Goal: Task Accomplishment & Management: Use online tool/utility

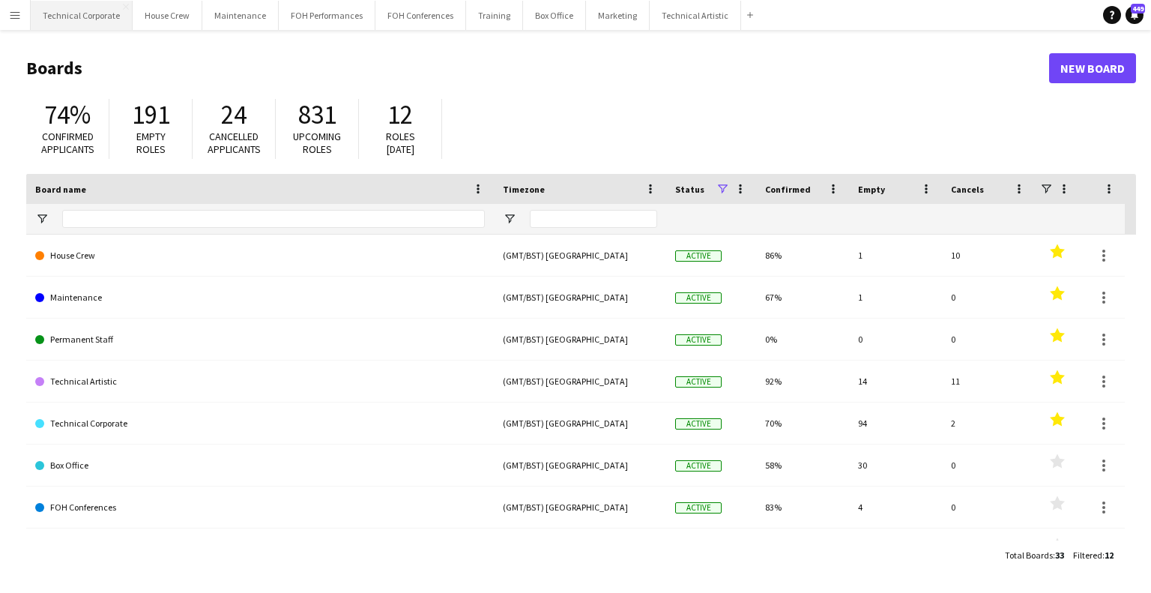
drag, startPoint x: 92, startPoint y: 11, endPoint x: 111, endPoint y: 2, distance: 20.8
click at [94, 9] on button "Technical Corporate Close" at bounding box center [82, 15] width 102 height 29
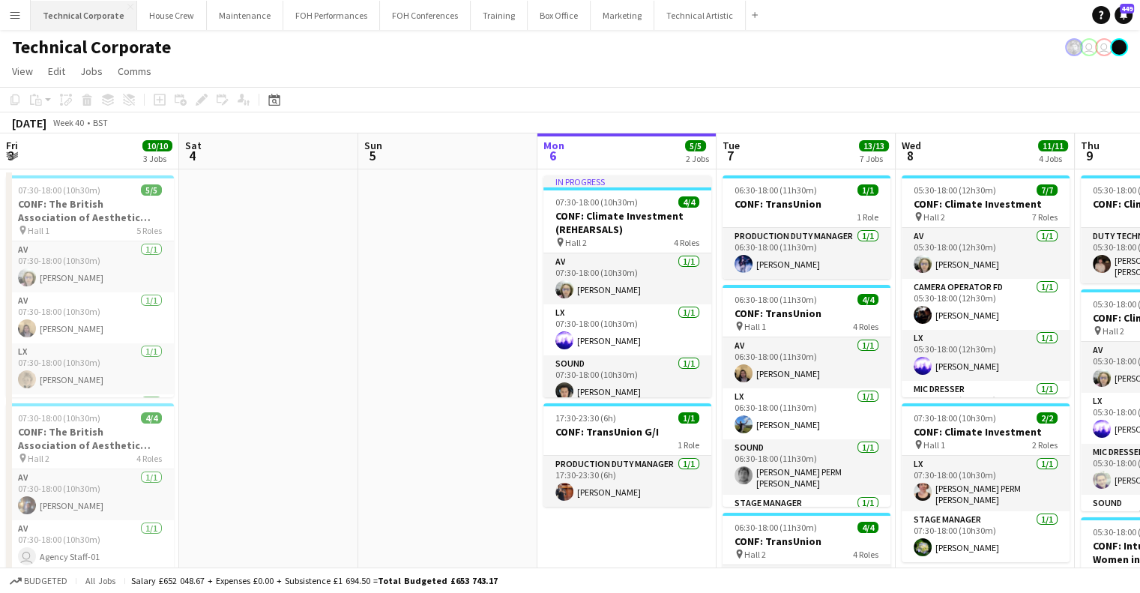
scroll to position [0, 358]
drag, startPoint x: 790, startPoint y: 282, endPoint x: 603, endPoint y: 291, distance: 187.6
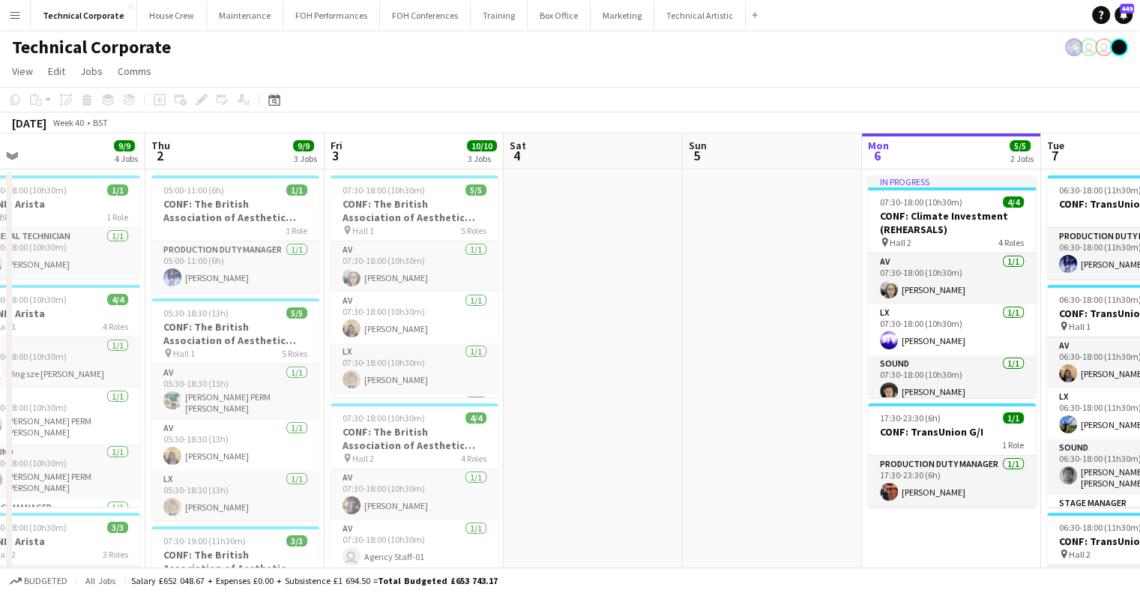
scroll to position [0, 476]
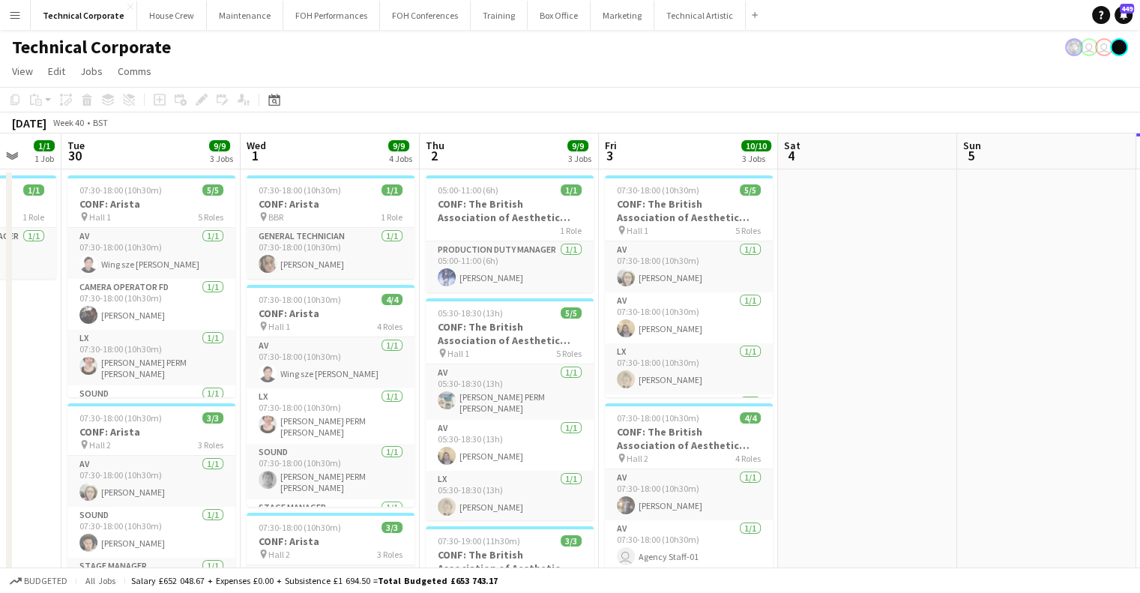
drag, startPoint x: 540, startPoint y: 298, endPoint x: 814, endPoint y: 304, distance: 274.5
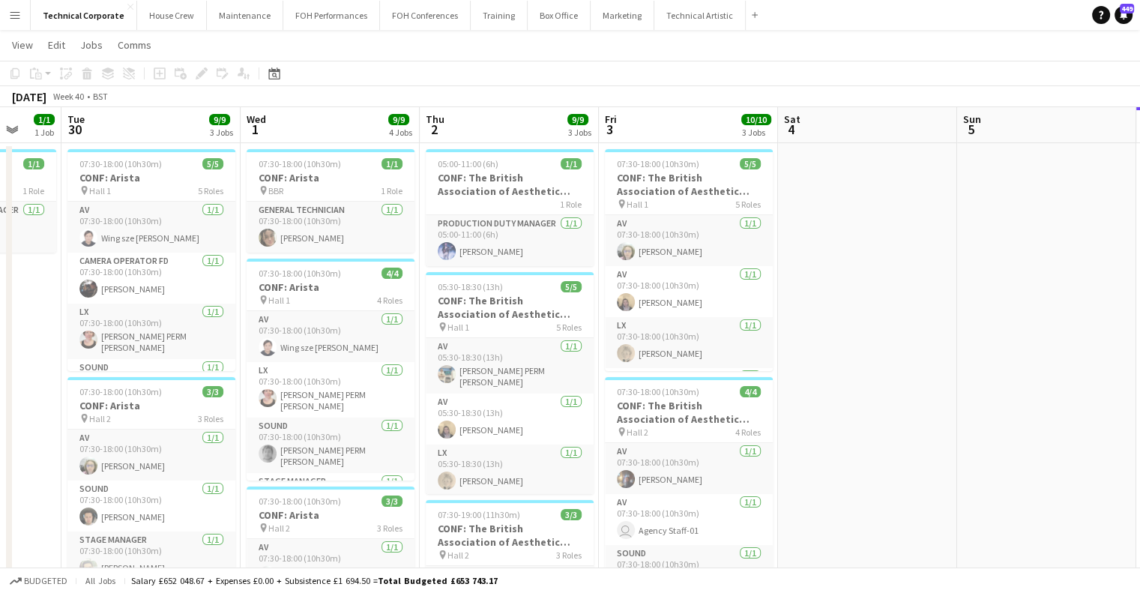
scroll to position [0, 0]
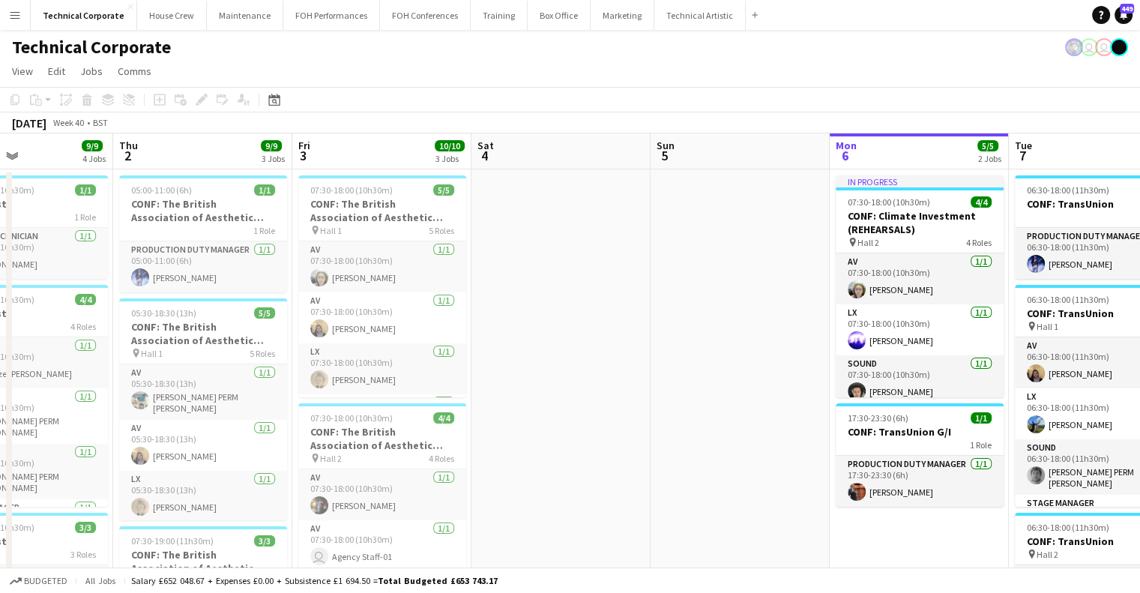
drag, startPoint x: 337, startPoint y: 338, endPoint x: 591, endPoint y: 297, distance: 257.5
drag, startPoint x: 325, startPoint y: 318, endPoint x: 171, endPoint y: 318, distance: 154.4
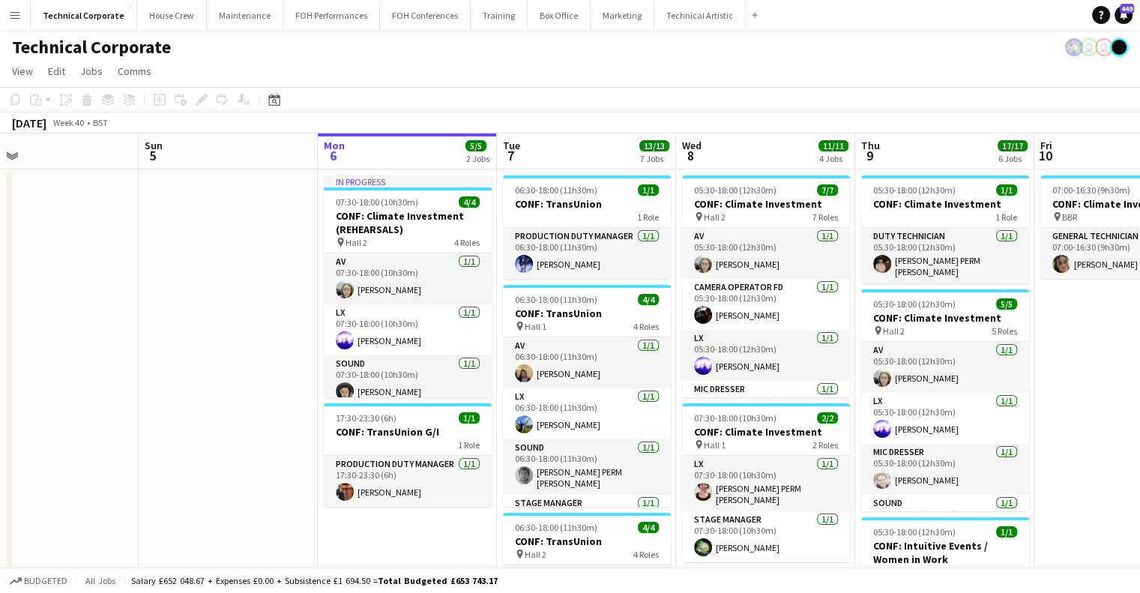
drag, startPoint x: 346, startPoint y: 287, endPoint x: 915, endPoint y: 293, distance: 568.3
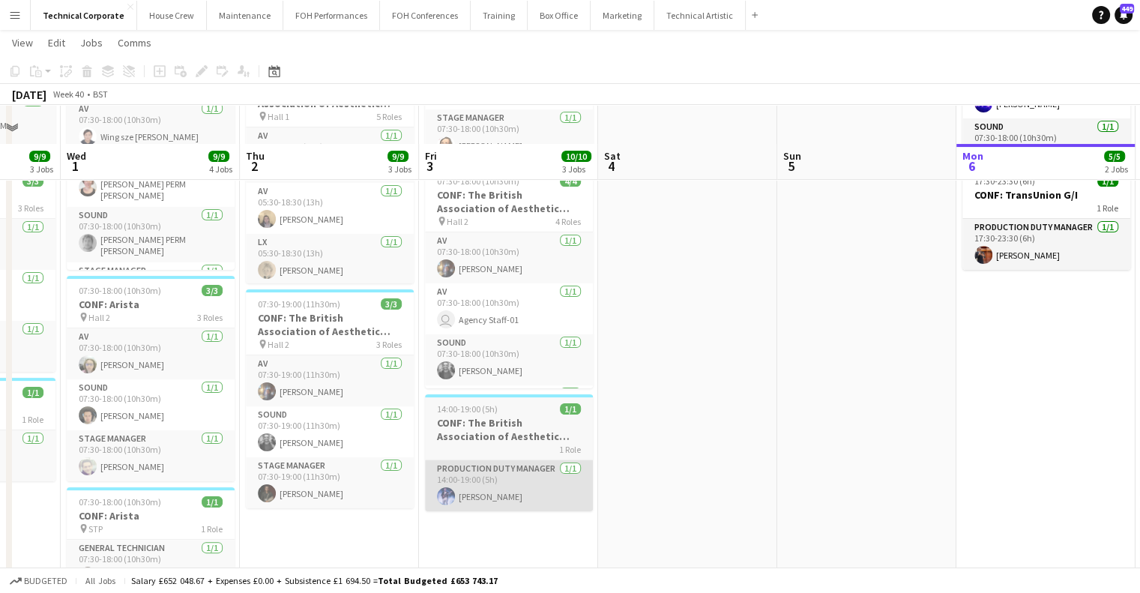
scroll to position [300, 0]
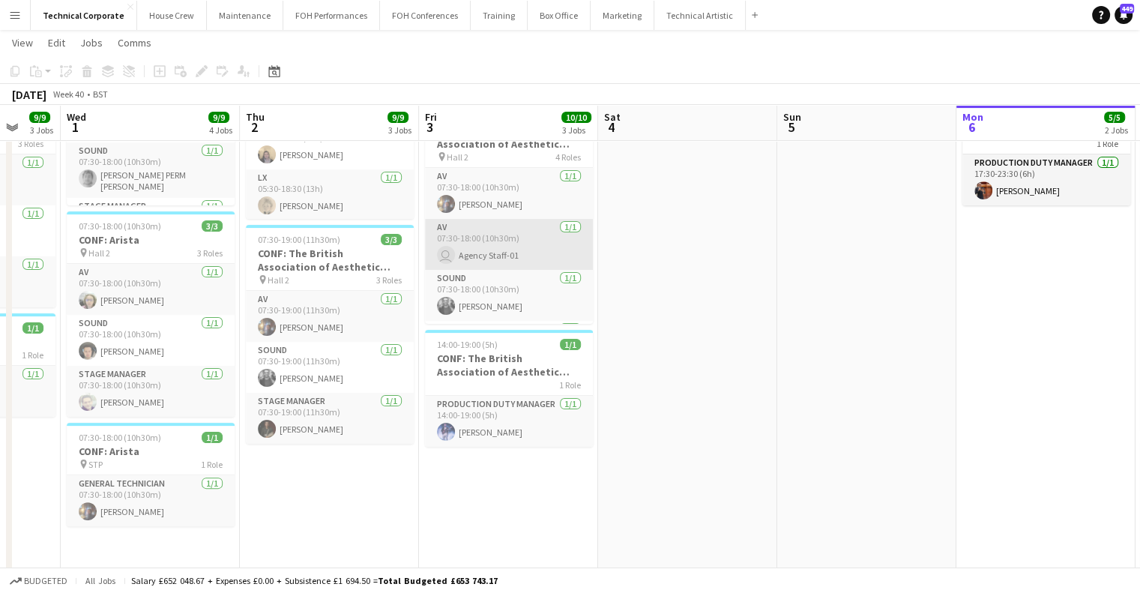
click at [496, 242] on app-card-role "AV 1/1 07:30-18:00 (10h30m) user Agency Staff-01" at bounding box center [509, 244] width 168 height 51
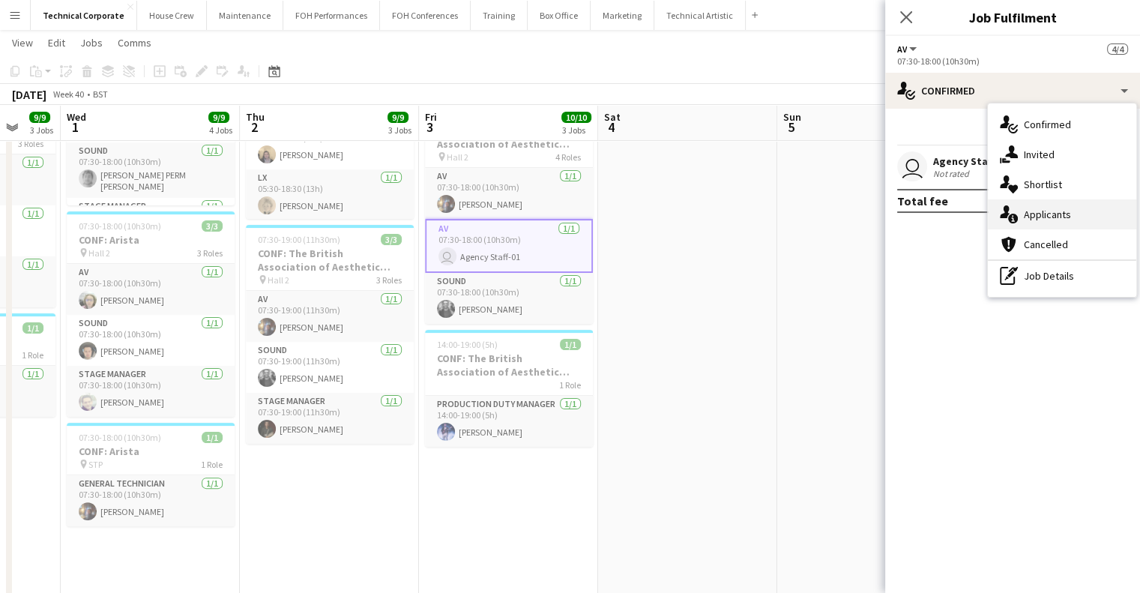
click at [1058, 227] on div "single-neutral-actions-information Applicants" at bounding box center [1062, 214] width 148 height 30
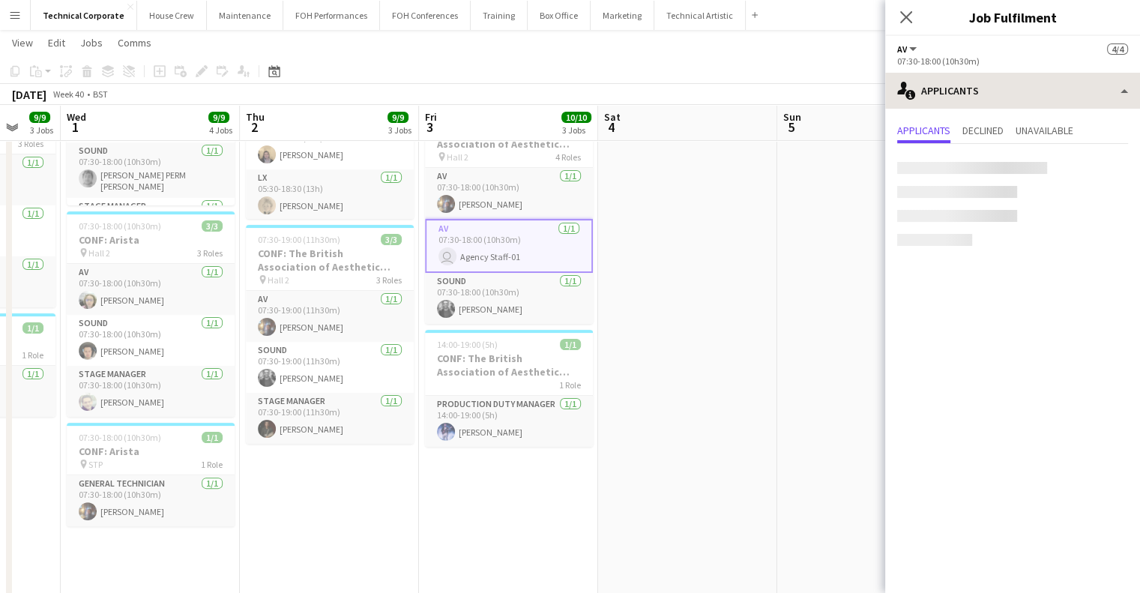
drag, startPoint x: 1028, startPoint y: 112, endPoint x: 1041, endPoint y: 106, distance: 14.1
click at [1029, 111] on div "Applicants Declined Unavailable" at bounding box center [1012, 189] width 255 height 161
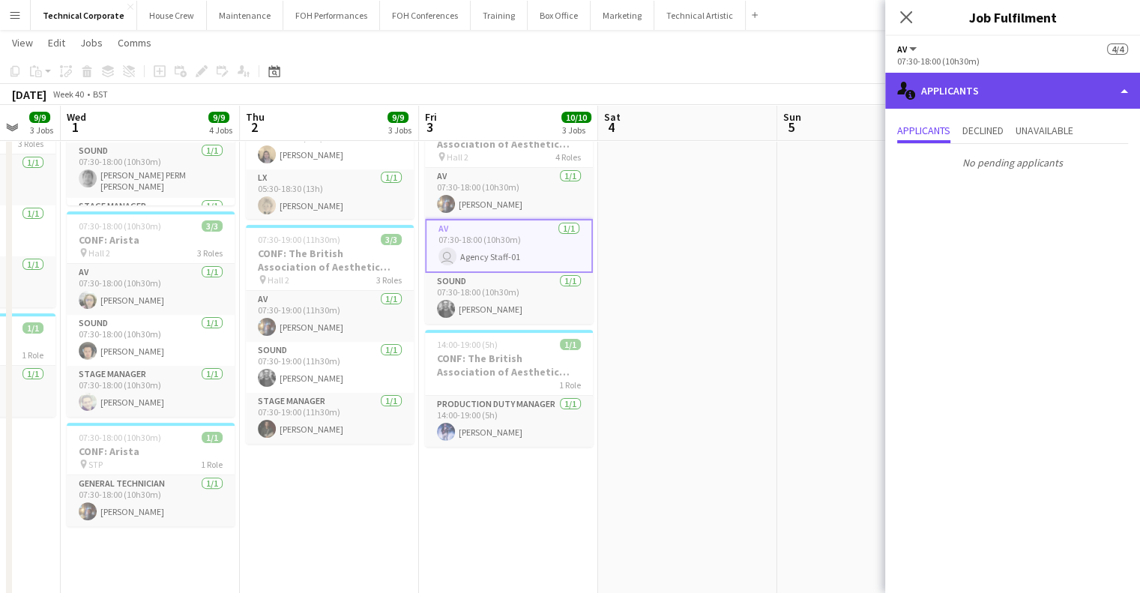
click at [1041, 103] on div "single-neutral-actions-information Applicants" at bounding box center [1012, 91] width 255 height 36
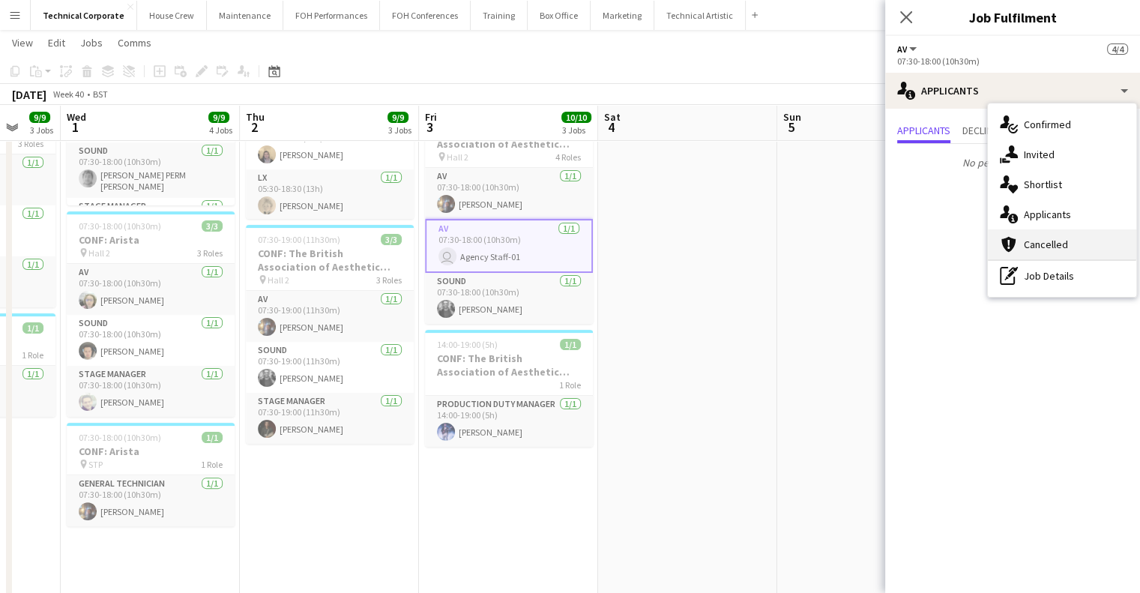
click at [1082, 244] on div "cancellation Cancelled" at bounding box center [1062, 244] width 148 height 30
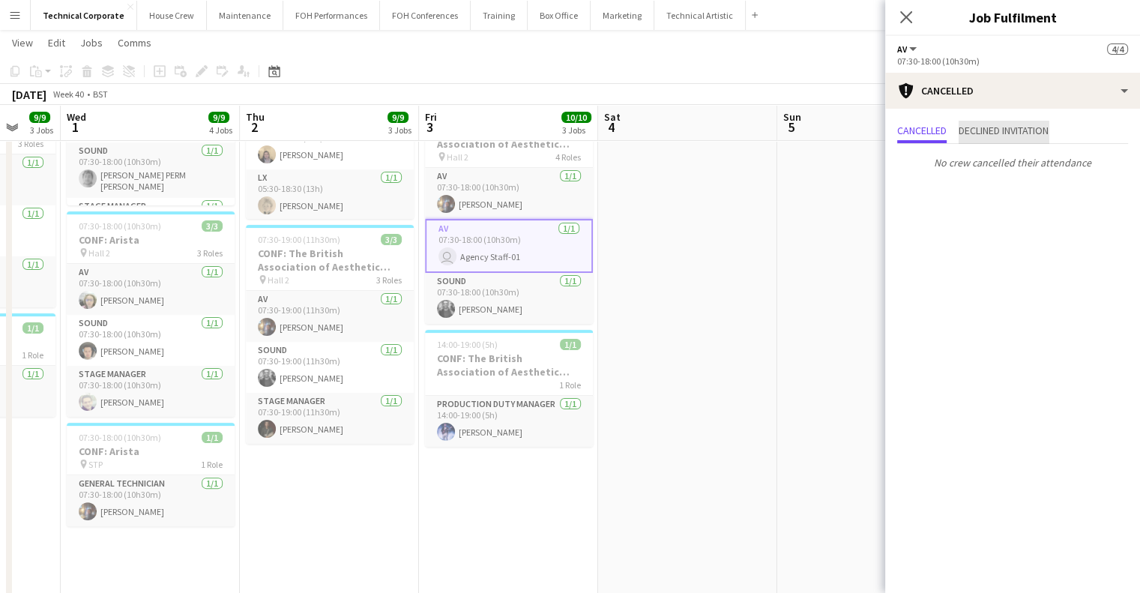
drag, startPoint x: 1023, startPoint y: 130, endPoint x: 873, endPoint y: 203, distance: 167.6
click at [1023, 130] on span "Declined invitation" at bounding box center [1004, 130] width 90 height 10
click at [774, 242] on app-date-cell at bounding box center [687, 394] width 179 height 1053
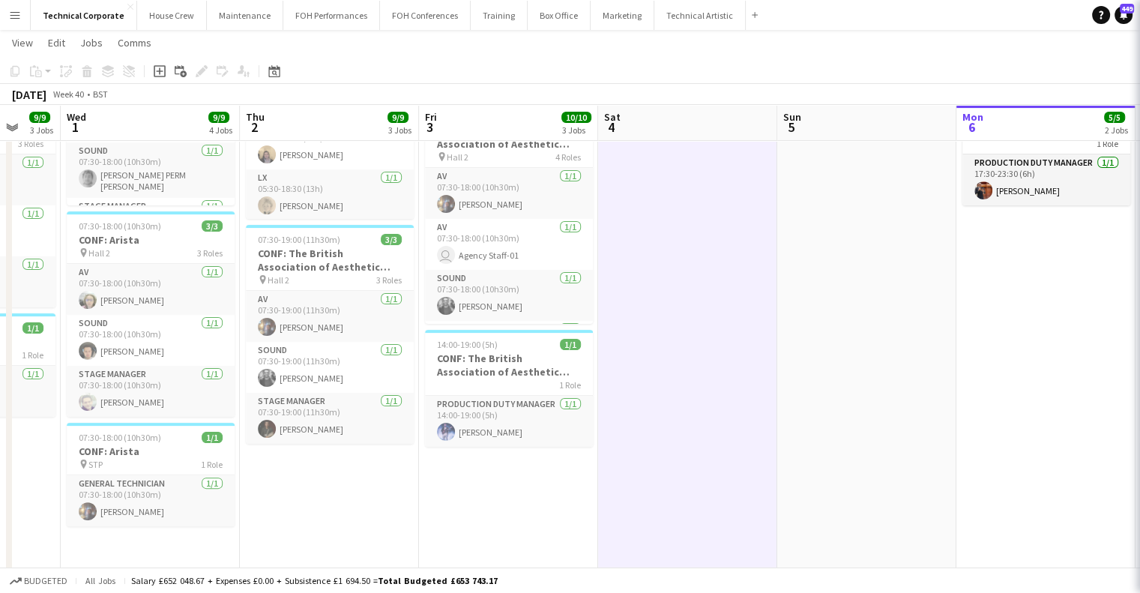
click at [773, 242] on app-date-cell at bounding box center [687, 394] width 179 height 1053
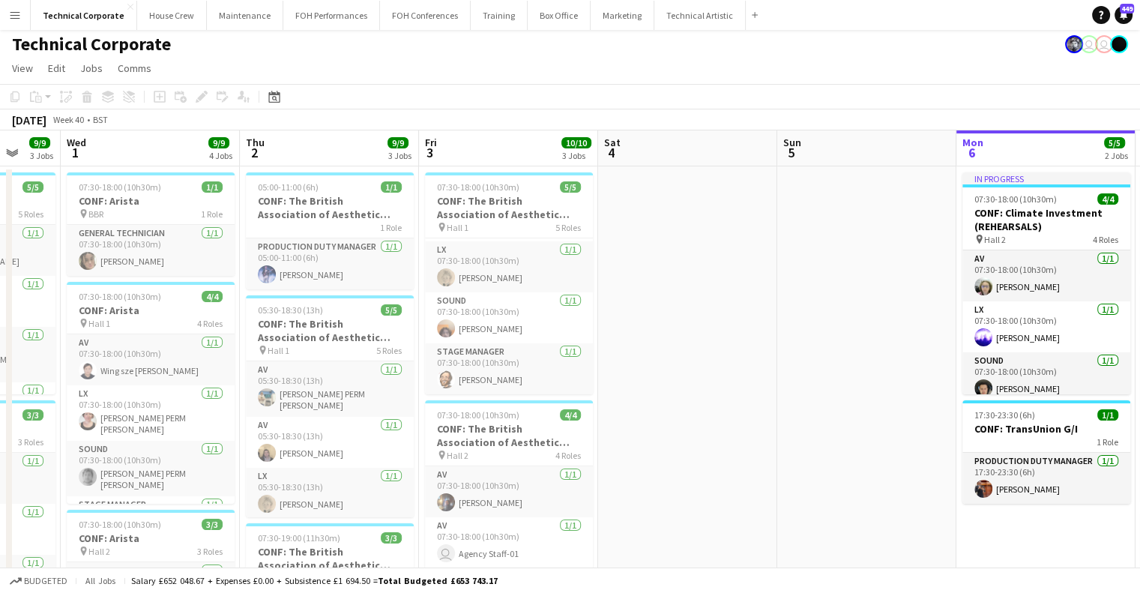
scroll to position [0, 0]
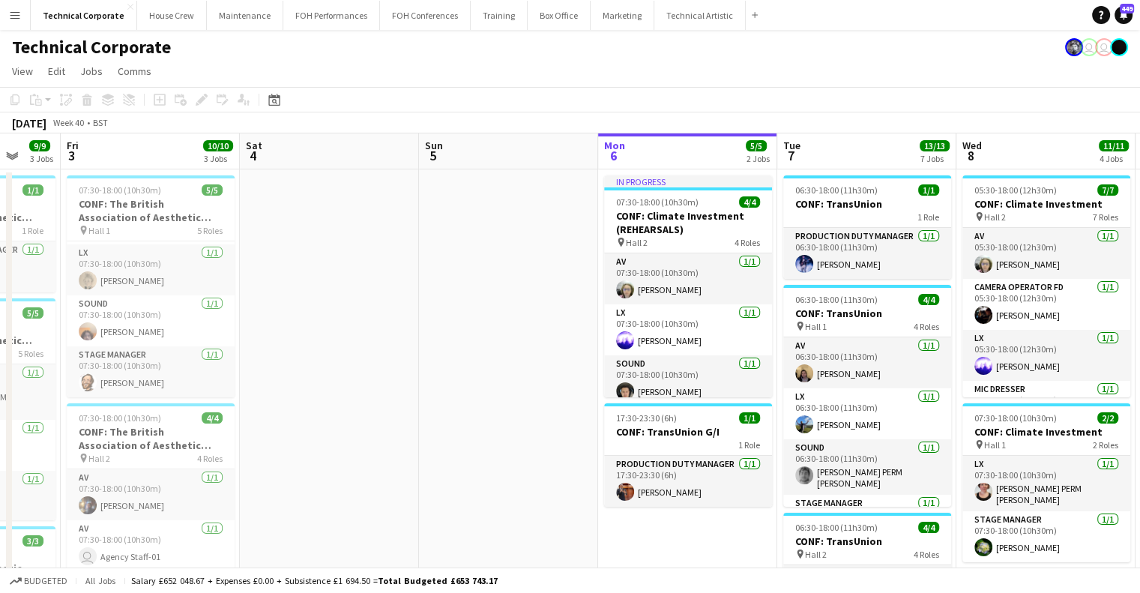
drag, startPoint x: 612, startPoint y: 278, endPoint x: 322, endPoint y: 298, distance: 290.1
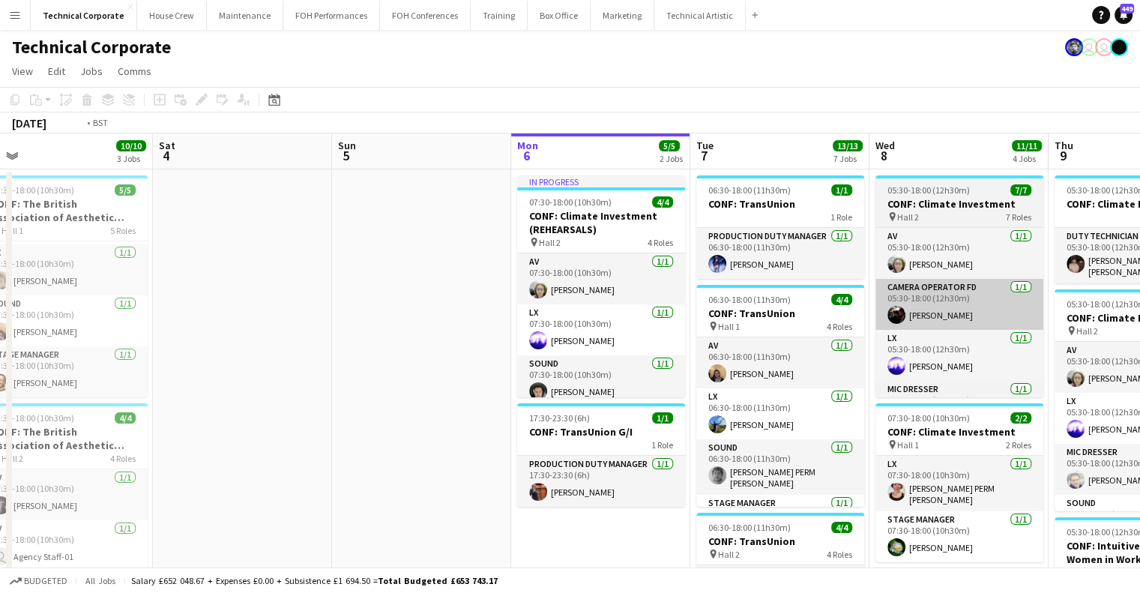
drag, startPoint x: 142, startPoint y: 326, endPoint x: 206, endPoint y: 314, distance: 64.8
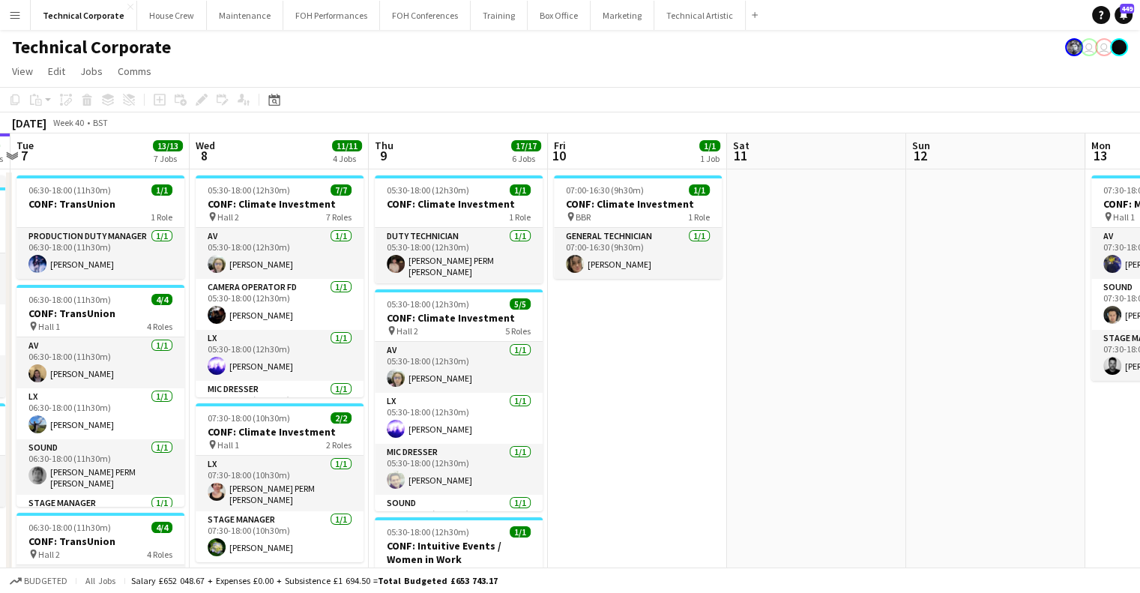
drag, startPoint x: 501, startPoint y: 305, endPoint x: 166, endPoint y: 372, distance: 341.7
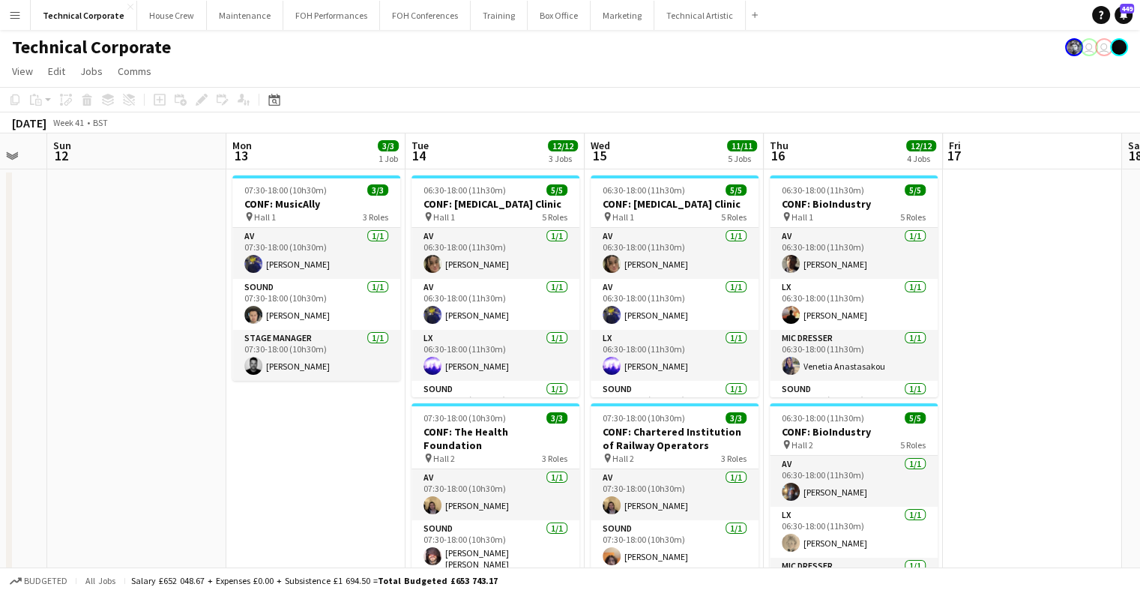
drag, startPoint x: 196, startPoint y: 404, endPoint x: 160, endPoint y: 399, distance: 36.4
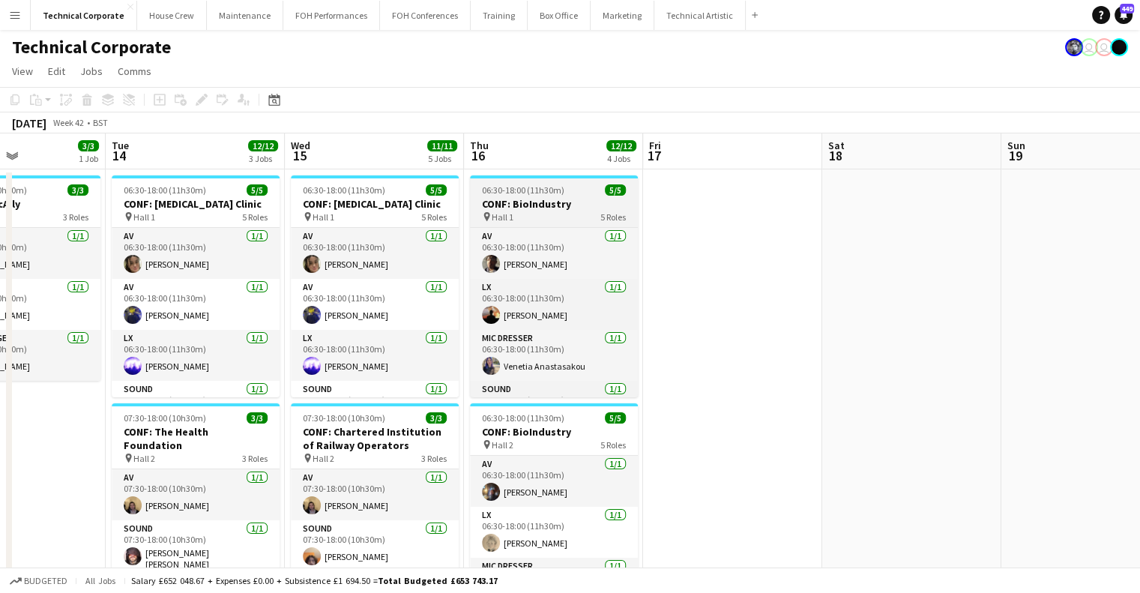
drag, startPoint x: 297, startPoint y: 413, endPoint x: 630, endPoint y: 367, distance: 336.0
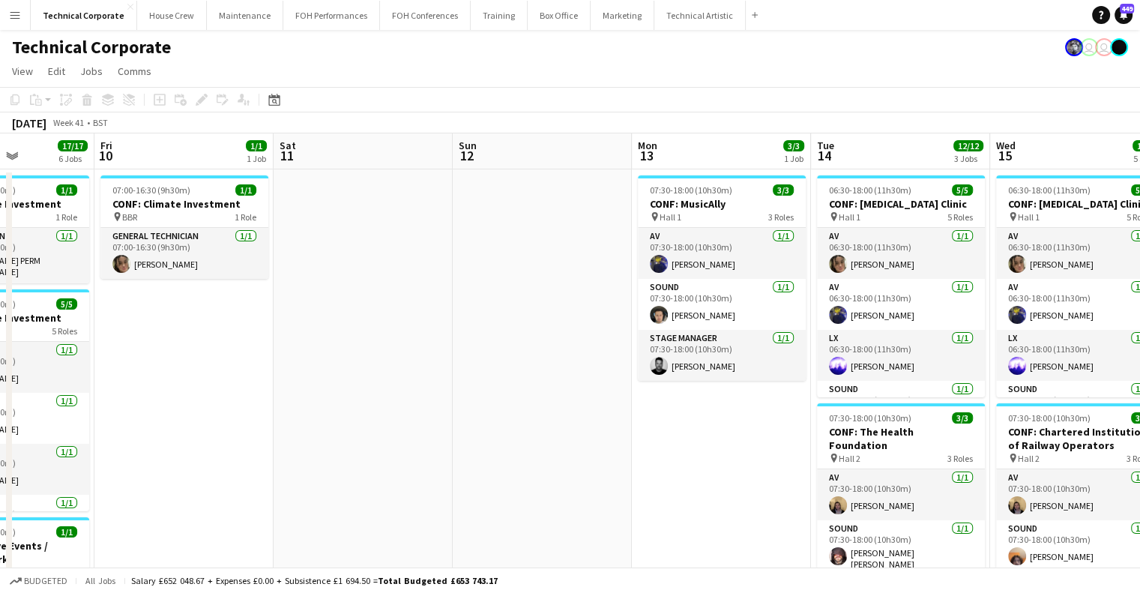
drag, startPoint x: 552, startPoint y: 259, endPoint x: 681, endPoint y: 257, distance: 128.2
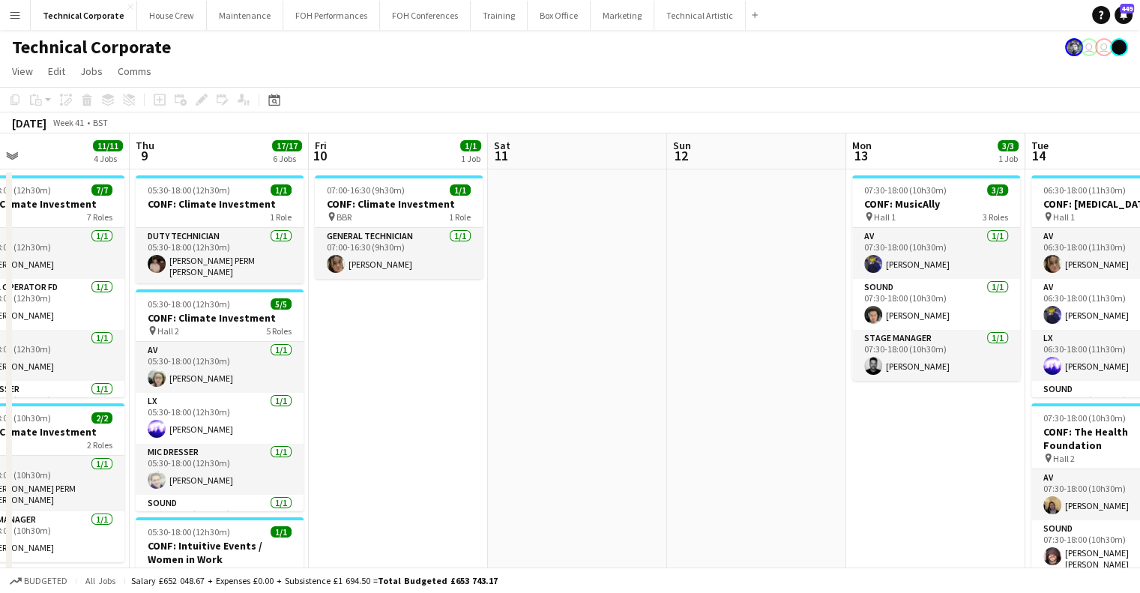
scroll to position [0, 426]
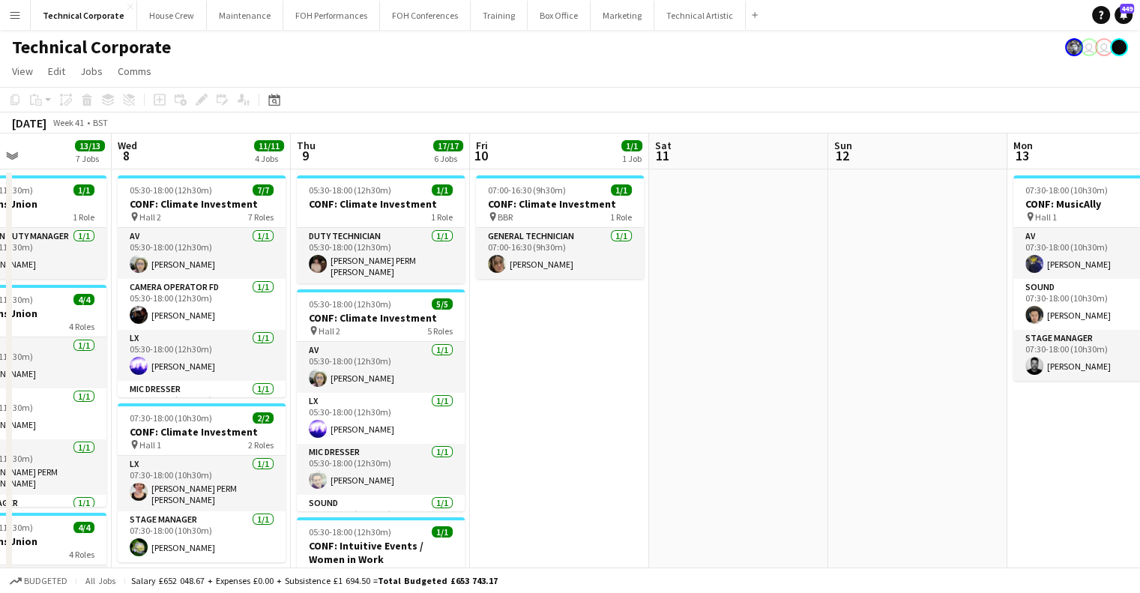
drag, startPoint x: 150, startPoint y: 320, endPoint x: 490, endPoint y: 349, distance: 341.6
drag, startPoint x: 669, startPoint y: 319, endPoint x: 538, endPoint y: 322, distance: 130.5
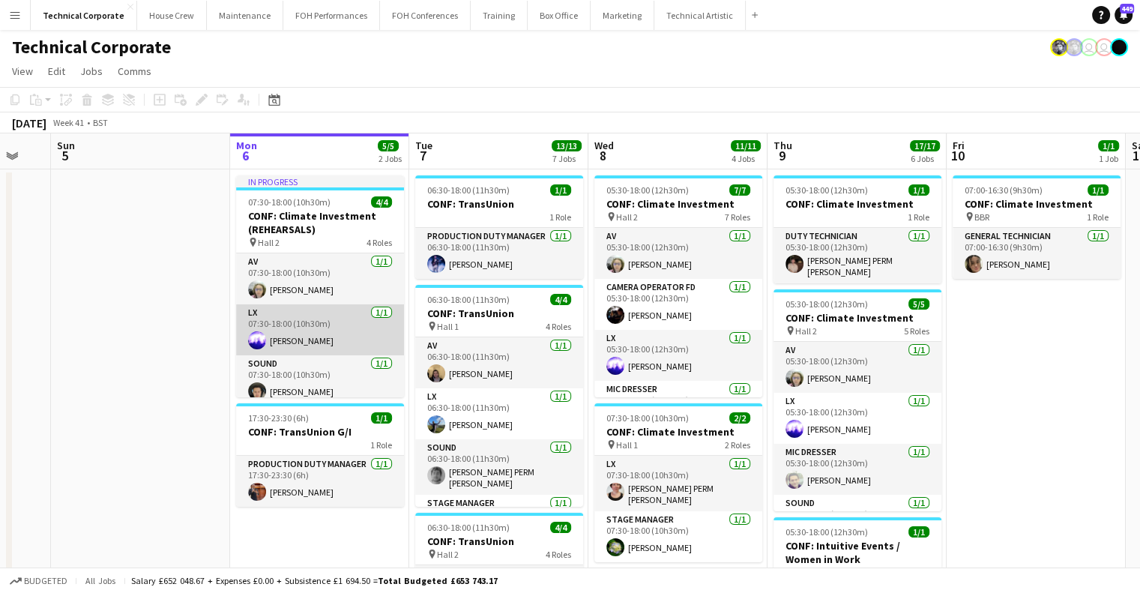
click at [324, 322] on app-card-role "LX 1/1 07:30-18:00 (10h30m) Jacek Klepacki" at bounding box center [320, 329] width 168 height 51
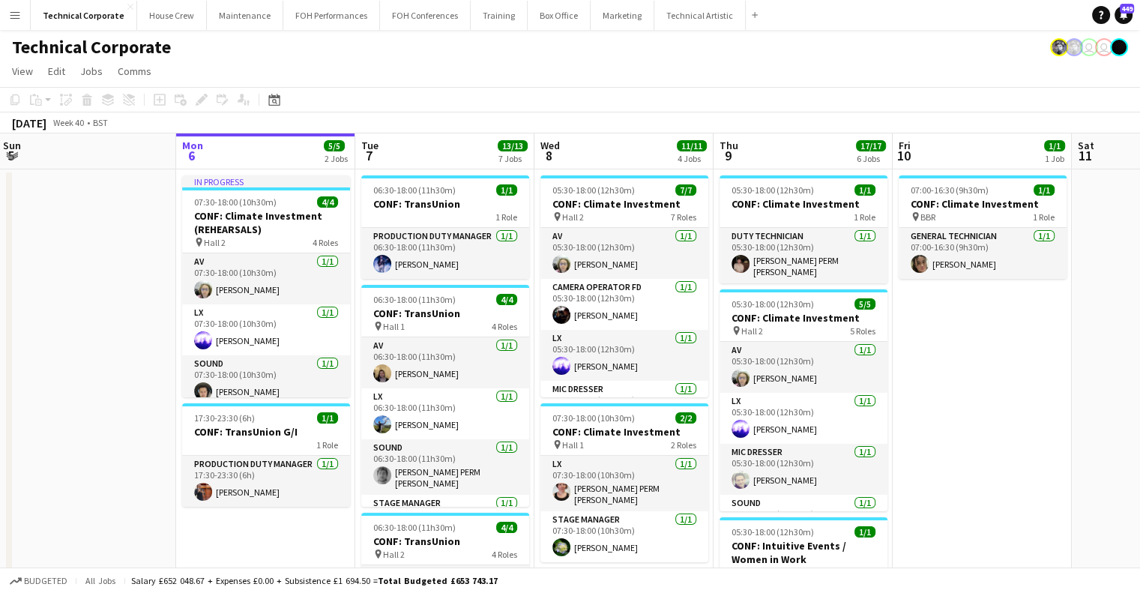
scroll to position [0, 380]
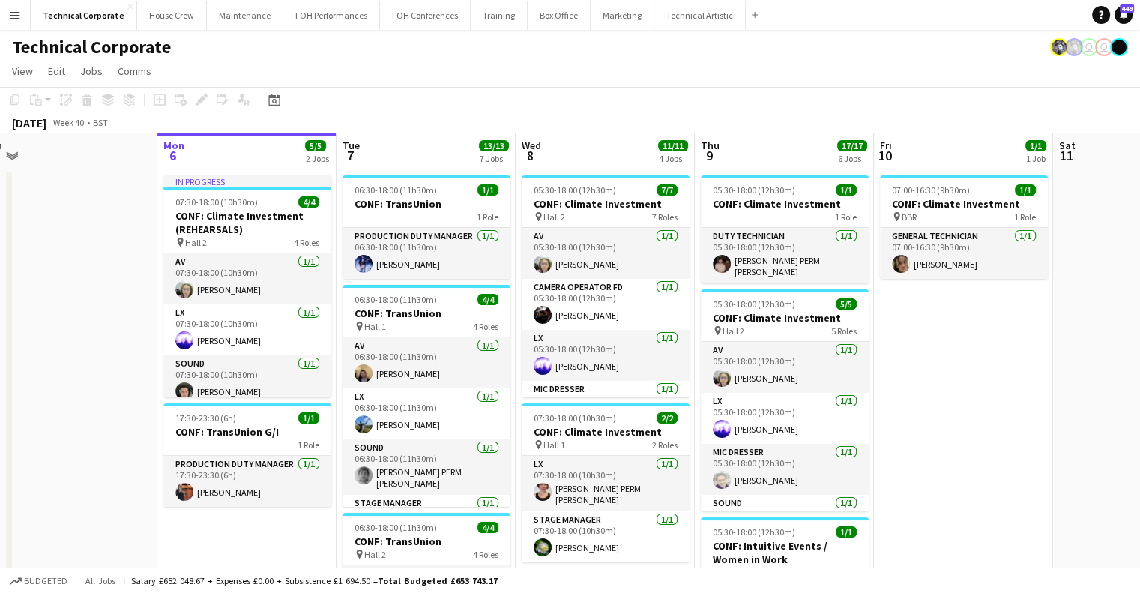
drag, startPoint x: 974, startPoint y: 356, endPoint x: 901, endPoint y: 357, distance: 72.7
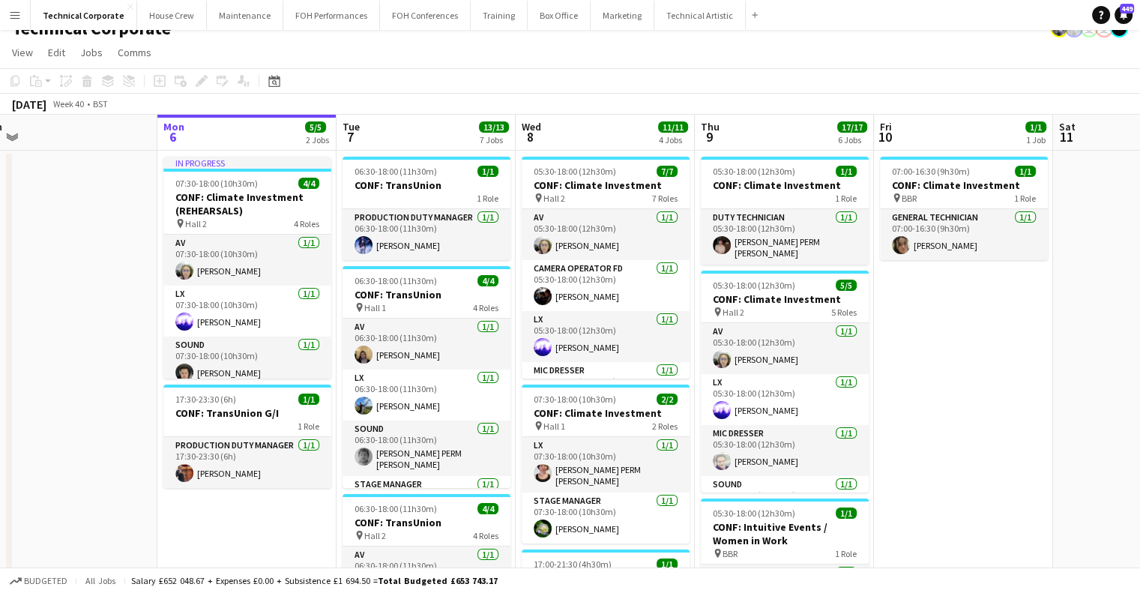
scroll to position [0, 0]
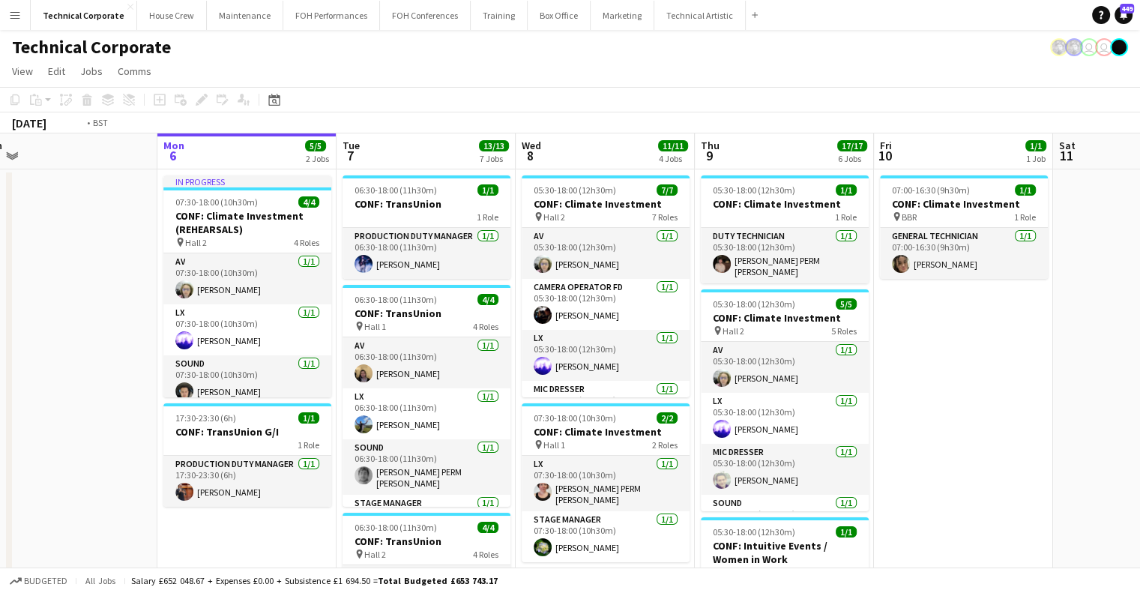
drag, startPoint x: 734, startPoint y: 328, endPoint x: 459, endPoint y: 338, distance: 275.3
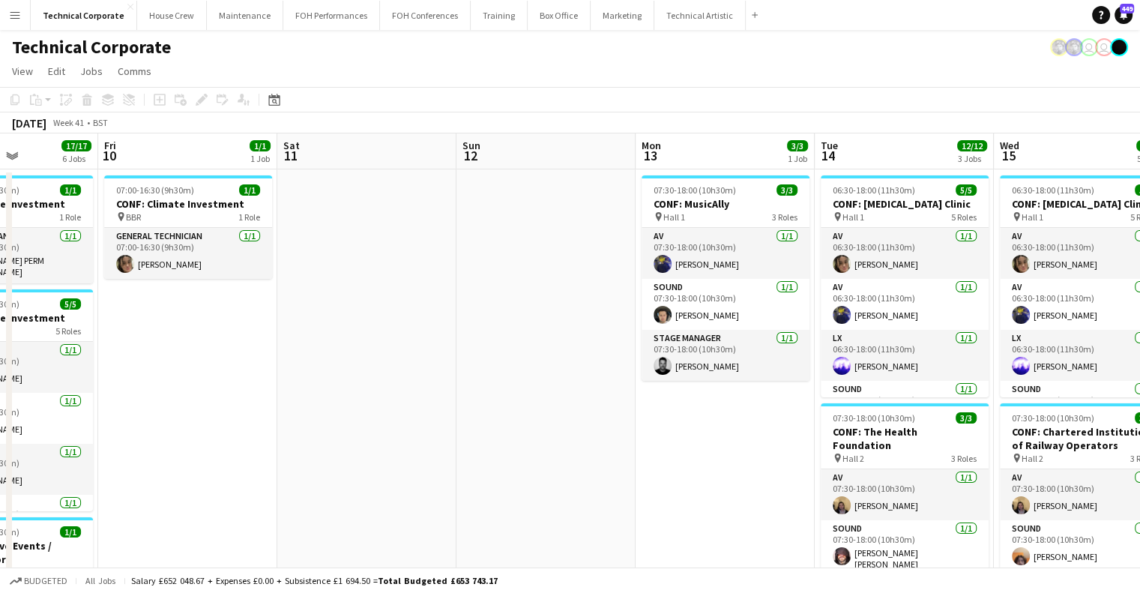
scroll to position [0, 454]
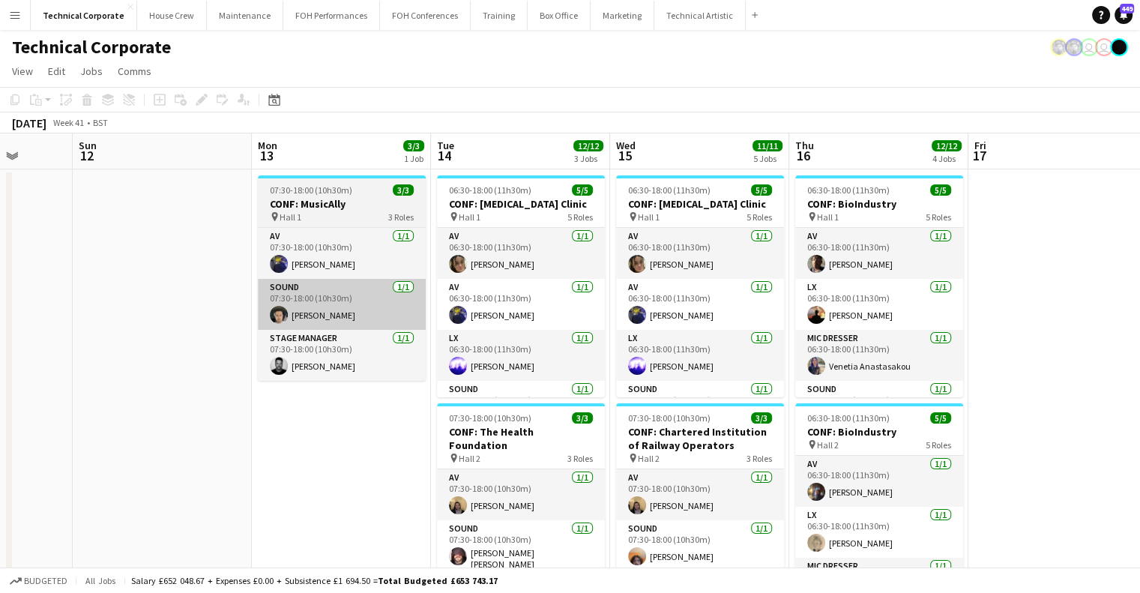
drag, startPoint x: 406, startPoint y: 308, endPoint x: 324, endPoint y: 319, distance: 83.2
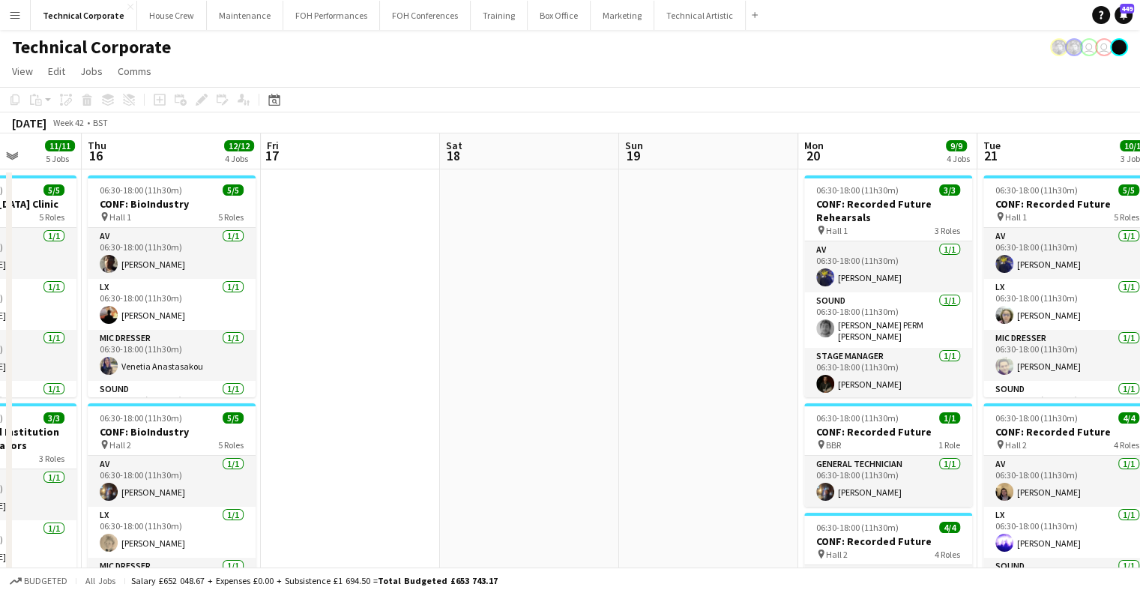
drag, startPoint x: 559, startPoint y: 317, endPoint x: 528, endPoint y: 322, distance: 31.9
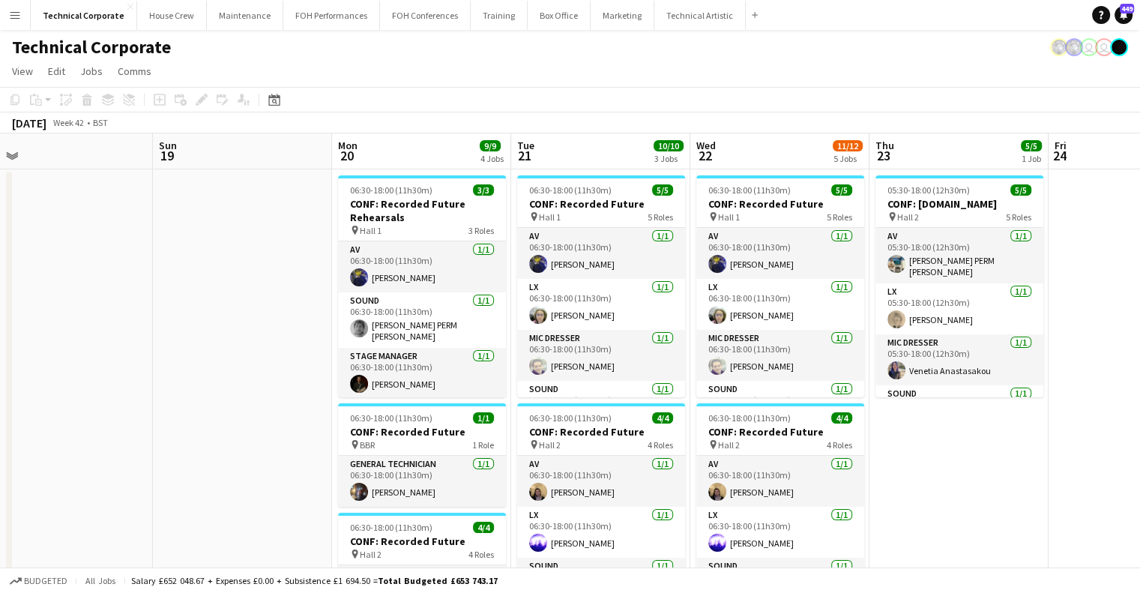
drag, startPoint x: 747, startPoint y: 277, endPoint x: 323, endPoint y: 320, distance: 425.8
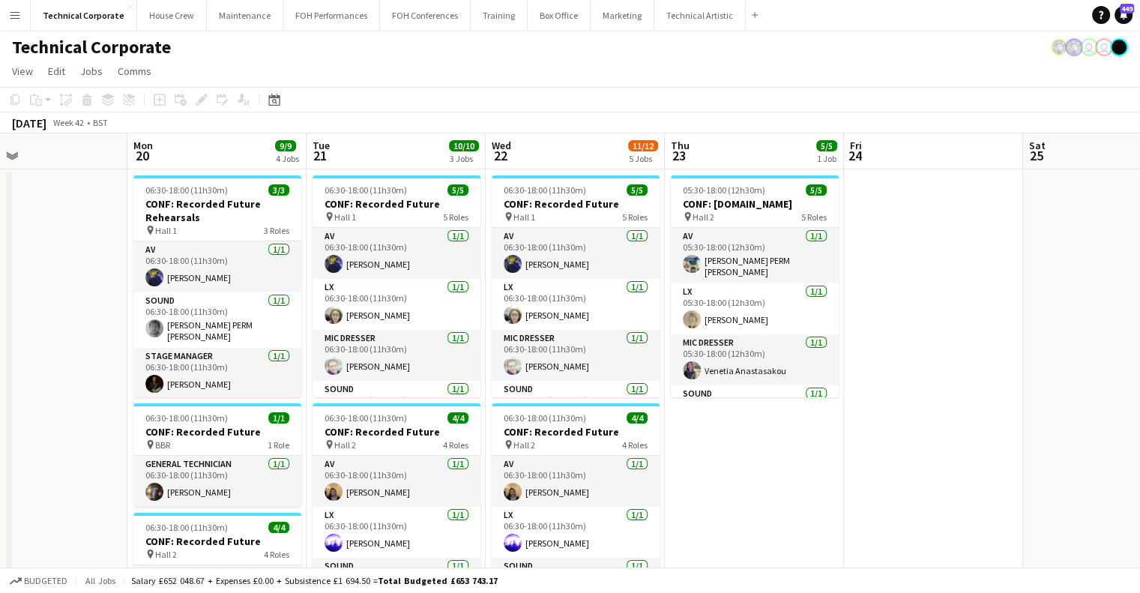
drag, startPoint x: 621, startPoint y: 296, endPoint x: 492, endPoint y: 303, distance: 129.1
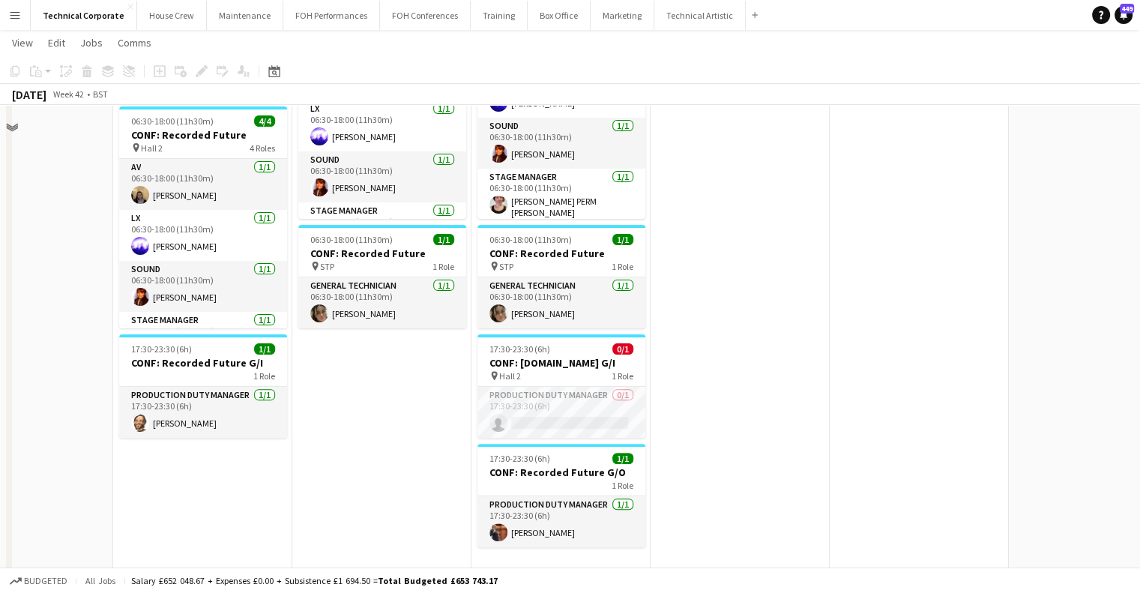
scroll to position [525, 0]
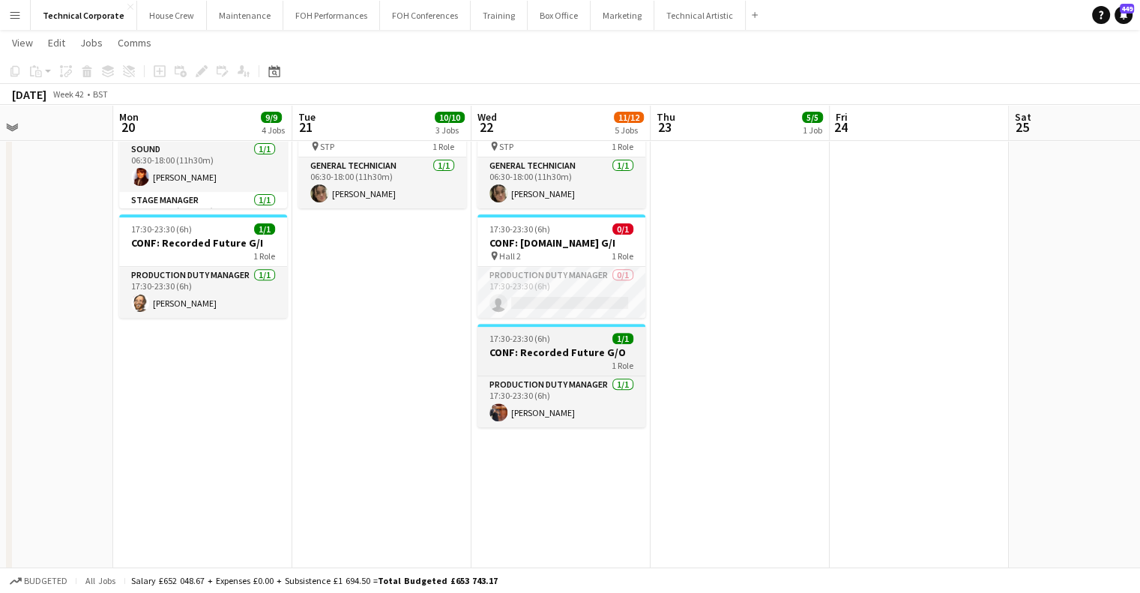
click at [595, 323] on app-date-cell "06:30-18:00 (11h30m) 5/5 CONF: Recorded Future pin Hall 1 5 Roles AV 1/1 06:30-…" at bounding box center [561, 169] width 179 height 1053
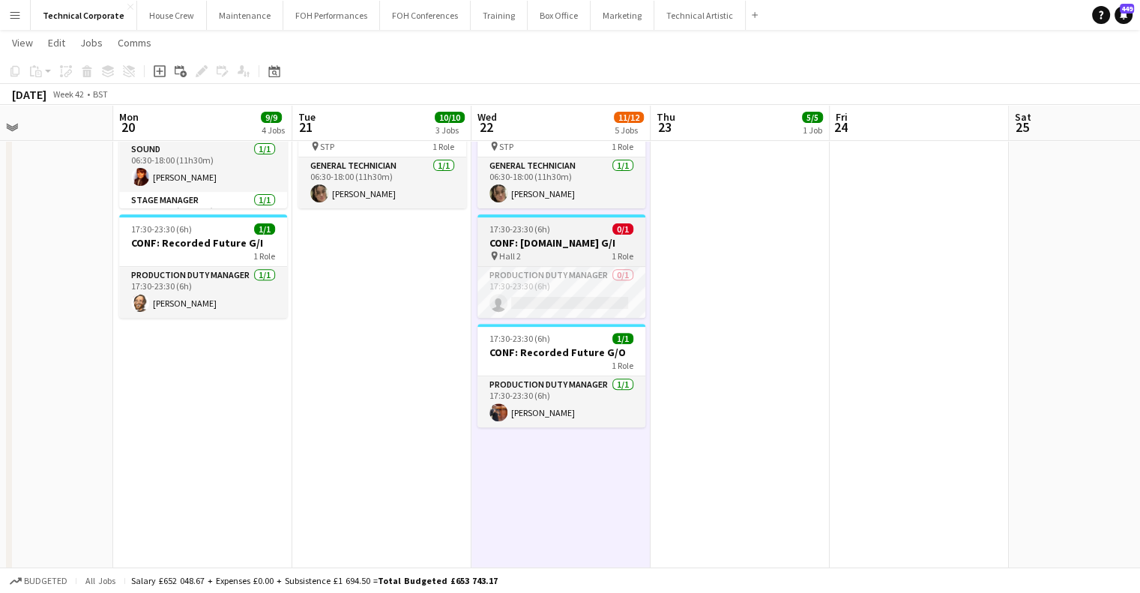
click at [591, 262] on app-job-card "17:30-23:30 (6h) 0/1 CONF: Incident.io G/I pin Hall 2 1 Role Production Duty Ma…" at bounding box center [562, 265] width 168 height 103
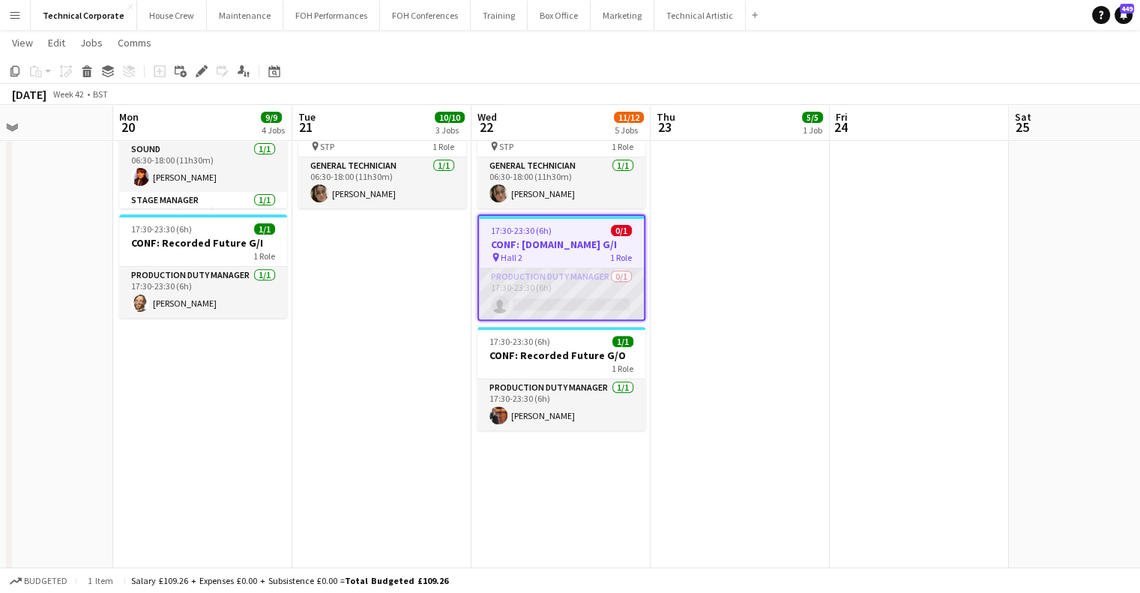
click at [600, 302] on app-card-role "Production Duty Manager 0/1 17:30-23:30 (6h) single-neutral-actions" at bounding box center [561, 293] width 165 height 51
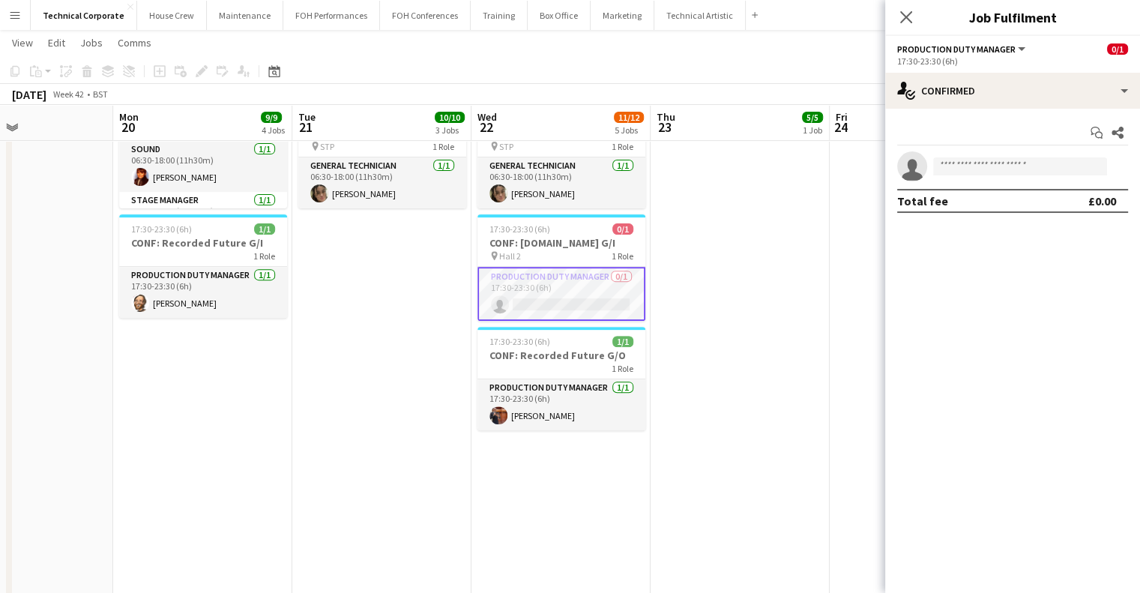
click at [1000, 70] on app-options-switcher "Production Duty Manager All roles Production Duty Manager 0/1 17:30-23:30 (6h)" at bounding box center [1012, 54] width 255 height 37
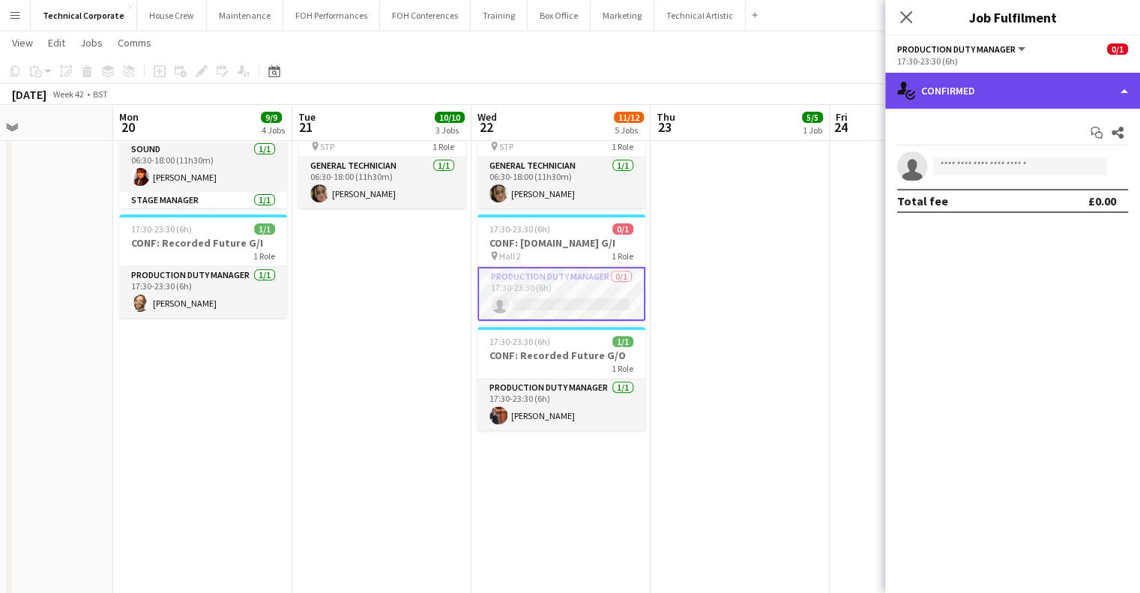
click at [1002, 89] on div "single-neutral-actions-check-2 Confirmed" at bounding box center [1012, 91] width 255 height 36
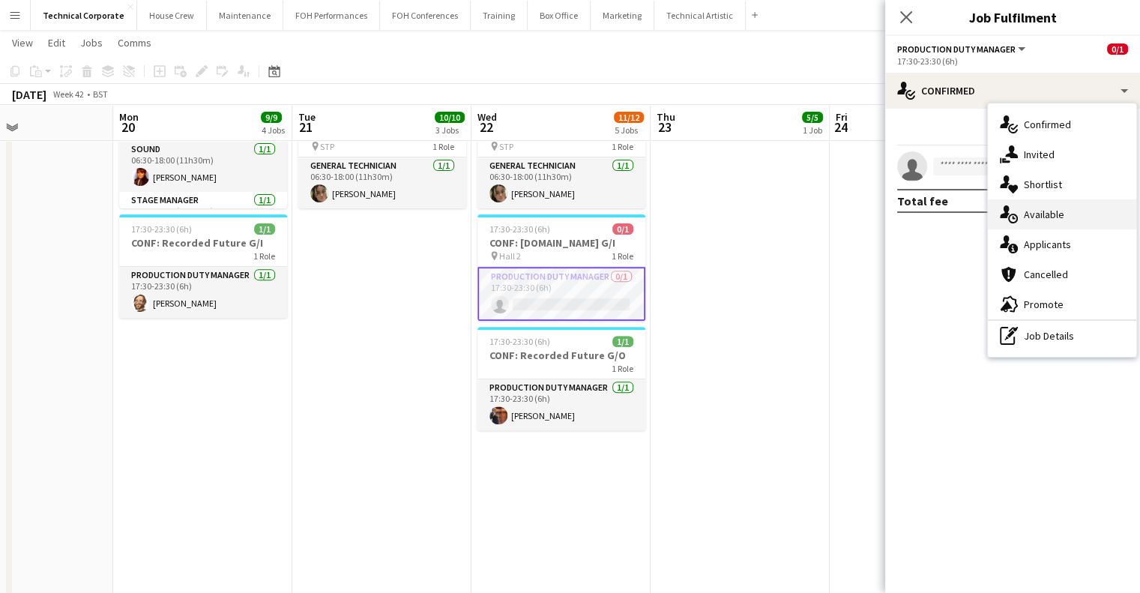
click at [1062, 211] on span "Available" at bounding box center [1044, 214] width 40 height 13
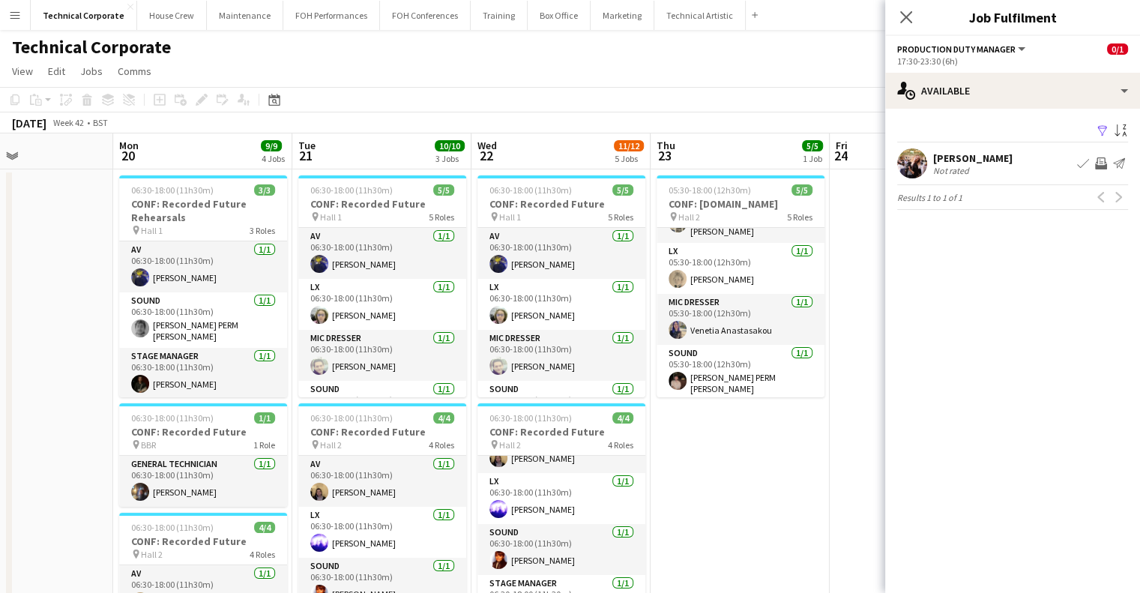
scroll to position [0, 0]
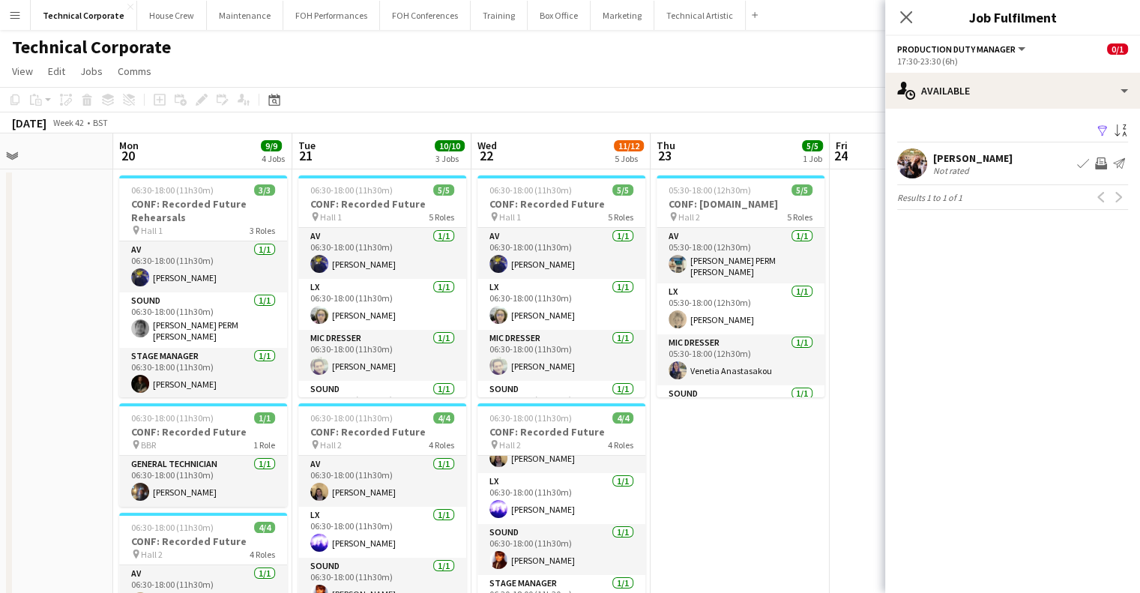
click at [1097, 160] on app-icon "Invite crew" at bounding box center [1101, 163] width 12 height 12
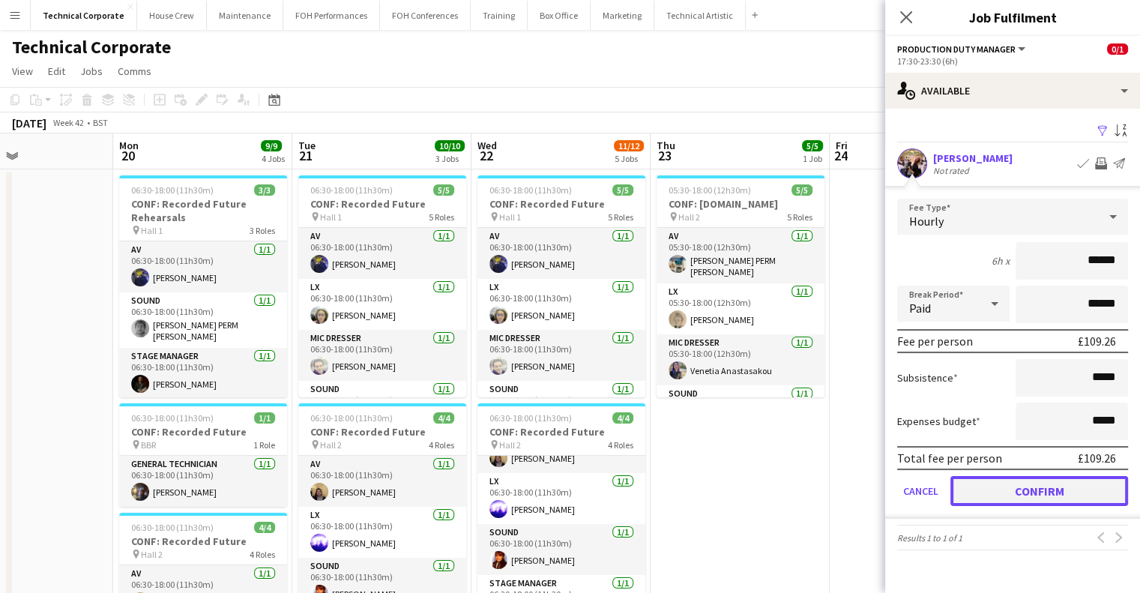
click at [1055, 497] on button "Confirm" at bounding box center [1040, 491] width 178 height 30
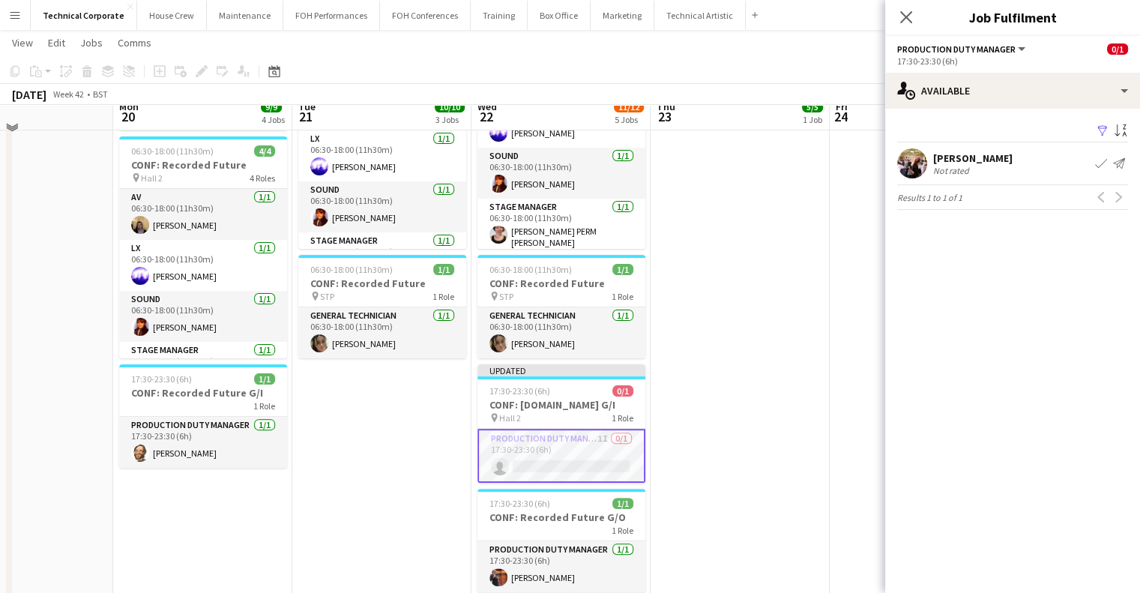
scroll to position [300, 0]
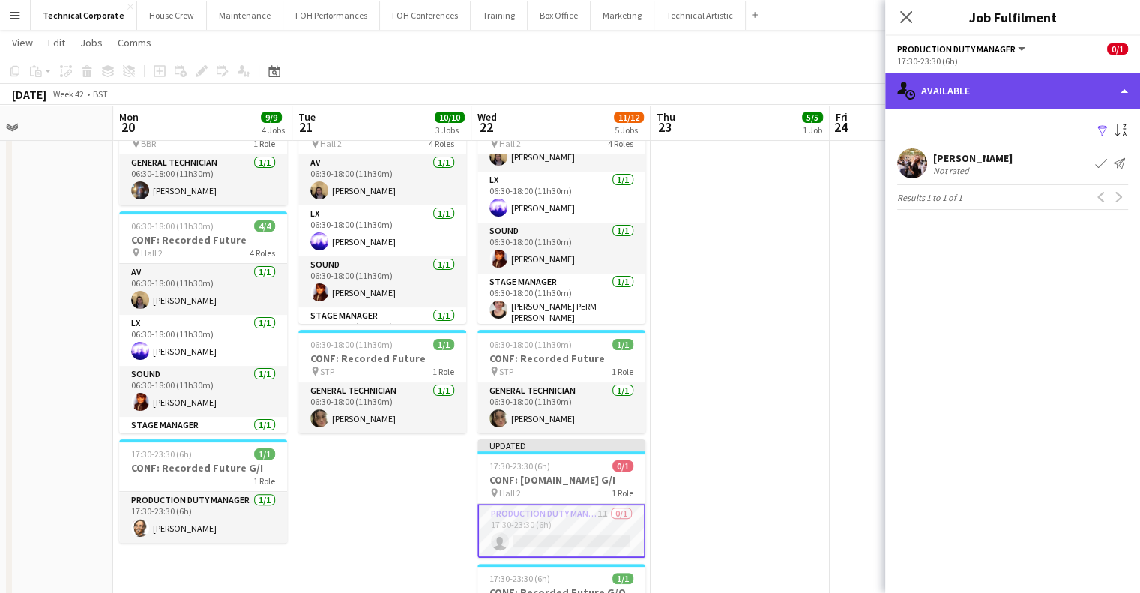
click at [1007, 73] on div "single-neutral-actions-upload Available" at bounding box center [1012, 91] width 255 height 36
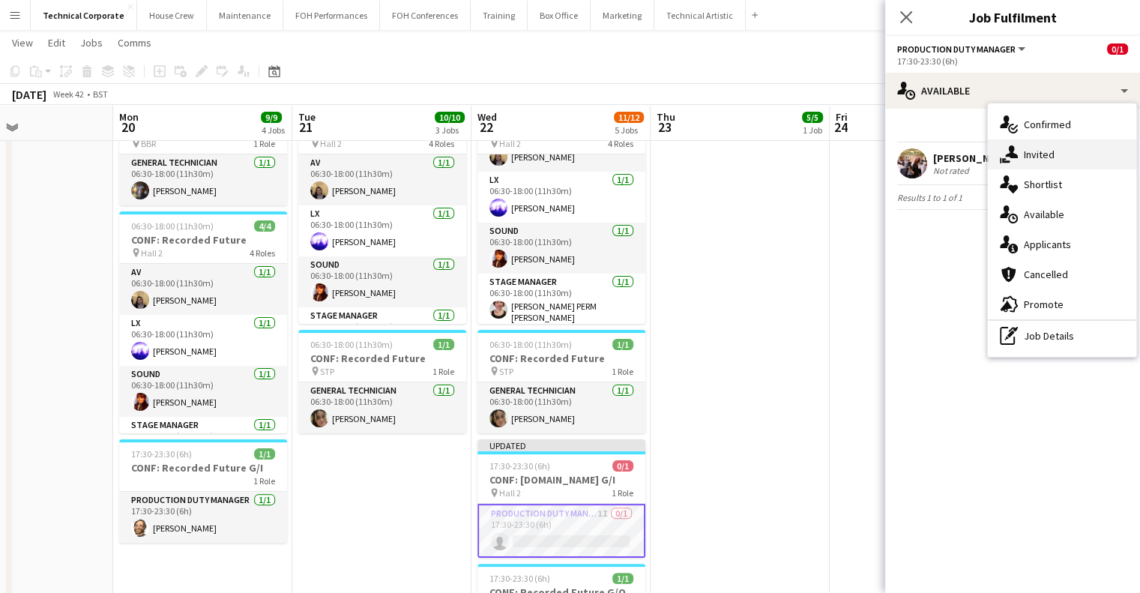
click at [1045, 145] on div "single-neutral-actions-share-1 Invited" at bounding box center [1062, 154] width 148 height 30
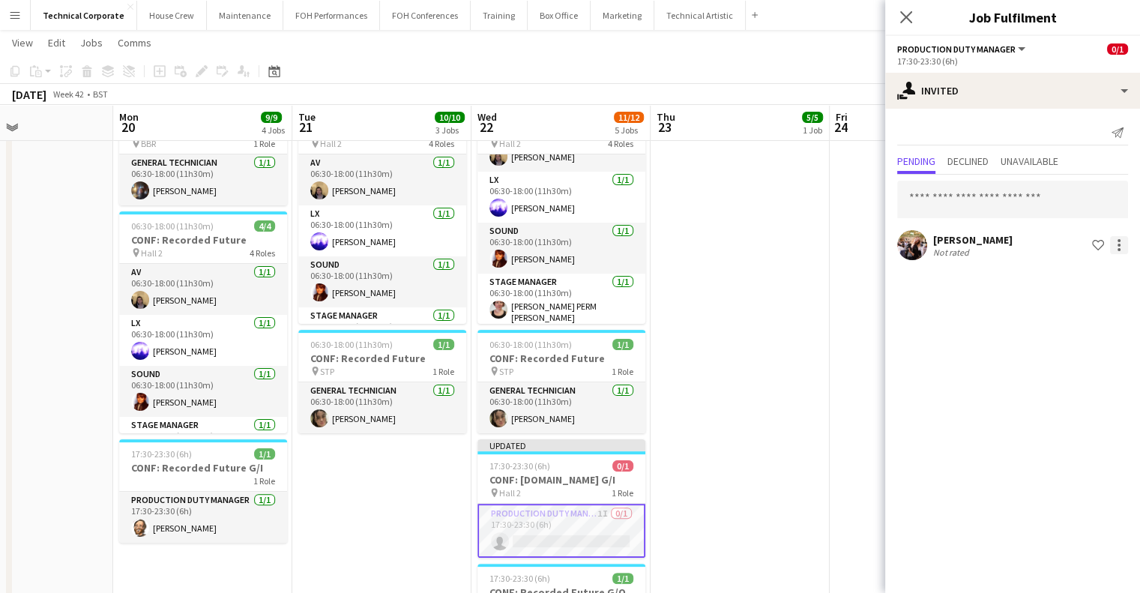
click at [1115, 251] on div at bounding box center [1119, 245] width 18 height 18
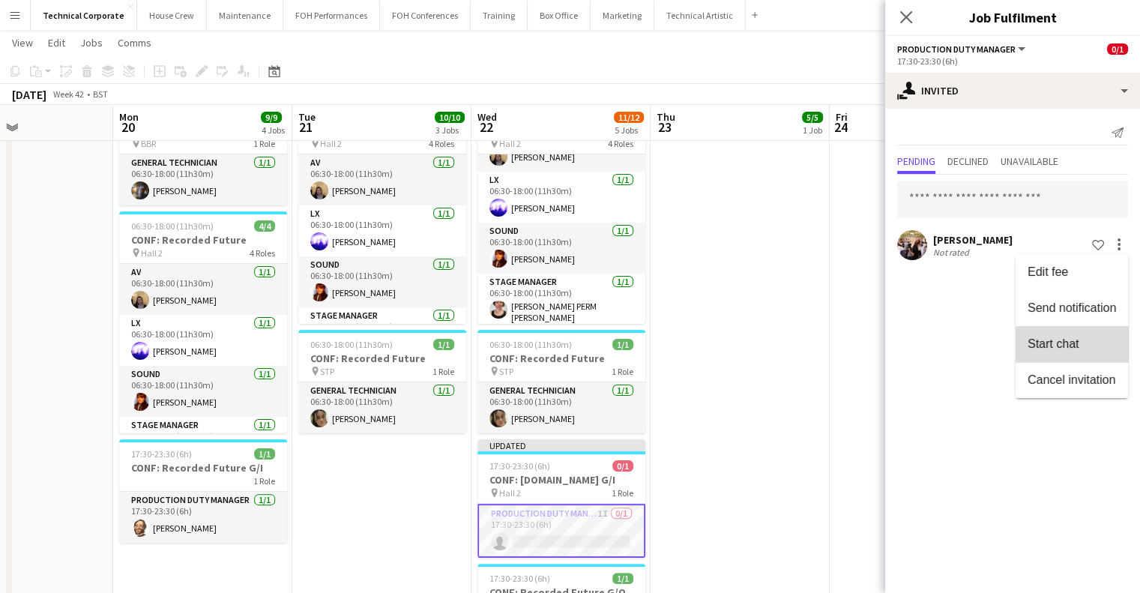
click at [1086, 361] on button "Start chat" at bounding box center [1072, 344] width 112 height 36
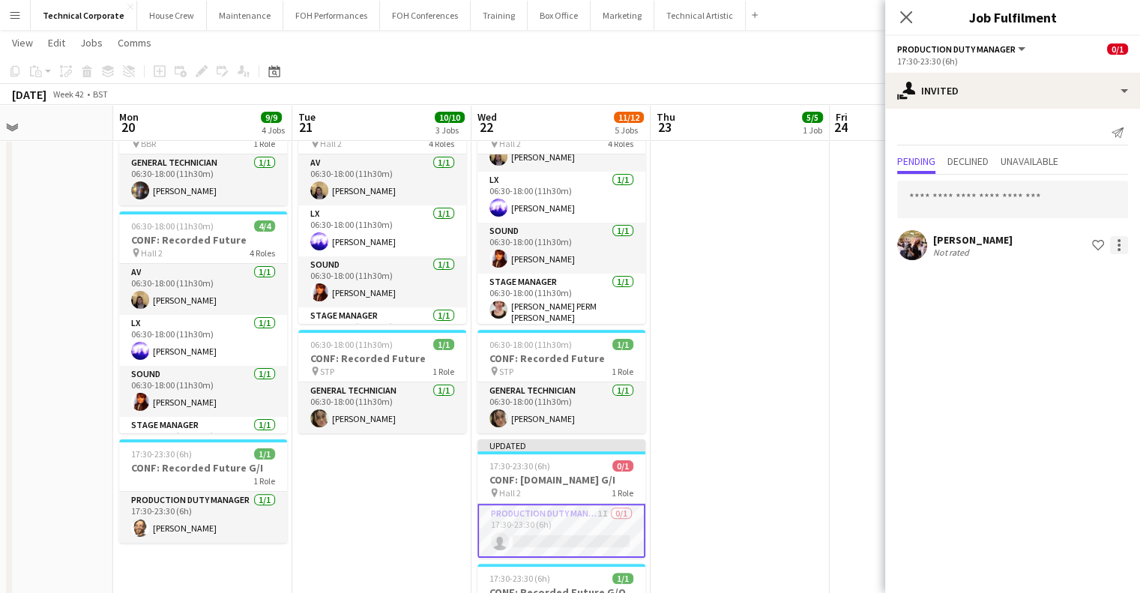
click at [1119, 245] on div at bounding box center [1119, 245] width 3 height 3
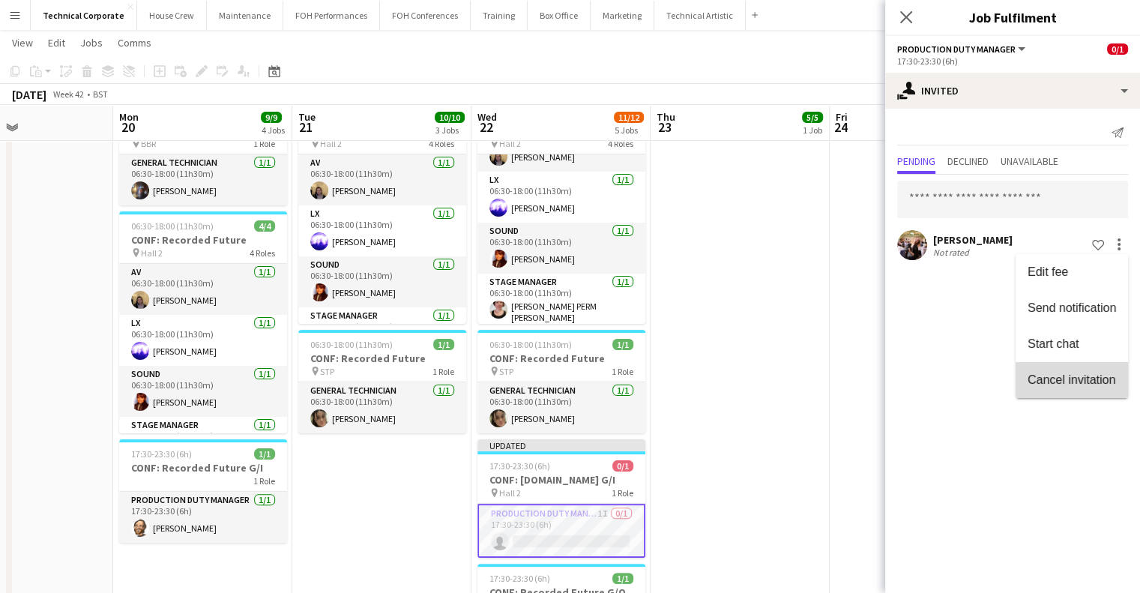
click at [1079, 385] on span "Cancel invitation" at bounding box center [1072, 379] width 88 height 13
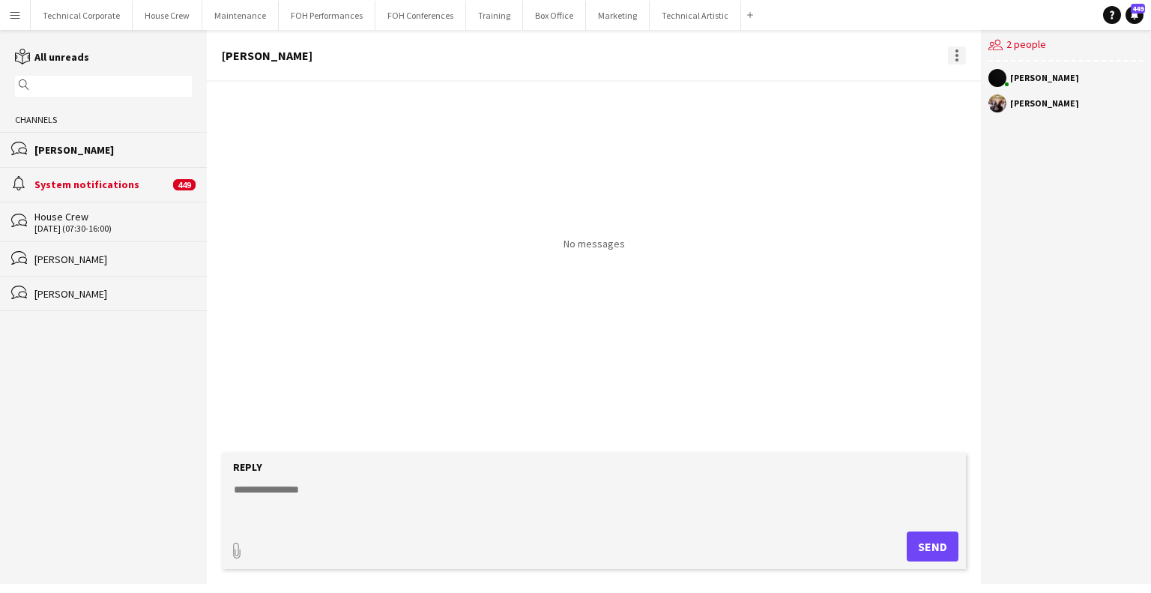
click at [959, 57] on div at bounding box center [957, 55] width 18 height 18
click at [972, 85] on span "Delete" at bounding box center [989, 82] width 34 height 13
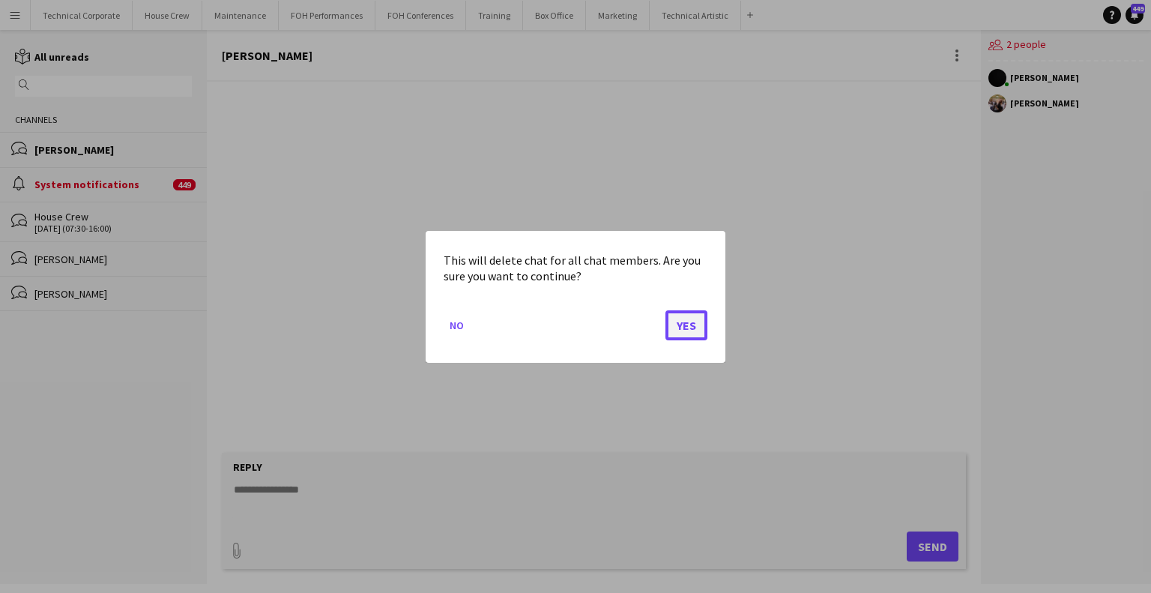
click at [678, 321] on button "Yes" at bounding box center [687, 325] width 42 height 30
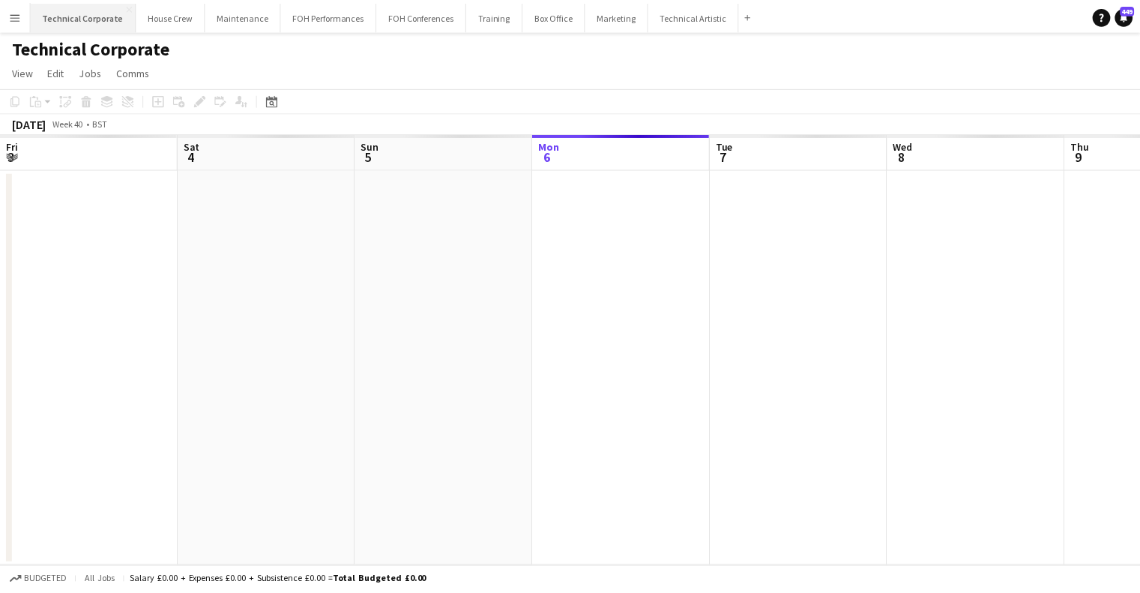
scroll to position [0, 358]
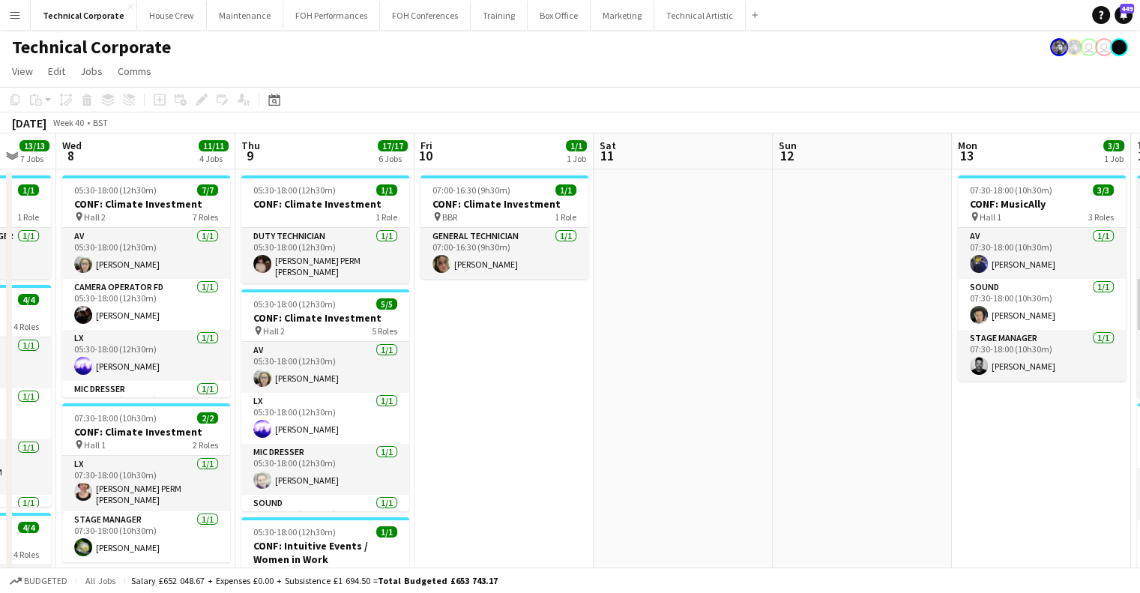
drag, startPoint x: 638, startPoint y: 333, endPoint x: 676, endPoint y: 326, distance: 38.8
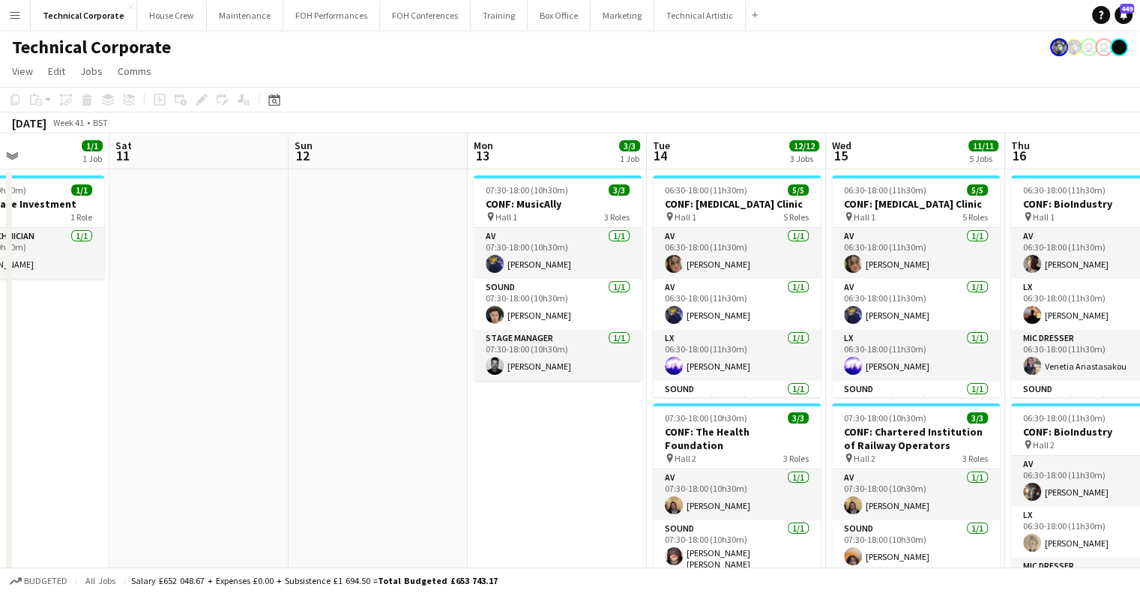
drag, startPoint x: 434, startPoint y: 340, endPoint x: 607, endPoint y: 321, distance: 174.3
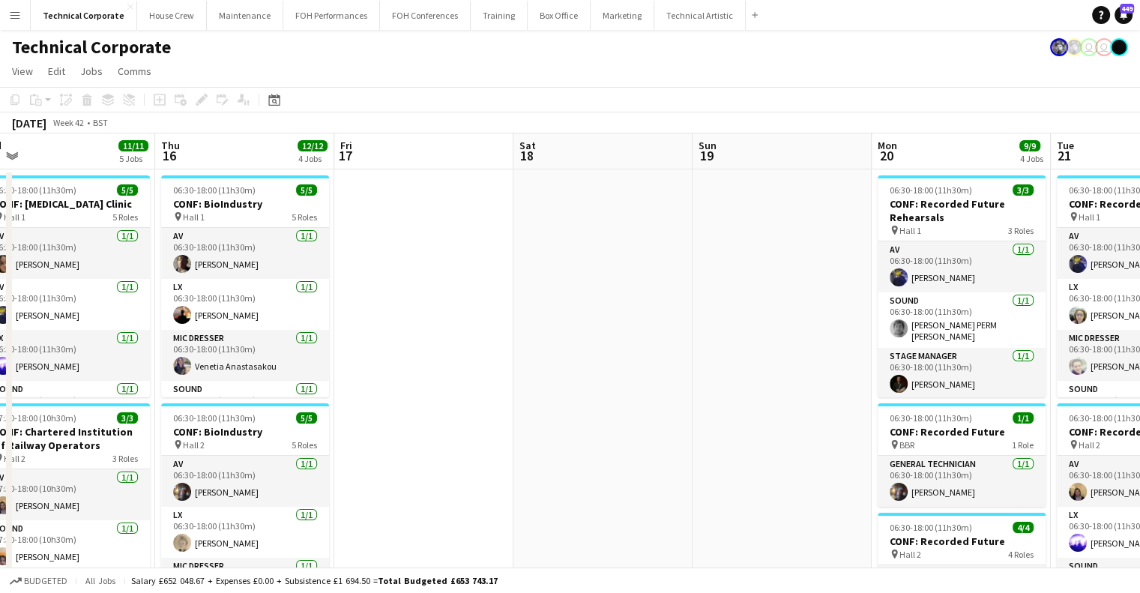
drag, startPoint x: 600, startPoint y: 314, endPoint x: 316, endPoint y: 314, distance: 284.1
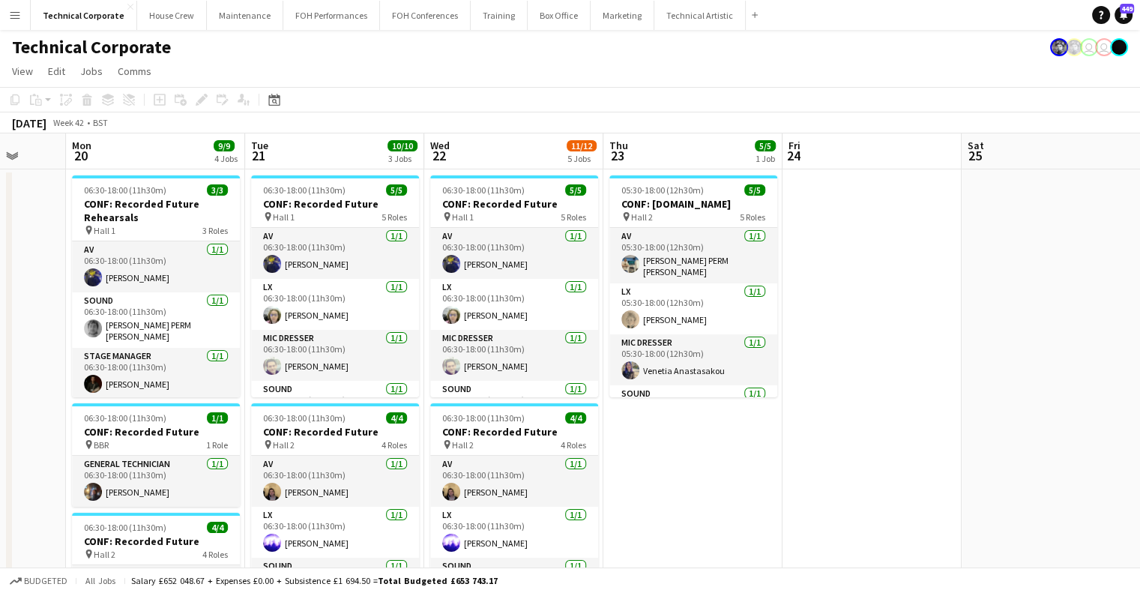
drag, startPoint x: 540, startPoint y: 290, endPoint x: 427, endPoint y: 299, distance: 113.6
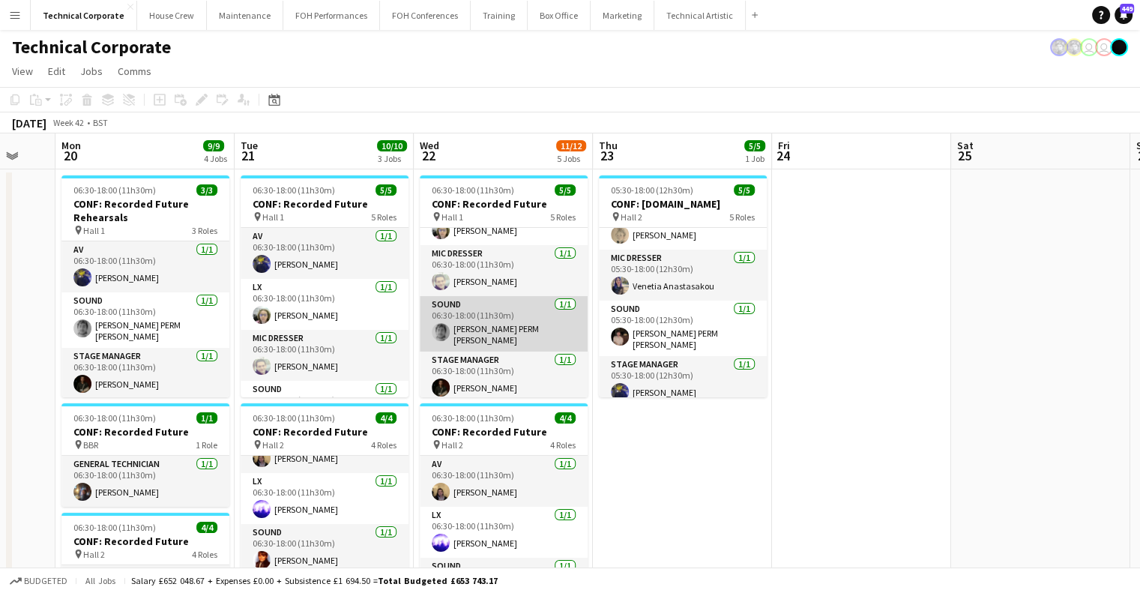
scroll to position [0, 0]
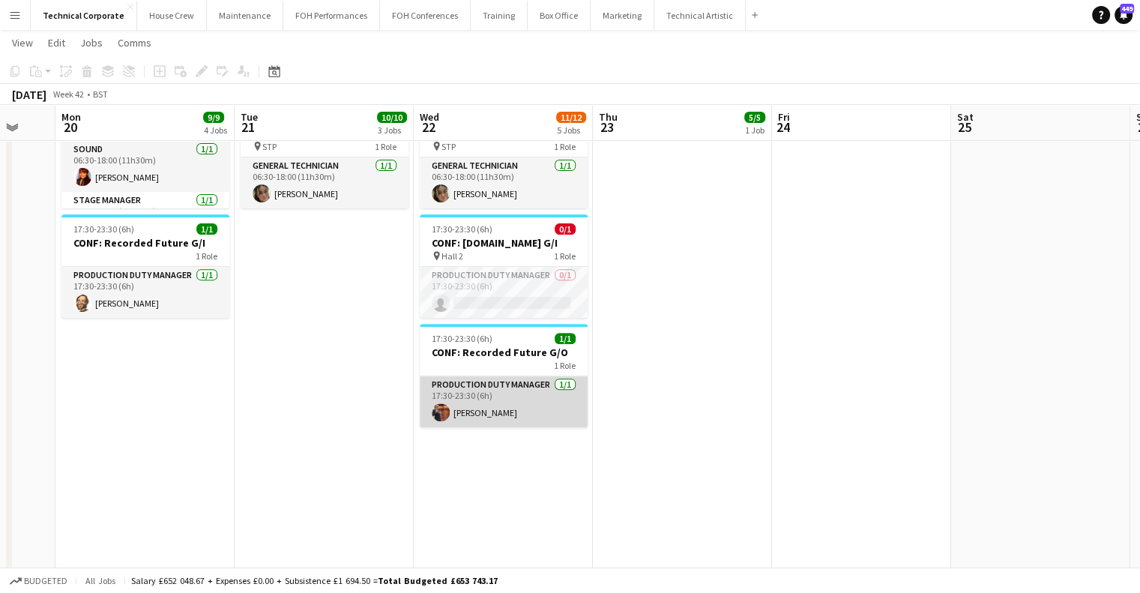
click at [510, 419] on app-card-role "Production Duty Manager 1/1 17:30-23:30 (6h) Leroy Bonsu" at bounding box center [504, 401] width 168 height 51
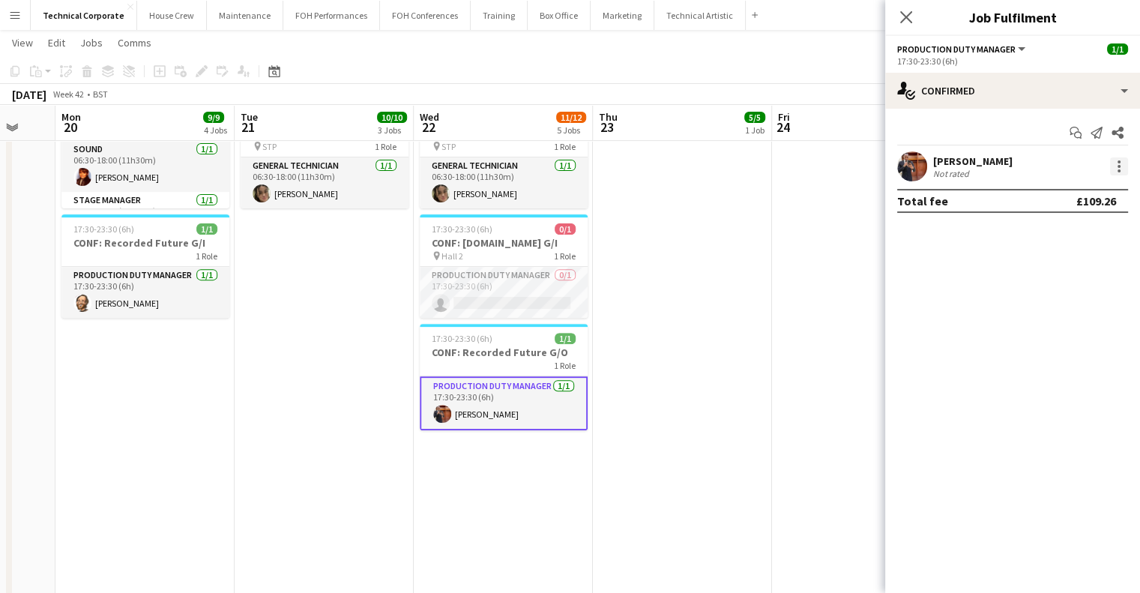
click at [1123, 167] on div at bounding box center [1119, 166] width 18 height 18
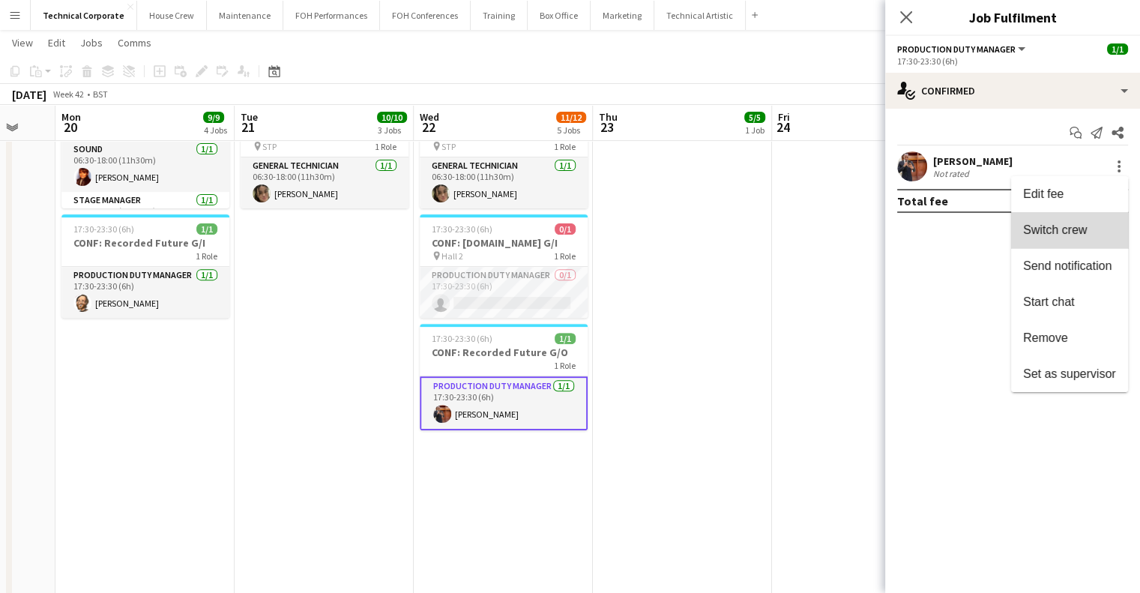
click at [1089, 233] on span "Switch crew" at bounding box center [1069, 229] width 93 height 13
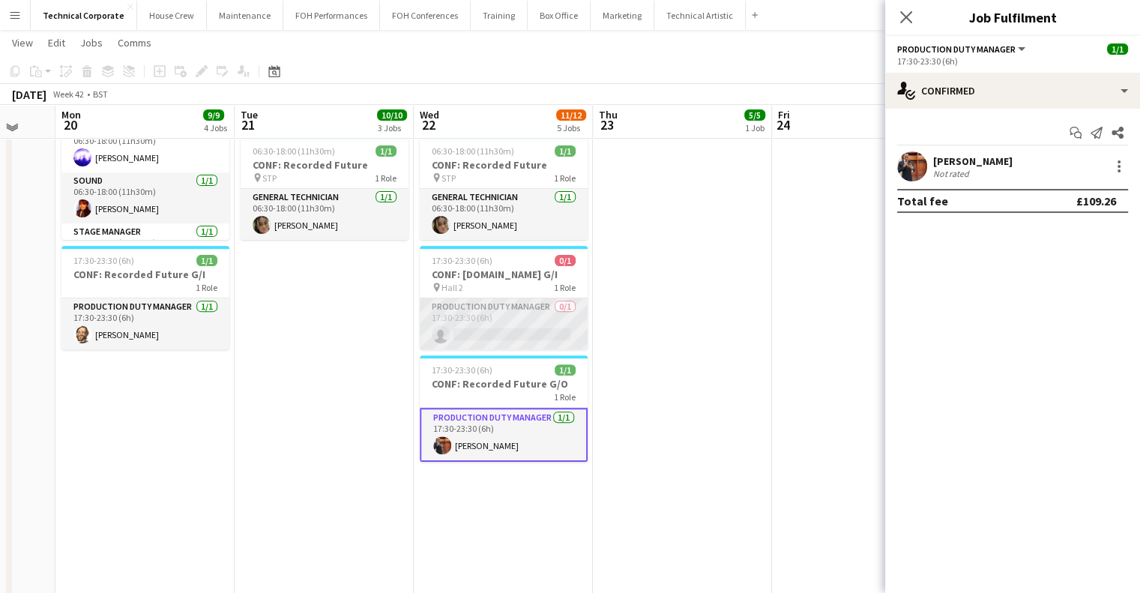
click at [520, 315] on app-card-role "Production Duty Manager 0/1 17:30-23:30 (6h) single-neutral-actions" at bounding box center [504, 323] width 168 height 51
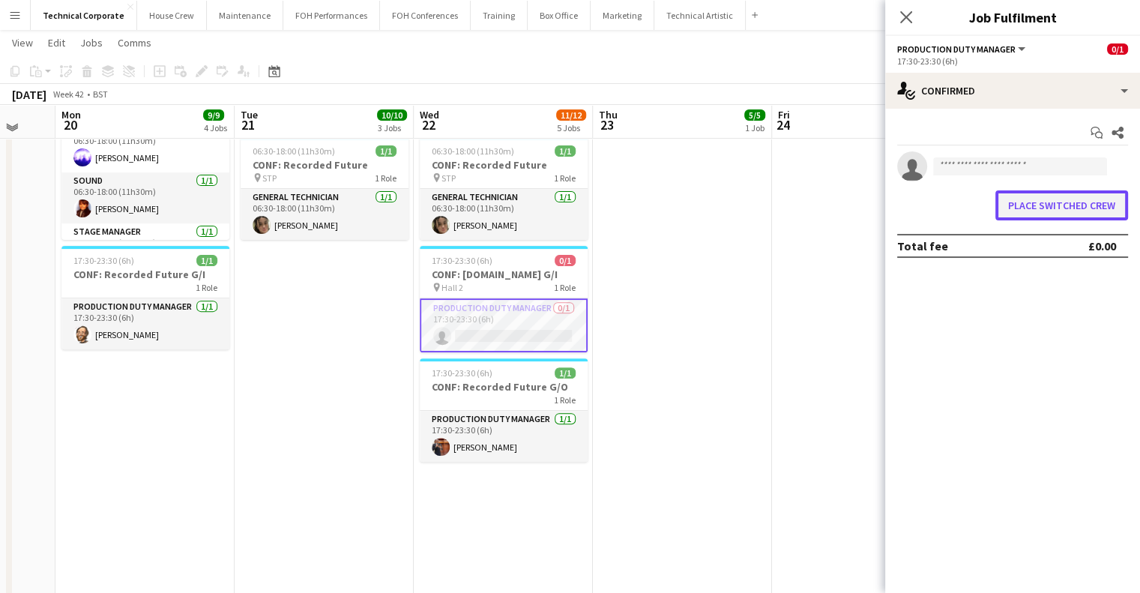
click at [1053, 203] on button "Place switched crew" at bounding box center [1062, 205] width 133 height 30
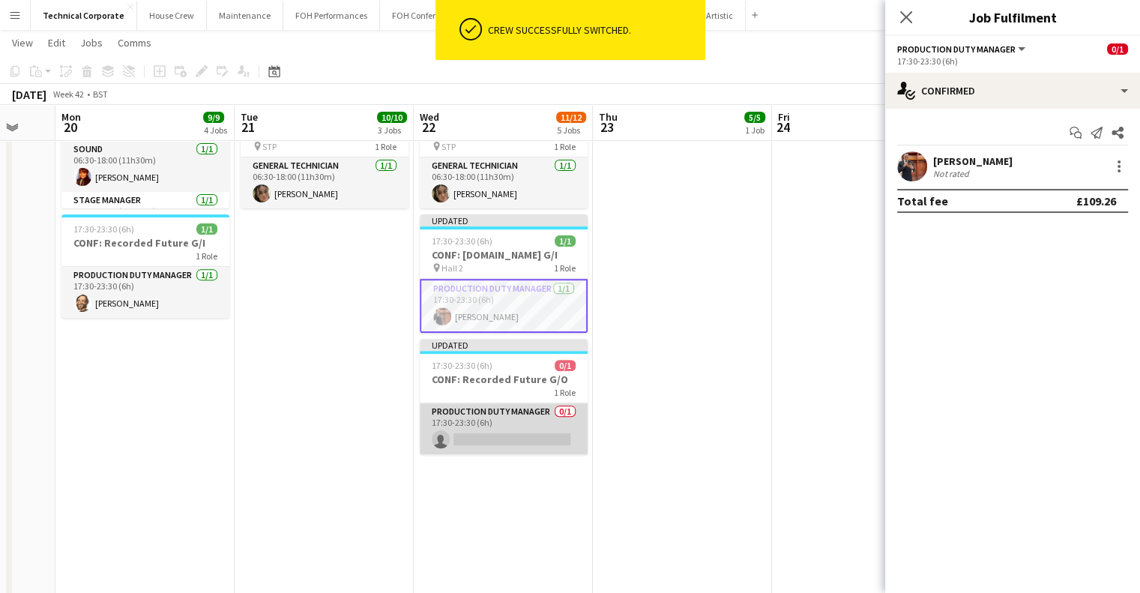
click at [522, 428] on app-card-role "Production Duty Manager 0/1 17:30-23:30 (6h) single-neutral-actions" at bounding box center [504, 428] width 168 height 51
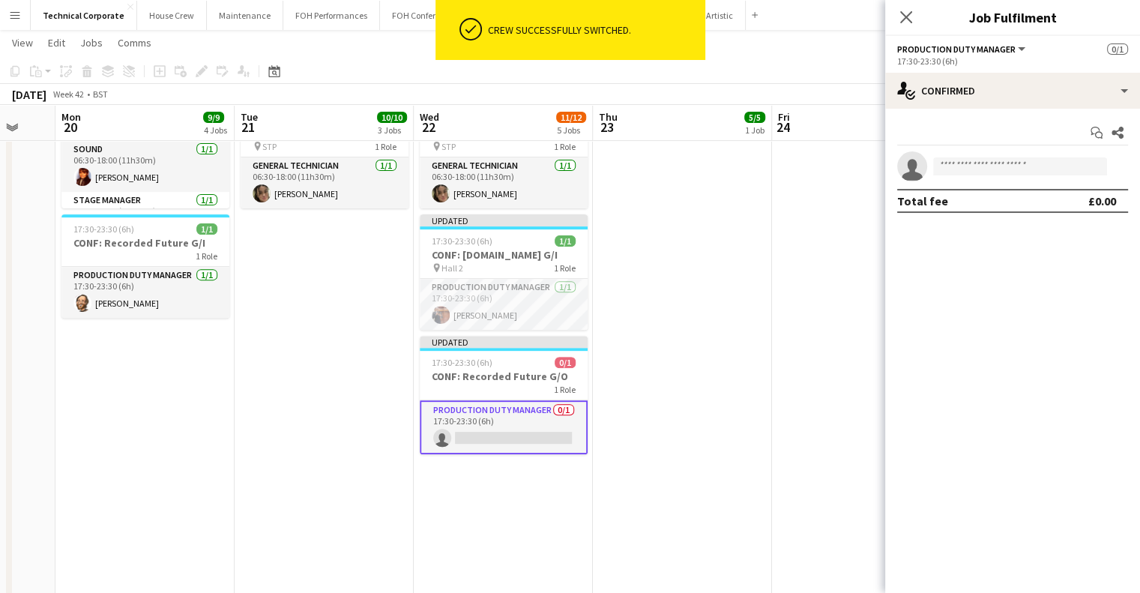
click at [959, 113] on div "Start chat Share single-neutral-actions Total fee £0.00" at bounding box center [1012, 167] width 255 height 116
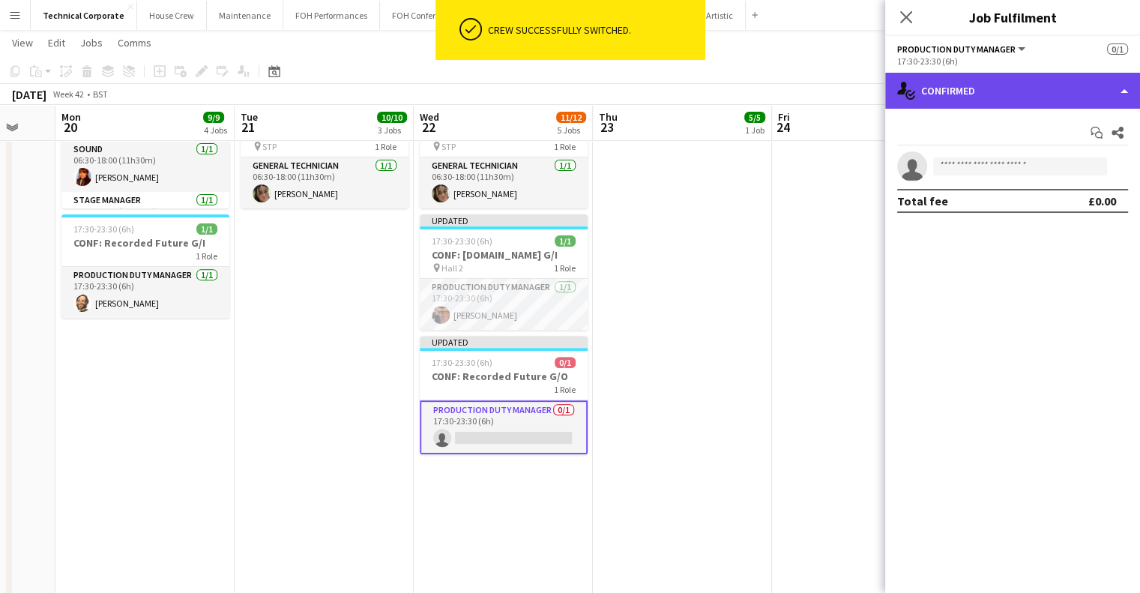
click at [960, 97] on div "single-neutral-actions-check-2 Confirmed" at bounding box center [1012, 91] width 255 height 36
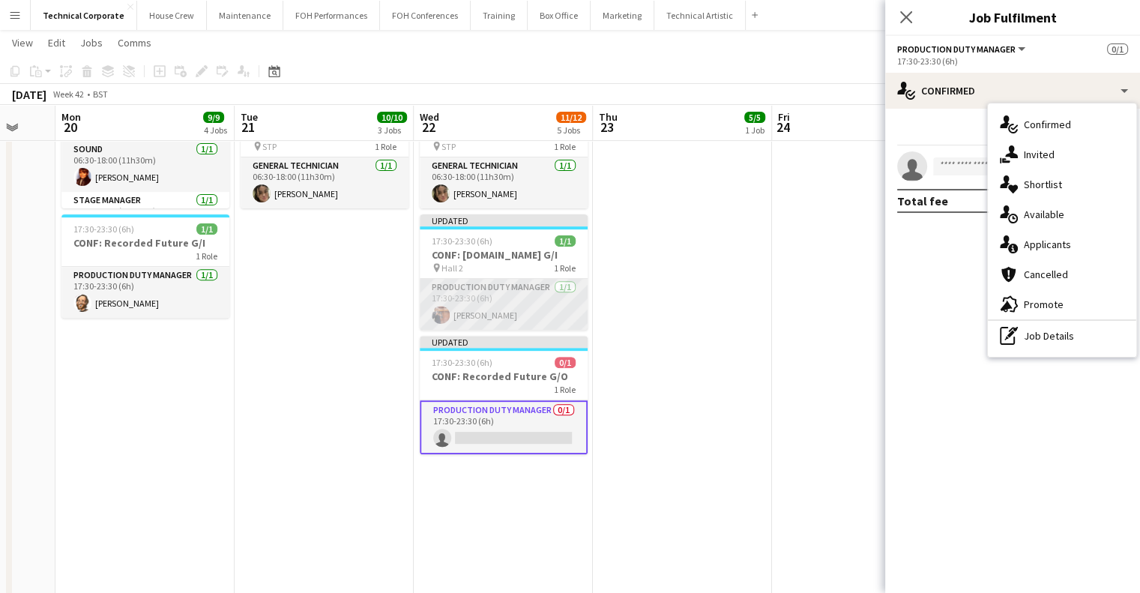
drag, startPoint x: 478, startPoint y: 302, endPoint x: 519, endPoint y: 303, distance: 41.2
click at [478, 302] on app-card-role "Production Duty Manager 1/1 17:30-23:30 (6h) Leroy Bonsu" at bounding box center [504, 304] width 168 height 51
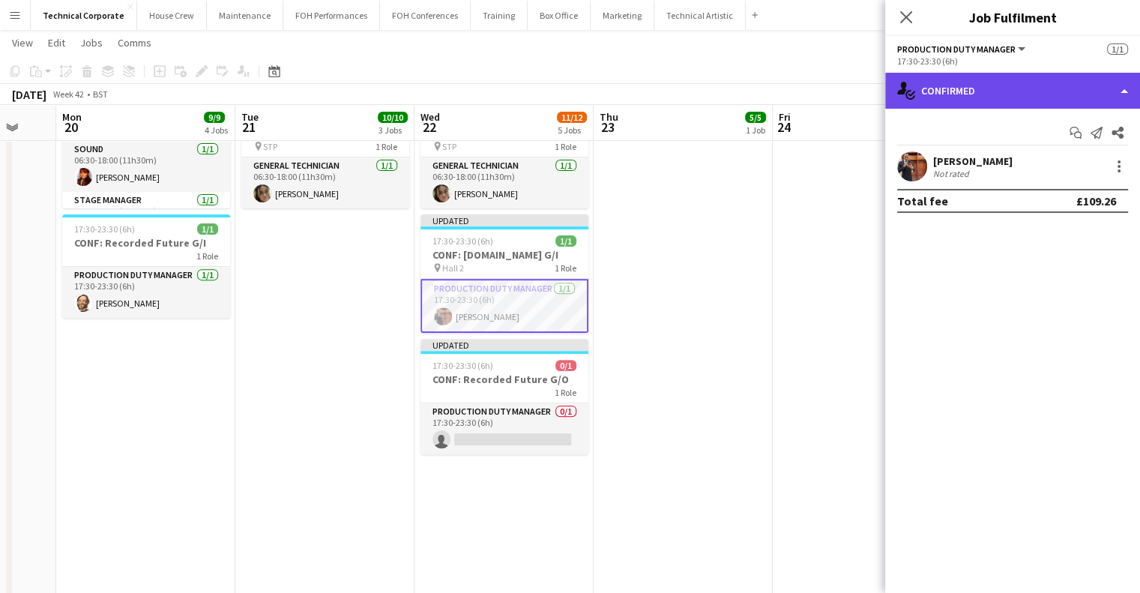
click at [993, 84] on div "single-neutral-actions-check-2 Confirmed" at bounding box center [1012, 91] width 255 height 36
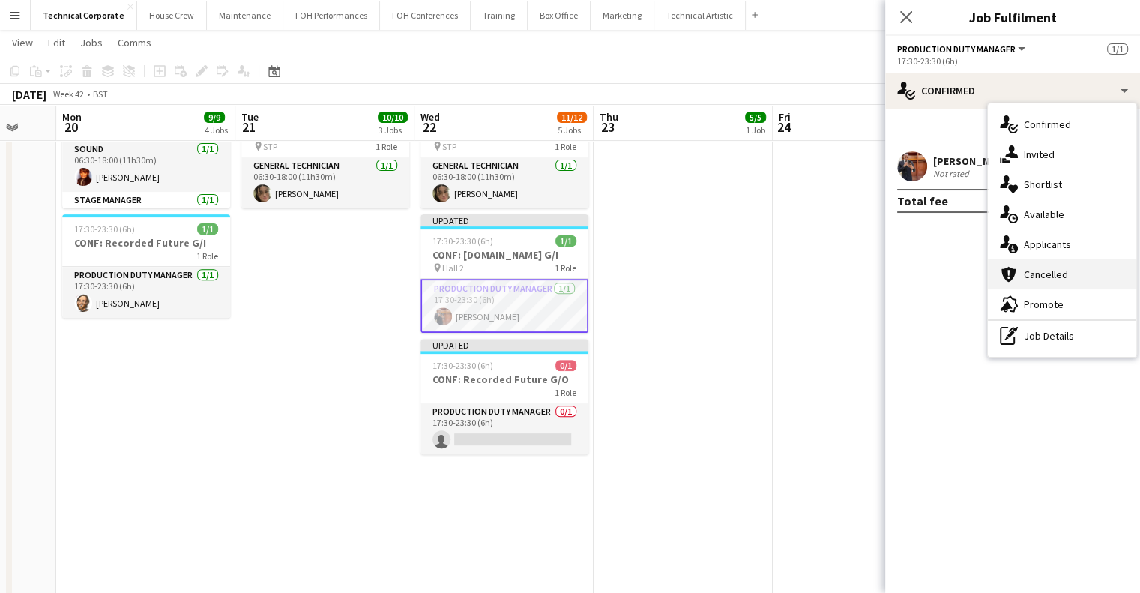
click at [1065, 277] on span "Cancelled" at bounding box center [1046, 274] width 44 height 13
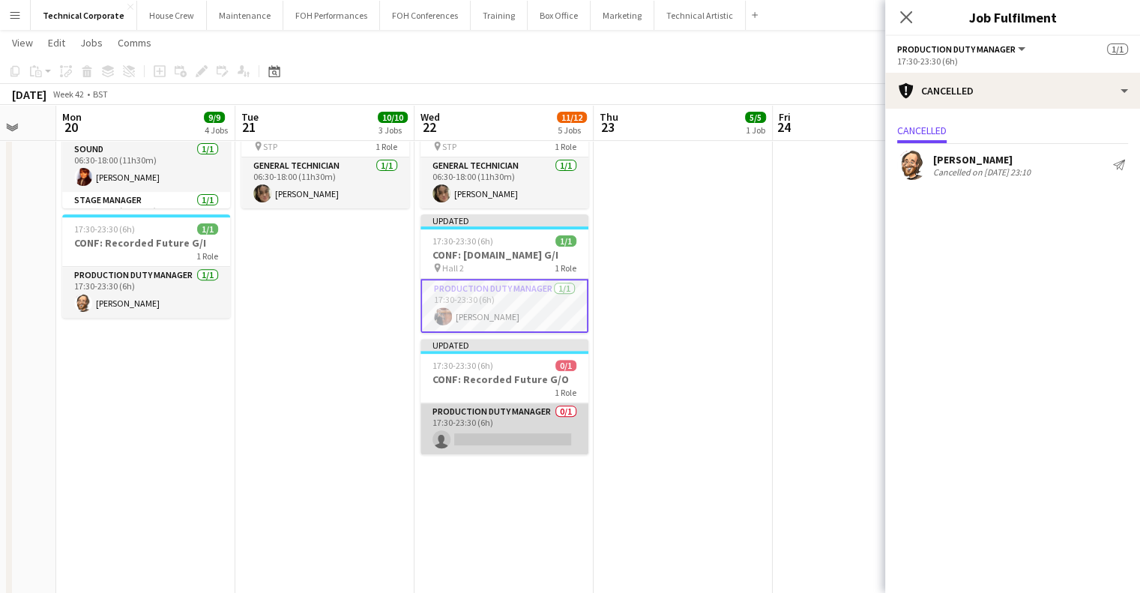
click at [499, 420] on app-card-role "Production Duty Manager 0/1 17:30-23:30 (6h) single-neutral-actions" at bounding box center [505, 428] width 168 height 51
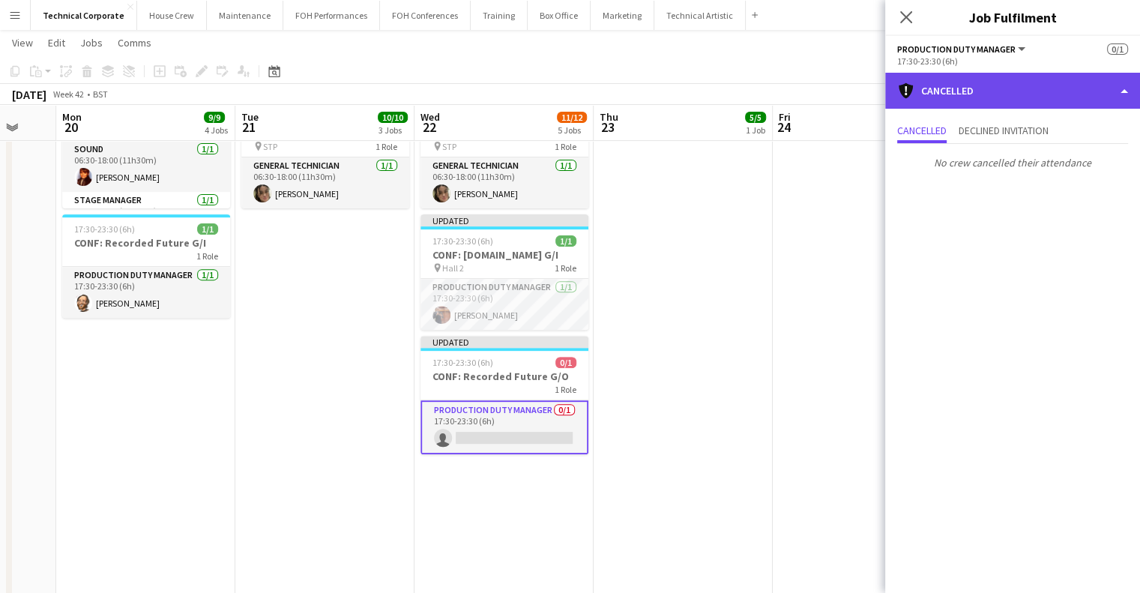
click at [1005, 93] on div "cancellation Cancelled" at bounding box center [1012, 91] width 255 height 36
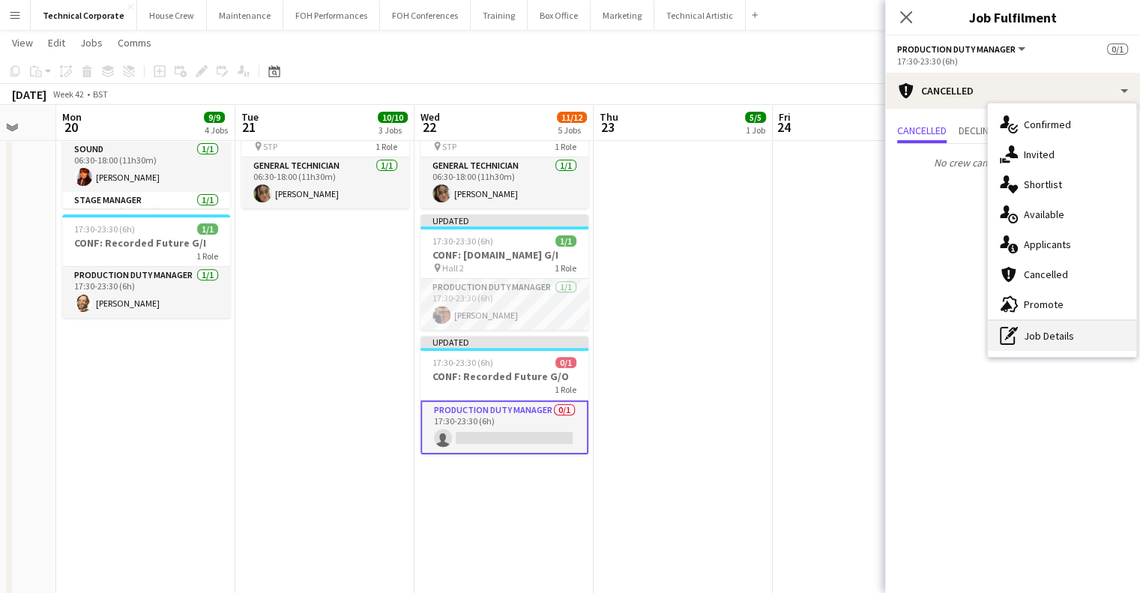
click at [1069, 346] on div "pen-write Job Details" at bounding box center [1062, 336] width 148 height 30
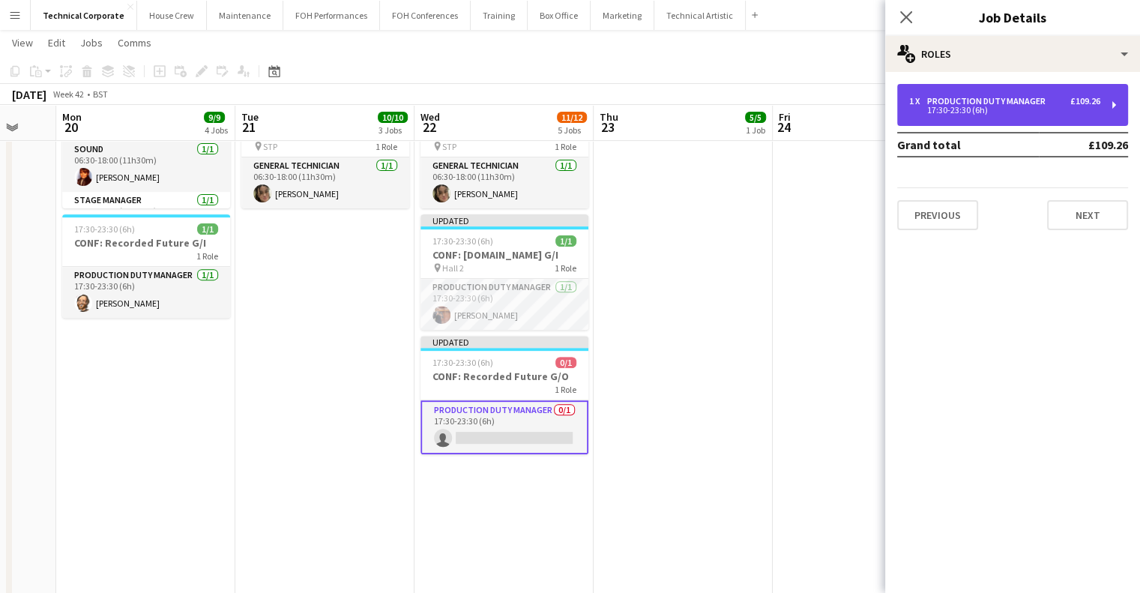
click at [1032, 112] on div "1 x Production Duty Manager £109.26 17:30-23:30 (6h)" at bounding box center [1012, 105] width 231 height 42
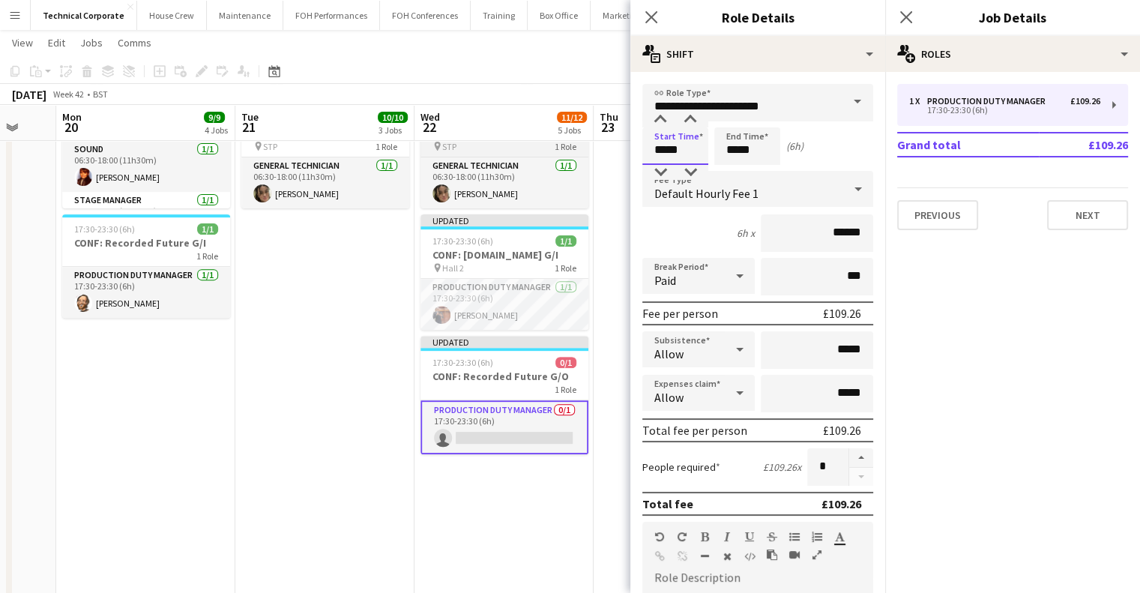
drag, startPoint x: 684, startPoint y: 152, endPoint x: 557, endPoint y: 150, distance: 126.7
click at [557, 150] on body "Menu Boards Boards Boards All jobs Status Workforce Workforce My Workforce Recr…" at bounding box center [570, 98] width 1140 height 1246
type input "*****"
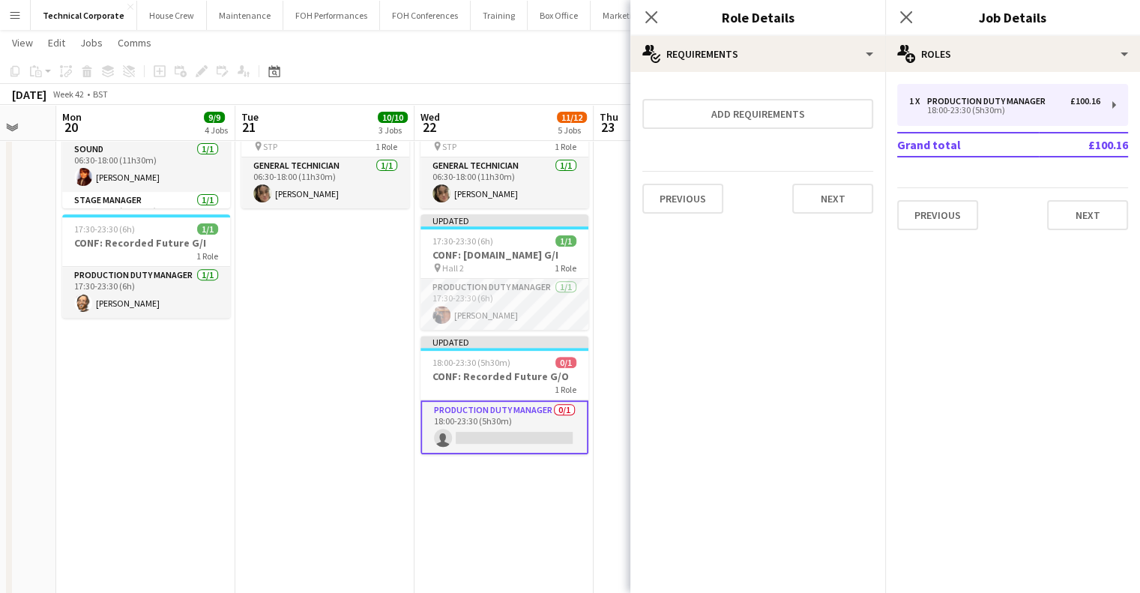
click at [508, 461] on app-date-cell "06:30-18:00 (11h30m) 5/5 CONF: Recorded Future pin Hall 1 5 Roles AV 1/1 06:30-…" at bounding box center [504, 169] width 179 height 1053
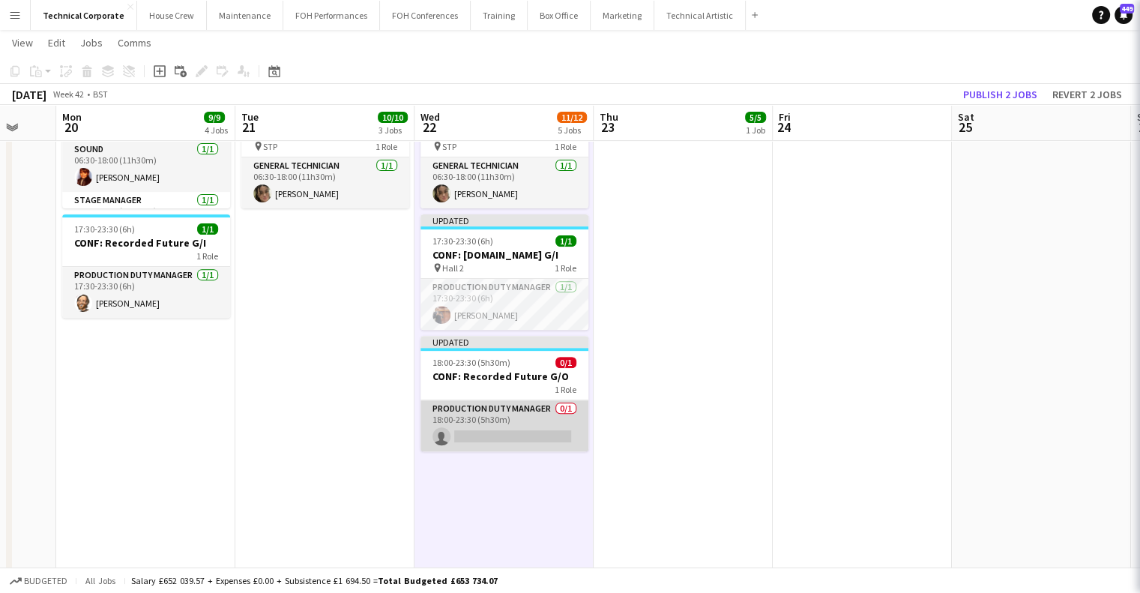
click at [515, 427] on app-card-role "Production Duty Manager 0/1 18:00-23:30 (5h30m) single-neutral-actions" at bounding box center [505, 425] width 168 height 51
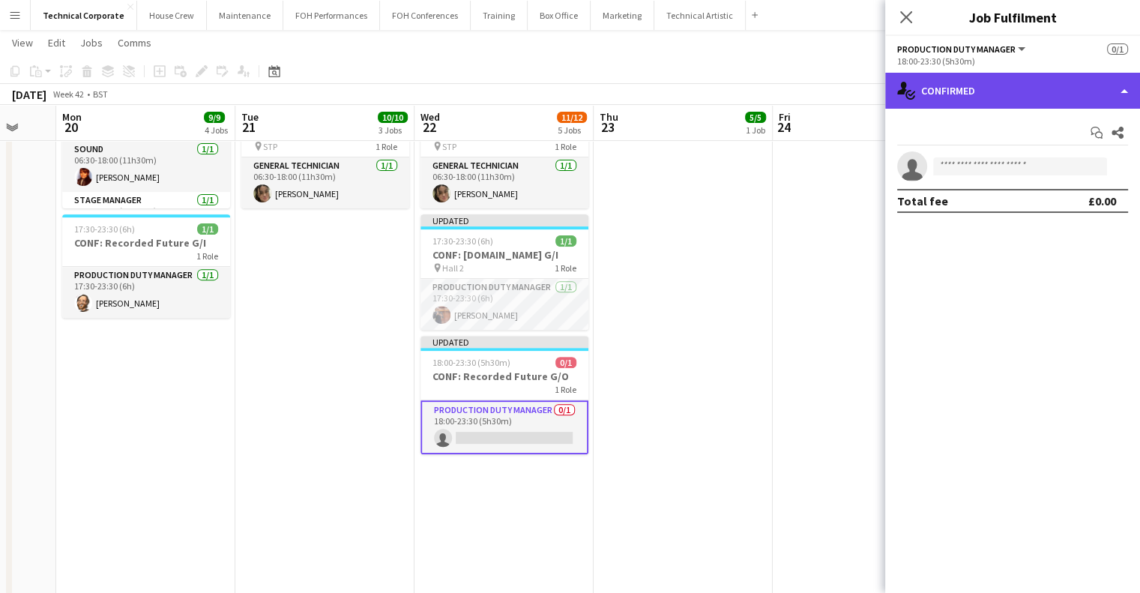
click at [996, 98] on div "single-neutral-actions-check-2 Confirmed" at bounding box center [1012, 91] width 255 height 36
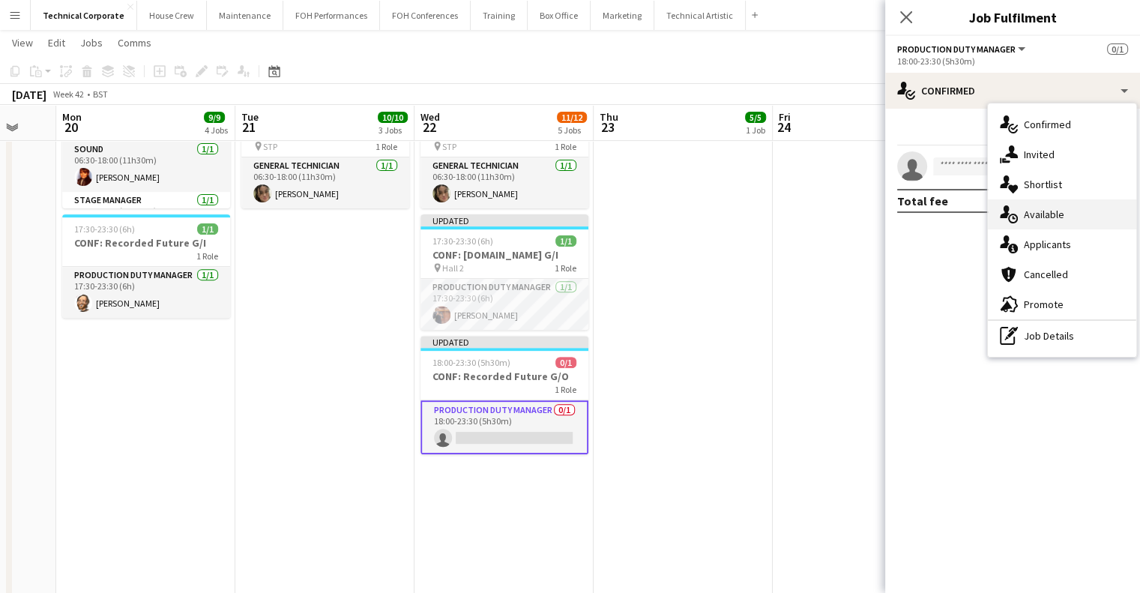
click at [1074, 220] on div "single-neutral-actions-upload Available" at bounding box center [1062, 214] width 148 height 30
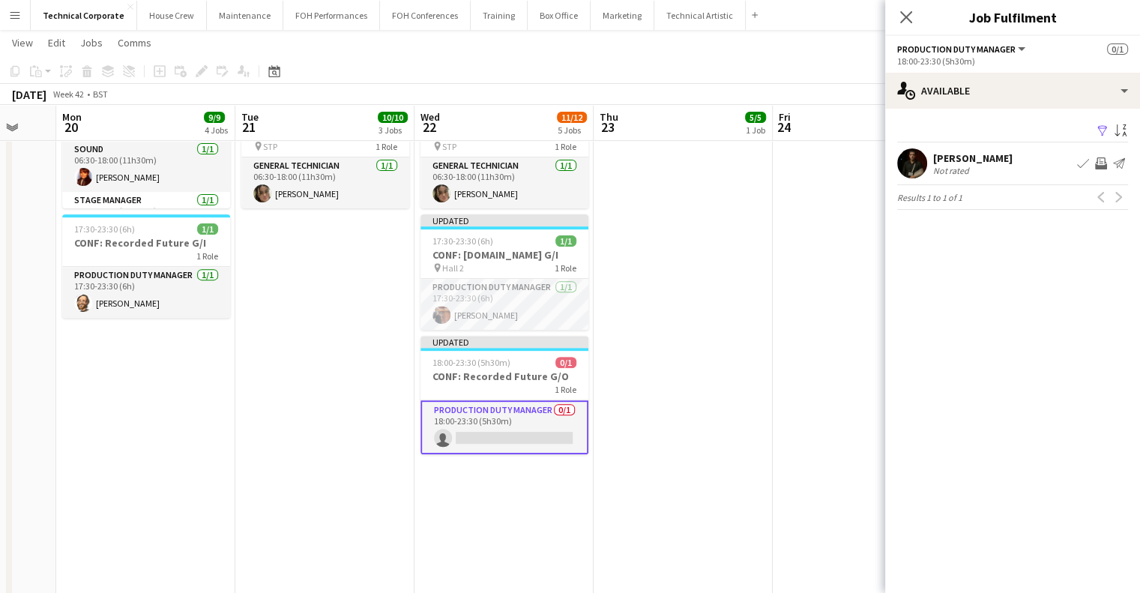
click at [1100, 162] on app-icon "Invite crew" at bounding box center [1101, 163] width 12 height 12
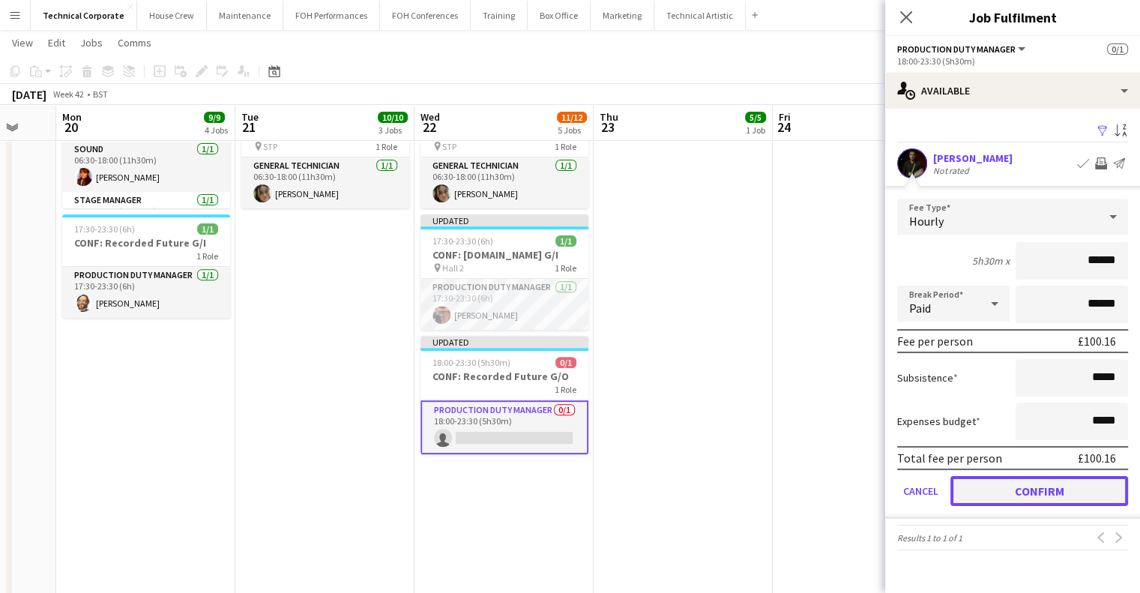
click at [1077, 480] on button "Confirm" at bounding box center [1040, 491] width 178 height 30
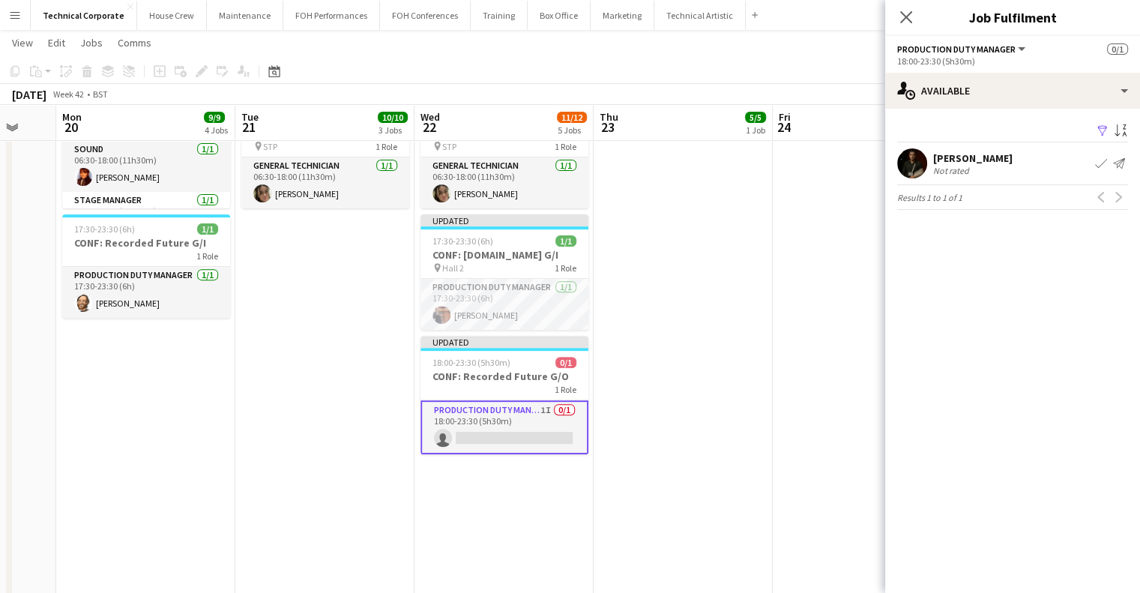
click at [756, 368] on app-date-cell "05:30-18:00 (12h30m) 5/5 CONF: Incident.io pin Hall 2 5 Roles AV 1/1 05:30-18:0…" at bounding box center [683, 169] width 179 height 1053
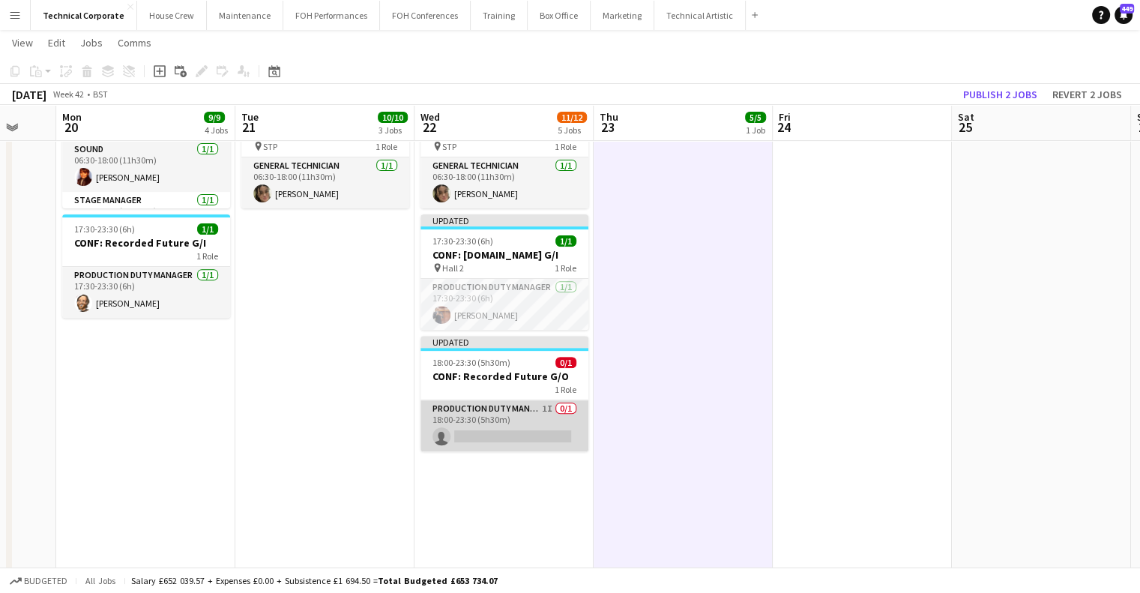
click at [507, 431] on app-card-role "Production Duty Manager 1I 0/1 18:00-23:30 (5h30m) single-neutral-actions" at bounding box center [505, 425] width 168 height 51
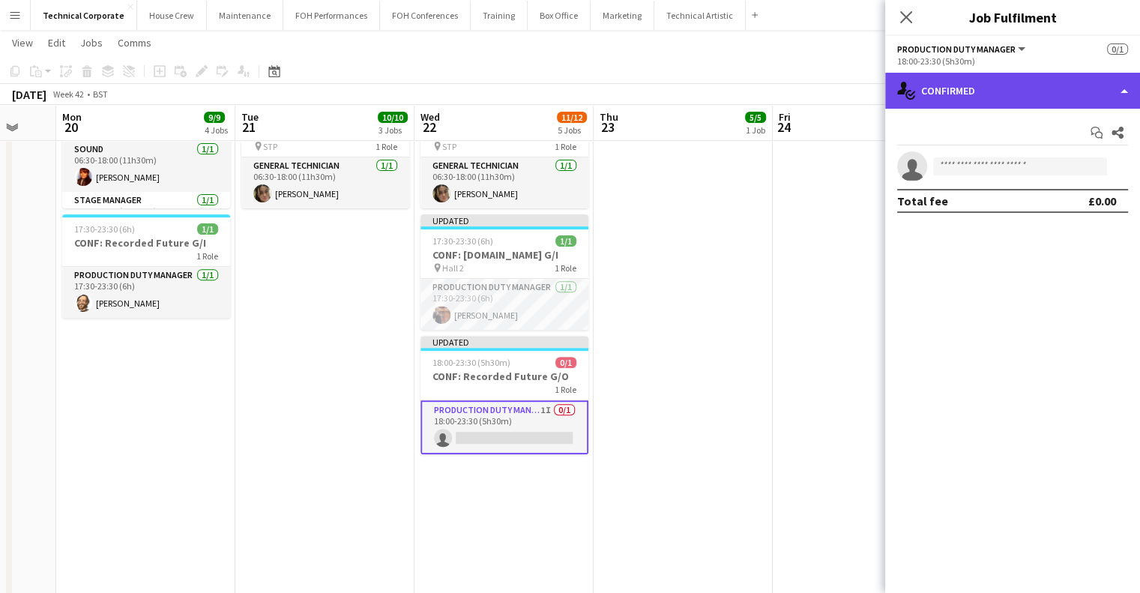
click at [1007, 89] on div "single-neutral-actions-check-2 Confirmed" at bounding box center [1012, 91] width 255 height 36
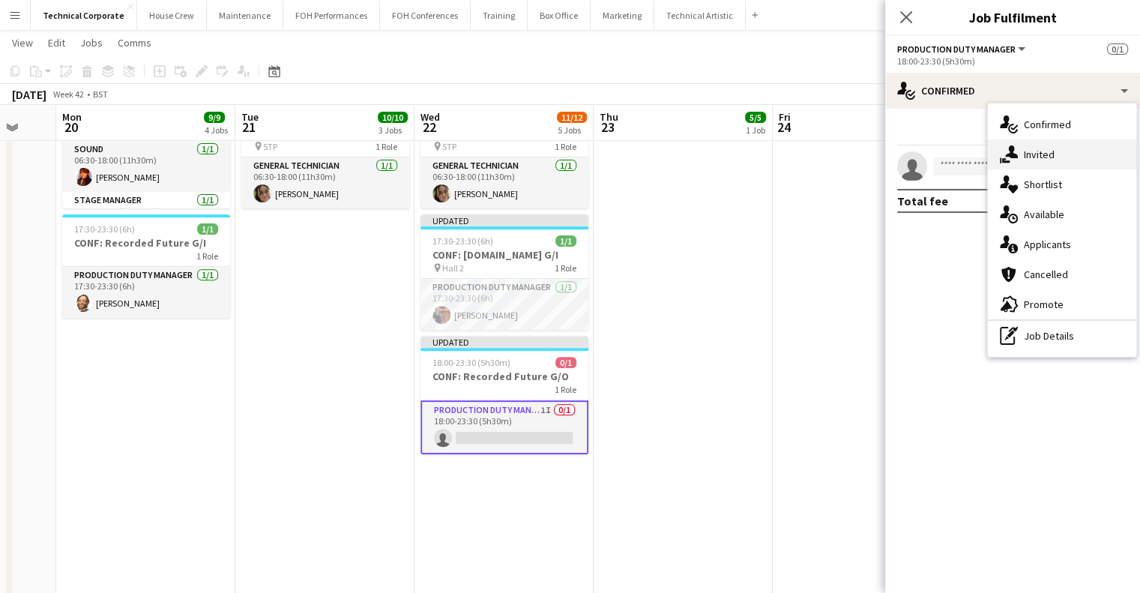
click at [1033, 156] on span "Invited" at bounding box center [1039, 154] width 31 height 13
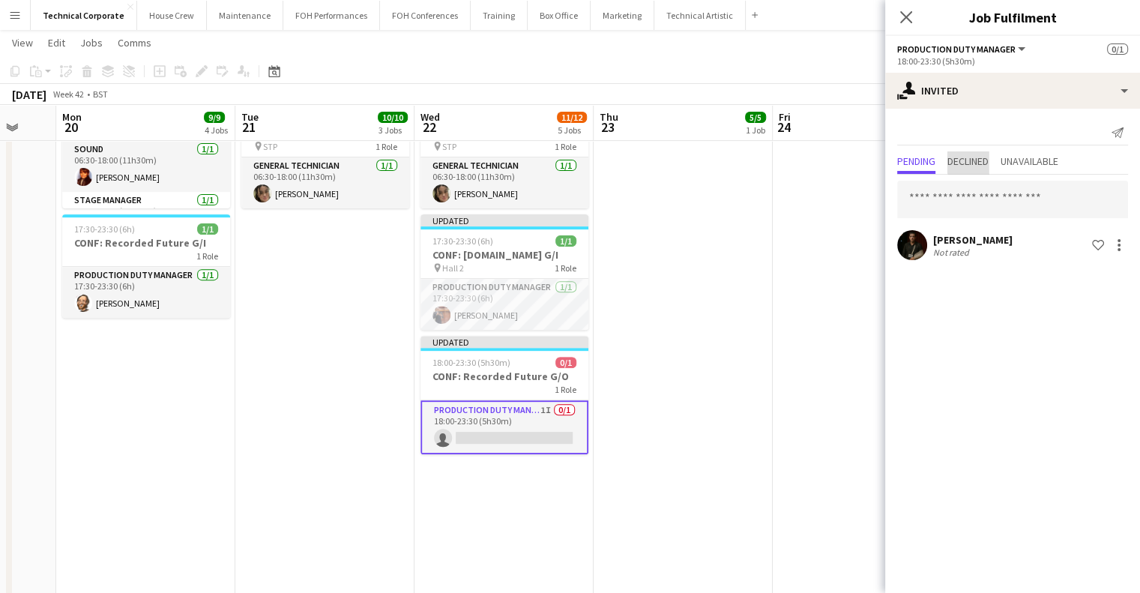
click at [975, 158] on span "Declined" at bounding box center [968, 161] width 41 height 10
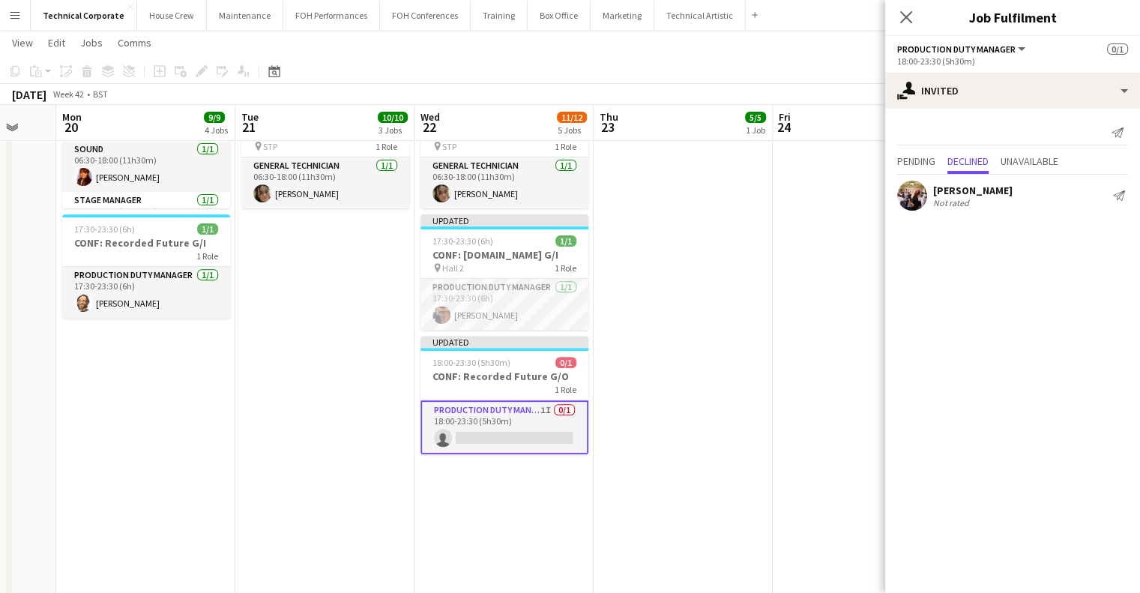
click at [750, 297] on app-date-cell "05:30-18:00 (12h30m) 5/5 CONF: Incident.io pin Hall 2 5 Roles AV 1/1 05:30-18:0…" at bounding box center [683, 169] width 179 height 1053
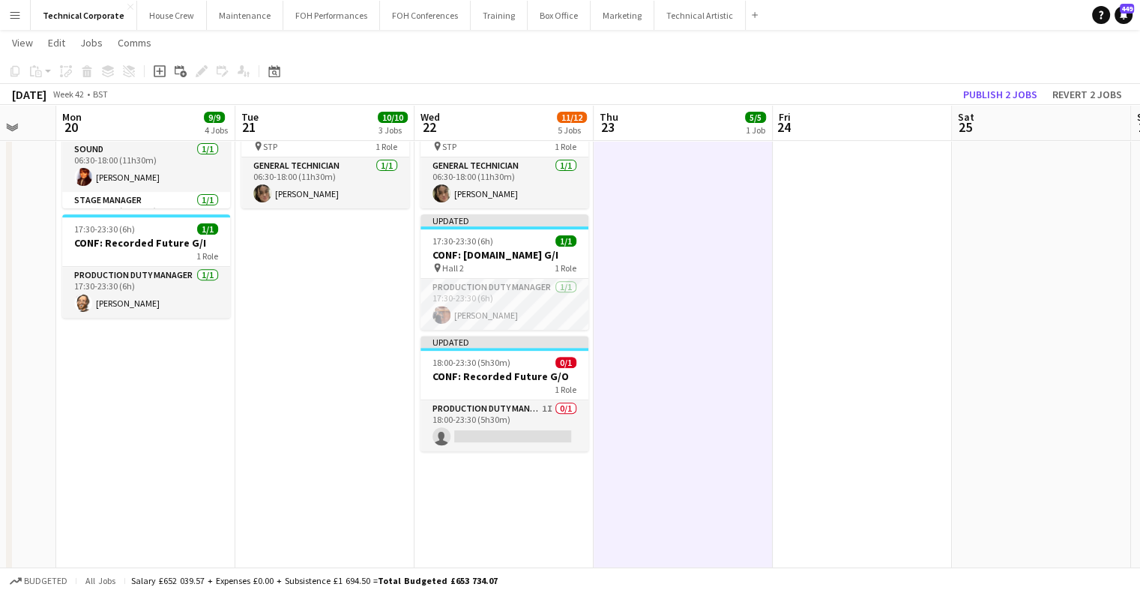
click at [750, 297] on app-date-cell "05:30-18:00 (12h30m) 5/5 CONF: Incident.io pin Hall 2 5 Roles AV 1/1 05:30-18:0…" at bounding box center [683, 169] width 179 height 1053
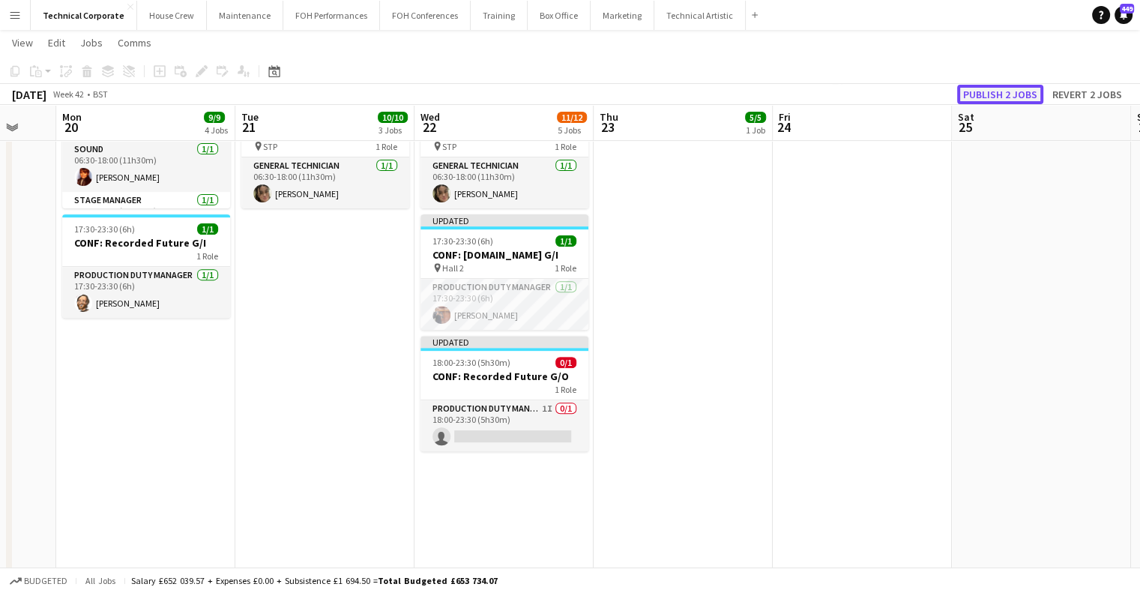
click at [1009, 95] on button "Publish 2 jobs" at bounding box center [1000, 94] width 86 height 19
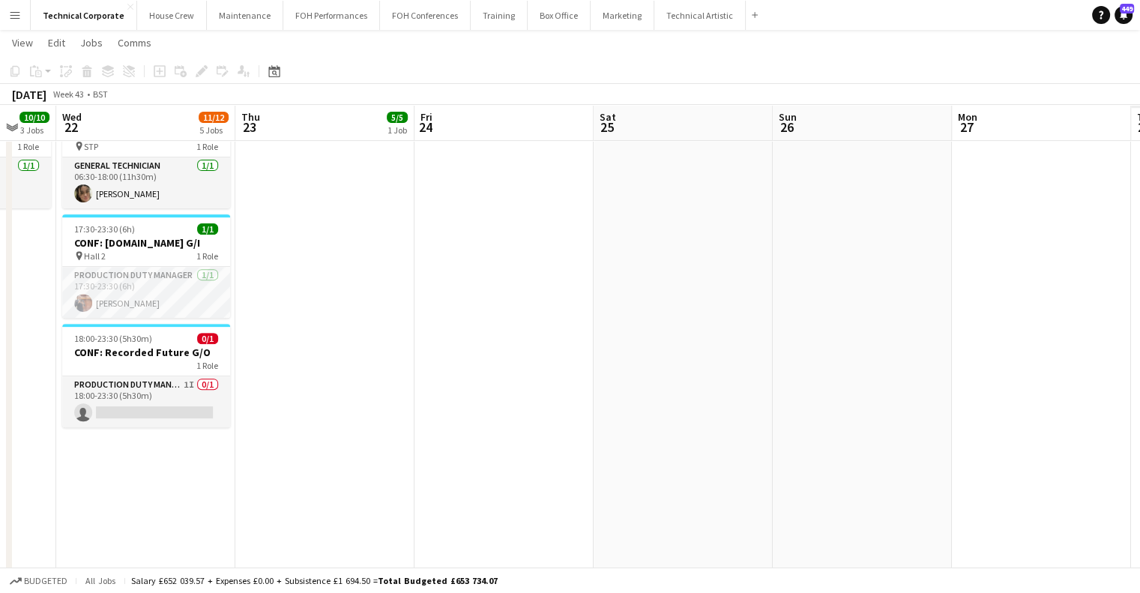
drag, startPoint x: 714, startPoint y: 291, endPoint x: 219, endPoint y: 304, distance: 494.9
click at [224, 302] on app-calendar-viewport "Sat 18 Sun 19 Mon 20 9/9 4 Jobs Tue 21 10/10 3 Jobs Wed 22 11/12 5 Jobs Thu 23 …" at bounding box center [570, 115] width 1140 height 1162
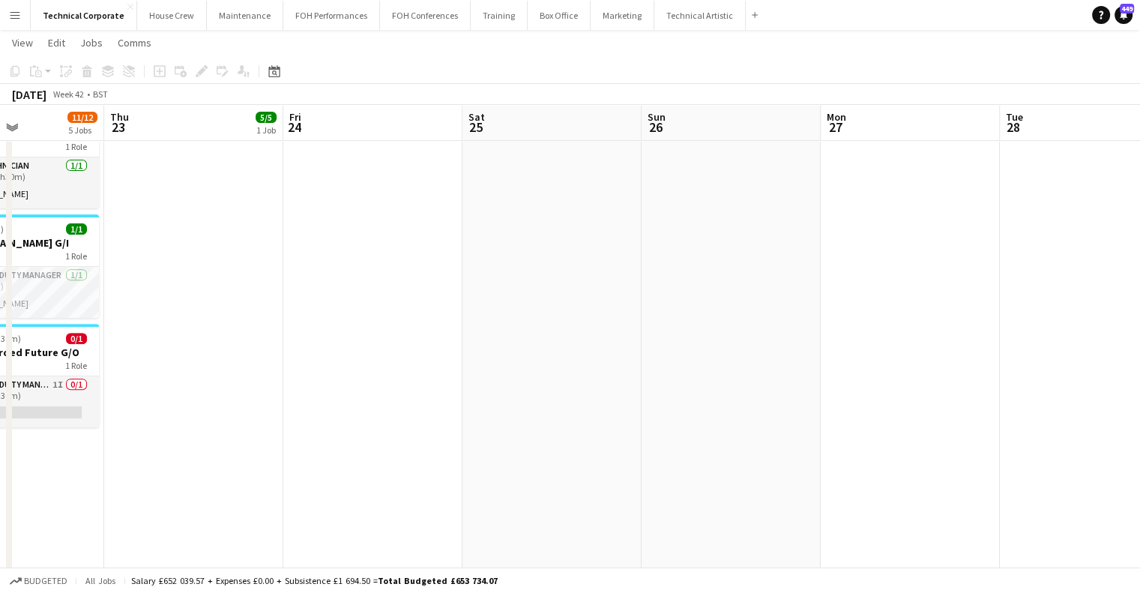
click at [366, 293] on app-calendar-viewport "Mon 20 9/9 4 Jobs Tue 21 10/10 3 Jobs Wed 22 11/12 5 Jobs Thu 23 5/5 1 Job Fri …" at bounding box center [570, 115] width 1140 height 1162
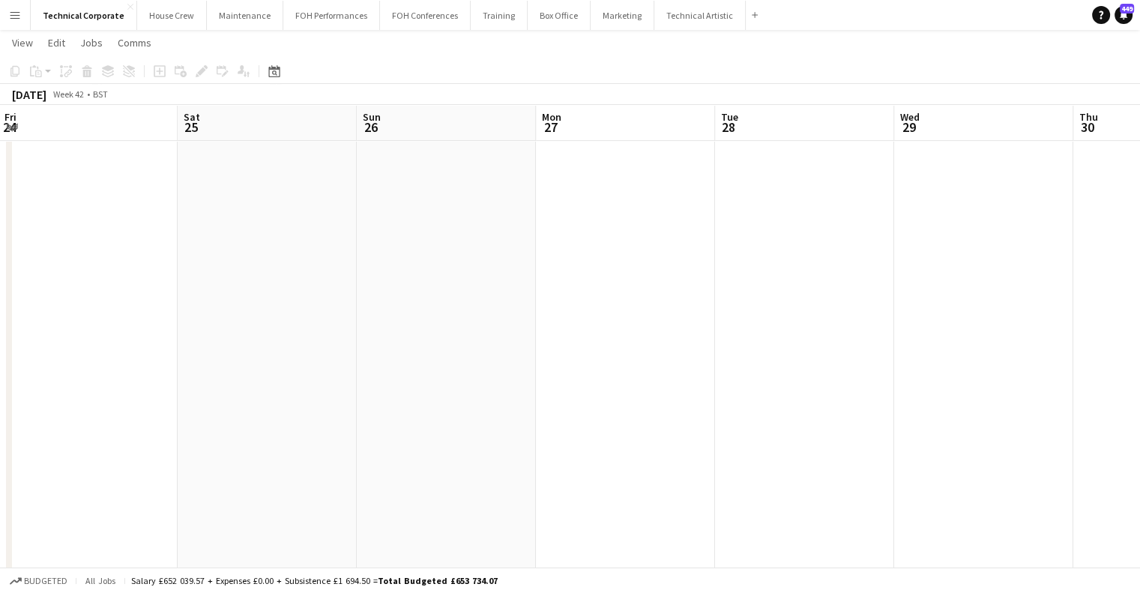
scroll to position [0, 360]
click at [277, 73] on icon "Date picker" at bounding box center [274, 71] width 12 height 12
click at [396, 127] on span "Next month" at bounding box center [397, 123] width 30 height 30
click at [311, 206] on span "5" at bounding box center [317, 203] width 18 height 18
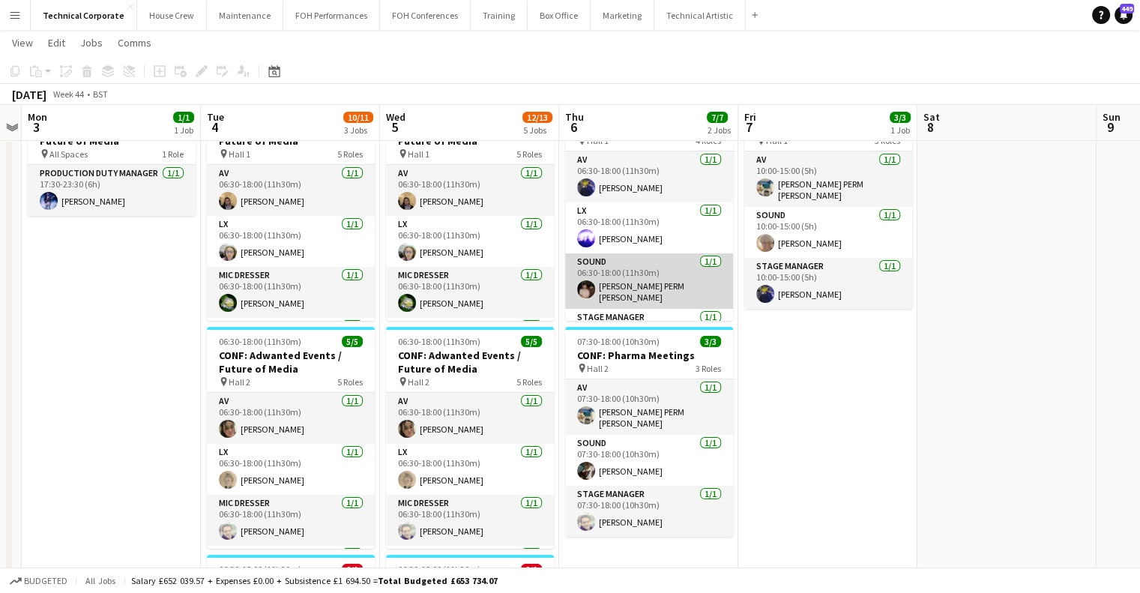
scroll to position [34, 0]
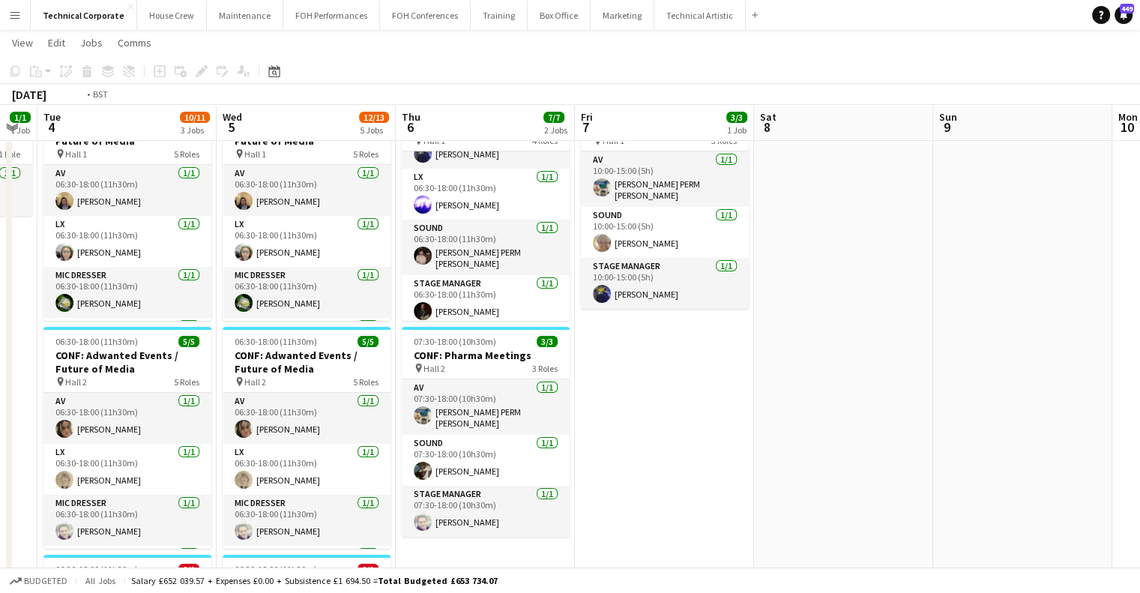
drag, startPoint x: 688, startPoint y: 409, endPoint x: 797, endPoint y: 323, distance: 138.7
click at [202, 422] on app-calendar-viewport "Fri 31 Sat 1 Sun 2 Mon 3 1/1 1 Job Tue 4 10/11 3 Jobs Wed 5 12/13 5 Jobs Thu 6 …" at bounding box center [570, 565] width 1140 height 1162
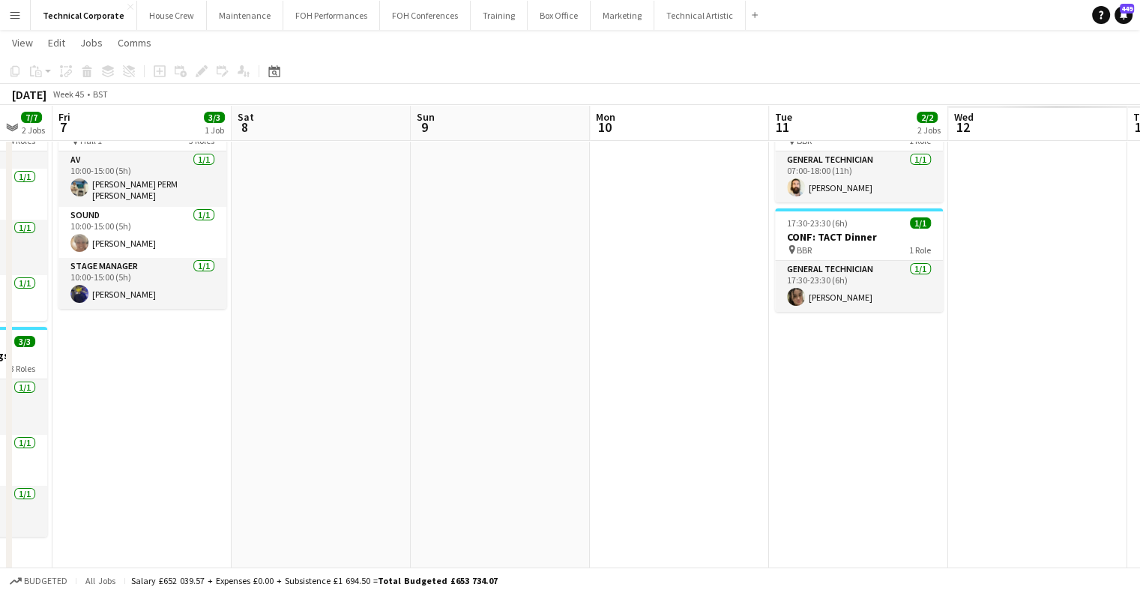
drag, startPoint x: 420, startPoint y: 344, endPoint x: 771, endPoint y: 335, distance: 351.0
click at [366, 347] on app-calendar-viewport "Mon 3 1/1 1 Job Tue 4 10/11 3 Jobs Wed 5 12/13 5 Jobs Thu 6 7/7 2 Jobs Fri 7 3/…" at bounding box center [570, 565] width 1140 height 1162
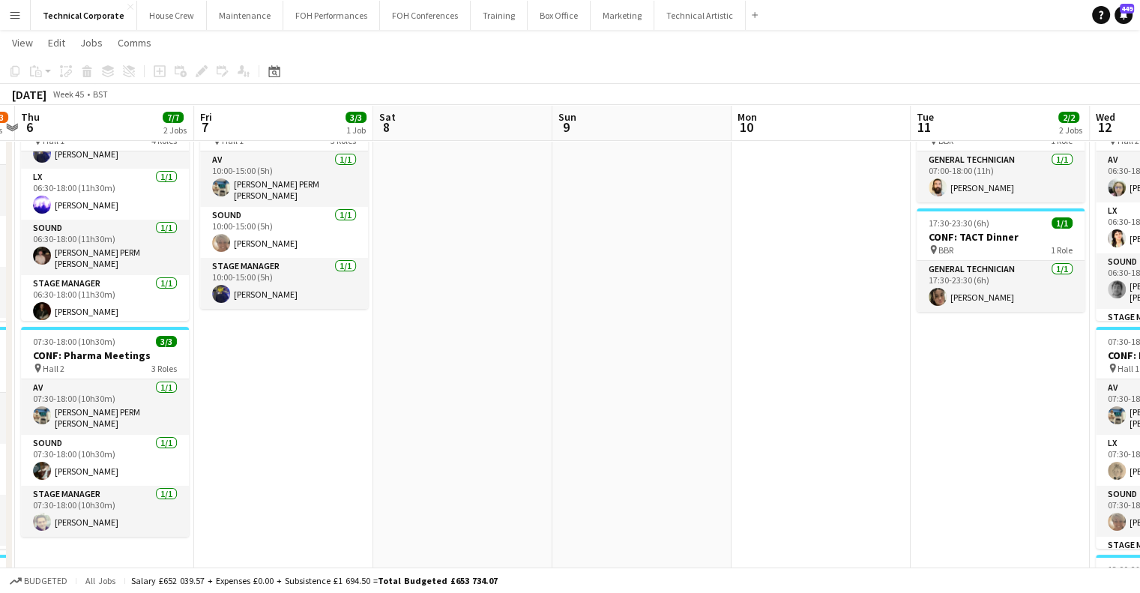
drag, startPoint x: 496, startPoint y: 345, endPoint x: 271, endPoint y: 351, distance: 225.0
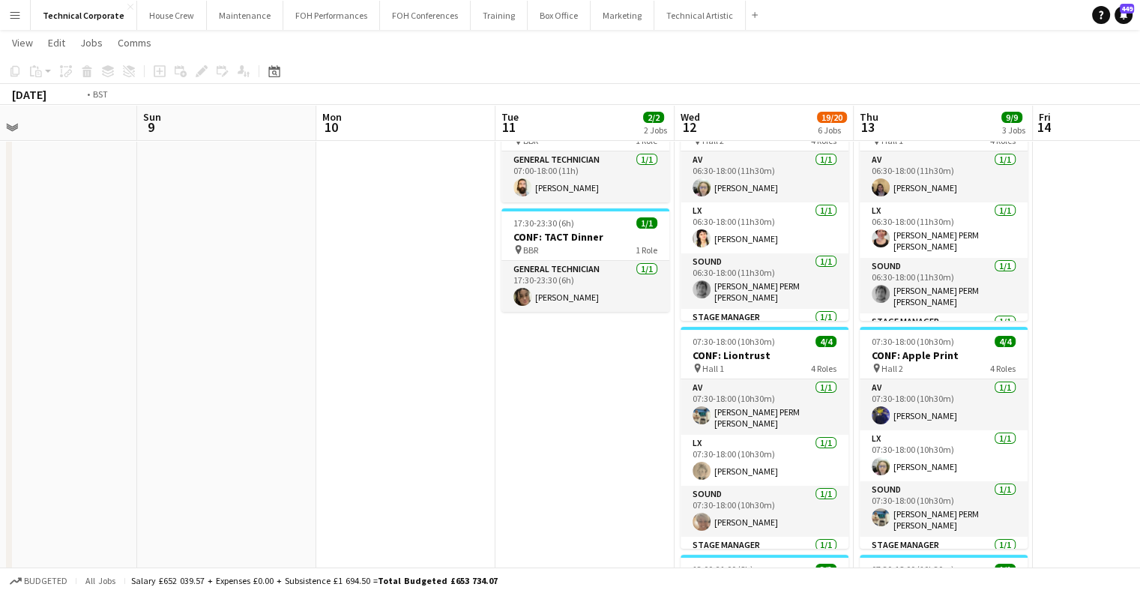
drag, startPoint x: 780, startPoint y: 318, endPoint x: 546, endPoint y: 330, distance: 234.2
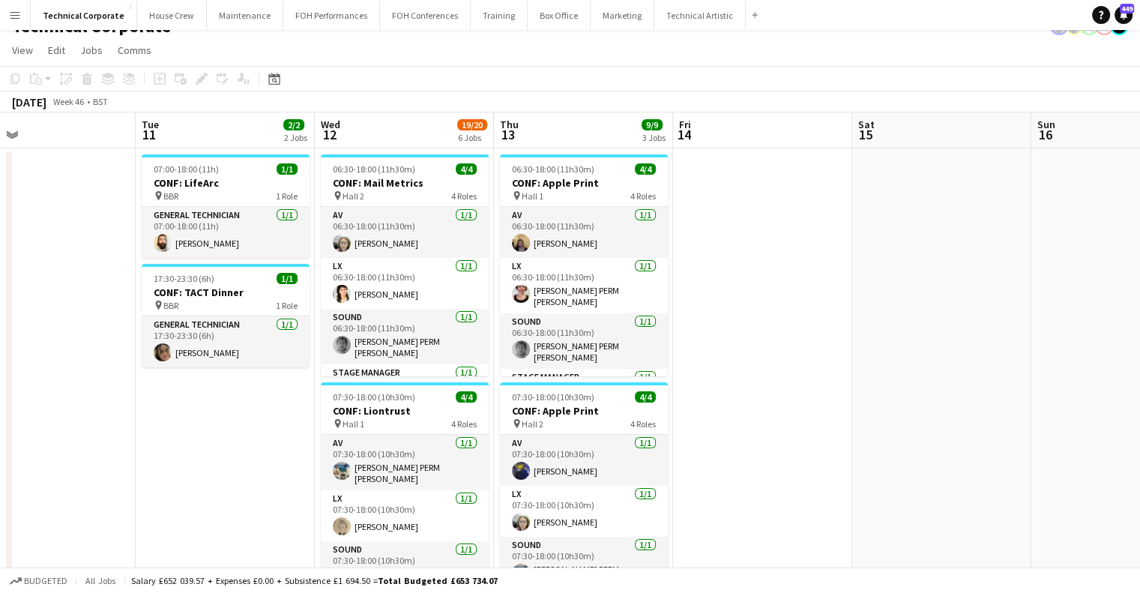
scroll to position [0, 0]
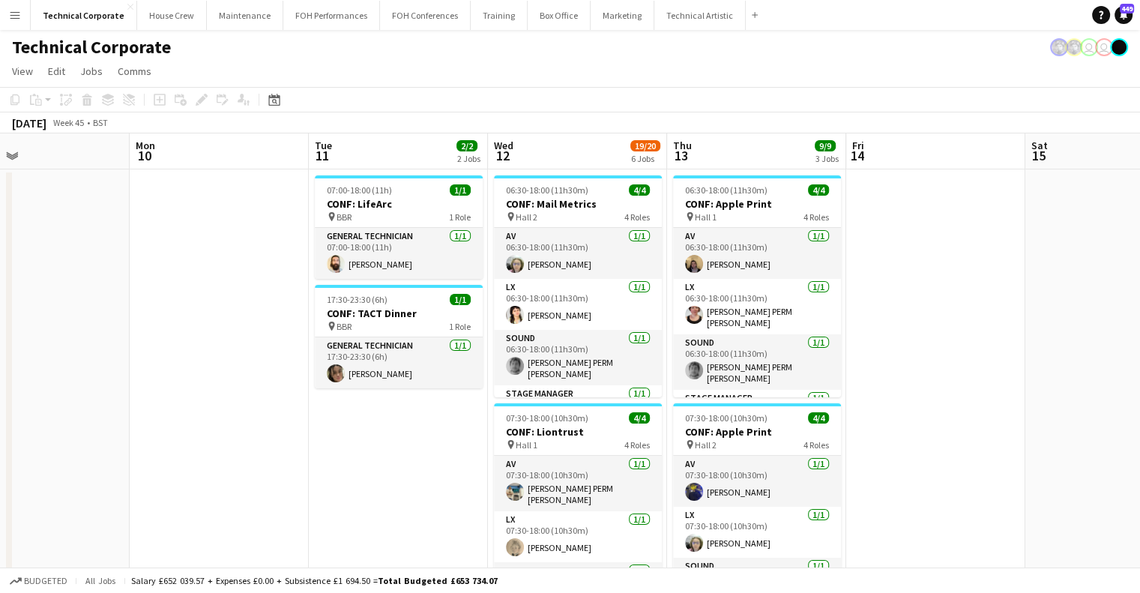
drag, startPoint x: 642, startPoint y: 325, endPoint x: 815, endPoint y: 328, distance: 173.2
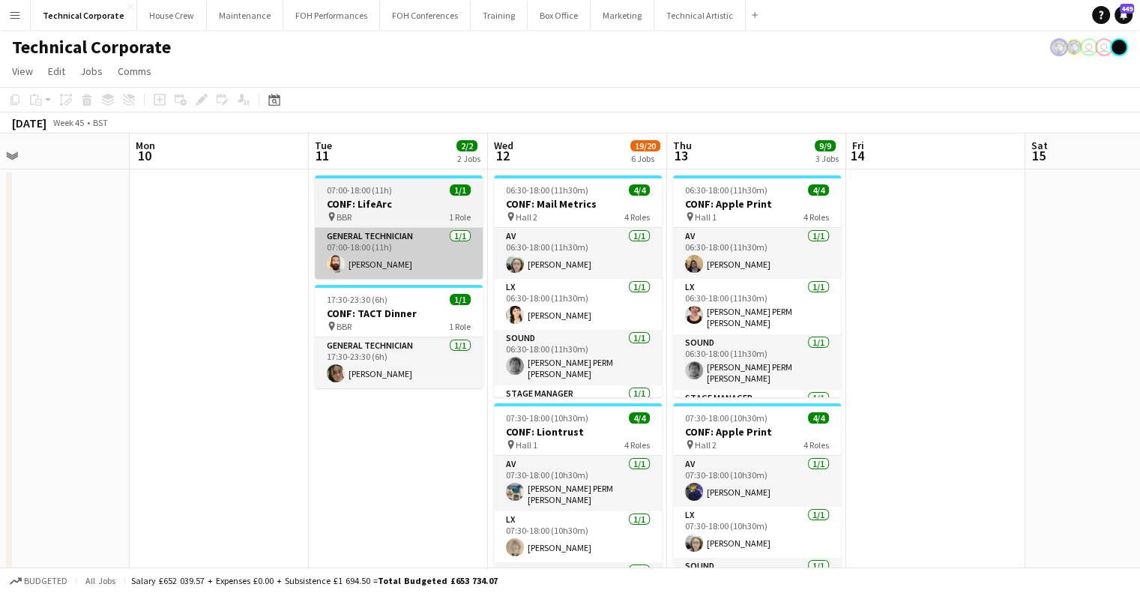
drag, startPoint x: 337, startPoint y: 306, endPoint x: 663, endPoint y: 265, distance: 328.6
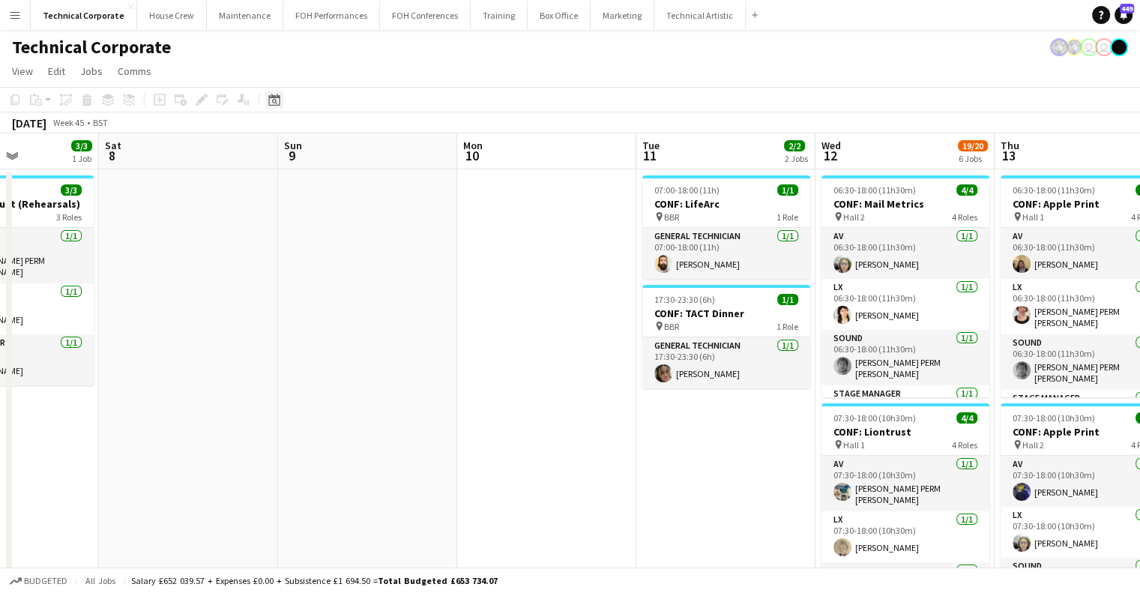
click at [273, 104] on icon "Date picker" at bounding box center [274, 100] width 12 height 12
click at [364, 153] on span "Previous month" at bounding box center [367, 151] width 30 height 30
click at [299, 268] on span "14" at bounding box center [298, 268] width 18 height 18
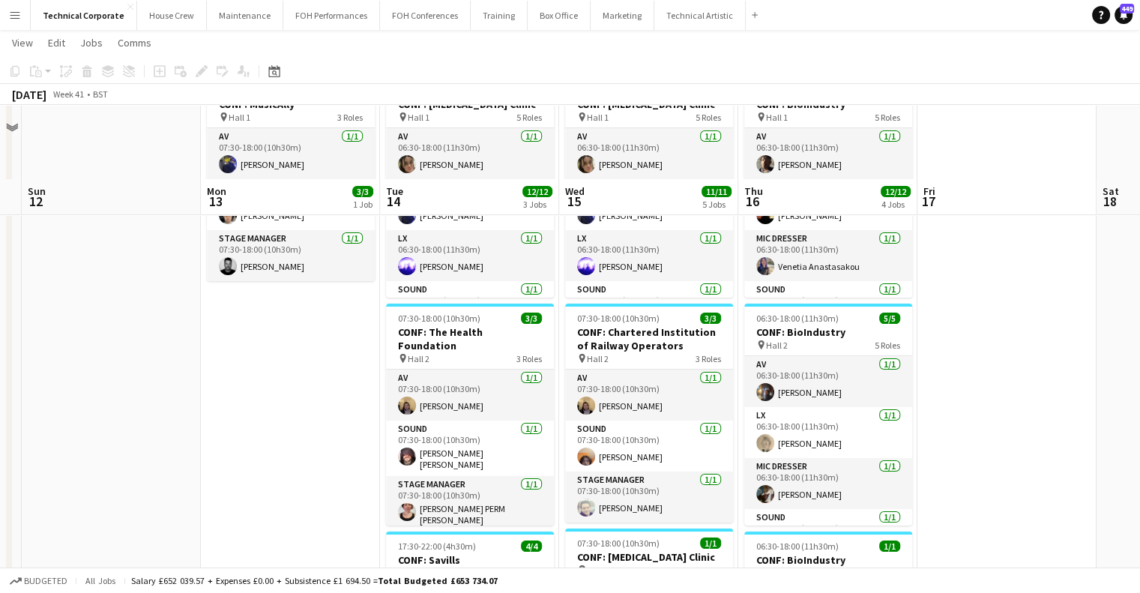
scroll to position [0, 0]
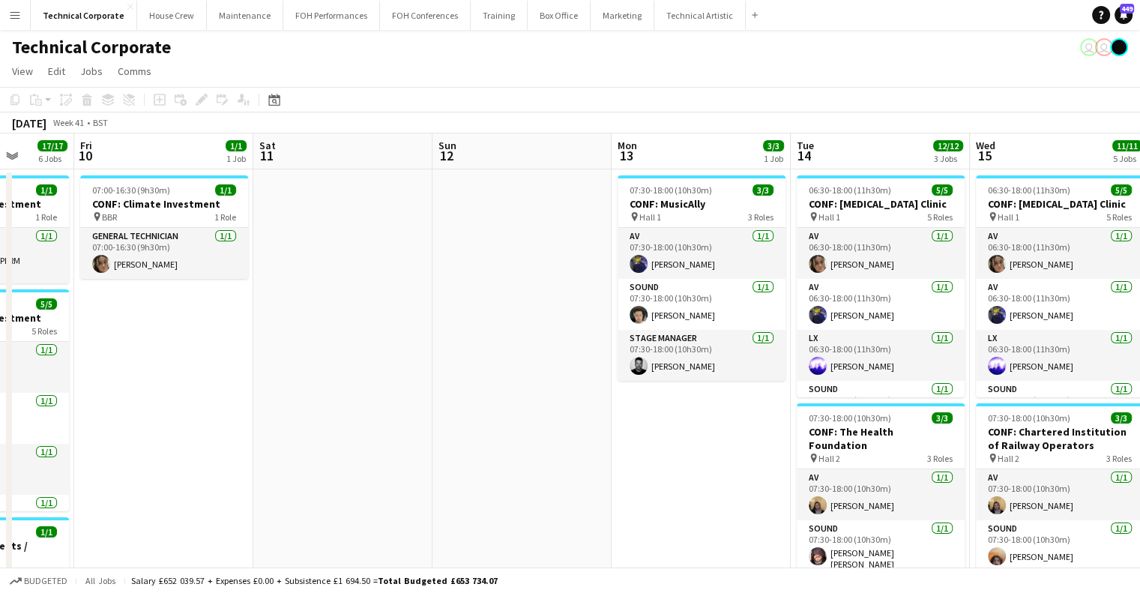
drag, startPoint x: 565, startPoint y: 299, endPoint x: 455, endPoint y: 339, distance: 117.1
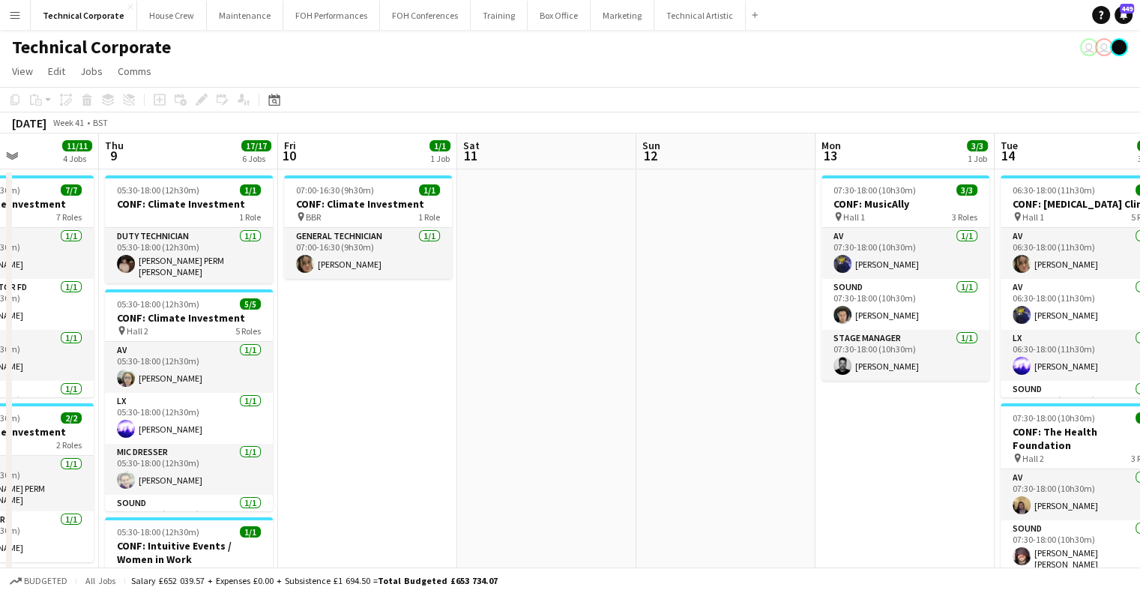
drag, startPoint x: 333, startPoint y: 322, endPoint x: 712, endPoint y: 324, distance: 379.3
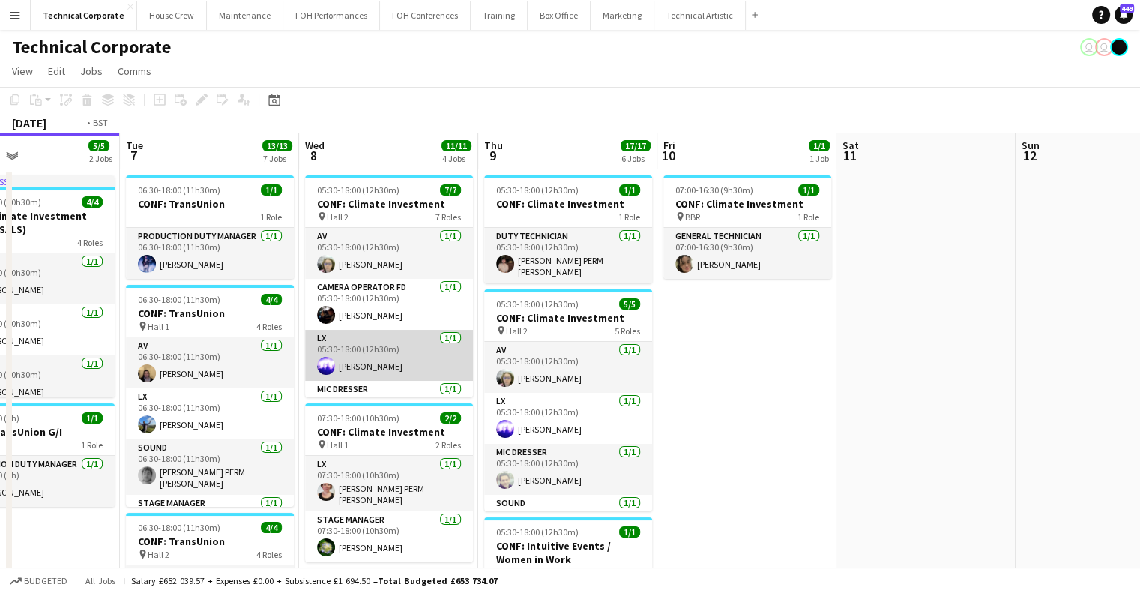
drag, startPoint x: 374, startPoint y: 335, endPoint x: 789, endPoint y: 358, distance: 415.2
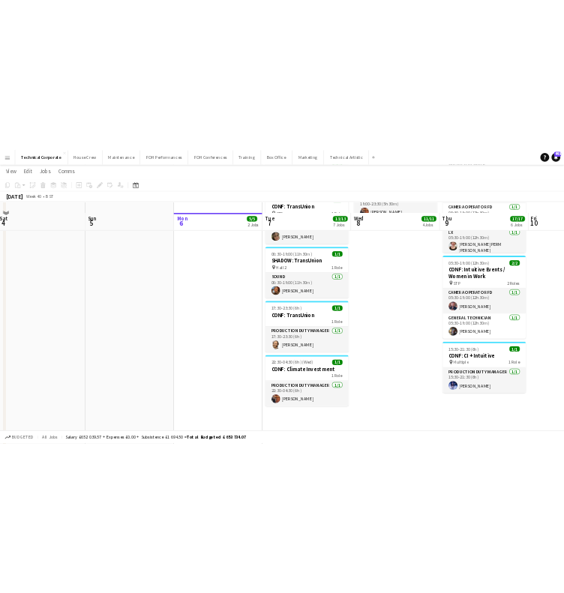
scroll to position [675, 0]
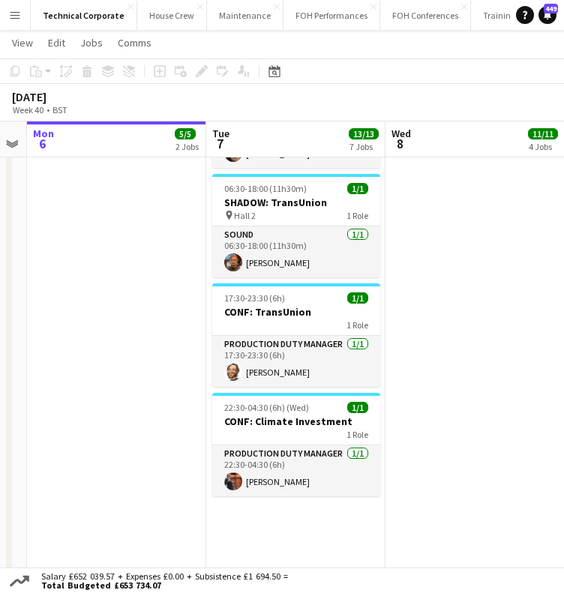
click at [49, 278] on app-calendar-viewport "Thu 2 9/9 3 Jobs Fri 3 10/10 3 Jobs Sat 4 Sun 5 Mon 6 5/5 2 Jobs Tue 7 13/13 7 …" at bounding box center [282, 78] width 564 height 1388
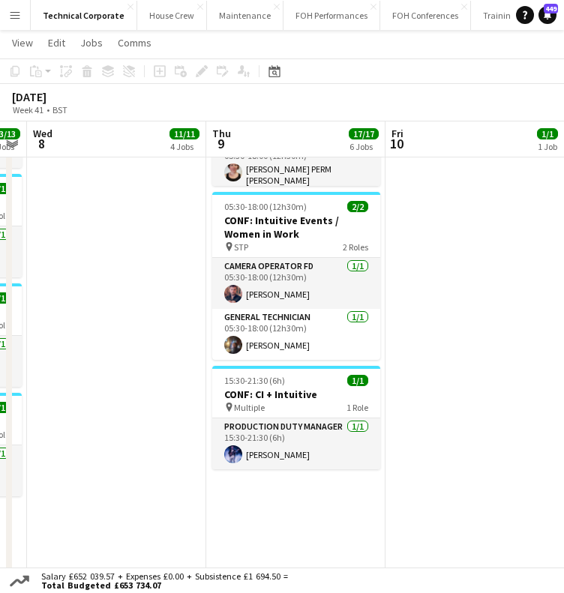
scroll to position [0, 527]
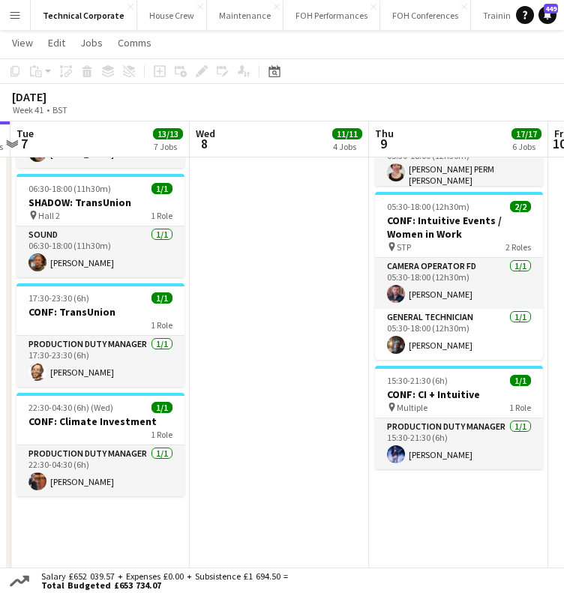
drag, startPoint x: 85, startPoint y: 277, endPoint x: 60, endPoint y: 281, distance: 25.9
click at [60, 281] on app-calendar-viewport "Sat 4 Sun 5 Mon 6 5/5 2 Jobs Tue 7 13/13 7 Jobs Wed 8 11/11 4 Jobs Thu 9 17/17 …" at bounding box center [282, 78] width 564 height 1388
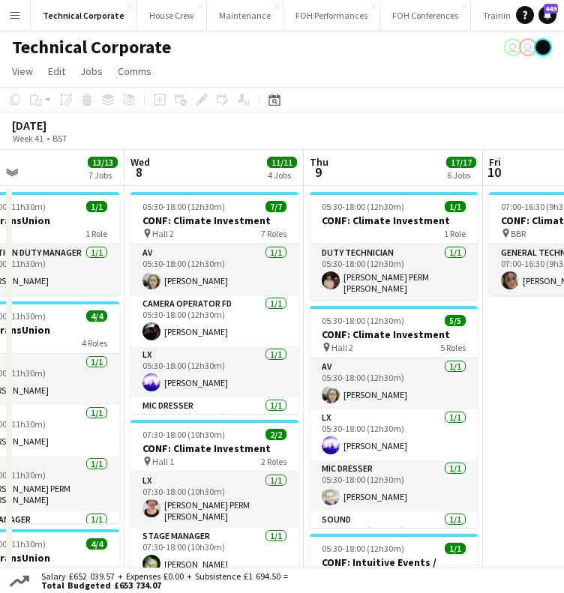
scroll to position [0, 514]
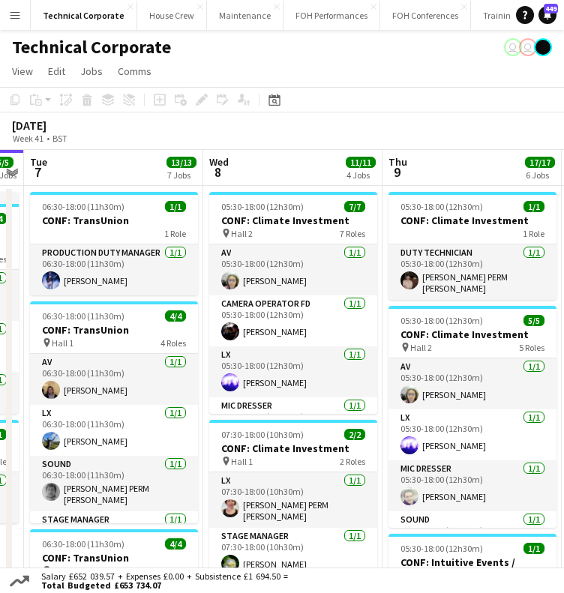
drag, startPoint x: 332, startPoint y: 219, endPoint x: 346, endPoint y: 215, distance: 14.0
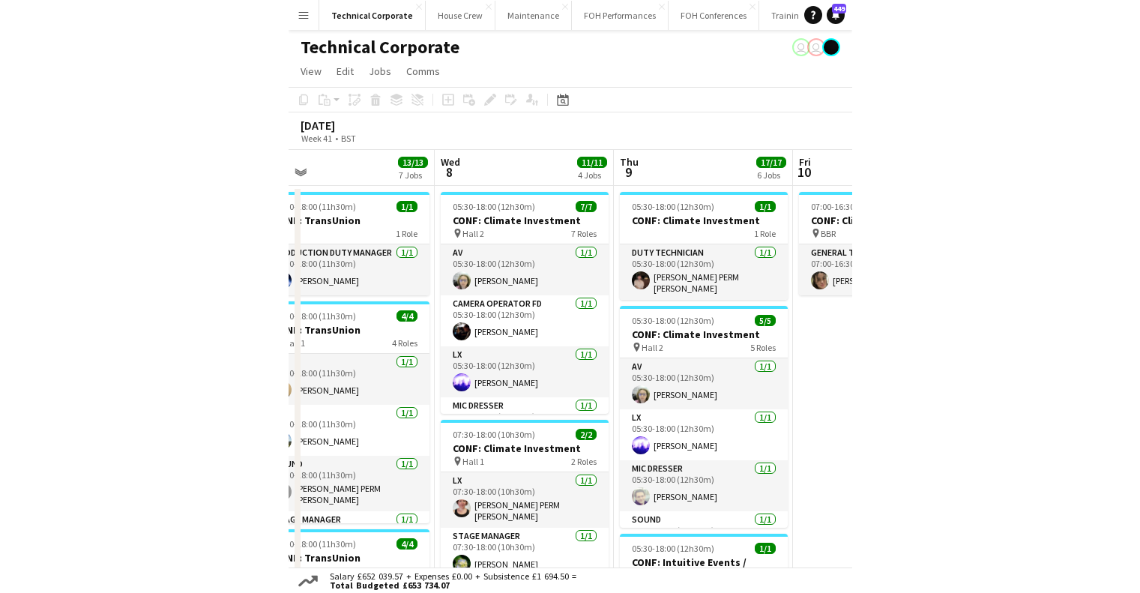
scroll to position [0, 582]
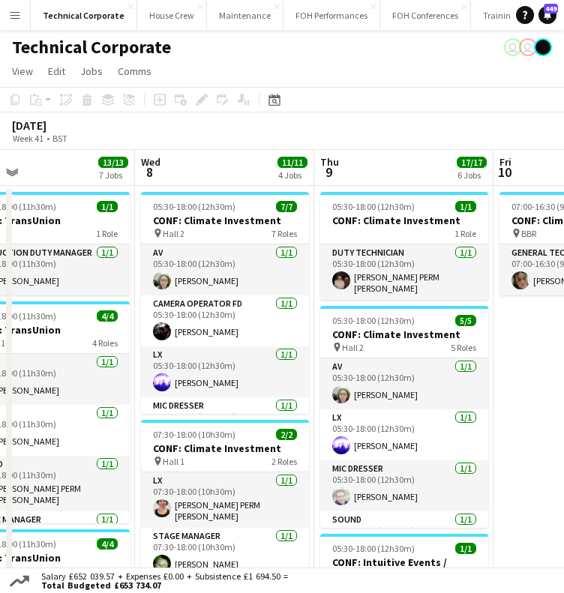
drag, startPoint x: 306, startPoint y: 214, endPoint x: 238, endPoint y: 221, distance: 67.9
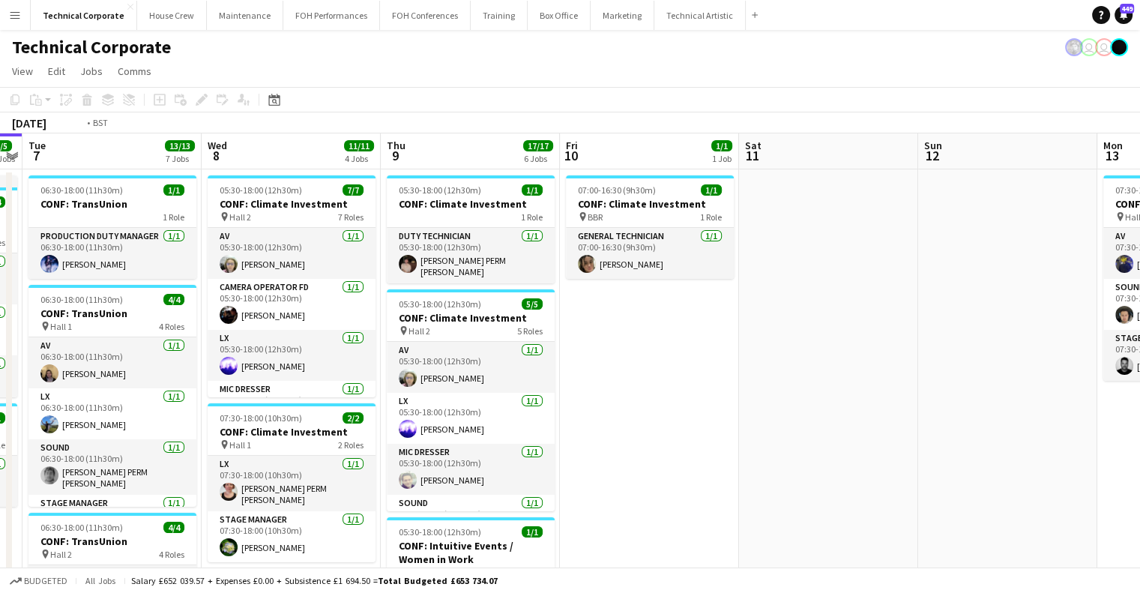
scroll to position [0, 456]
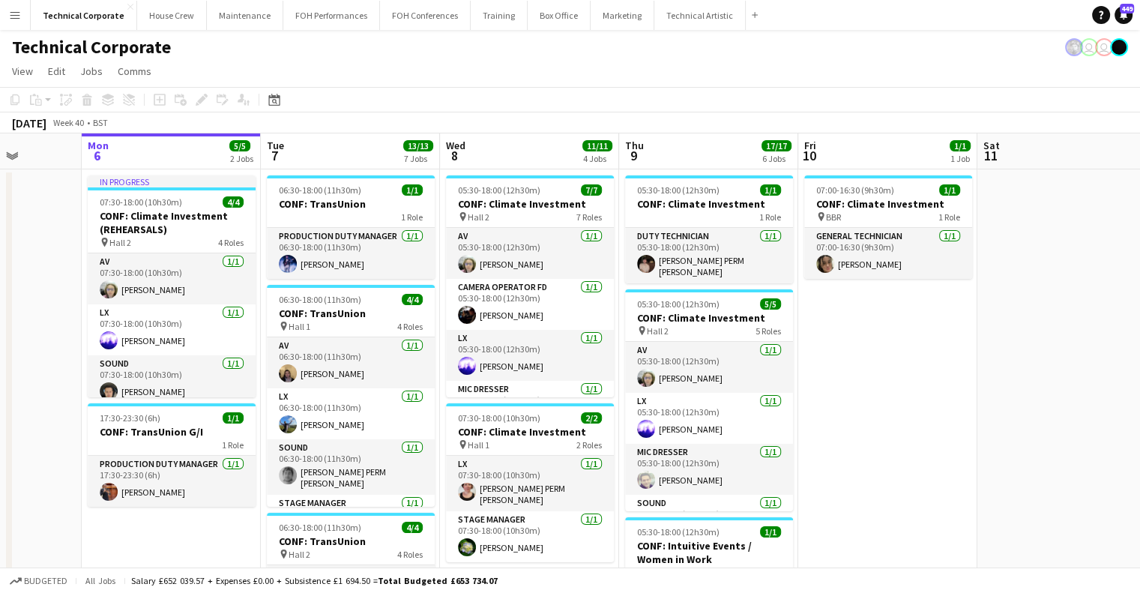
drag, startPoint x: 408, startPoint y: 334, endPoint x: 871, endPoint y: 335, distance: 463.3
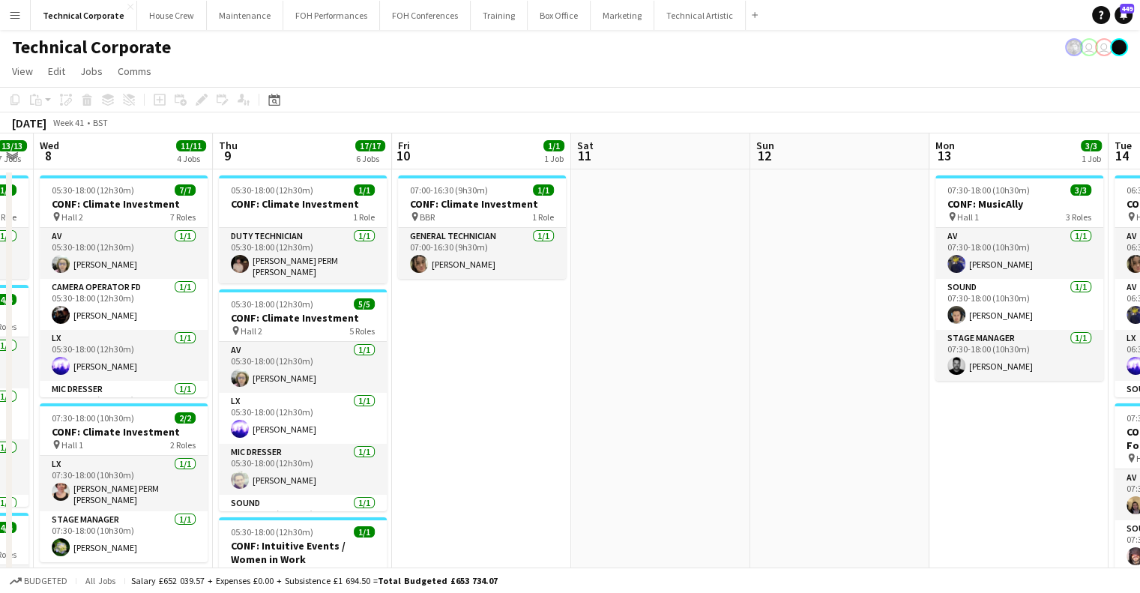
drag, startPoint x: 684, startPoint y: 263, endPoint x: 280, endPoint y: 328, distance: 409.2
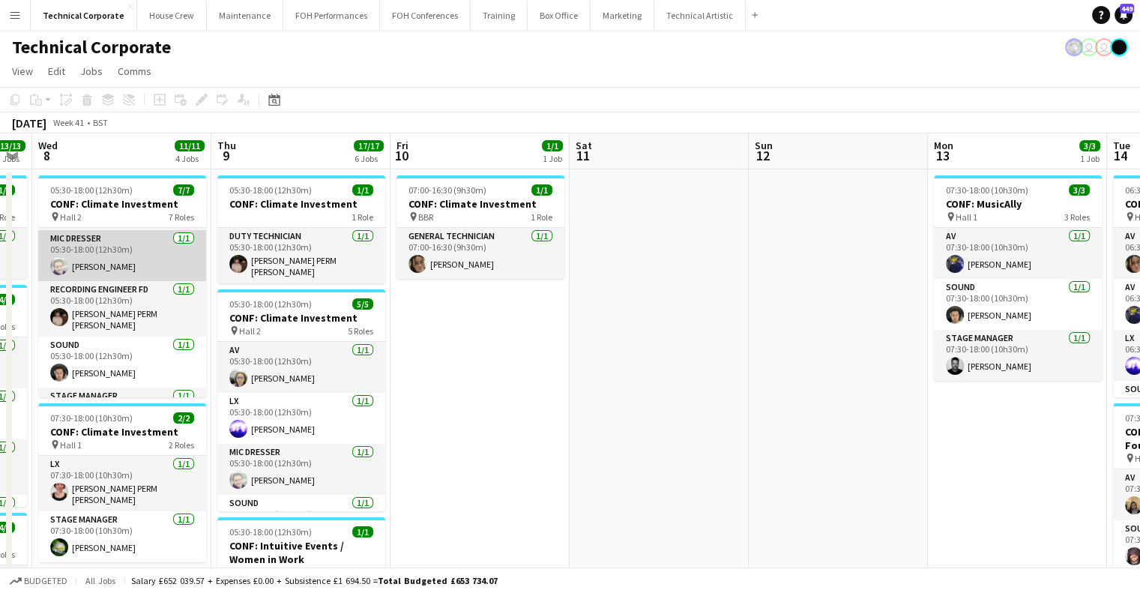
scroll to position [187, 0]
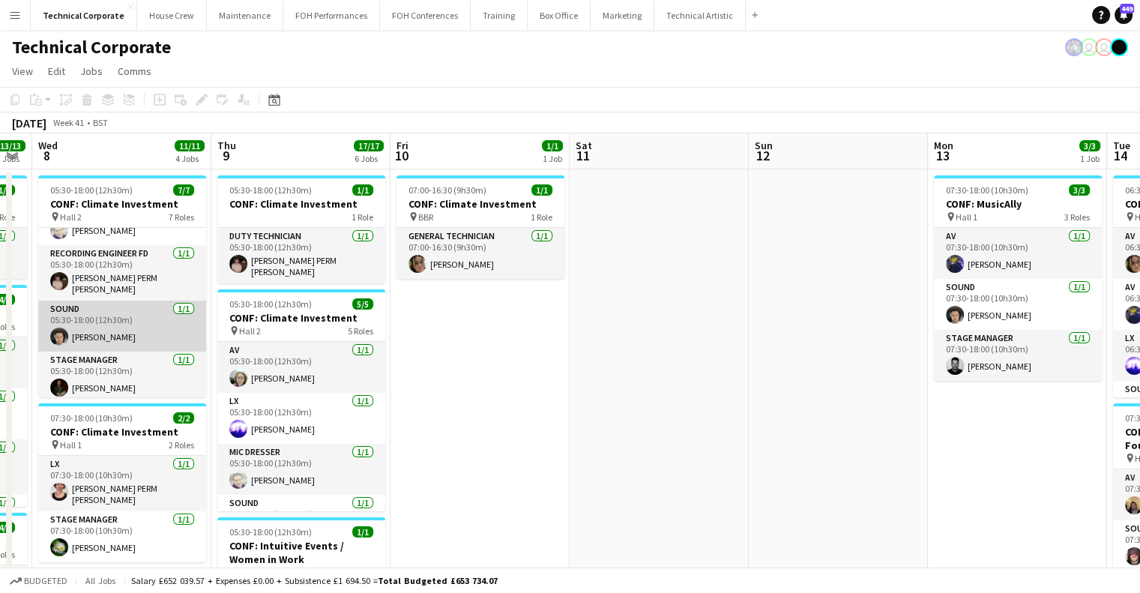
click at [135, 337] on app-card-role "Sound 1/1 05:30-18:00 (12h30m) Elliot Buchanan" at bounding box center [122, 326] width 168 height 51
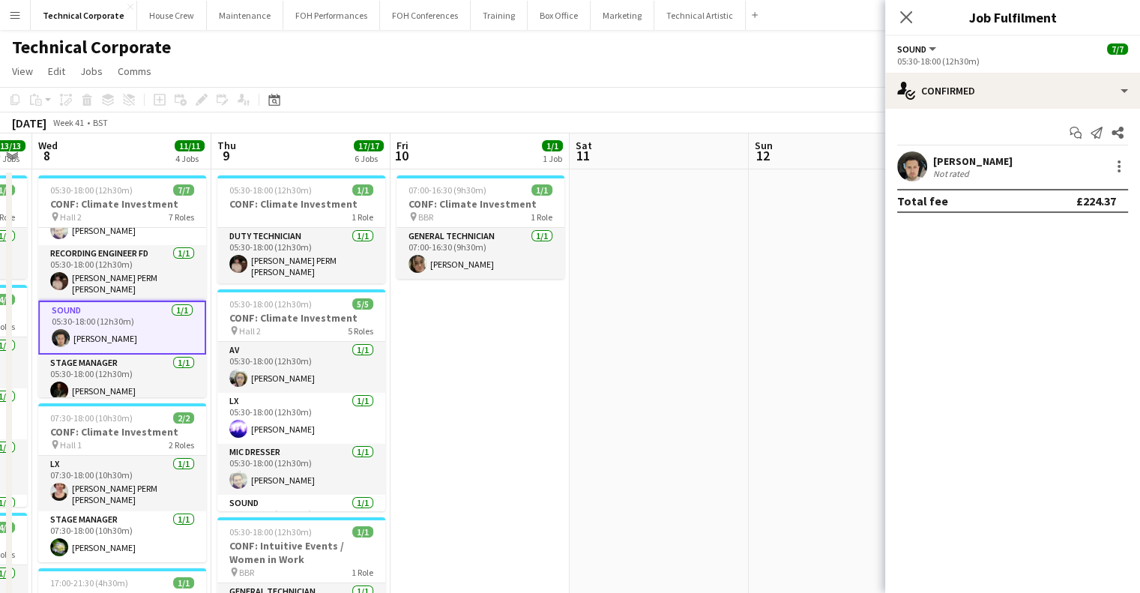
click at [933, 134] on div "Start chat Send notification Share" at bounding box center [1012, 133] width 231 height 25
click at [933, 148] on div "Start chat Send notification Share Elliot Buchanan Not rated Total fee £224.37" at bounding box center [1012, 167] width 255 height 116
click at [933, 154] on div "[PERSON_NAME]" at bounding box center [972, 160] width 79 height 13
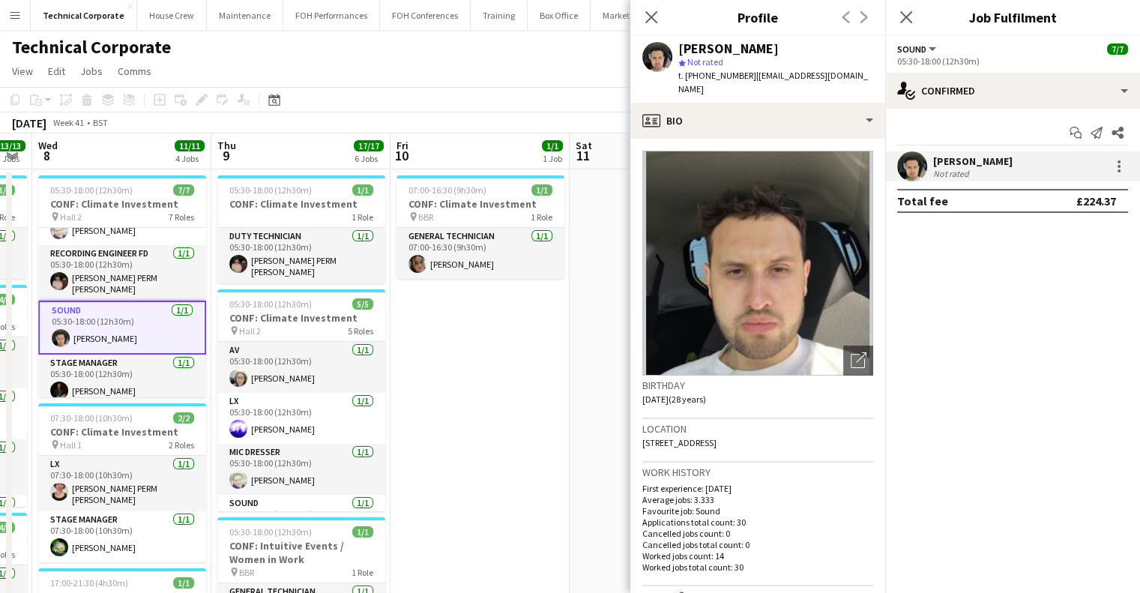
click at [936, 161] on div "[PERSON_NAME]" at bounding box center [972, 160] width 79 height 13
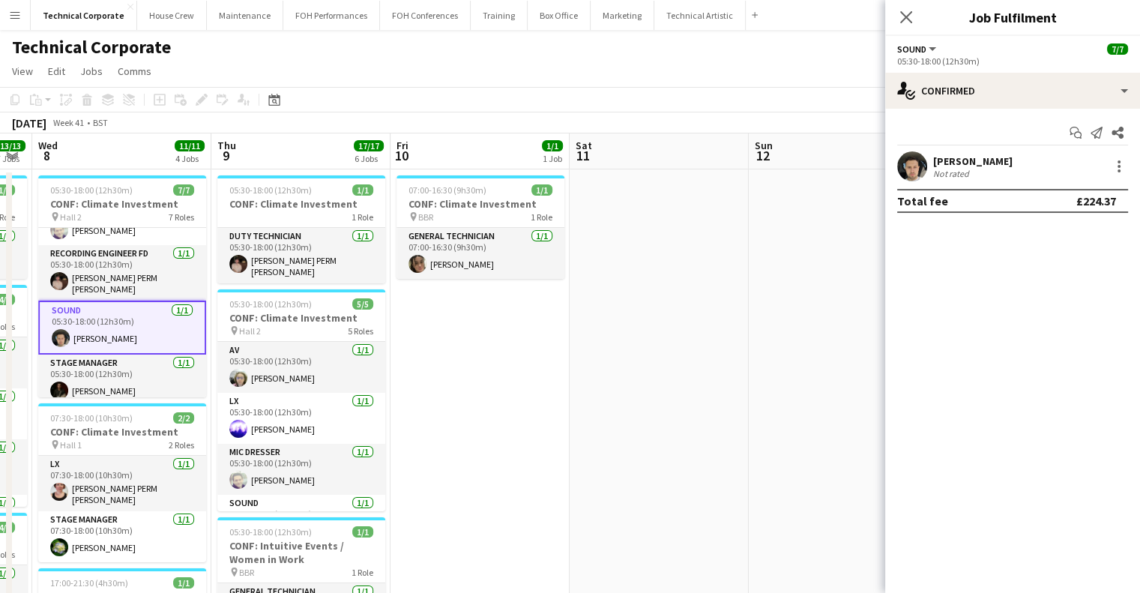
scroll to position [0, 406]
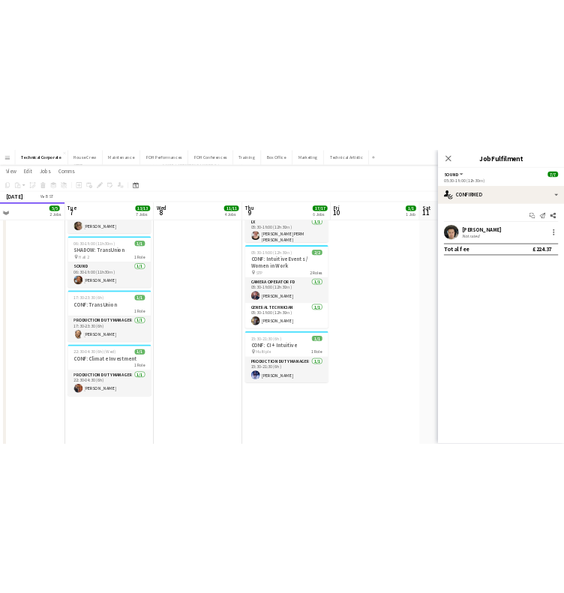
scroll to position [0, 372]
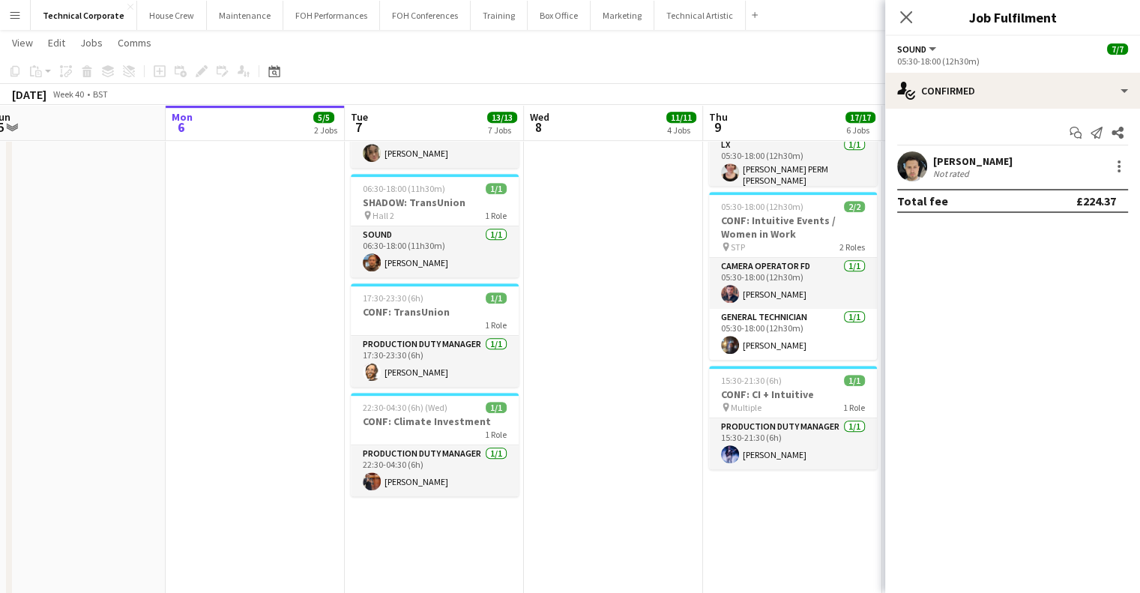
drag, startPoint x: 437, startPoint y: 439, endPoint x: 651, endPoint y: 431, distance: 213.8
click at [651, 431] on app-calendar-viewport "Fri 3 10/10 3 Jobs Sat 4 Sun 5 Mon 6 5/5 2 Jobs Tue 7 13/13 7 Jobs Wed 8 11/11 …" at bounding box center [570, 78] width 1140 height 1388
click at [651, 431] on app-date-cell "05:30-18:00 (12h30m) 7/7 CONF: Climate Investment pin Hall 2 7 Roles AV 1/1 05:…" at bounding box center [613, 132] width 179 height 1278
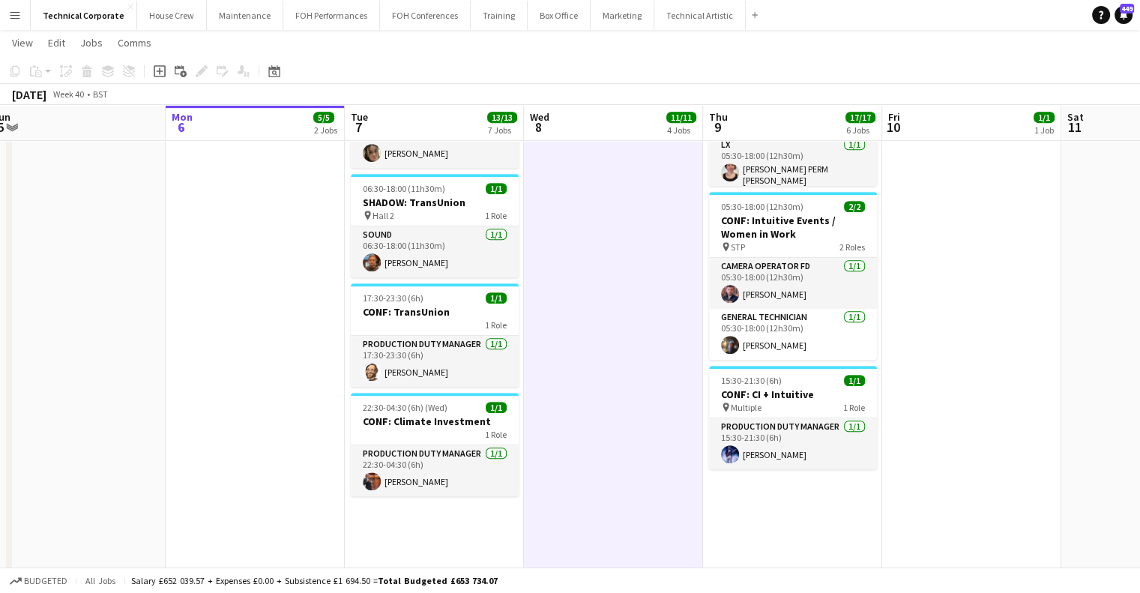
click at [651, 431] on app-date-cell "05:30-18:00 (12h30m) 7/7 CONF: Climate Investment pin Hall 2 7 Roles AV 1/1 05:…" at bounding box center [613, 132] width 179 height 1278
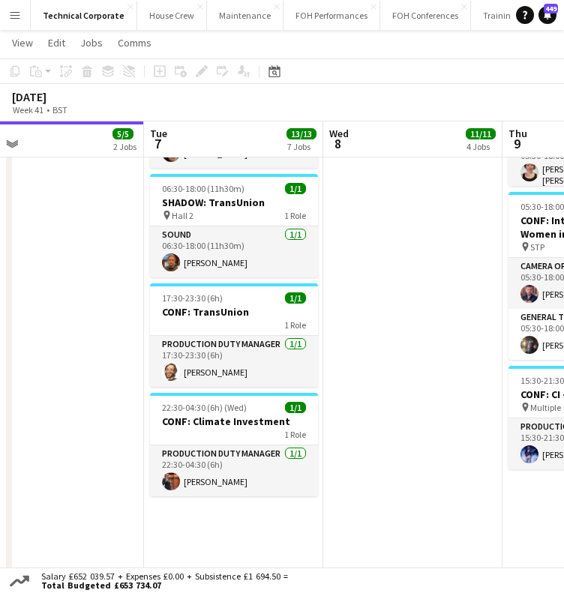
scroll to position [0, 577]
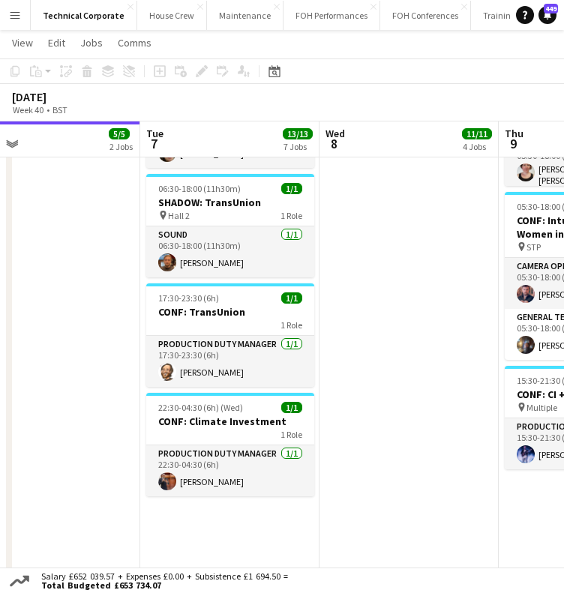
drag, startPoint x: 239, startPoint y: 294, endPoint x: 46, endPoint y: 346, distance: 199.7
click at [41, 343] on app-calendar-viewport "Fri 3 10/10 3 Jobs Sat 4 Sun 5 Mon 6 5/5 2 Jobs Tue 7 13/13 7 Jobs Wed 8 11/11 …" at bounding box center [282, 78] width 564 height 1388
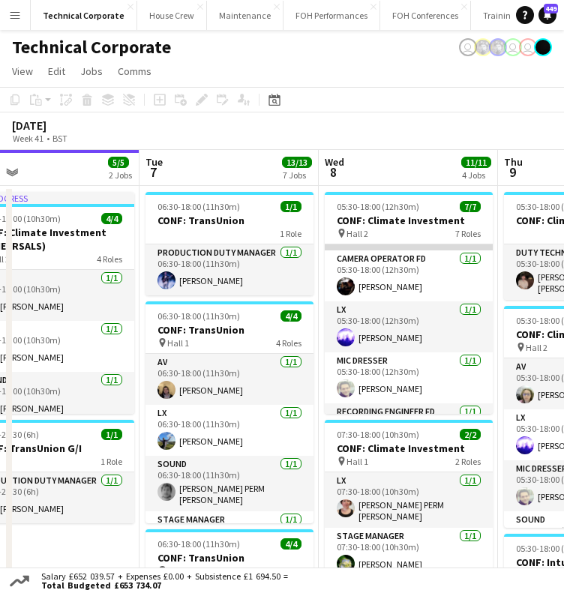
scroll to position [0, 0]
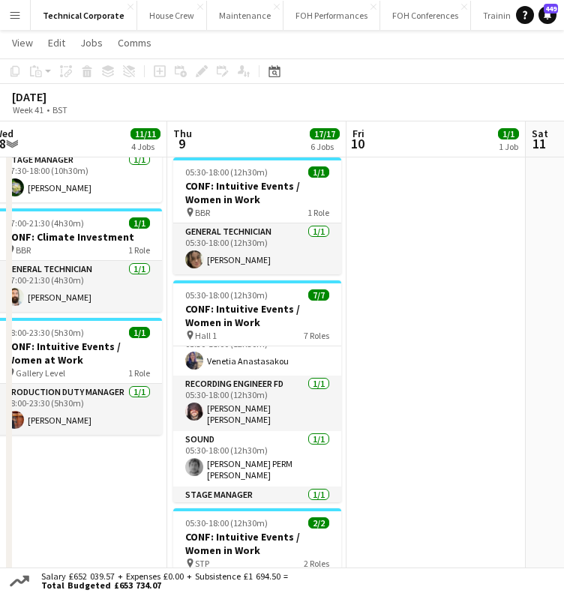
scroll to position [201, 0]
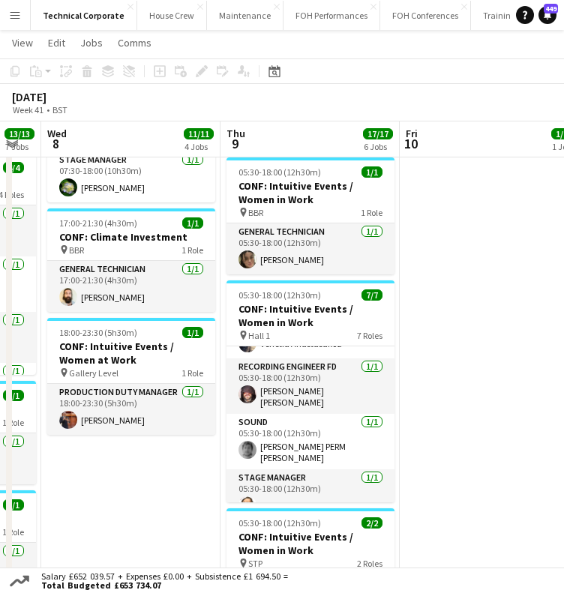
drag, startPoint x: 153, startPoint y: 473, endPoint x: 192, endPoint y: 465, distance: 39.8
click at [192, 465] on app-calendar-viewport "Sun 5 Mon 6 5/5 2 Jobs Tue 7 13/13 7 Jobs Wed 8 11/11 4 Jobs Thu 9 17/17 6 Jobs…" at bounding box center [282, 386] width 564 height 1404
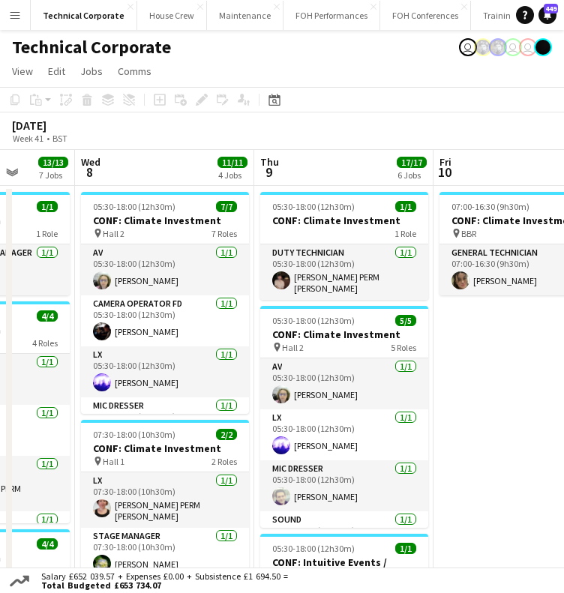
scroll to position [0, 660]
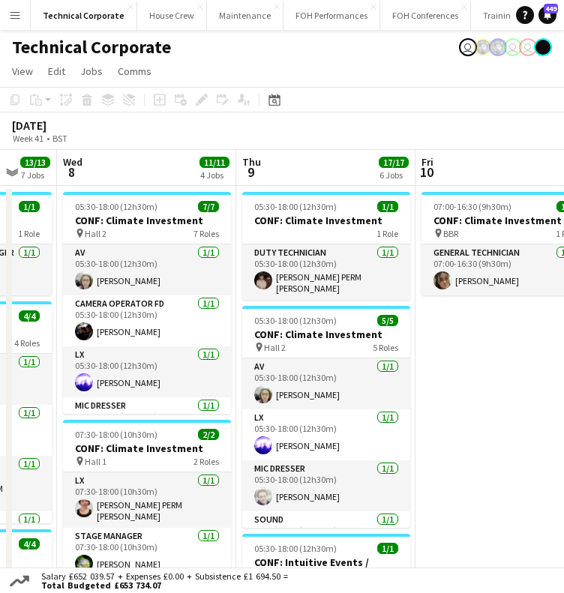
drag, startPoint x: 103, startPoint y: 320, endPoint x: 118, endPoint y: 321, distance: 14.3
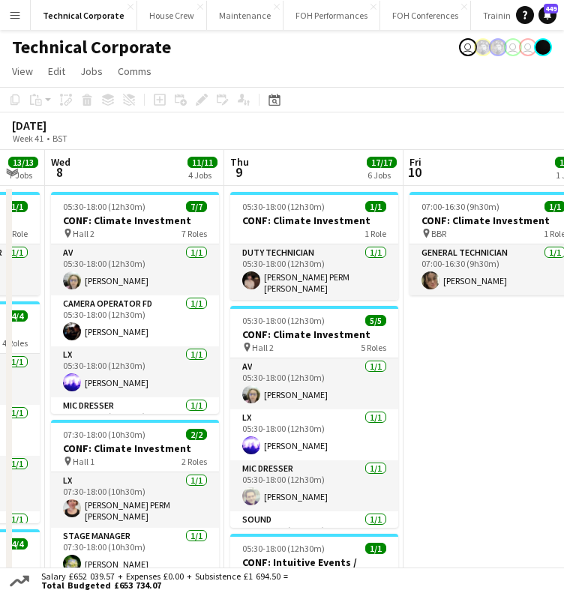
scroll to position [0, 675]
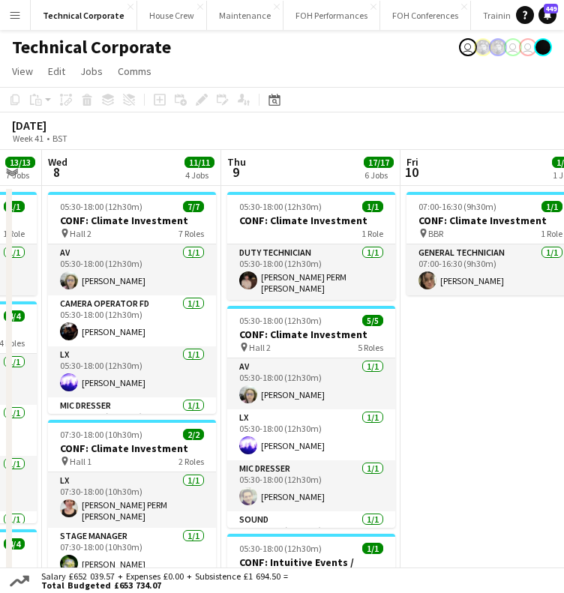
drag, startPoint x: 445, startPoint y: 402, endPoint x: 430, endPoint y: 403, distance: 15.8
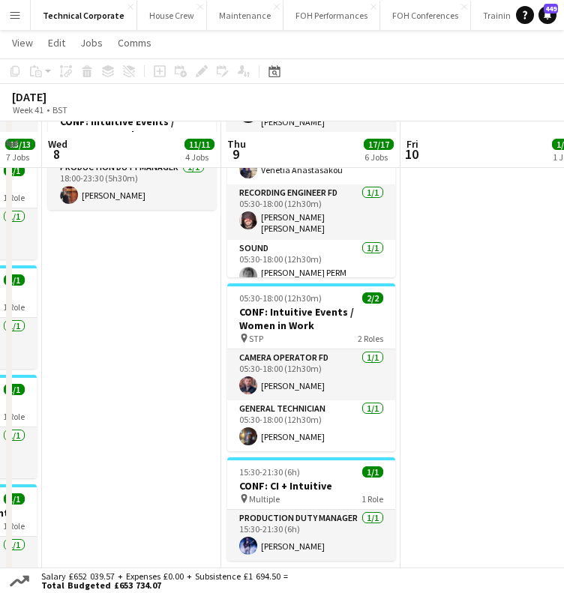
scroll to position [675, 0]
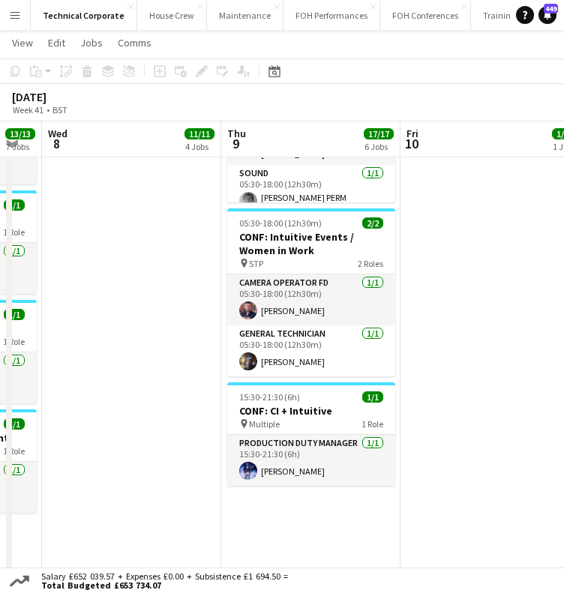
drag, startPoint x: 151, startPoint y: 247, endPoint x: 228, endPoint y: 251, distance: 77.3
click at [228, 251] on app-calendar-viewport "Sat 4 Sun 5 Mon 6 5/5 2 Jobs Tue 7 13/13 7 Jobs Wed 8 11/11 4 Jobs Thu 9 17/17 …" at bounding box center [282, 86] width 564 height 1404
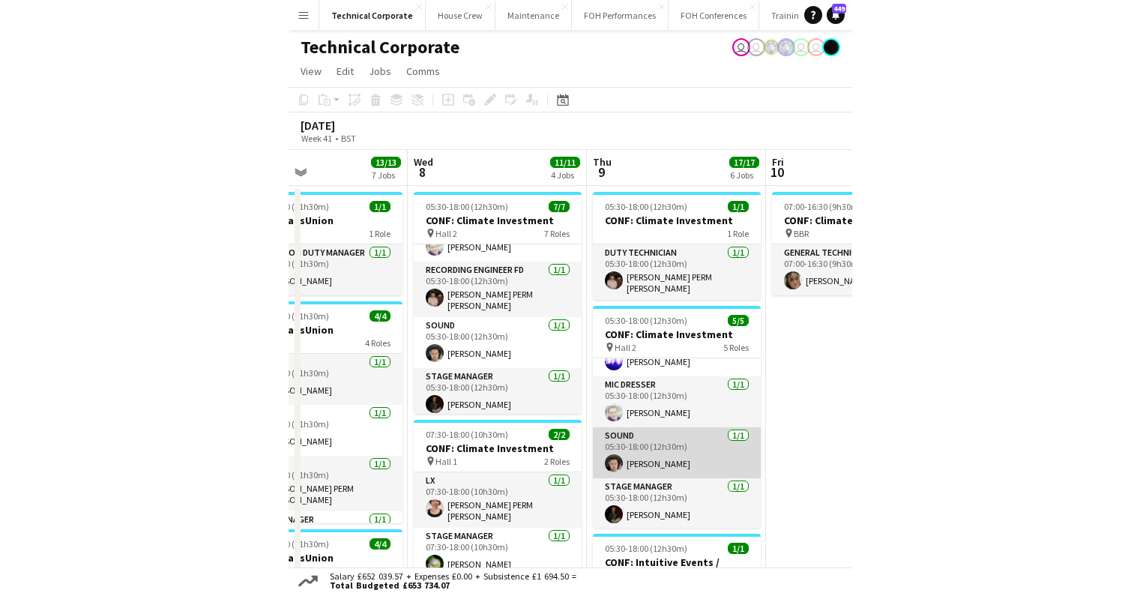
scroll to position [85, 0]
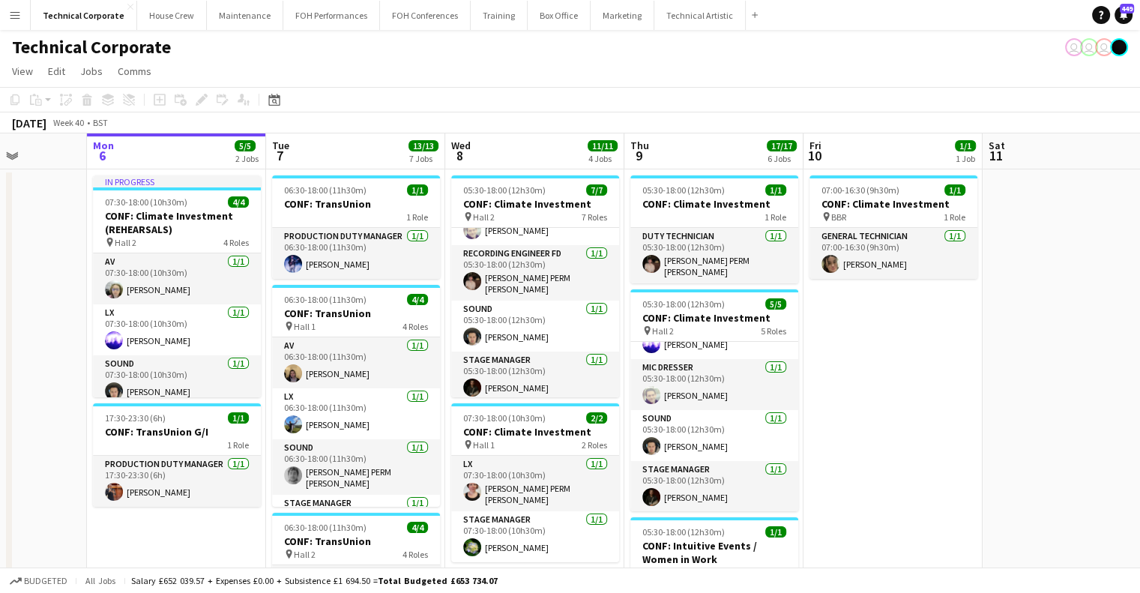
drag, startPoint x: 408, startPoint y: 317, endPoint x: 742, endPoint y: 319, distance: 334.4
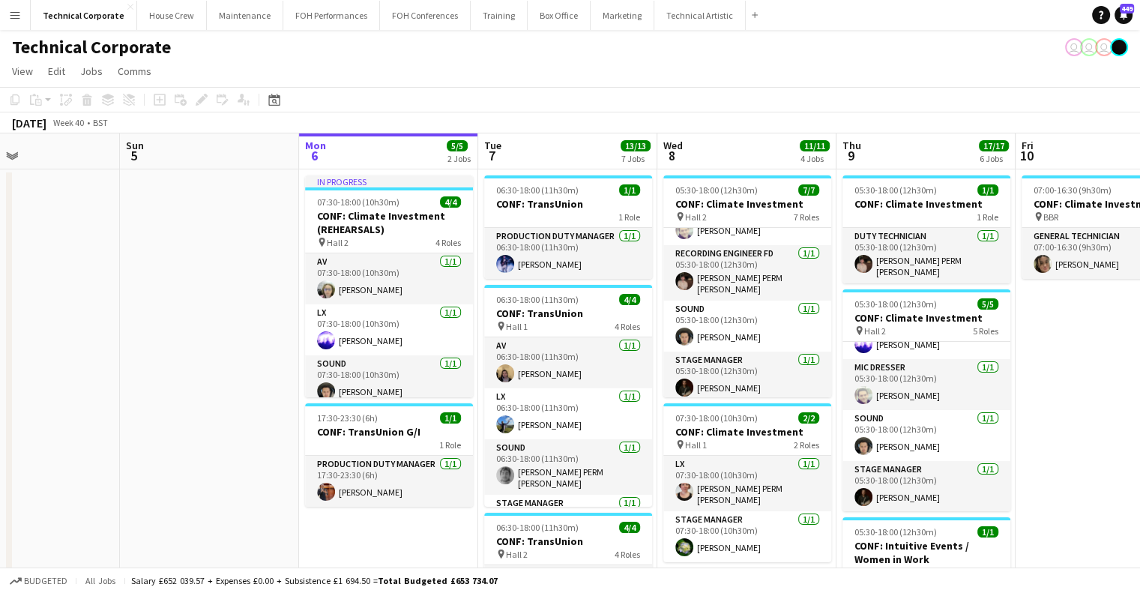
scroll to position [0, 555]
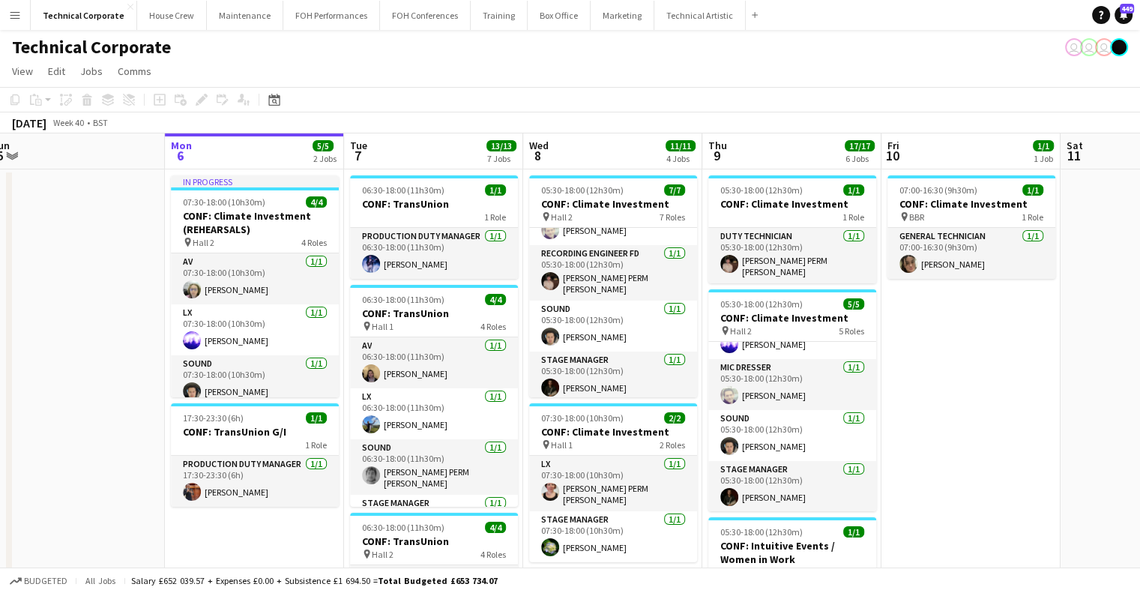
drag, startPoint x: 523, startPoint y: 234, endPoint x: 417, endPoint y: 241, distance: 105.9
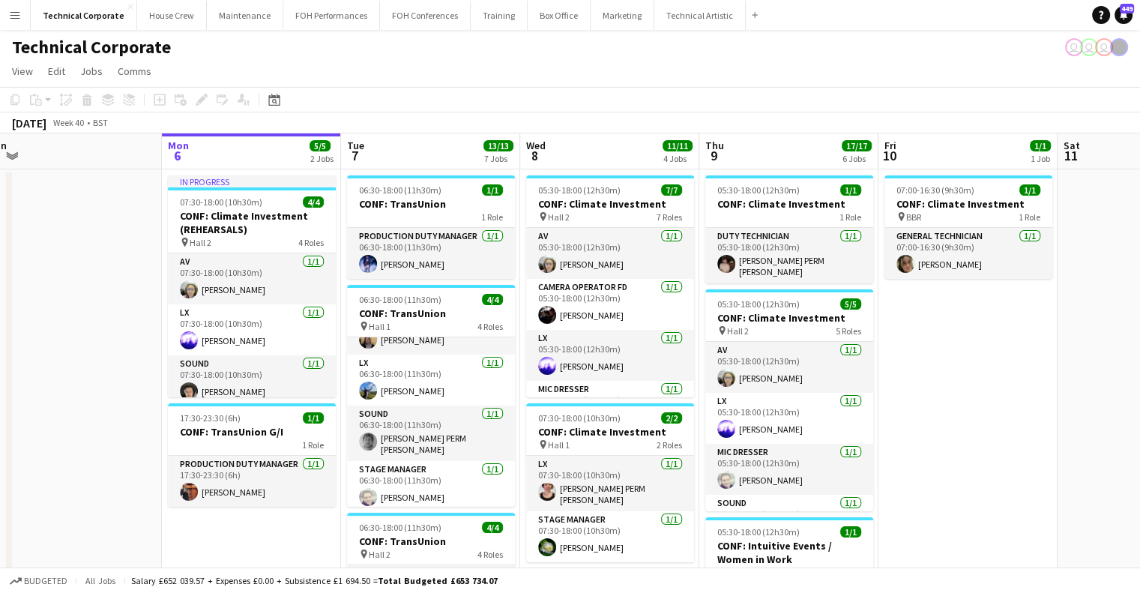
scroll to position [0, 474]
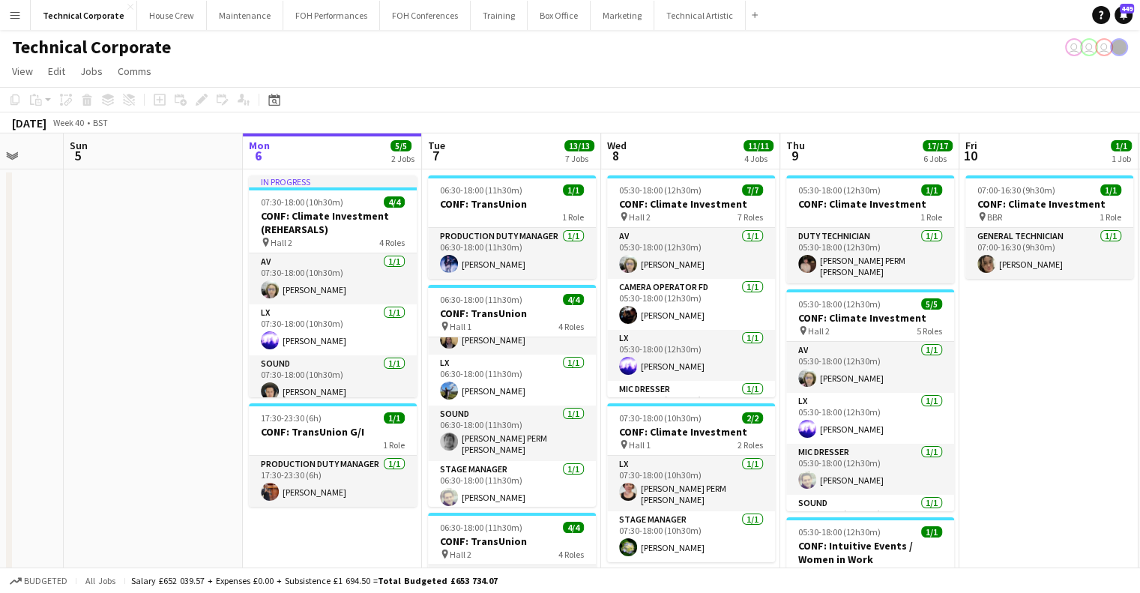
drag, startPoint x: 311, startPoint y: 296, endPoint x: 392, endPoint y: 286, distance: 81.6
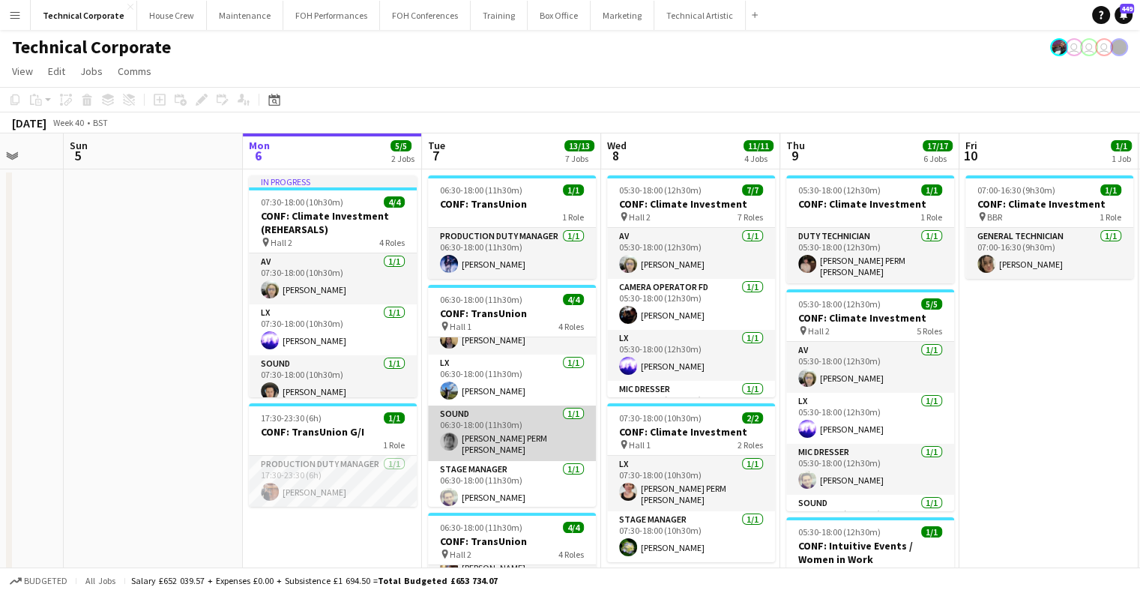
scroll to position [0, 0]
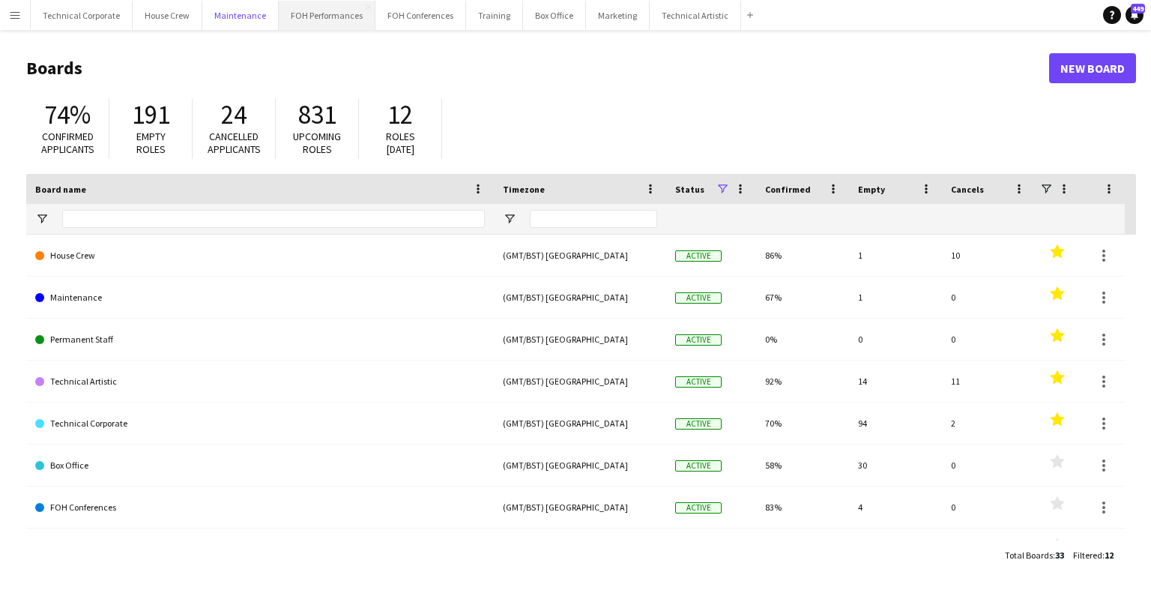
click at [250, 15] on button "Maintenance Close" at bounding box center [240, 15] width 76 height 29
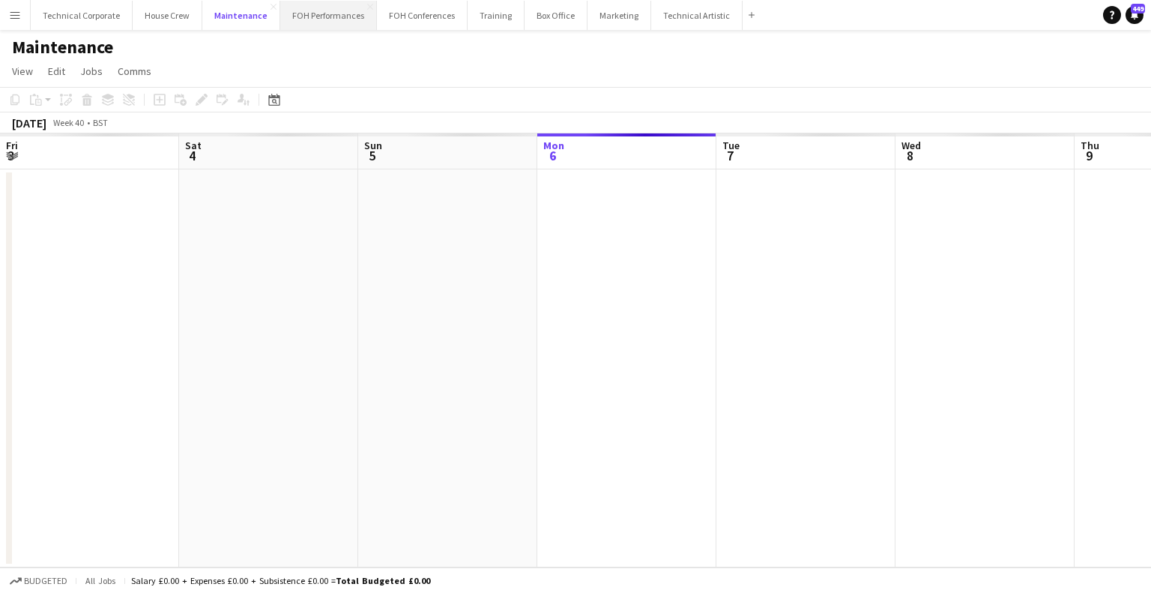
scroll to position [0, 358]
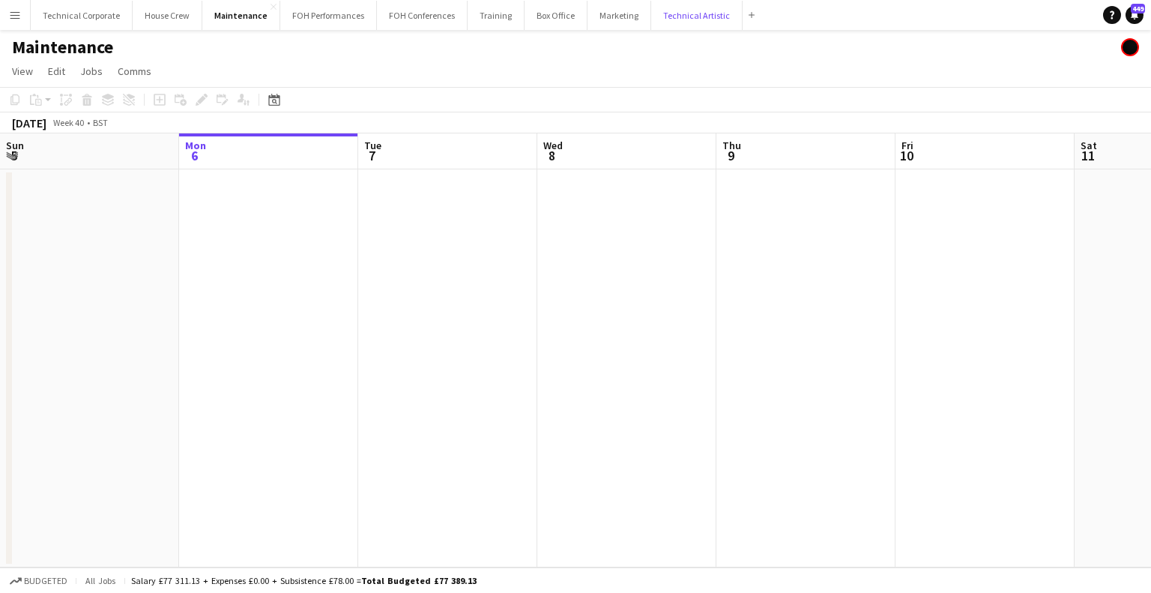
drag, startPoint x: 684, startPoint y: 23, endPoint x: 661, endPoint y: 35, distance: 26.2
click at [637, 48] on div "Menu Boards Boards Boards All jobs Status Workforce Workforce My Workforce Recr…" at bounding box center [575, 296] width 1151 height 593
click at [672, 18] on button "Technical Artistic Close" at bounding box center [696, 15] width 91 height 29
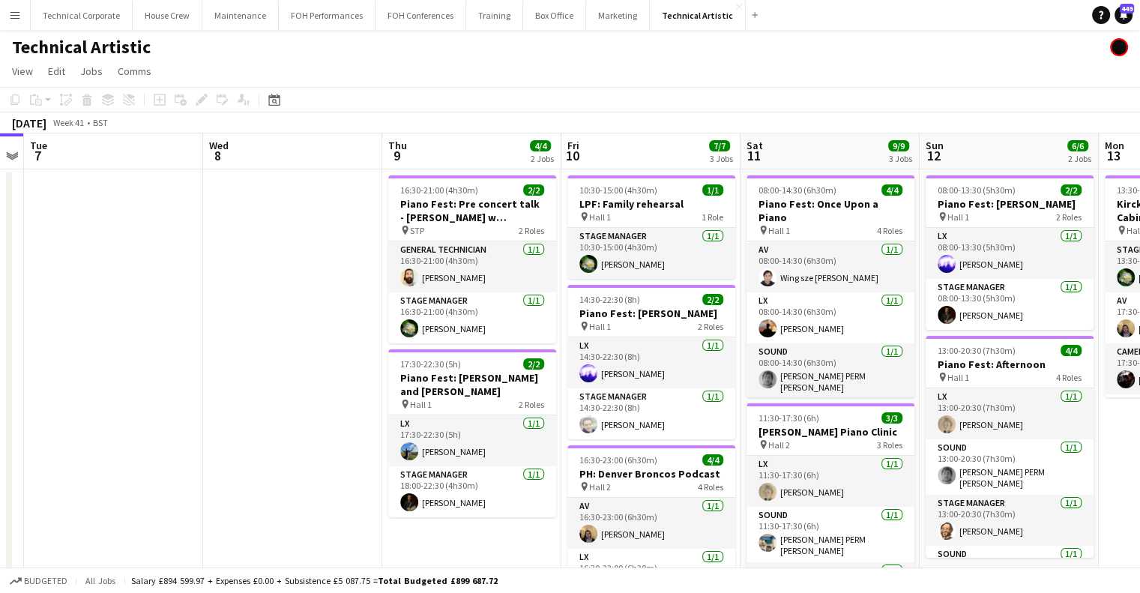
scroll to position [0, 374]
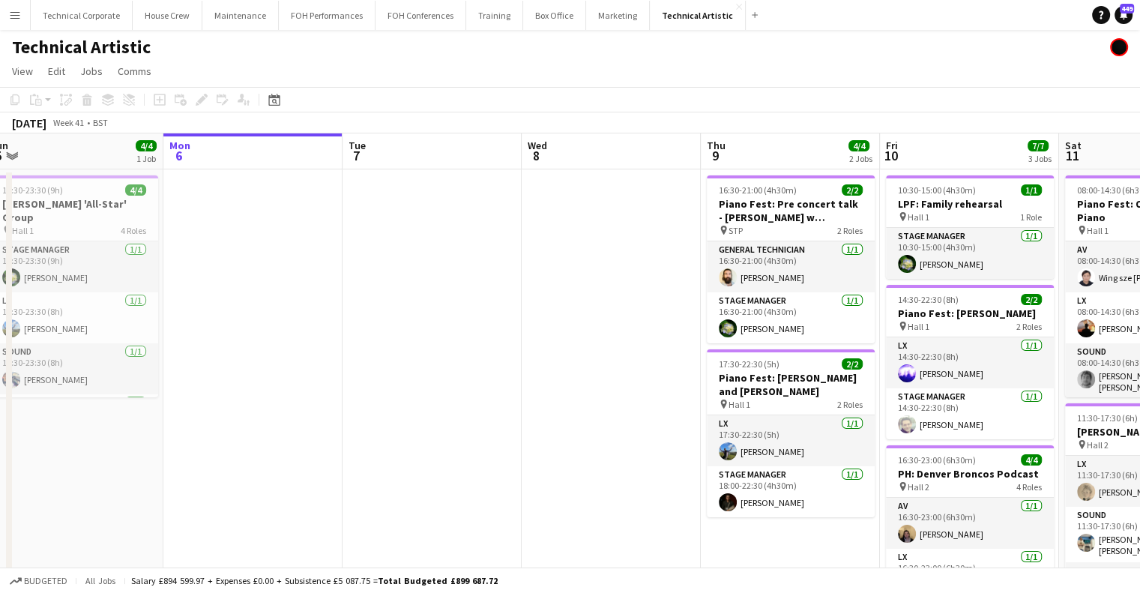
drag, startPoint x: 642, startPoint y: 323, endPoint x: 268, endPoint y: 335, distance: 374.3
click at [268, 335] on app-calendar-viewport "Fri 3 5/5 2 Jobs Sat 4 4/4 1 Job Sun 5 4/4 1 Job Mon 6 Tue 7 Wed 8 Thu 9 4/4 2 …" at bounding box center [570, 480] width 1140 height 695
drag, startPoint x: 851, startPoint y: 343, endPoint x: 450, endPoint y: 371, distance: 402.0
click at [868, 349] on app-calendar-viewport "Fri 3 5/5 2 Jobs Sat 4 4/4 1 Job Sun 5 4/4 1 Job Mon 6 Tue 7 Wed 8 Thu 9 4/4 2 …" at bounding box center [570, 480] width 1140 height 695
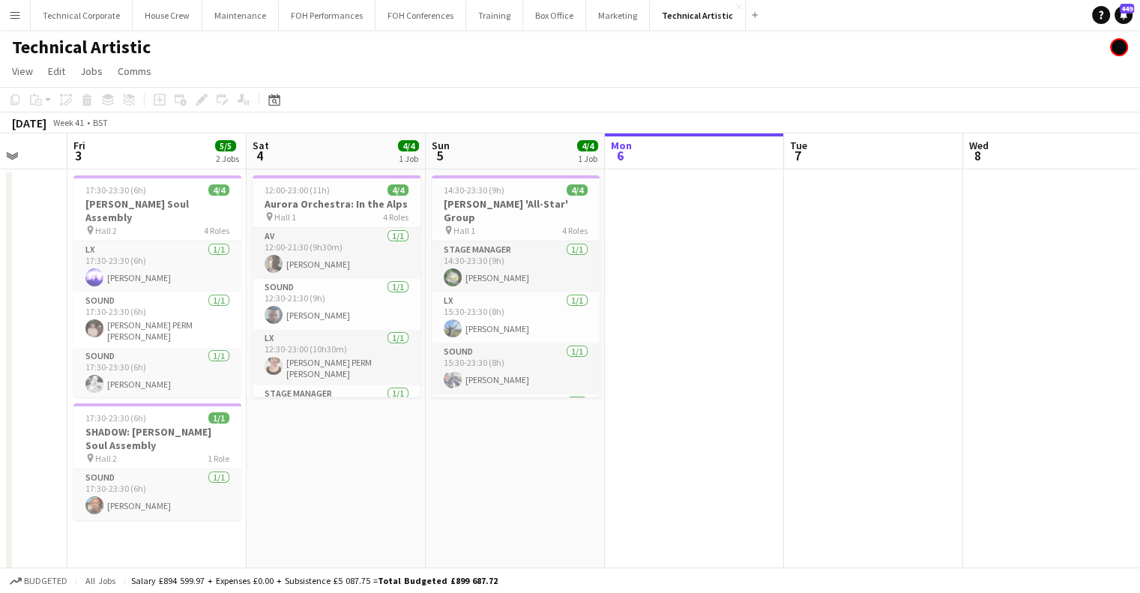
drag, startPoint x: 441, startPoint y: 373, endPoint x: 994, endPoint y: 350, distance: 553.7
click at [994, 350] on app-calendar-viewport "Wed 1 4/4 1 Job Thu 2 Fri 3 5/5 2 Jobs Sat 4 4/4 1 Job Sun 5 4/4 1 Job Mon 6 Tu…" at bounding box center [570, 480] width 1140 height 695
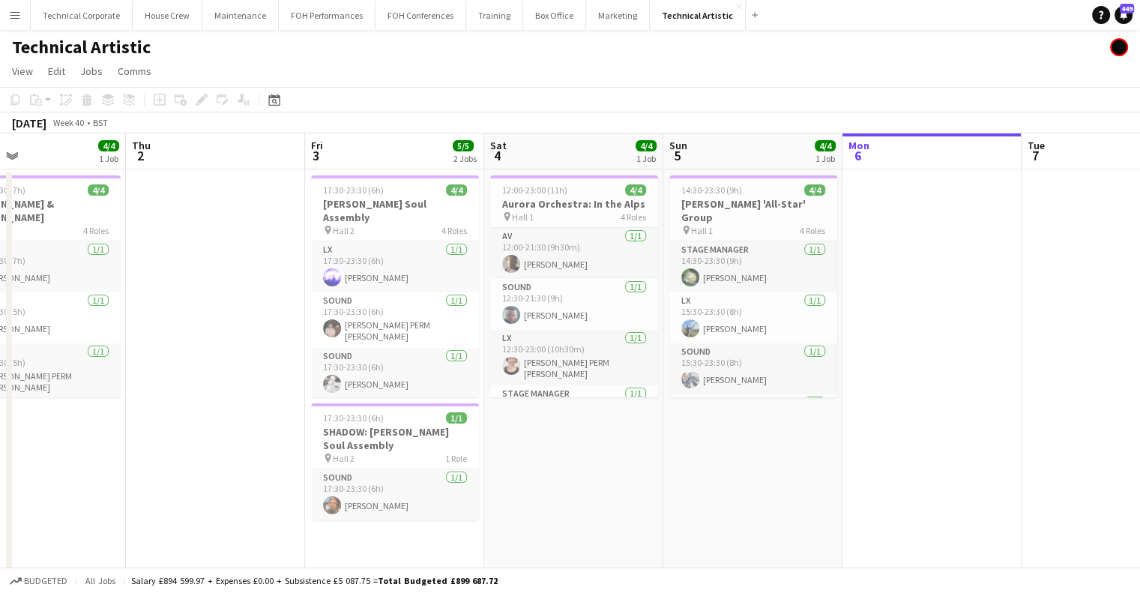
scroll to position [0, 621]
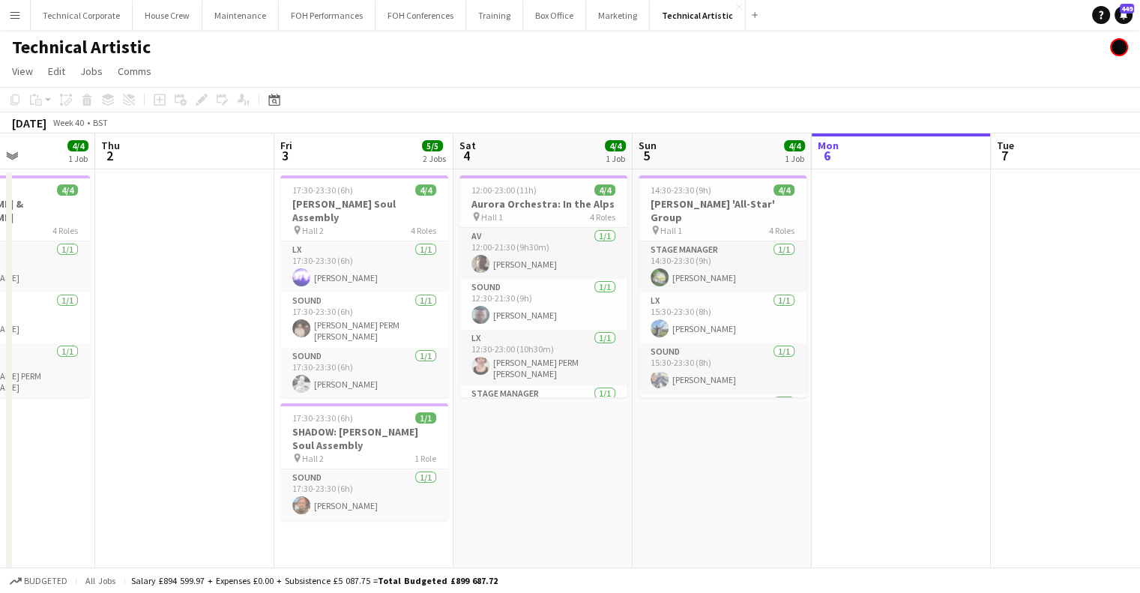
drag, startPoint x: 819, startPoint y: 461, endPoint x: 639, endPoint y: 469, distance: 180.1
click at [639, 469] on app-calendar-viewport "Sun 28 11/11 2 Jobs Mon 29 Tue 30 Wed 1 4/4 1 Job Thu 2 Fri 3 5/5 2 Jobs Sat 4 …" at bounding box center [570, 480] width 1140 height 695
click at [267, 100] on div "Date picker" at bounding box center [274, 100] width 18 height 18
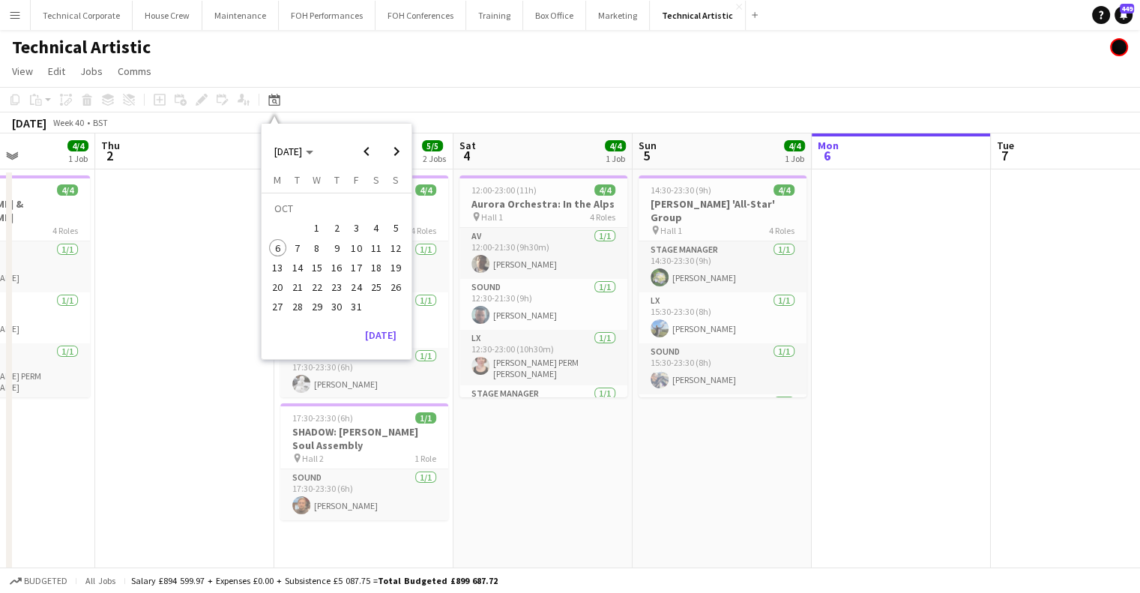
click at [357, 248] on span "10" at bounding box center [357, 248] width 18 height 18
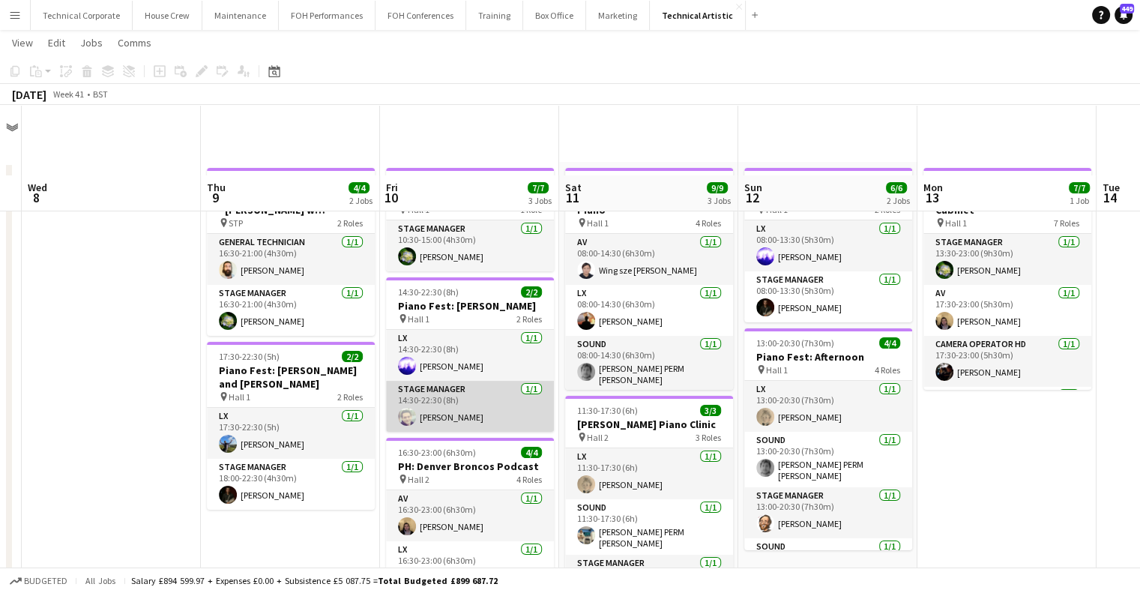
scroll to position [0, 0]
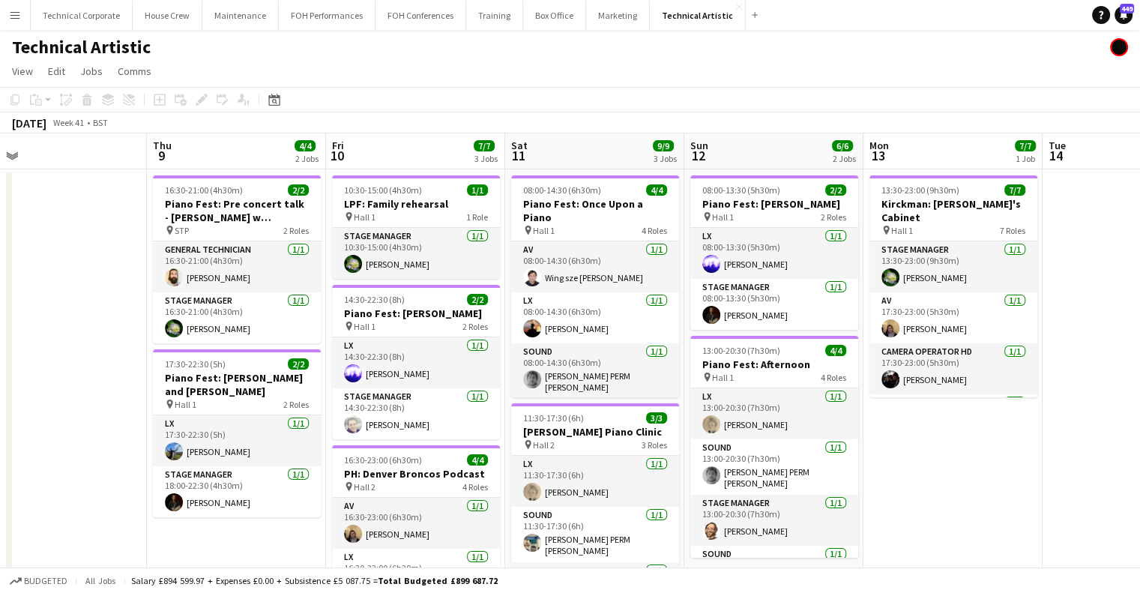
drag, startPoint x: 646, startPoint y: 313, endPoint x: 465, endPoint y: 317, distance: 181.5
click at [388, 322] on app-calendar-viewport "Sun 5 4/4 1 Job Mon 6 Tue 7 Wed 8 Thu 9 4/4 2 Jobs Fri 10 7/7 3 Jobs Sat 11 9/9…" at bounding box center [570, 480] width 1140 height 695
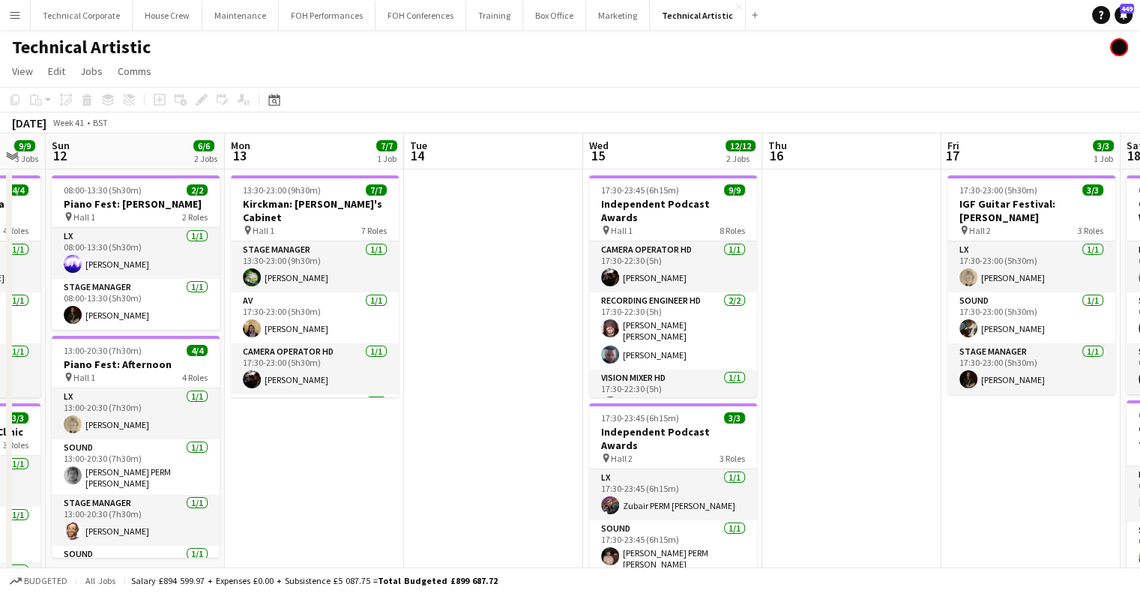
scroll to position [0, 507]
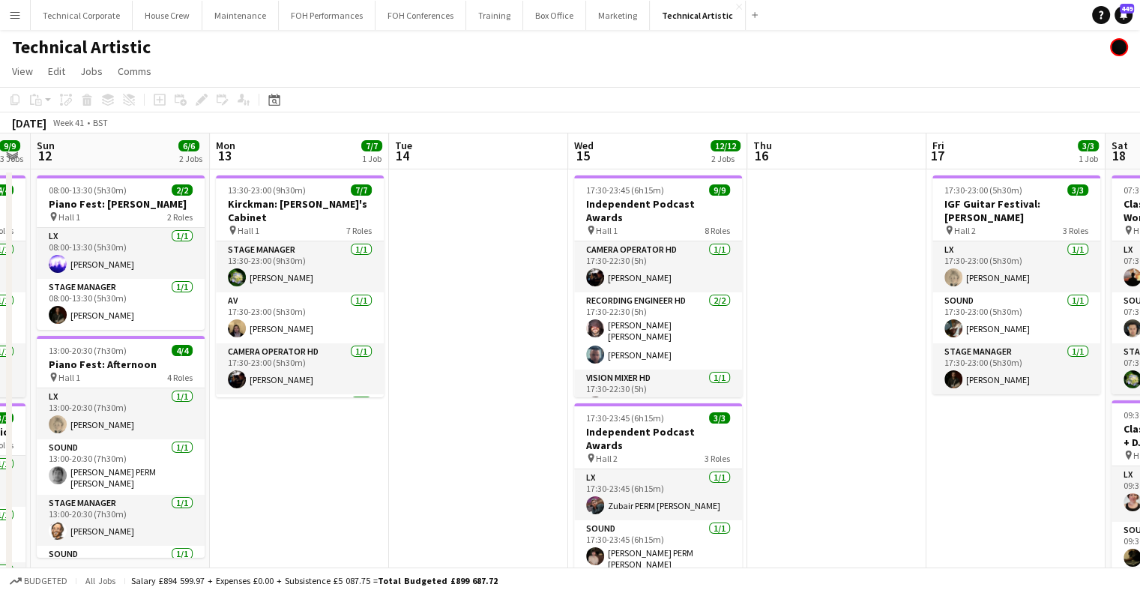
drag, startPoint x: 826, startPoint y: 309, endPoint x: 531, endPoint y: 352, distance: 298.5
click at [531, 352] on app-calendar-viewport "Thu 9 4/4 2 Jobs Fri 10 7/7 3 Jobs Sat 11 9/9 3 Jobs Sun 12 6/6 2 Jobs Mon 13 7…" at bounding box center [570, 506] width 1140 height 746
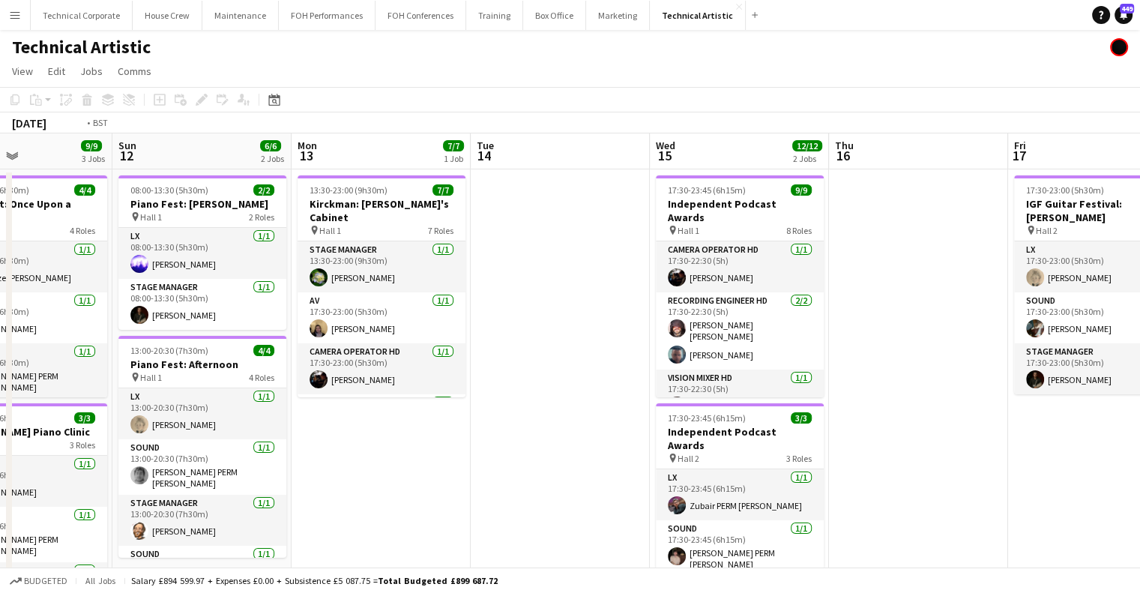
drag, startPoint x: 804, startPoint y: 365, endPoint x: 444, endPoint y: 399, distance: 362.2
click at [340, 406] on app-calendar-viewport "Thu 9 4/4 2 Jobs Fri 10 7/7 3 Jobs Sat 11 9/9 3 Jobs Sun 12 6/6 2 Jobs Mon 13 7…" at bounding box center [570, 506] width 1140 height 746
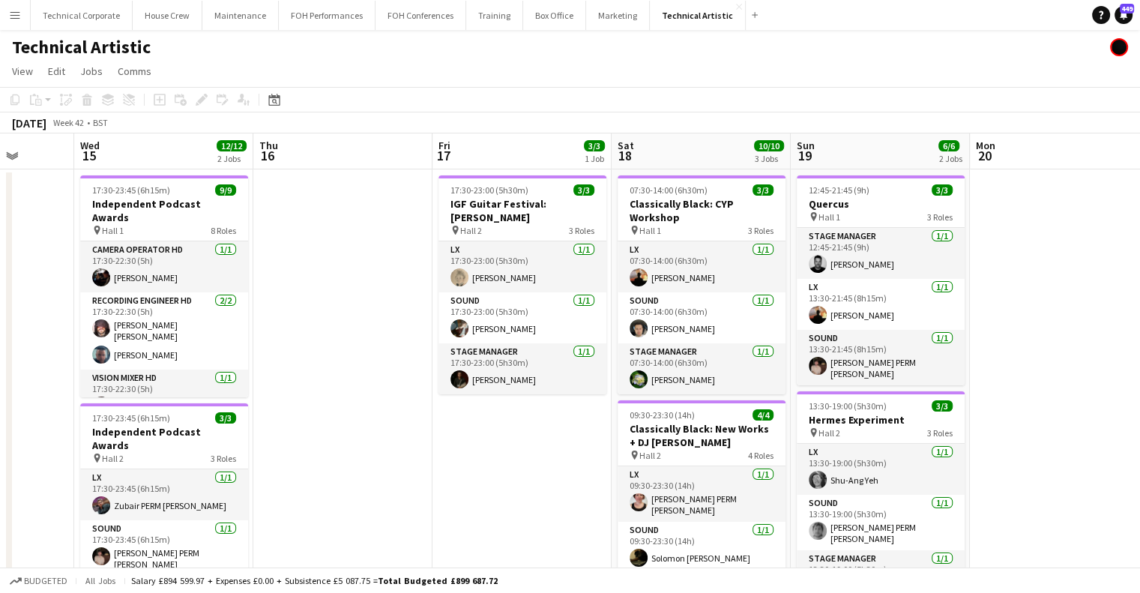
drag, startPoint x: 427, startPoint y: 356, endPoint x: 962, endPoint y: 331, distance: 535.8
click at [403, 357] on app-calendar-viewport "Sun 12 6/6 2 Jobs Mon 13 7/7 1 Job Tue 14 Wed 15 12/12 2 Jobs Thu 16 Fri 17 3/3…" at bounding box center [570, 506] width 1140 height 746
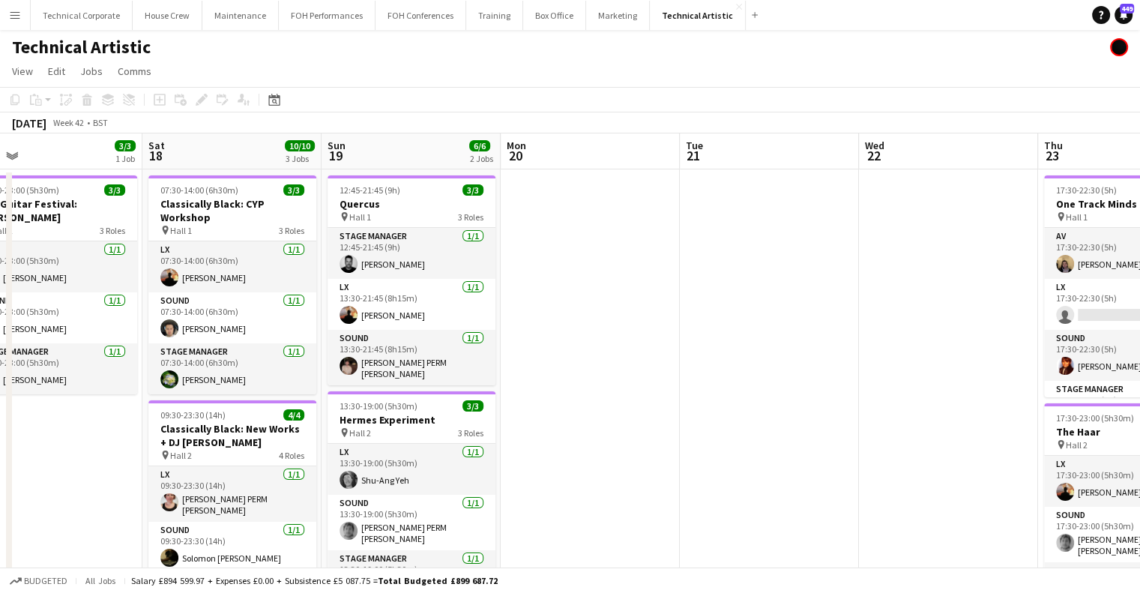
click at [405, 328] on app-calendar-viewport "Tue 14 Wed 15 12/12 2 Jobs Thu 16 Fri 17 3/3 1 Job Sat 18 10/10 3 Jobs Sun 19 6…" at bounding box center [570, 506] width 1140 height 746
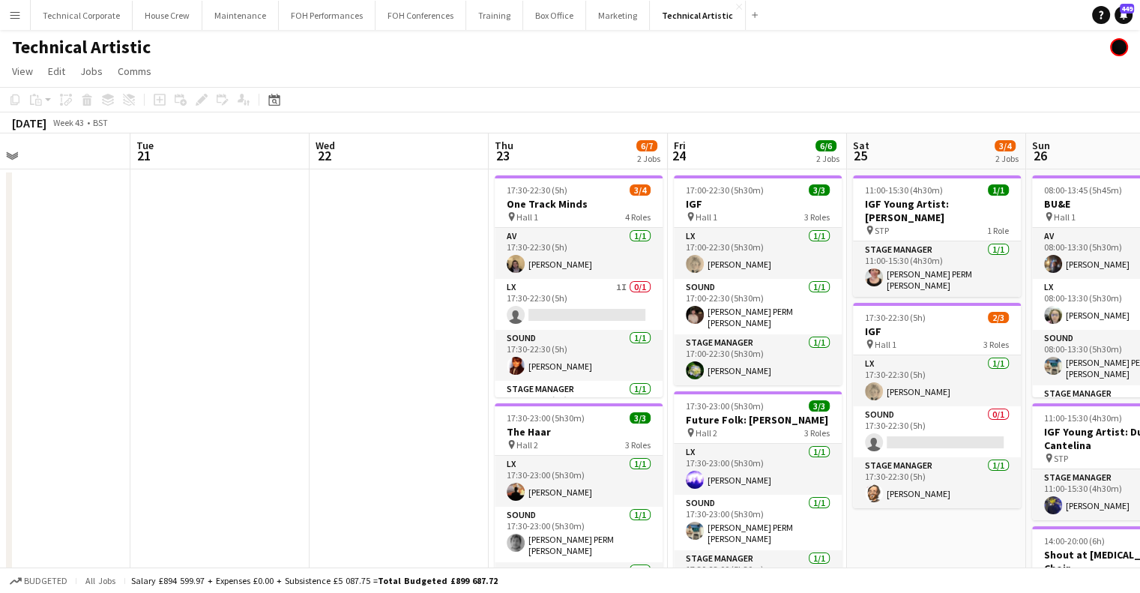
drag, startPoint x: 625, startPoint y: 301, endPoint x: 807, endPoint y: 303, distance: 182.2
click at [455, 313] on app-calendar-viewport "Sat 18 10/10 3 Jobs Sun 19 6/6 2 Jobs Mon 20 Tue 21 Wed 22 Thu 23 6/7 2 Jobs Fr…" at bounding box center [570, 562] width 1140 height 858
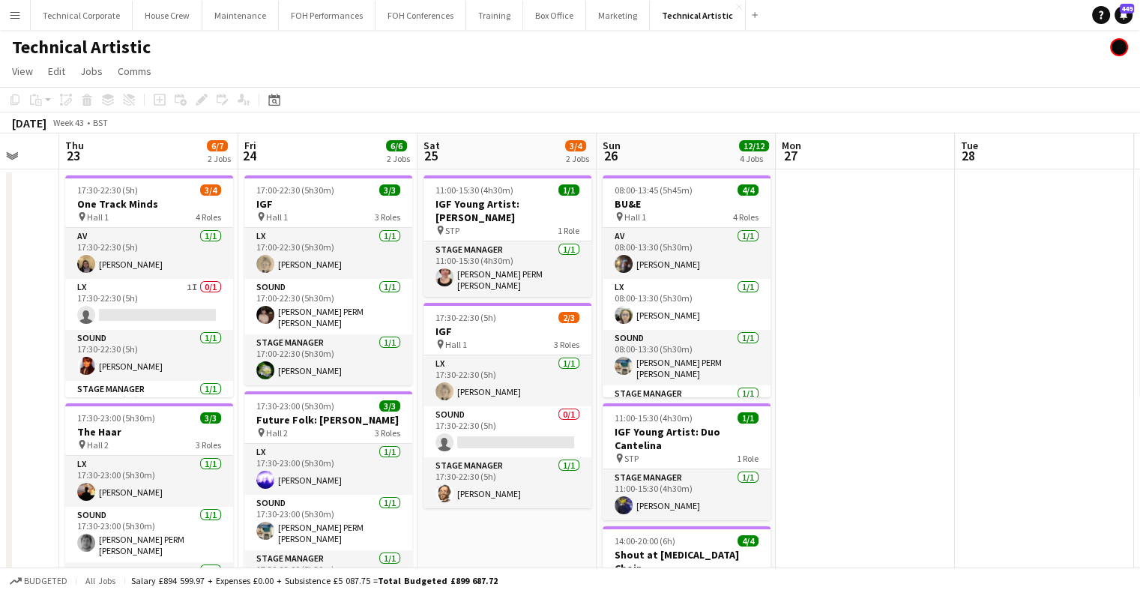
drag, startPoint x: 436, startPoint y: 314, endPoint x: 511, endPoint y: 303, distance: 75.8
click at [415, 314] on app-calendar-viewport "Mon 20 Tue 21 Wed 22 Thu 23 6/7 2 Jobs Fri 24 6/6 2 Jobs Sat 25 3/4 2 Jobs Sun …" at bounding box center [570, 562] width 1140 height 858
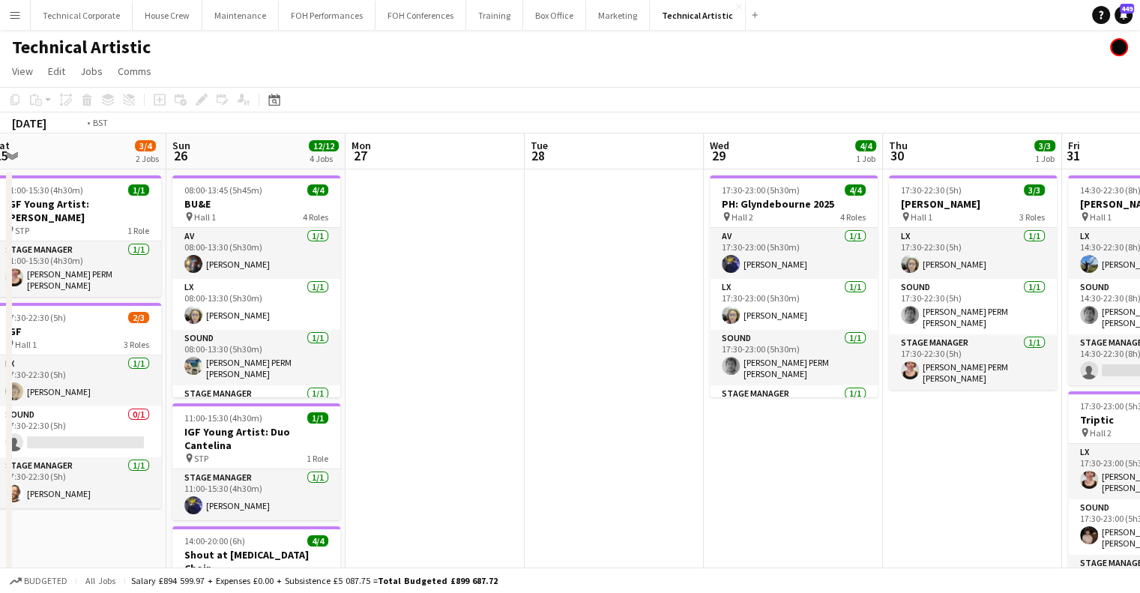
scroll to position [0, 528]
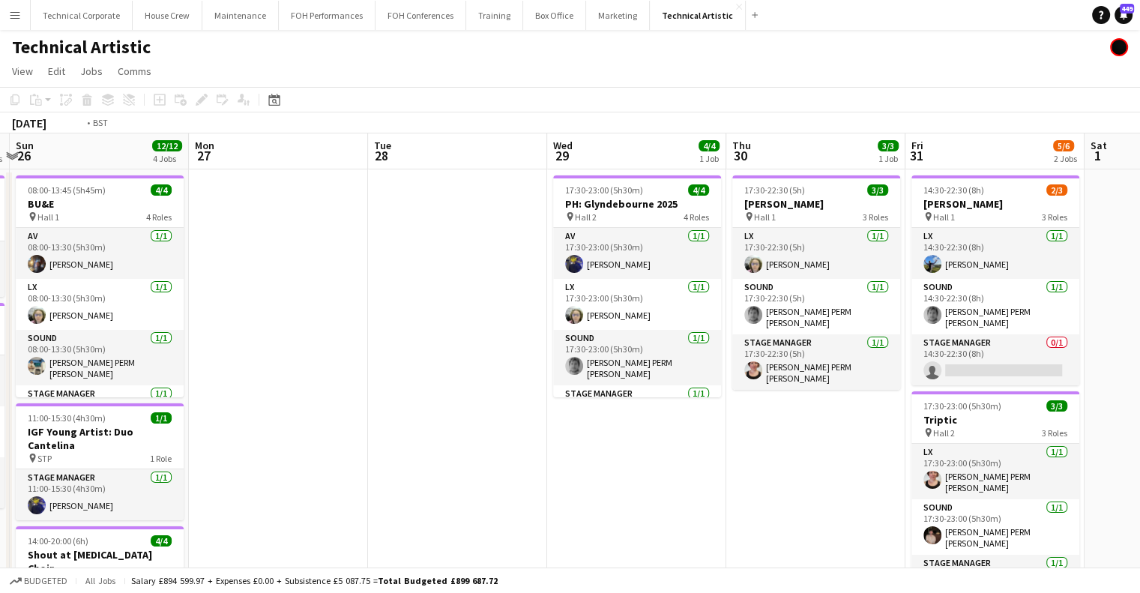
drag, startPoint x: 831, startPoint y: 292, endPoint x: 342, endPoint y: 320, distance: 490.4
click at [342, 320] on app-calendar-viewport "Thu 23 6/7 2 Jobs Fri 24 6/6 2 Jobs Sat 25 3/4 2 Jobs Sun 26 12/12 4 Jobs Mon 2…" at bounding box center [570, 562] width 1140 height 858
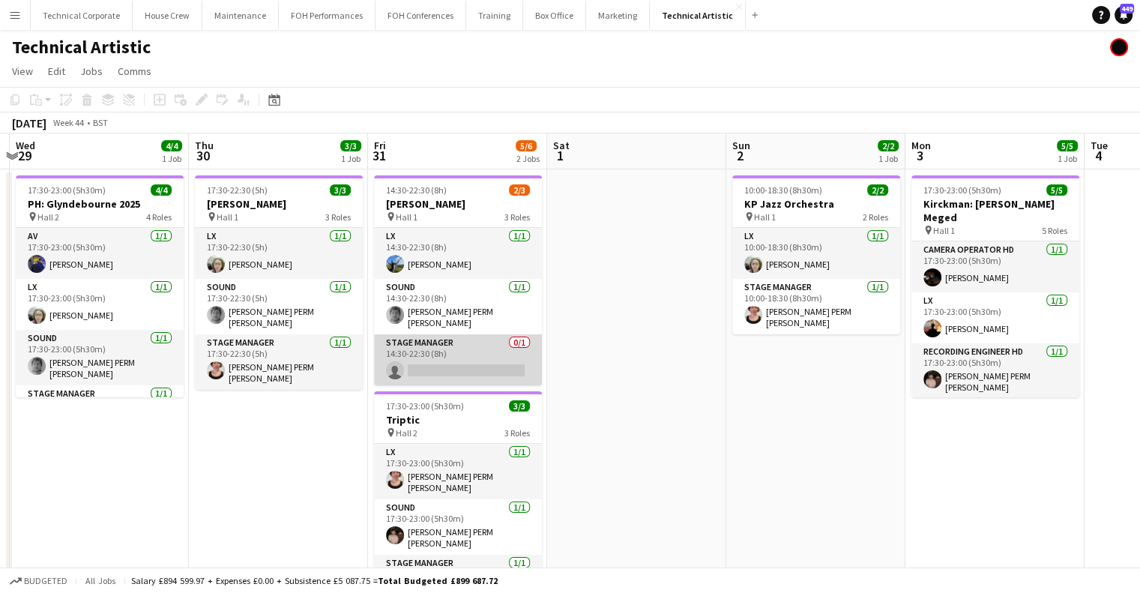
click at [472, 339] on app-card-role "Stage Manager 0/1 14:30-22:30 (8h) single-neutral-actions" at bounding box center [458, 359] width 168 height 51
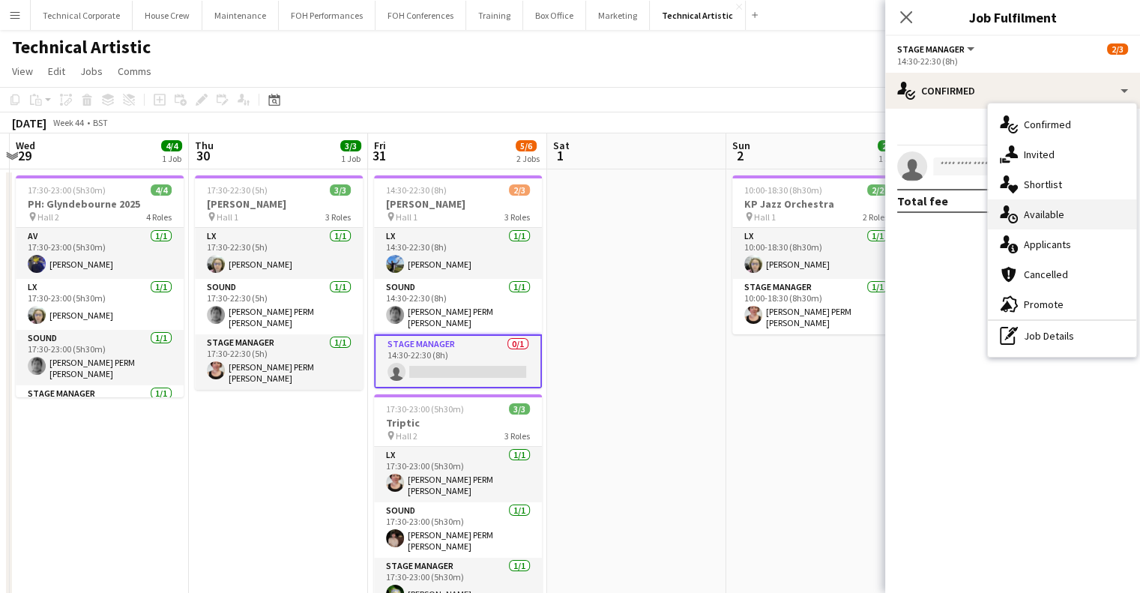
click at [1046, 210] on span "Available" at bounding box center [1044, 214] width 40 height 13
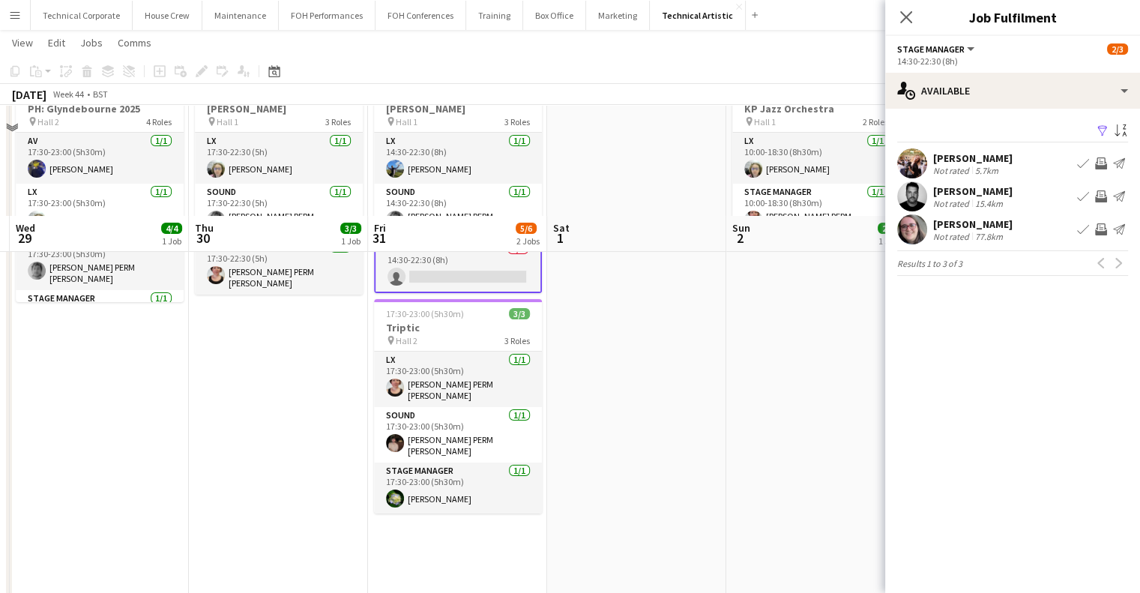
scroll to position [0, 0]
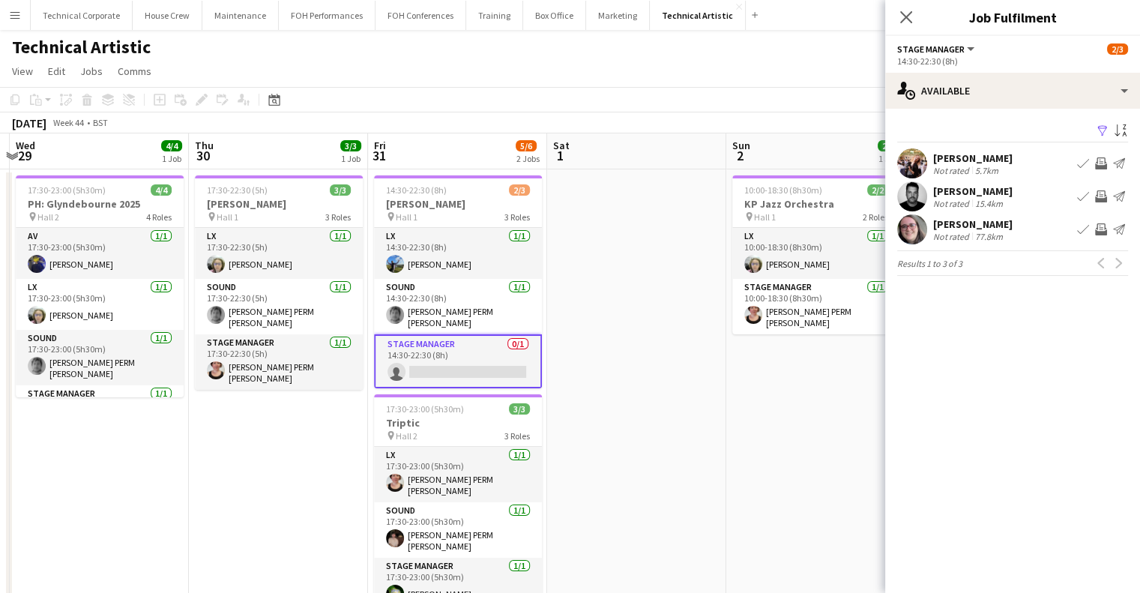
click at [1106, 193] on button "Invite crew" at bounding box center [1101, 196] width 18 height 18
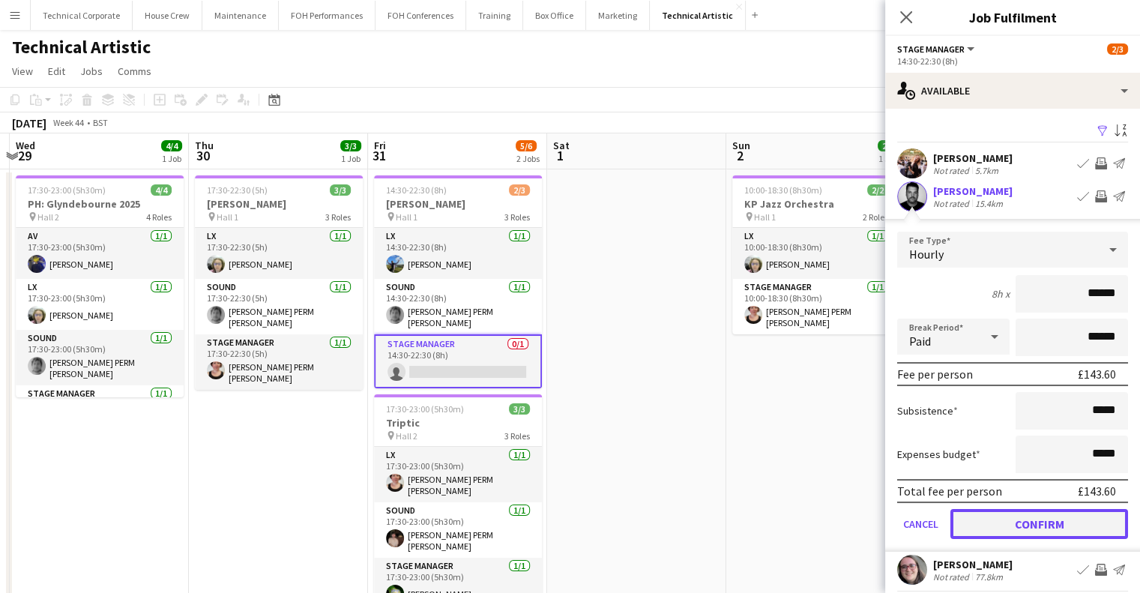
click at [1044, 534] on button "Confirm" at bounding box center [1040, 524] width 178 height 30
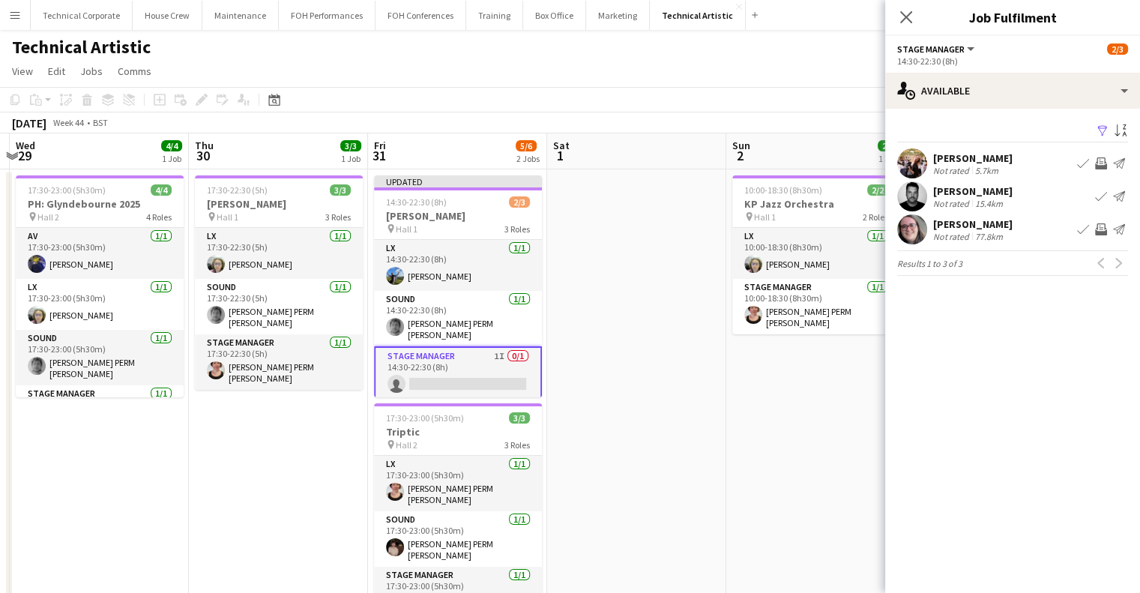
click at [578, 386] on app-date-cell at bounding box center [636, 580] width 179 height 822
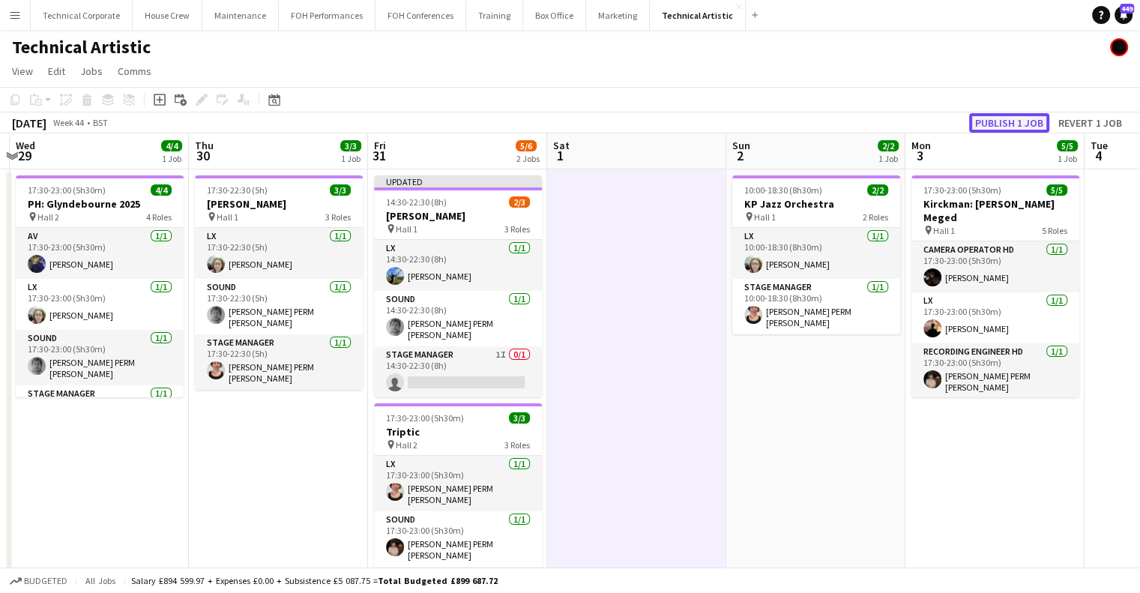
click at [1018, 118] on button "Publish 1 job" at bounding box center [1009, 122] width 80 height 19
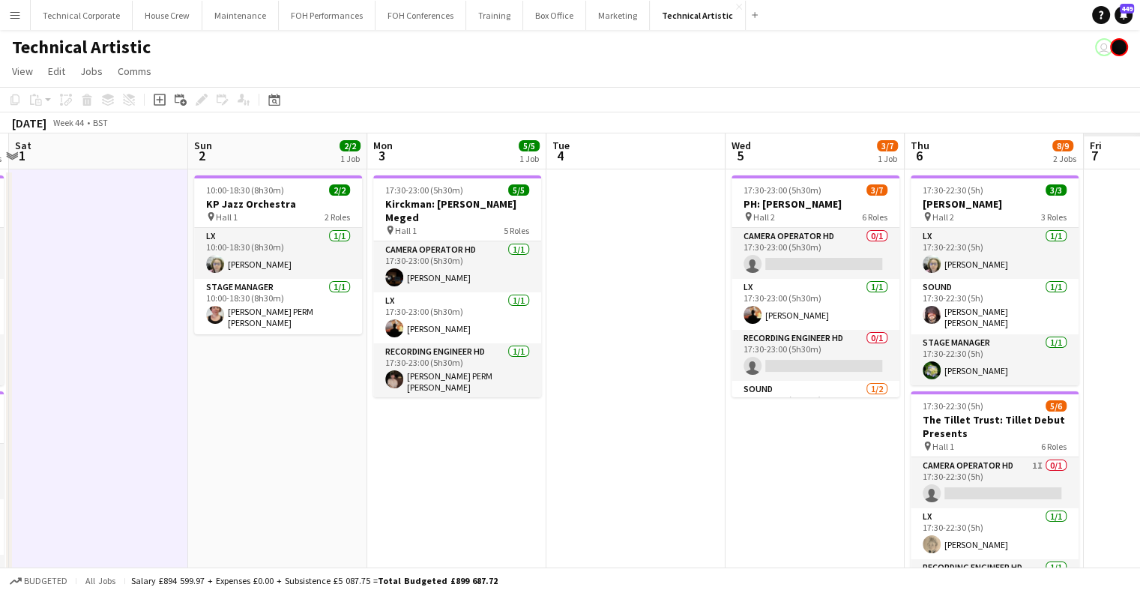
drag, startPoint x: 538, startPoint y: 380, endPoint x: 318, endPoint y: 371, distance: 219.8
click at [318, 371] on app-calendar-viewport "Tue 28 Wed 29 4/4 1 Job Thu 30 3/3 1 Job Fri 31 6/6 2 Jobs Sat 1 Sun 2 2/2 1 Jo…" at bounding box center [570, 562] width 1140 height 858
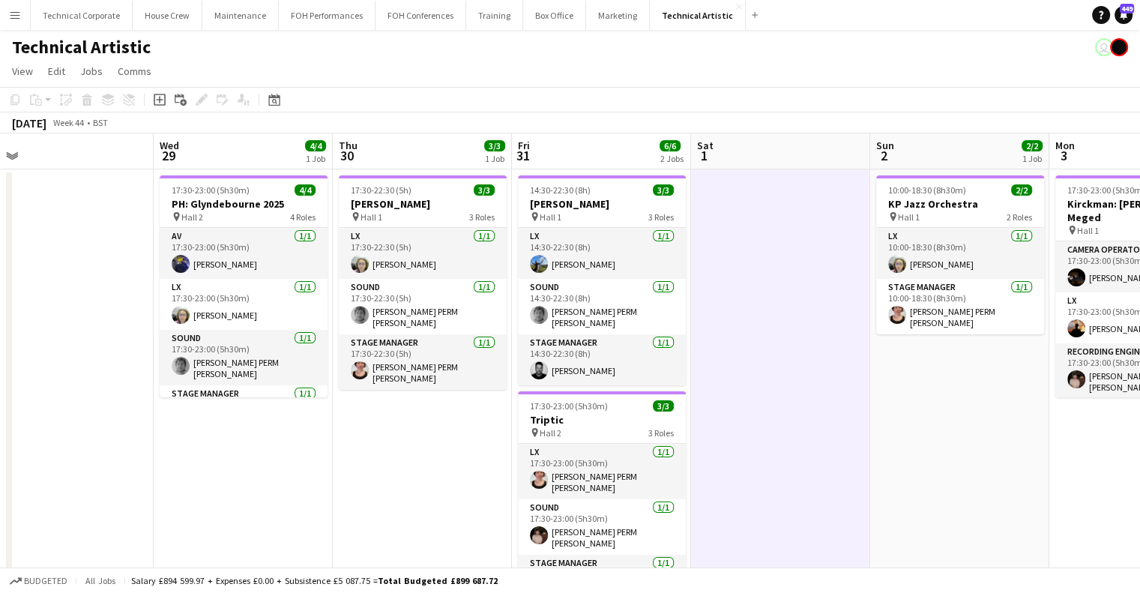
drag, startPoint x: 939, startPoint y: 362, endPoint x: 416, endPoint y: 354, distance: 522.6
click at [1011, 359] on app-calendar-viewport "Sun 26 12/12 4 Jobs Mon 27 Tue 28 Wed 29 4/4 1 Job Thu 30 3/3 1 Job Fri 31 6/6 …" at bounding box center [570, 562] width 1140 height 858
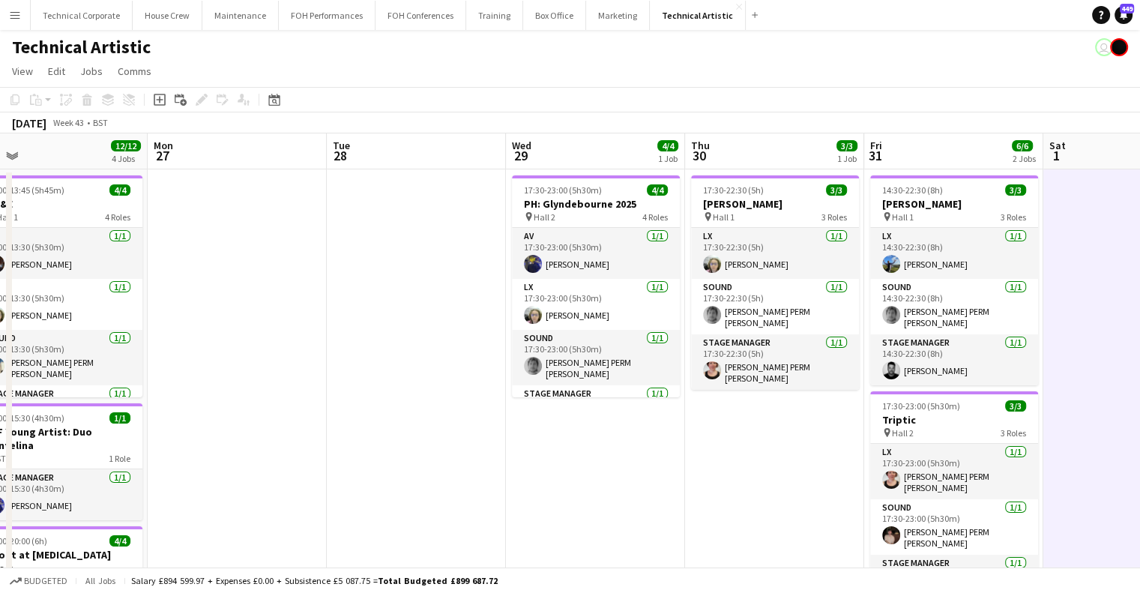
drag, startPoint x: 756, startPoint y: 408, endPoint x: 424, endPoint y: 420, distance: 331.6
click at [912, 408] on app-calendar-viewport "Fri 24 6/6 2 Jobs Sat 25 3/4 2 Jobs Sun 26 12/12 4 Jobs Mon 27 Tue 28 Wed 29 4/…" at bounding box center [570, 562] width 1140 height 858
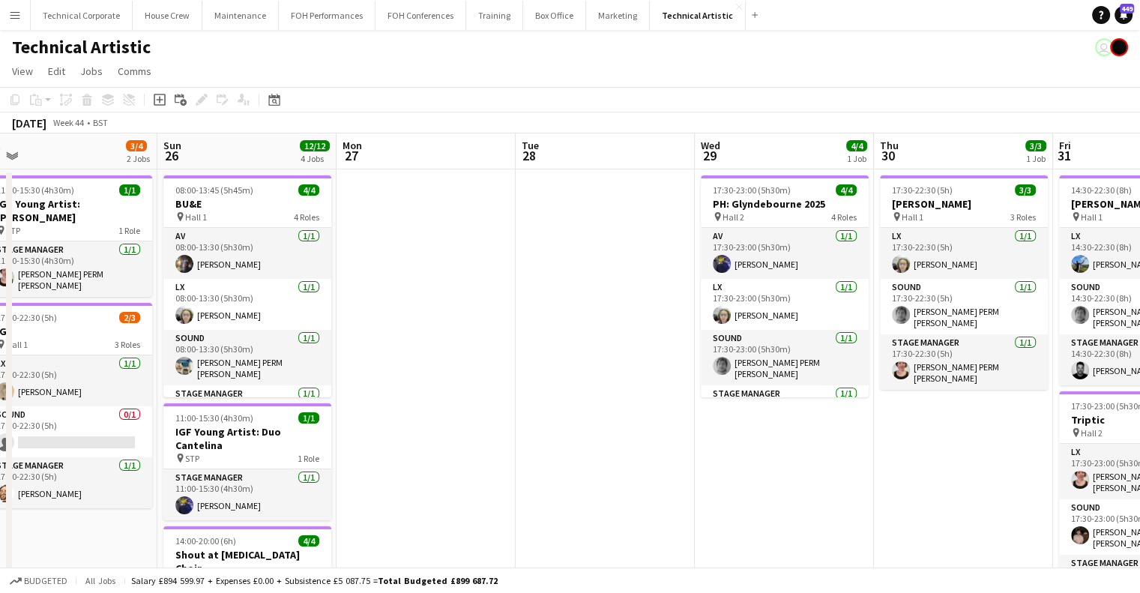
click at [893, 440] on app-calendar-viewport "Thu 23 6/7 2 Jobs Fri 24 6/6 2 Jobs Sat 25 3/4 2 Jobs Sun 26 12/12 4 Jobs Mon 2…" at bounding box center [570, 562] width 1140 height 858
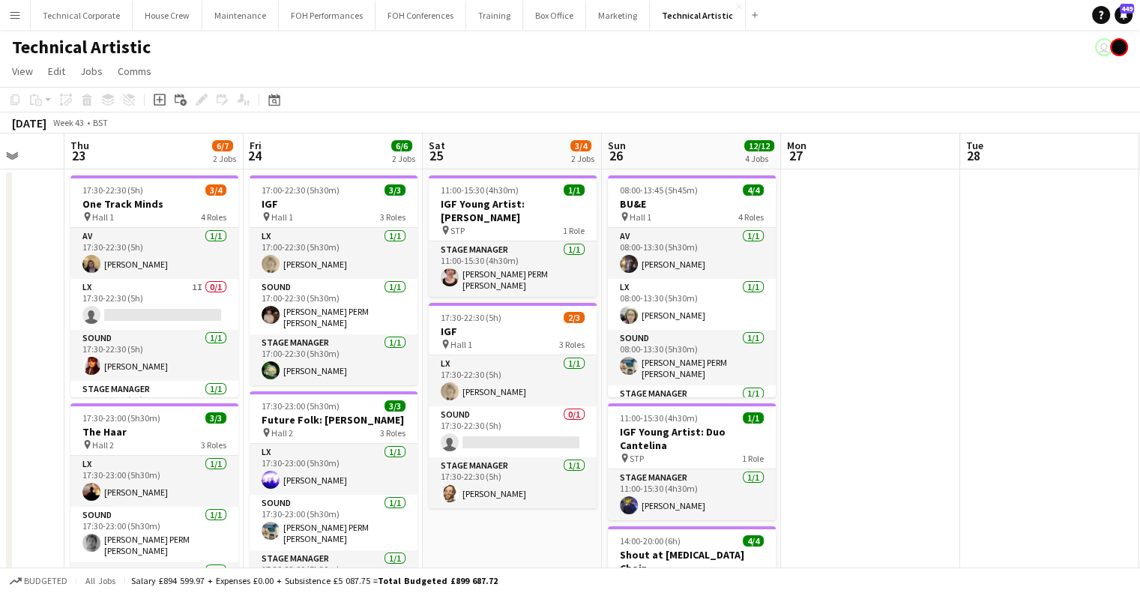
click at [963, 475] on app-calendar-viewport "Tue 21 Wed 22 Thu 23 6/7 2 Jobs Fri 24 6/6 2 Jobs Sat 25 3/4 2 Jobs Sun 26 12/1…" at bounding box center [570, 562] width 1140 height 858
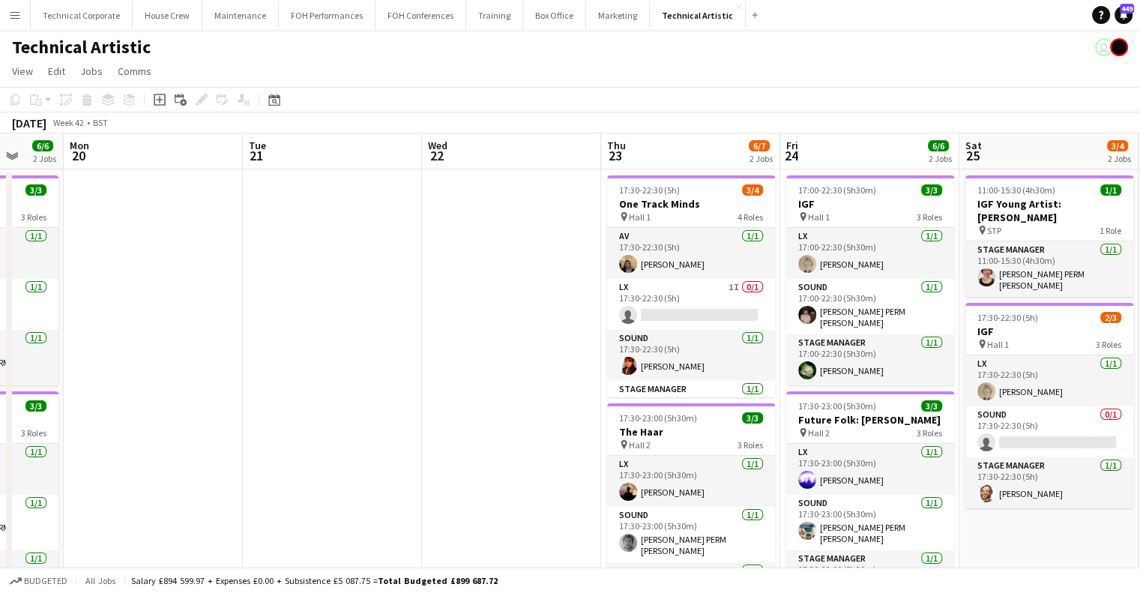
drag, startPoint x: 706, startPoint y: 458, endPoint x: 809, endPoint y: 454, distance: 102.8
click at [1127, 463] on app-calendar-viewport "Fri 17 3/3 1 Job Sat 18 10/10 3 Jobs Sun 19 6/6 2 Jobs Mon 20 Tue 21 Wed 22 Thu…" at bounding box center [570, 562] width 1140 height 858
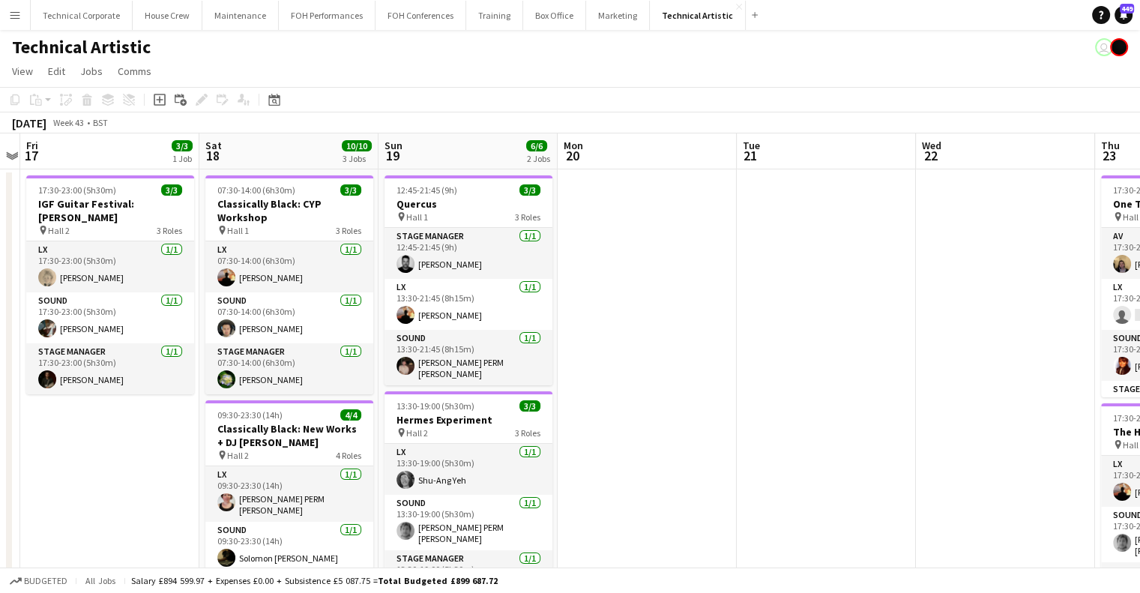
scroll to position [0, 452]
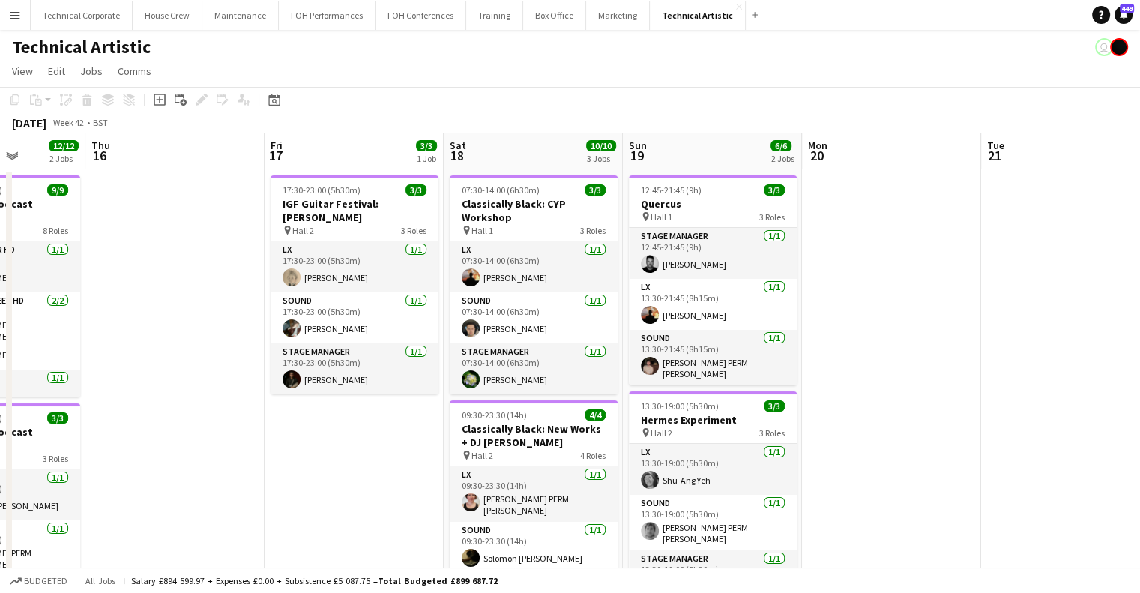
drag, startPoint x: 656, startPoint y: 448, endPoint x: 978, endPoint y: 461, distance: 321.9
click at [978, 461] on app-calendar-viewport "Mon 13 7/7 1 Job Tue 14 Wed 15 12/12 2 Jobs Thu 16 Fri 17 3/3 1 Job Sat 18 10/1…" at bounding box center [570, 562] width 1140 height 858
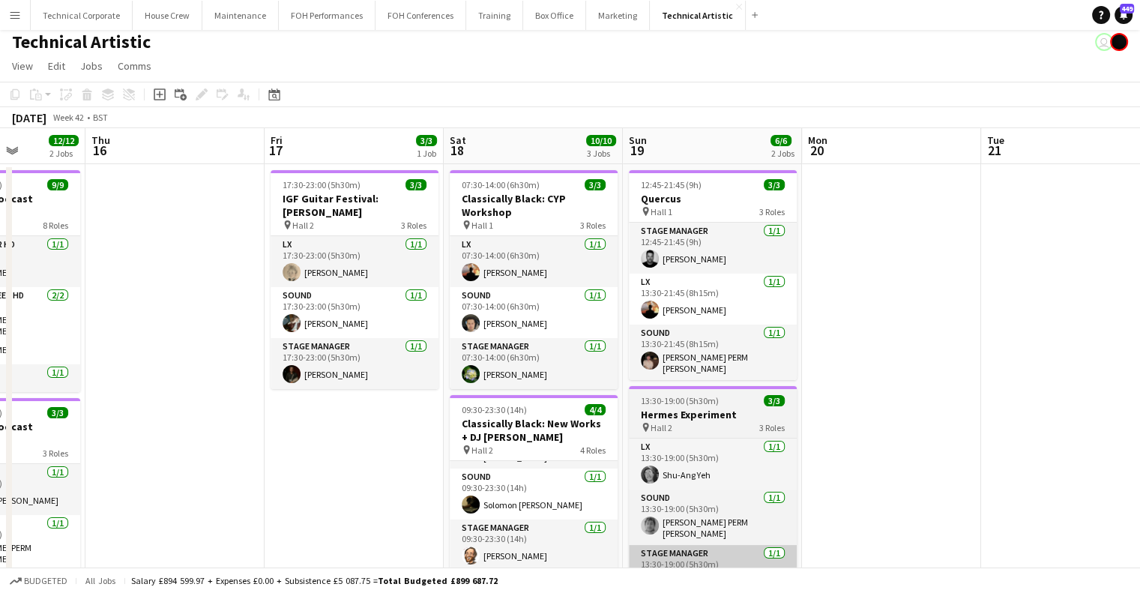
scroll to position [0, 0]
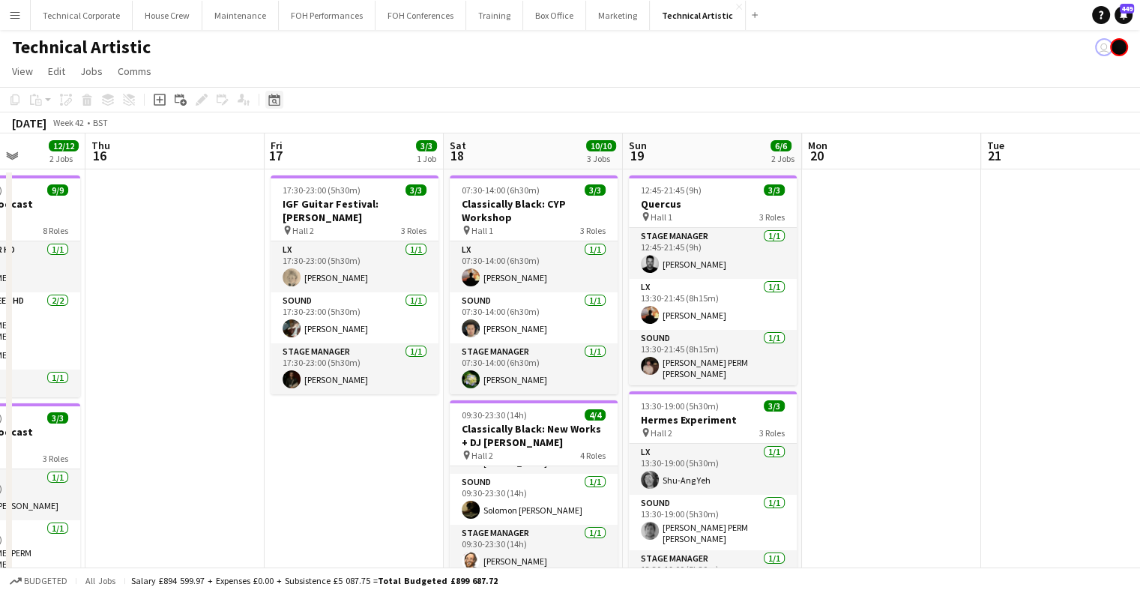
click at [282, 97] on div "Date picker" at bounding box center [274, 100] width 18 height 18
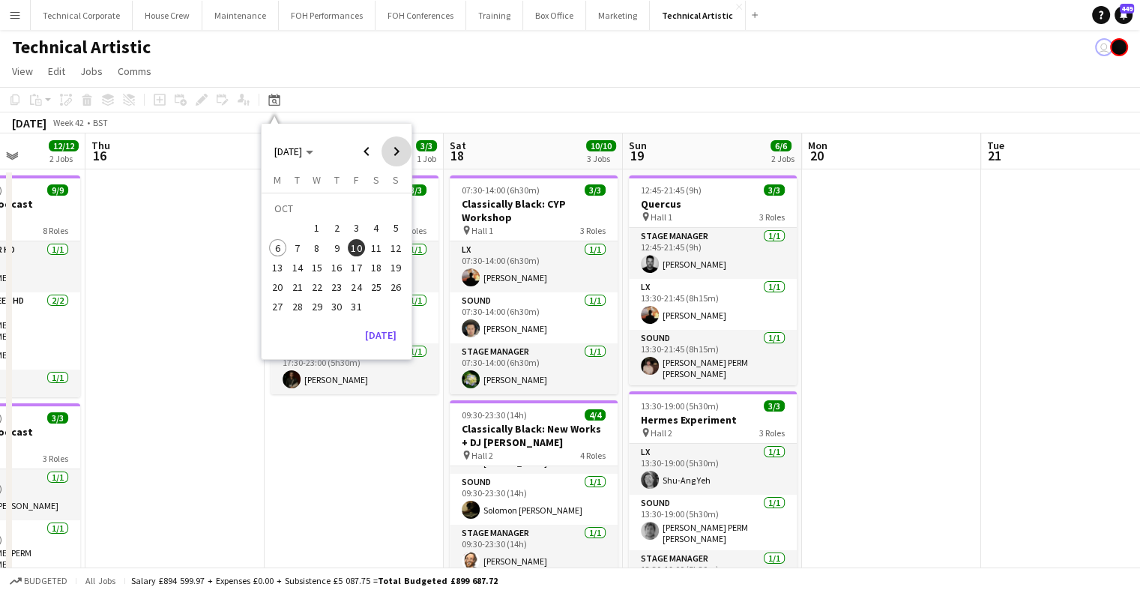
click at [397, 159] on span "Next month" at bounding box center [397, 151] width 30 height 30
click at [313, 235] on span "5" at bounding box center [317, 232] width 18 height 18
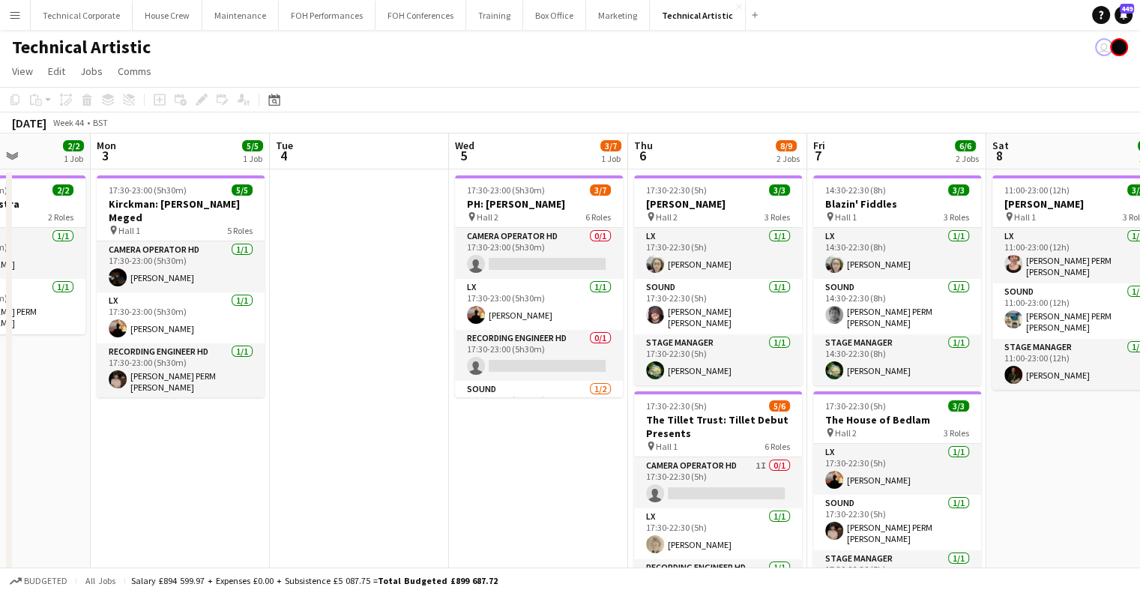
scroll to position [0, 423]
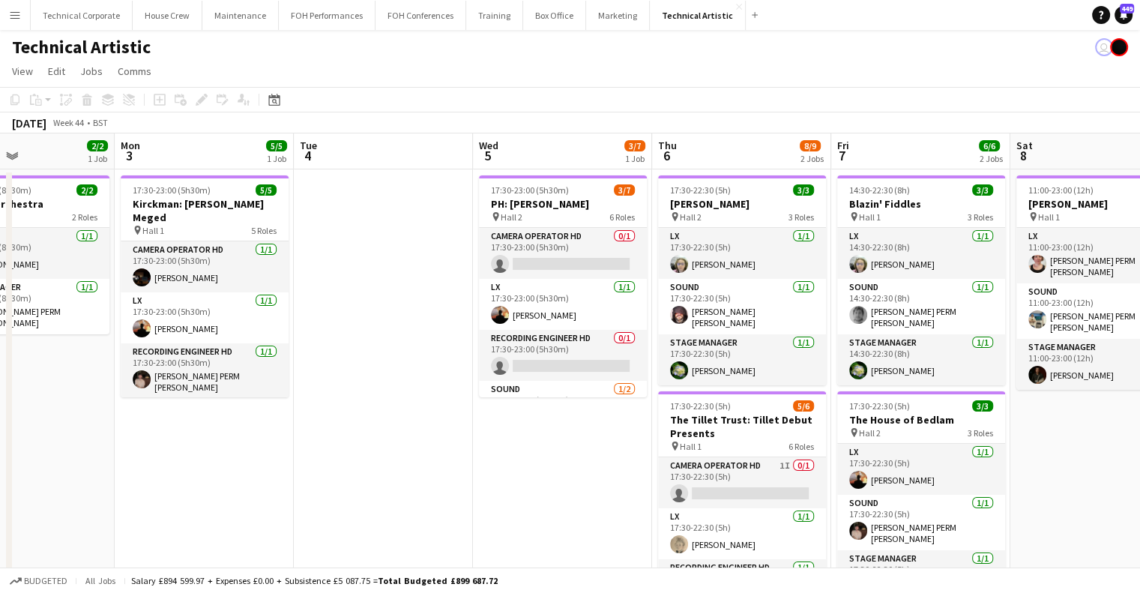
drag, startPoint x: 452, startPoint y: 359, endPoint x: 544, endPoint y: 349, distance: 92.7
click at [544, 349] on app-calendar-viewport "Fri 31 6/6 2 Jobs Sat 1 Sun 2 2/2 1 Job Mon 3 5/5 1 Job Tue 4 Wed 5 3/7 1 Job T…" at bounding box center [570, 562] width 1140 height 858
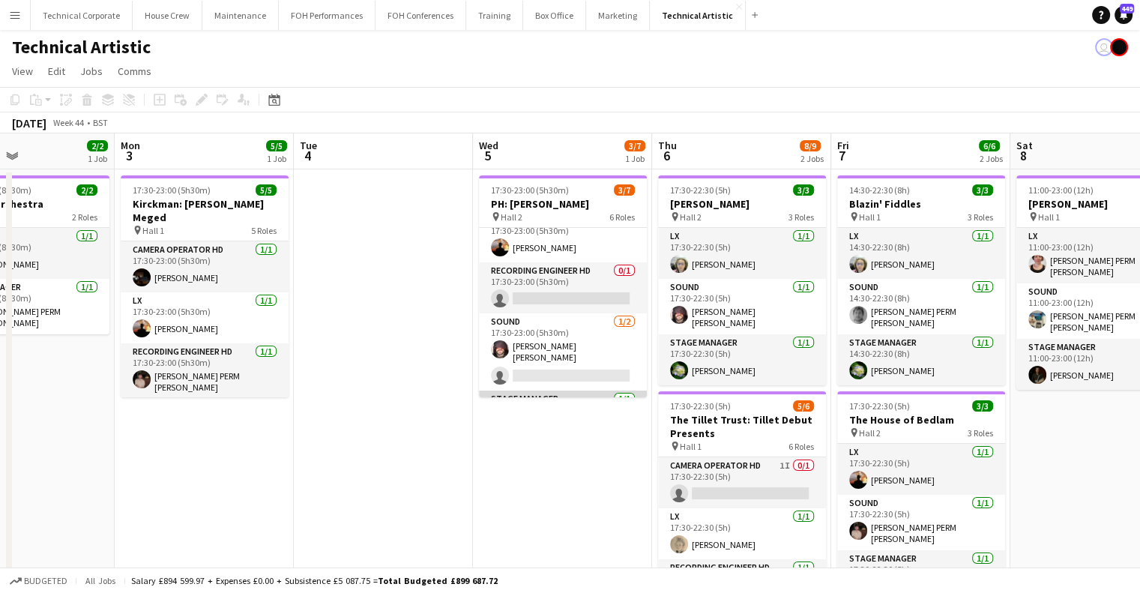
scroll to position [0, 0]
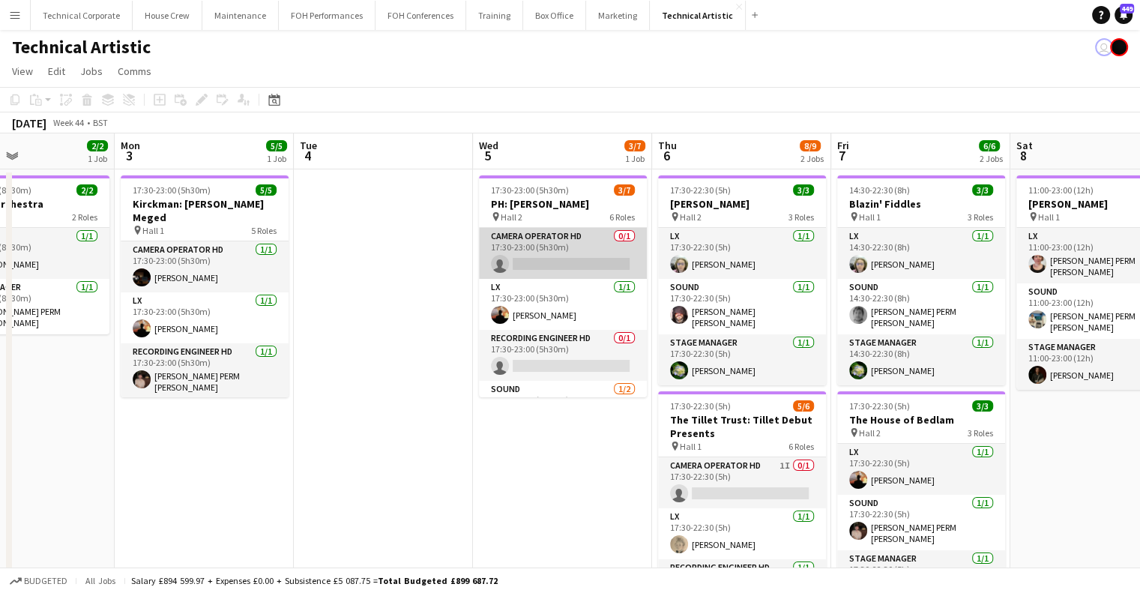
click at [585, 260] on app-card-role "Camera Operator HD 0/1 17:30-23:00 (5h30m) single-neutral-actions" at bounding box center [563, 253] width 168 height 51
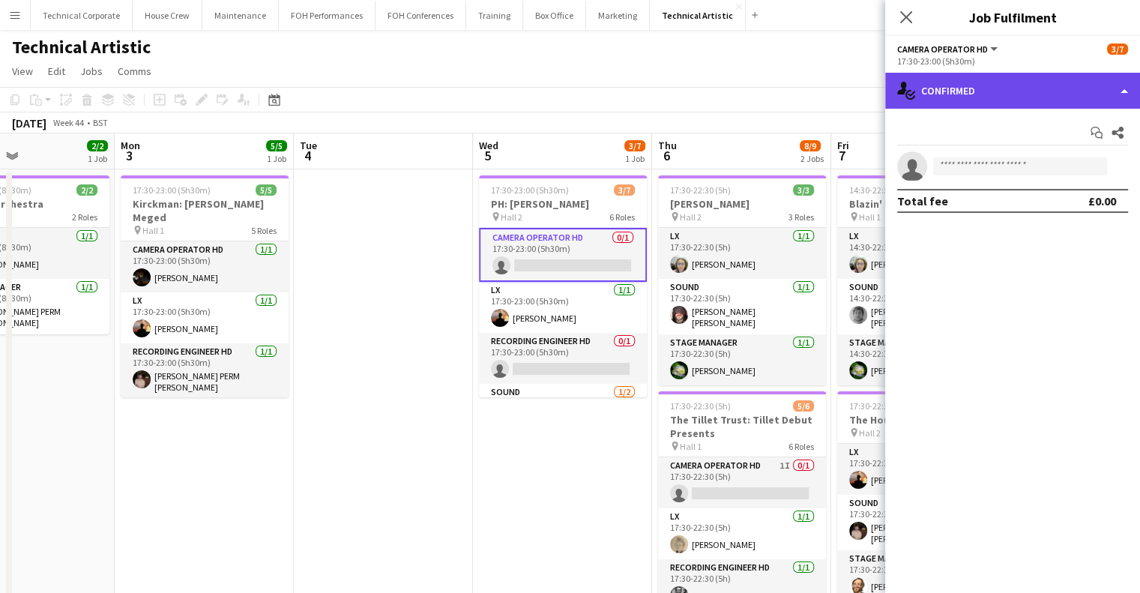
click at [1044, 92] on div "single-neutral-actions-check-2 Confirmed" at bounding box center [1012, 91] width 255 height 36
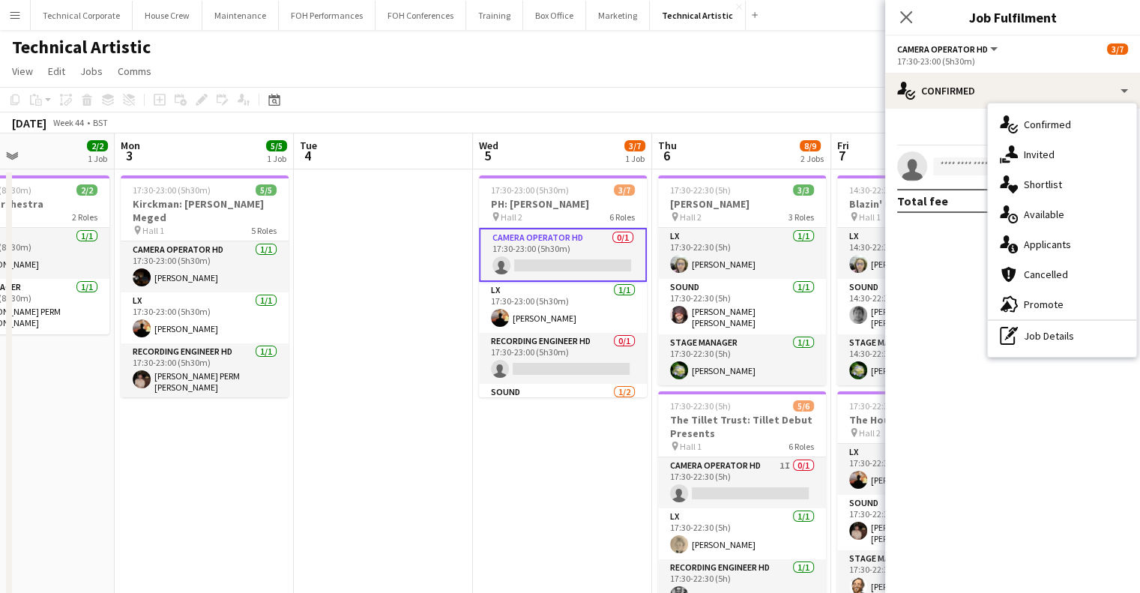
click at [1055, 155] on div "single-neutral-actions-share-1 Invited" at bounding box center [1062, 154] width 148 height 30
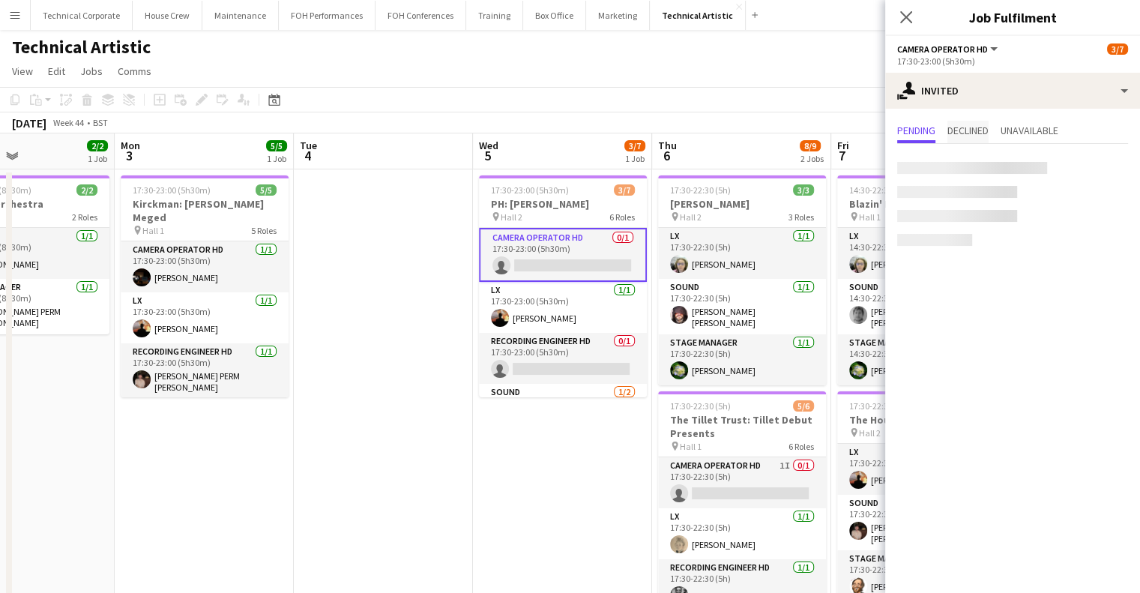
click at [969, 139] on span "Declined" at bounding box center [968, 132] width 41 height 22
click at [567, 455] on app-date-cell "17:30-23:00 (5h30m) 3/7 PH: Elchin Shirinov pin Hall 2 6 Roles Camera Operator …" at bounding box center [562, 580] width 179 height 822
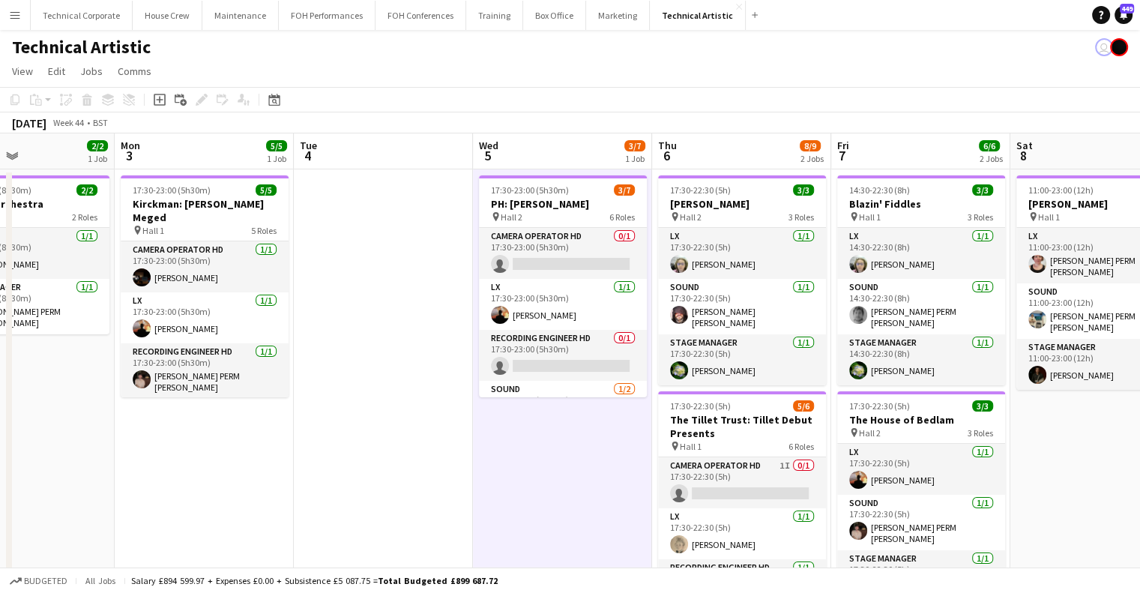
click at [567, 455] on app-date-cell "17:30-23:00 (5h30m) 3/7 PH: Elchin Shirinov pin Hall 2 6 Roles Camera Operator …" at bounding box center [562, 580] width 179 height 822
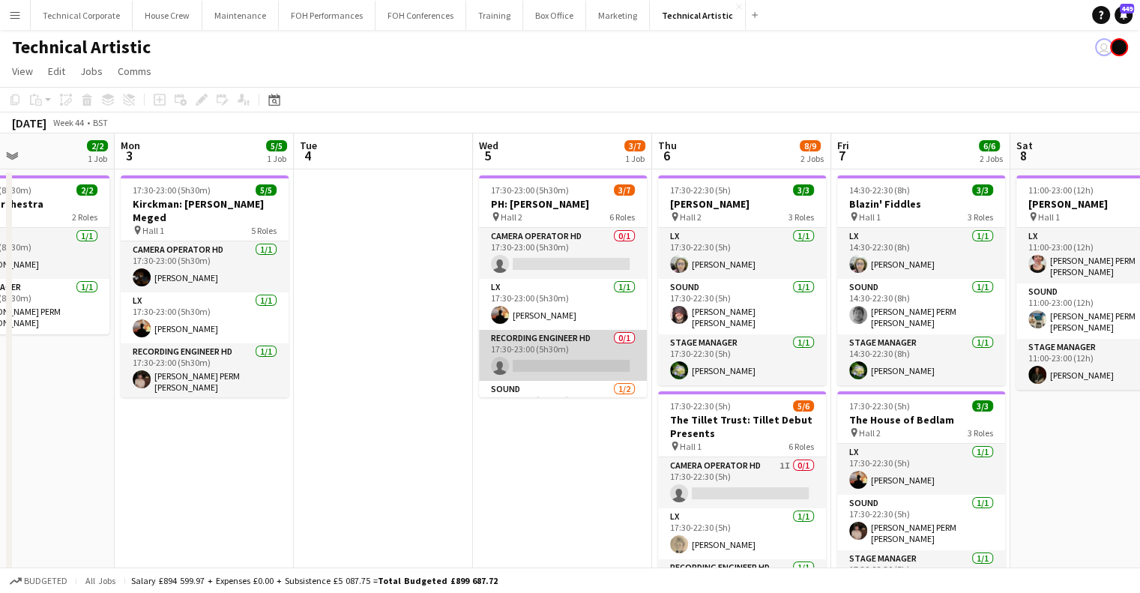
click at [549, 345] on app-card-role "Recording Engineer HD 0/1 17:30-23:00 (5h30m) single-neutral-actions" at bounding box center [563, 355] width 168 height 51
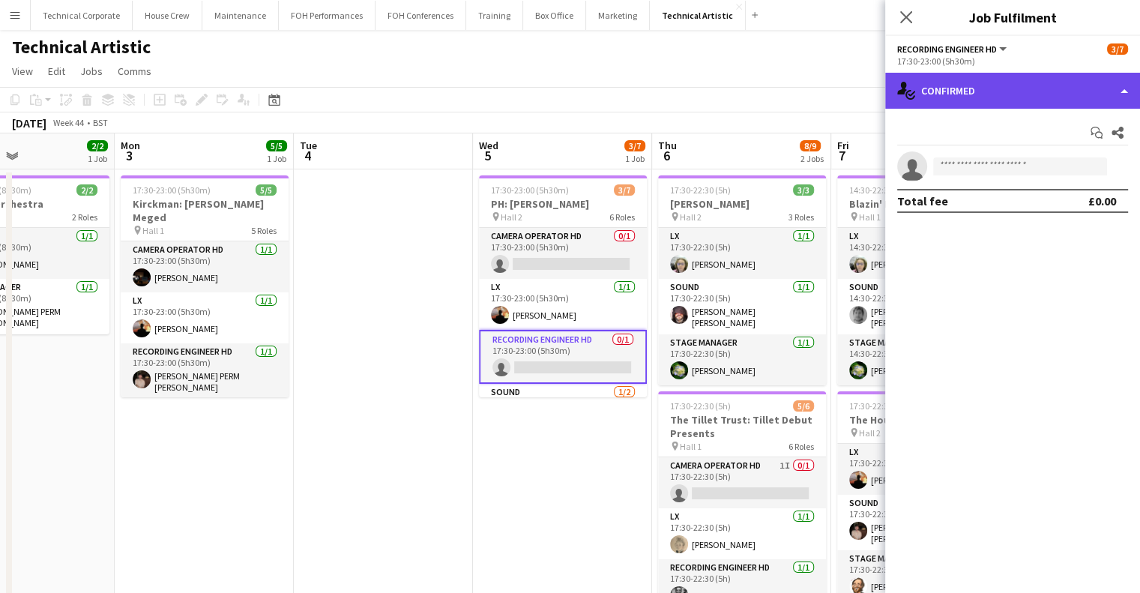
click at [970, 76] on div "single-neutral-actions-check-2 Confirmed" at bounding box center [1012, 91] width 255 height 36
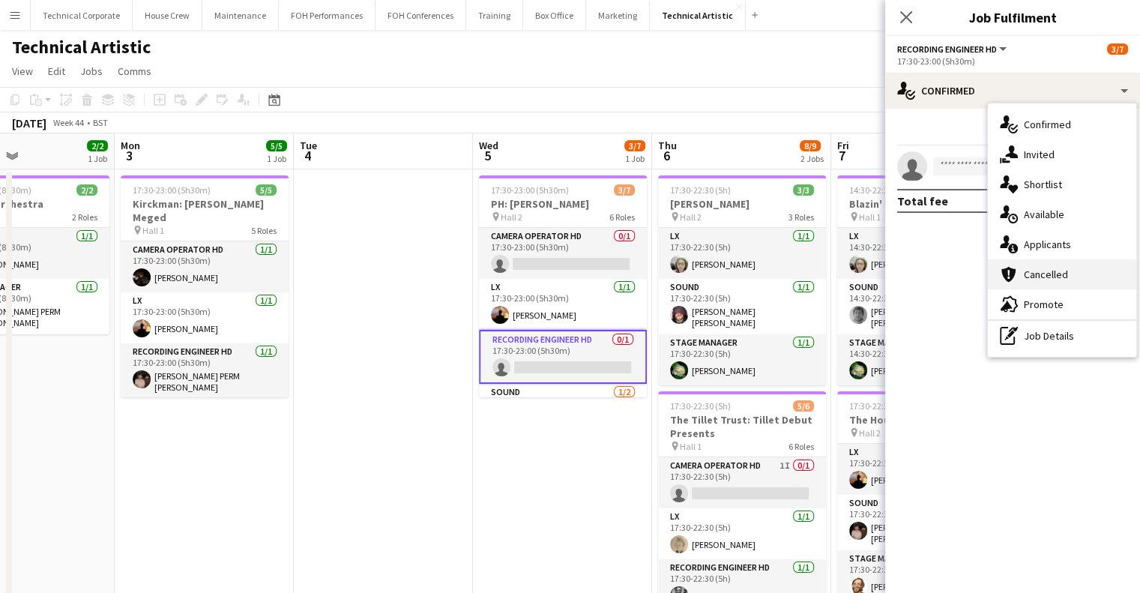
click at [1047, 278] on span "Cancelled" at bounding box center [1046, 274] width 44 height 13
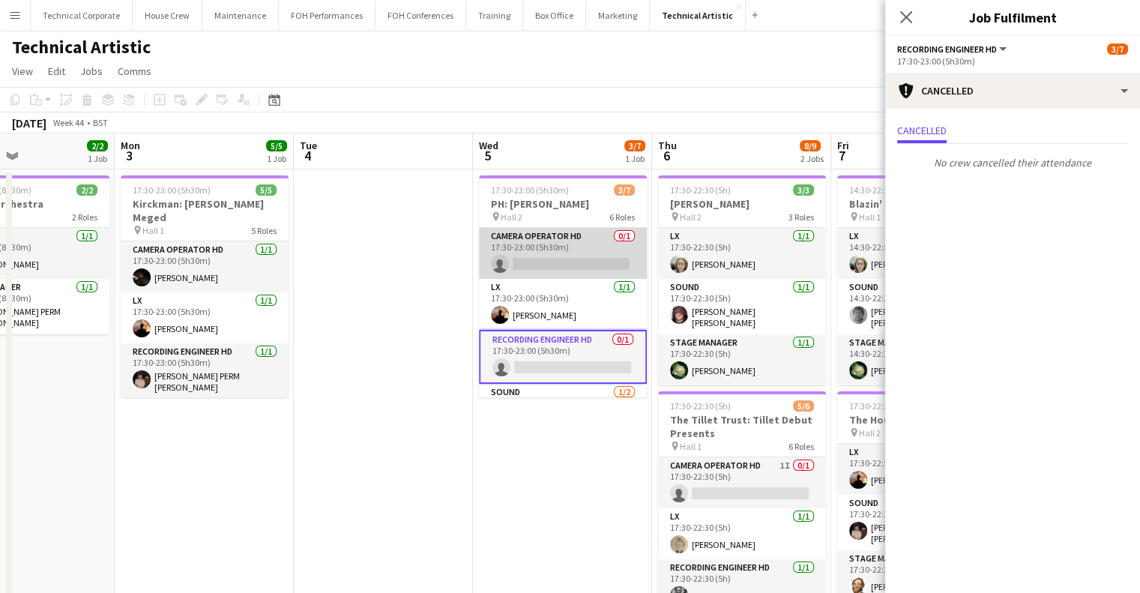
click at [525, 251] on app-card-role "Camera Operator HD 0/1 17:30-23:00 (5h30m) single-neutral-actions" at bounding box center [563, 253] width 168 height 51
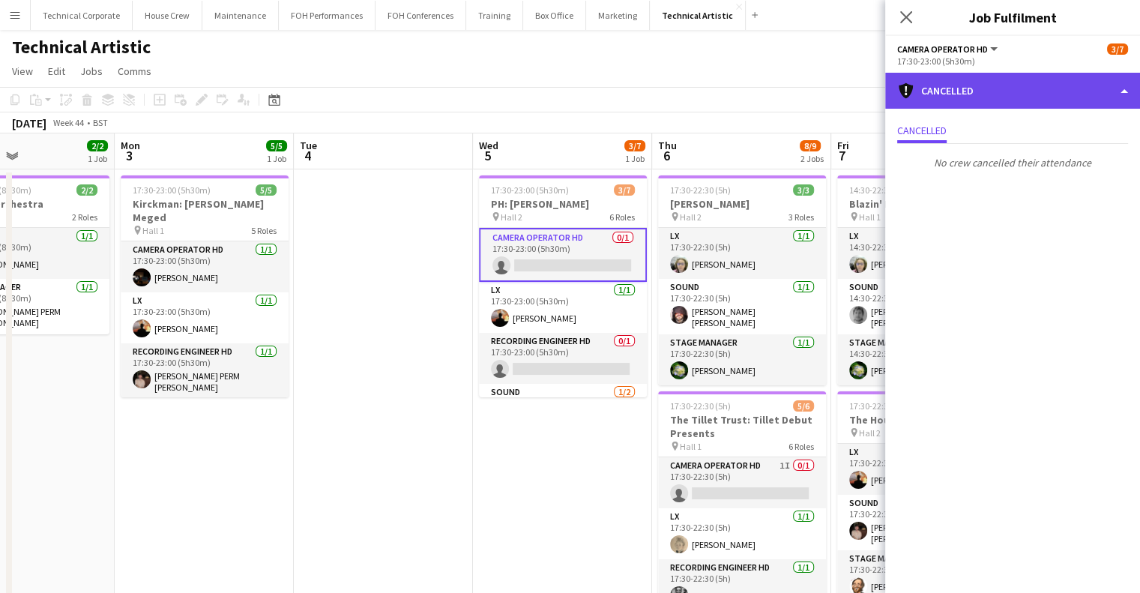
click at [971, 81] on div "cancellation Cancelled" at bounding box center [1012, 91] width 255 height 36
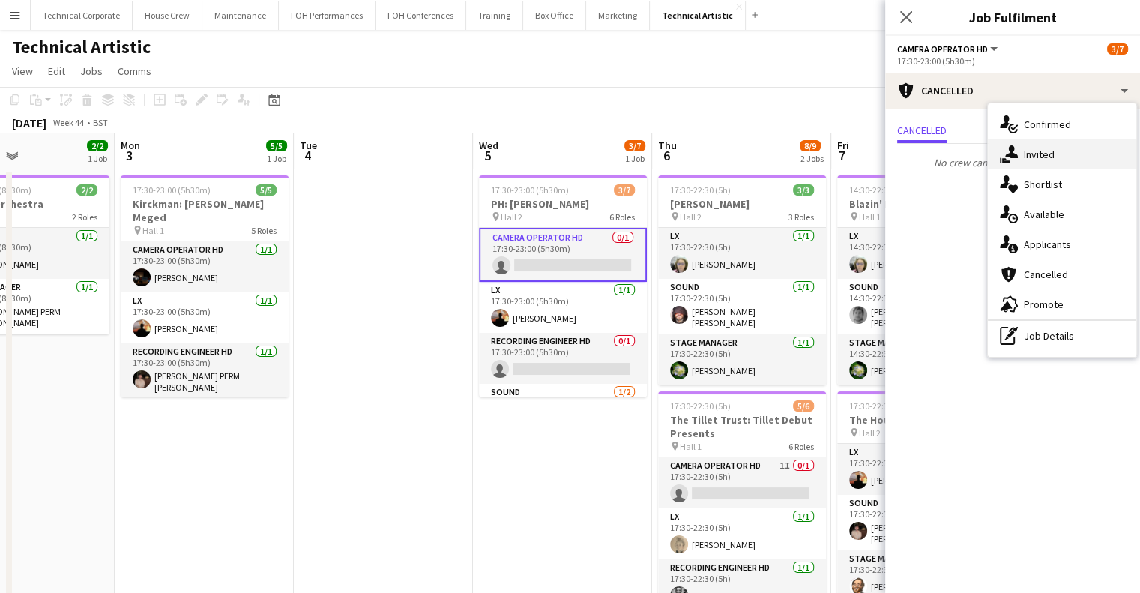
click at [1044, 158] on span "Invited" at bounding box center [1039, 154] width 31 height 13
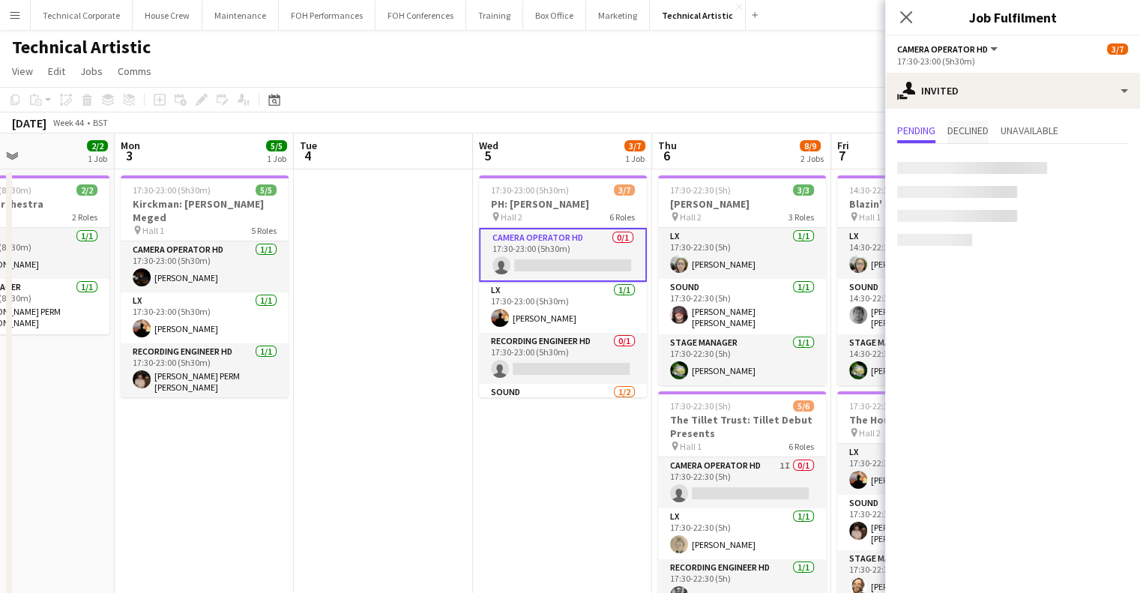
click at [969, 131] on span "Declined" at bounding box center [968, 130] width 41 height 10
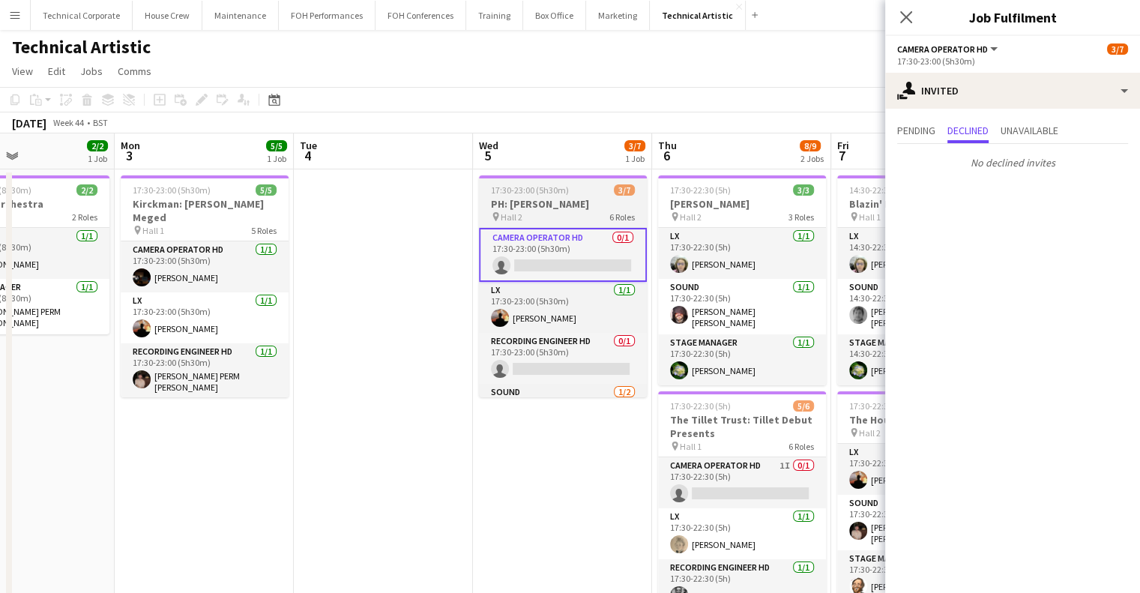
click at [549, 250] on app-card-role "Camera Operator HD 0/1 17:30-23:00 (5h30m) single-neutral-actions" at bounding box center [563, 255] width 168 height 54
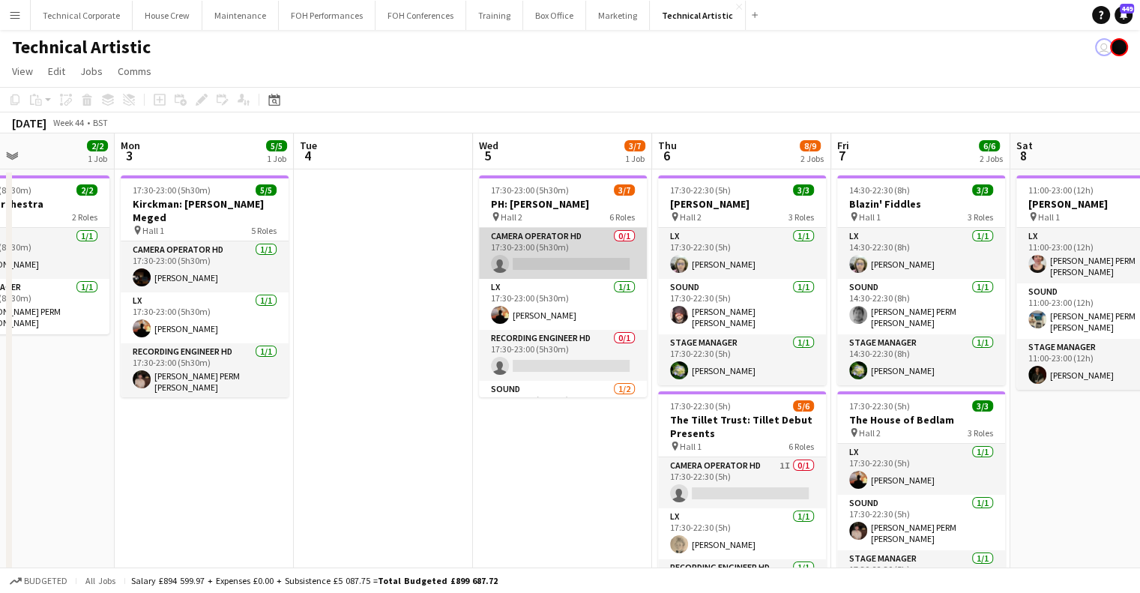
click at [552, 250] on app-card-role "Camera Operator HD 0/1 17:30-23:00 (5h30m) single-neutral-actions" at bounding box center [563, 253] width 168 height 51
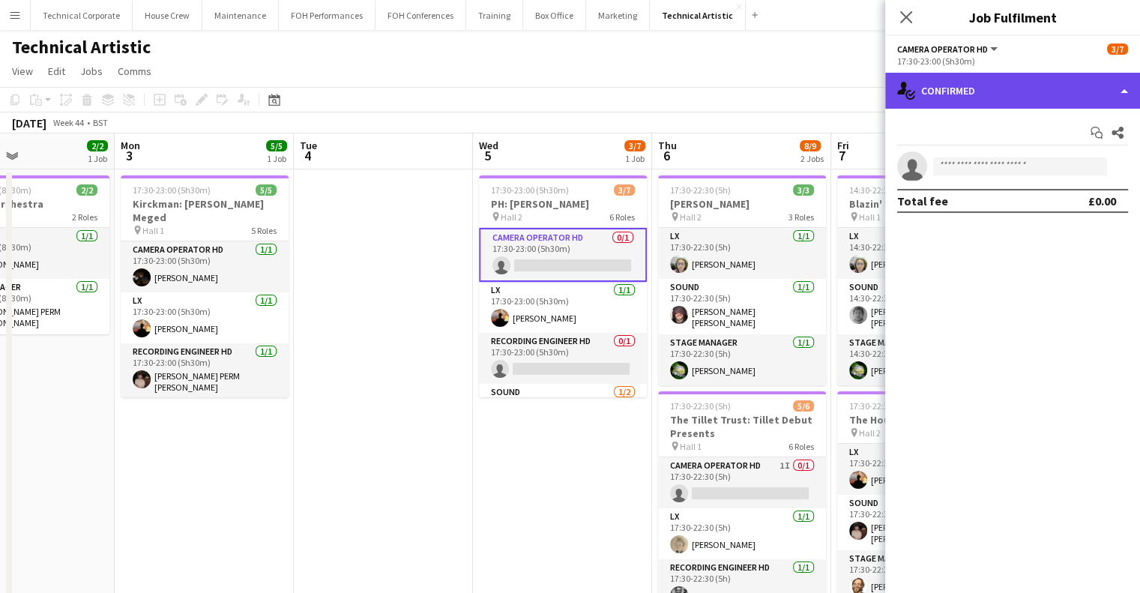
click at [991, 100] on div "single-neutral-actions-check-2 Confirmed" at bounding box center [1012, 91] width 255 height 36
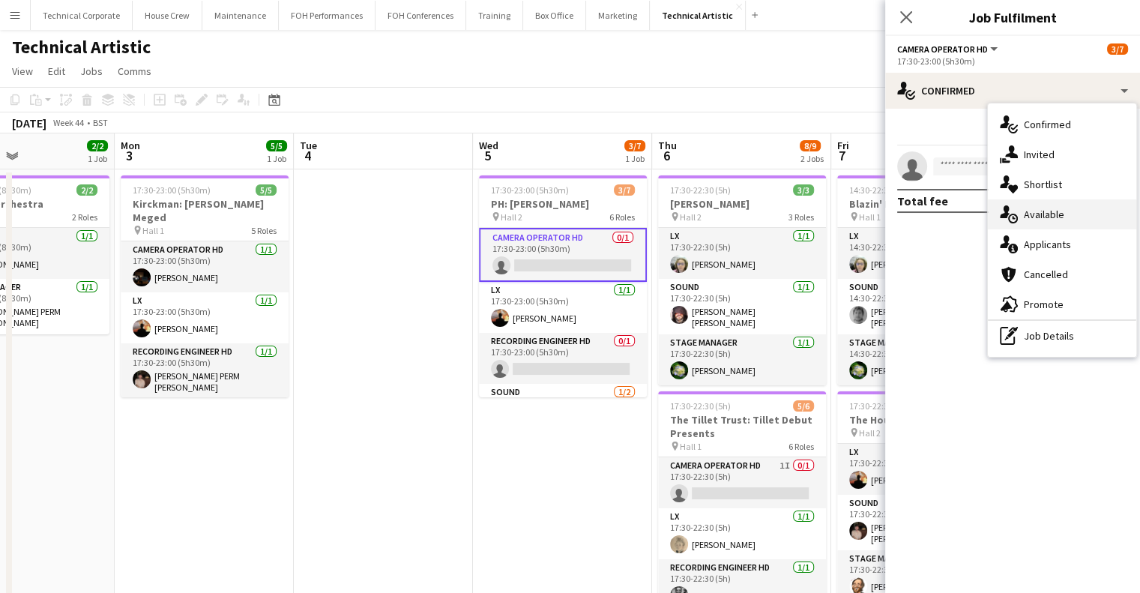
click at [1038, 220] on span "Available" at bounding box center [1044, 214] width 40 height 13
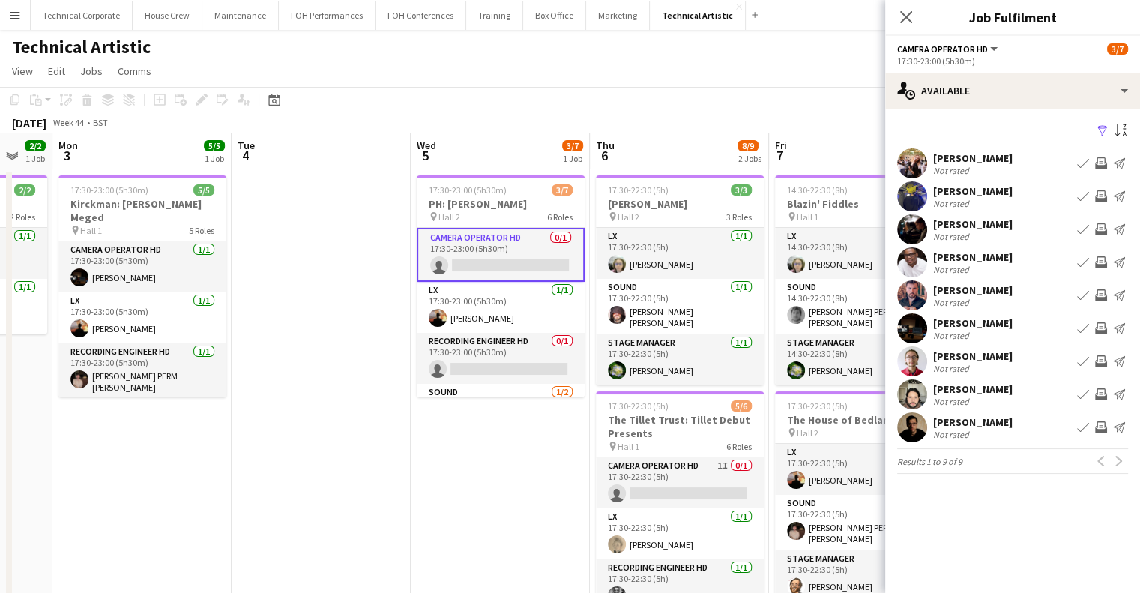
scroll to position [0, 486]
drag, startPoint x: 492, startPoint y: 458, endPoint x: 430, endPoint y: 470, distance: 62.6
click at [430, 470] on app-calendar-viewport "Fri 31 6/6 2 Jobs Sat 1 Sun 2 2/2 1 Job Mon 3 5/5 1 Job Tue 4 Wed 5 3/7 1 Job T…" at bounding box center [570, 562] width 1140 height 858
click at [1103, 325] on app-icon "Invite crew" at bounding box center [1101, 328] width 12 height 12
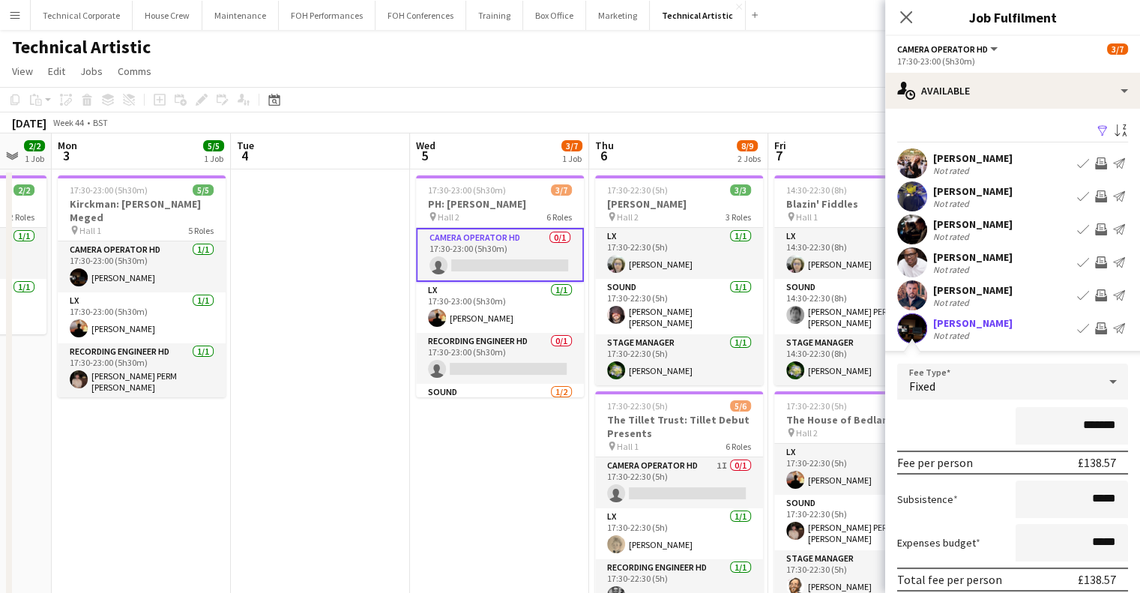
scroll to position [150, 0]
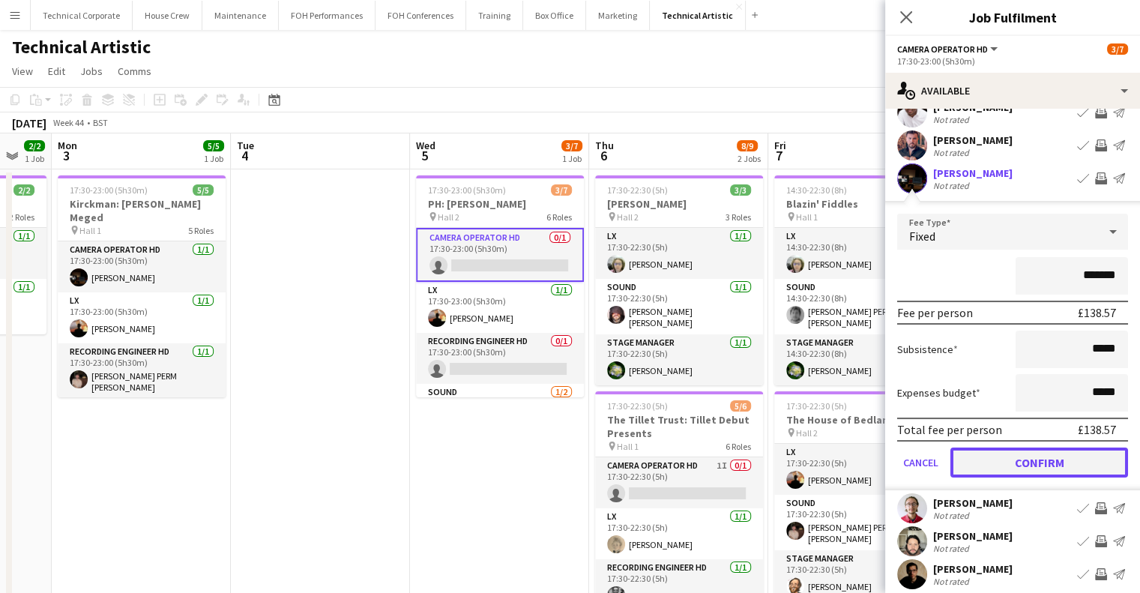
click at [1056, 467] on button "Confirm" at bounding box center [1040, 463] width 178 height 30
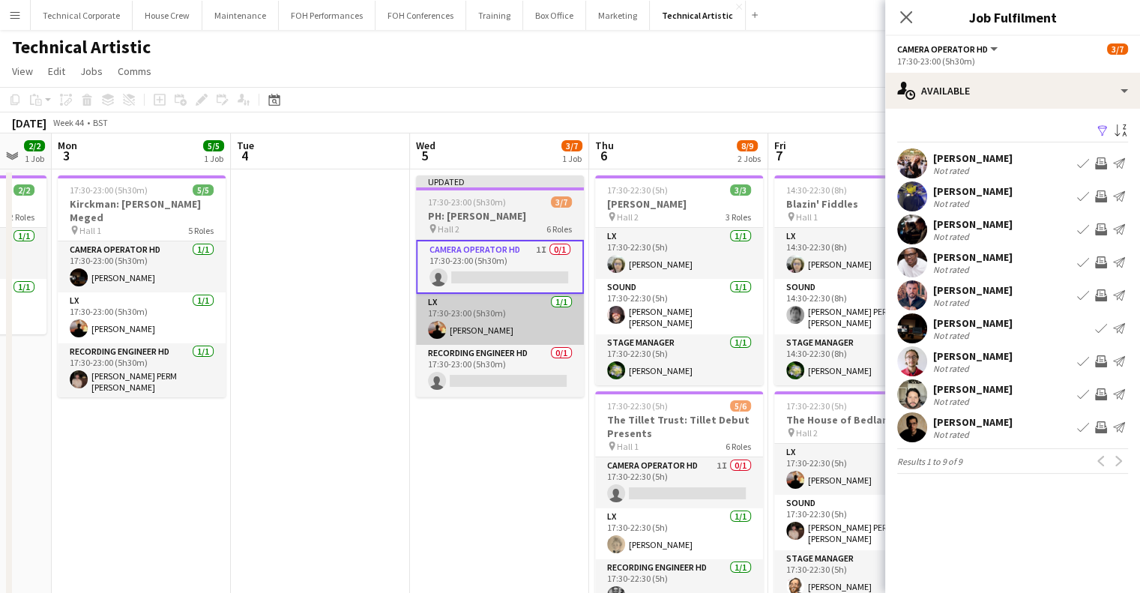
scroll to position [0, 0]
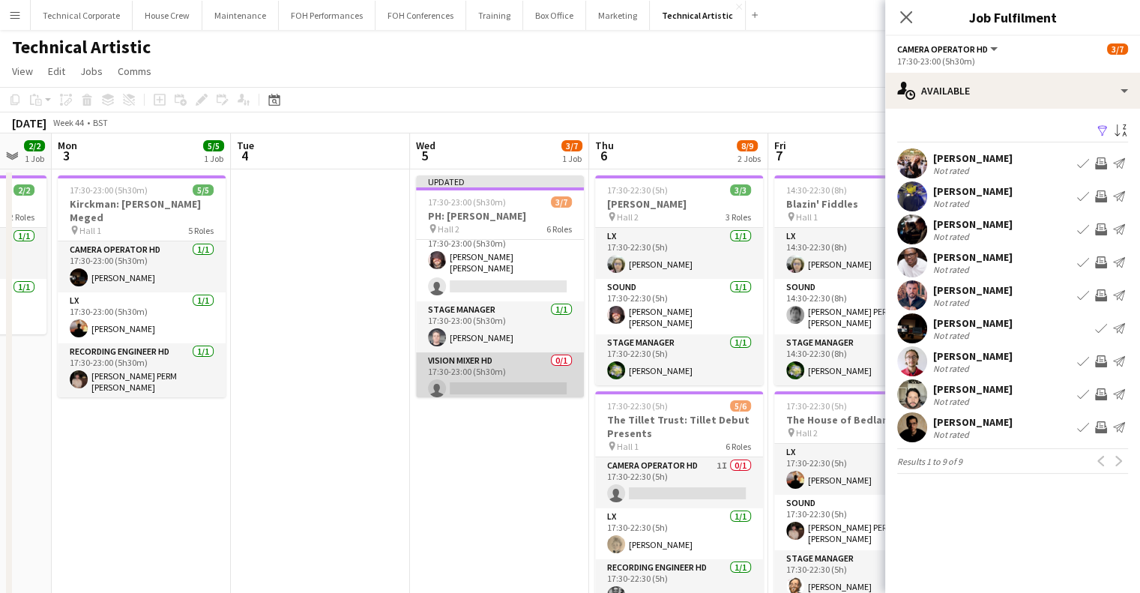
click at [504, 379] on app-card-role "Vision Mixer HD 0/1 17:30-23:00 (5h30m) single-neutral-actions" at bounding box center [500, 377] width 168 height 51
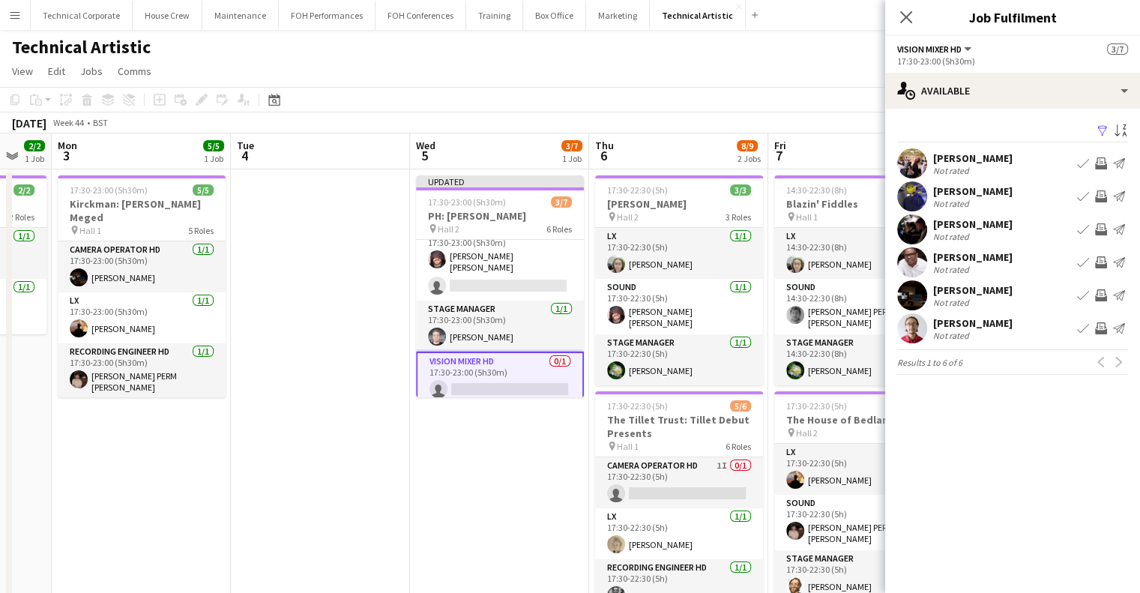
click at [1103, 196] on app-icon "Invite crew" at bounding box center [1101, 196] width 12 height 12
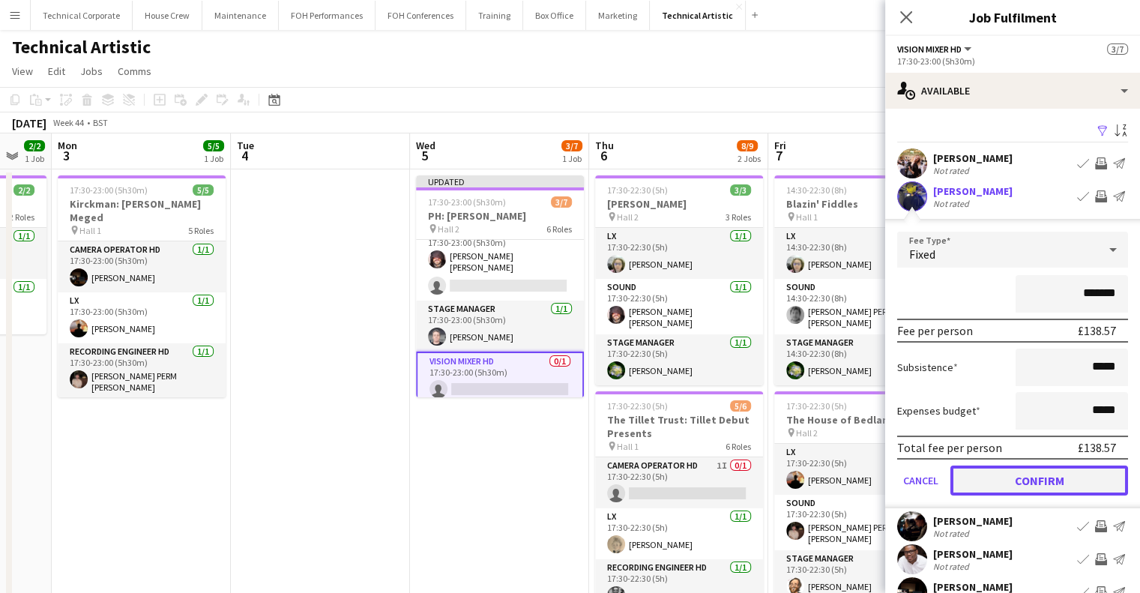
click at [1063, 476] on button "Confirm" at bounding box center [1040, 481] width 178 height 30
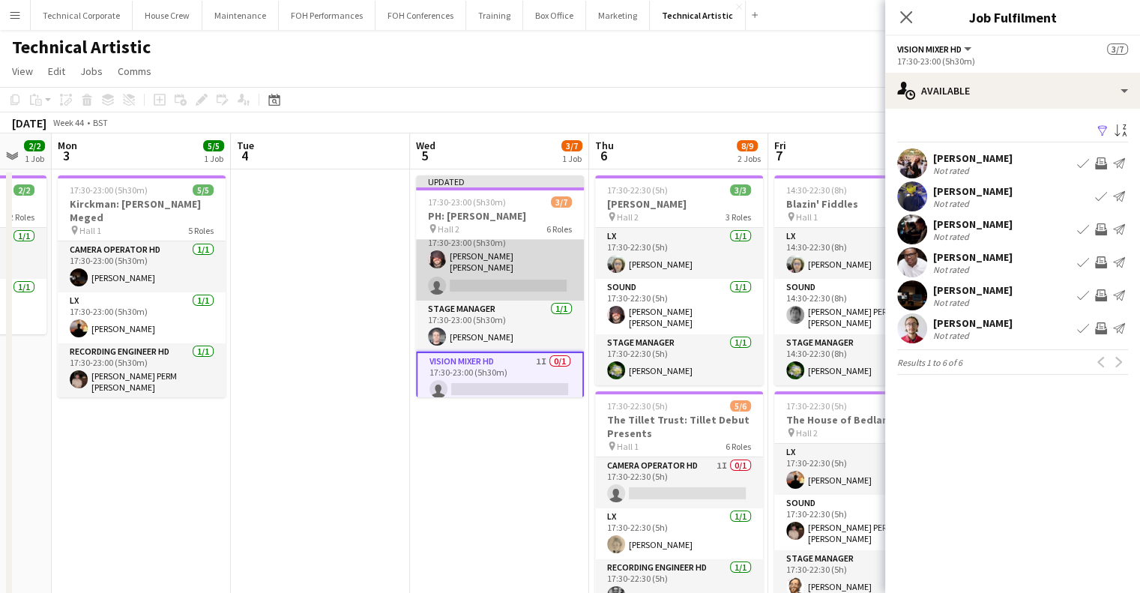
click at [517, 275] on app-card-role "Sound 1/2 17:30-23:00 (5h30m) Carmelo Laudani Rosa single-neutral-actions" at bounding box center [500, 261] width 168 height 77
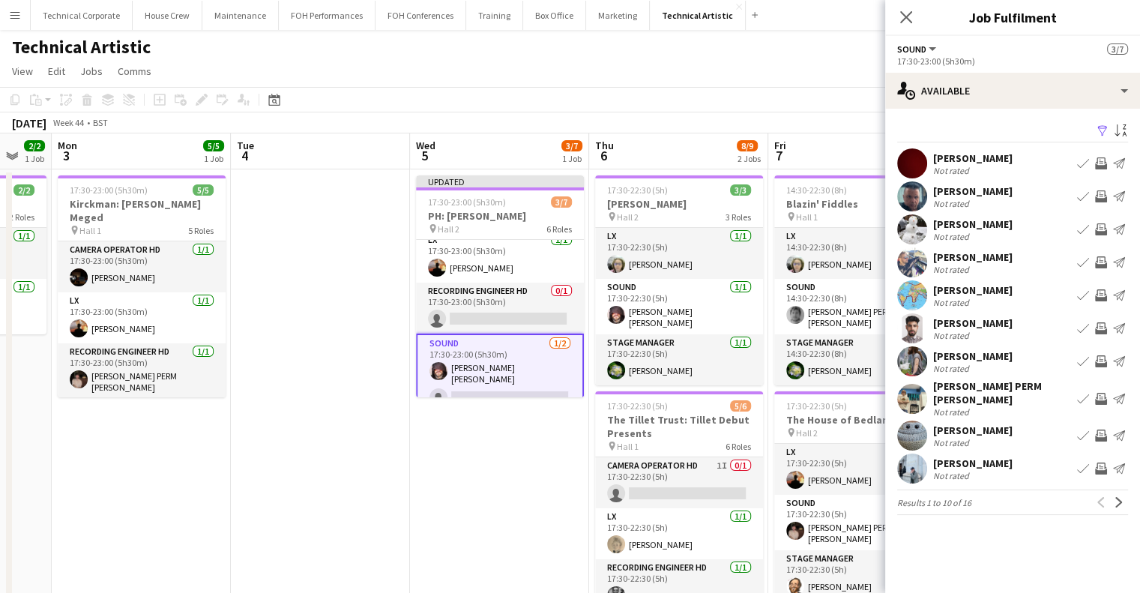
scroll to position [96, 0]
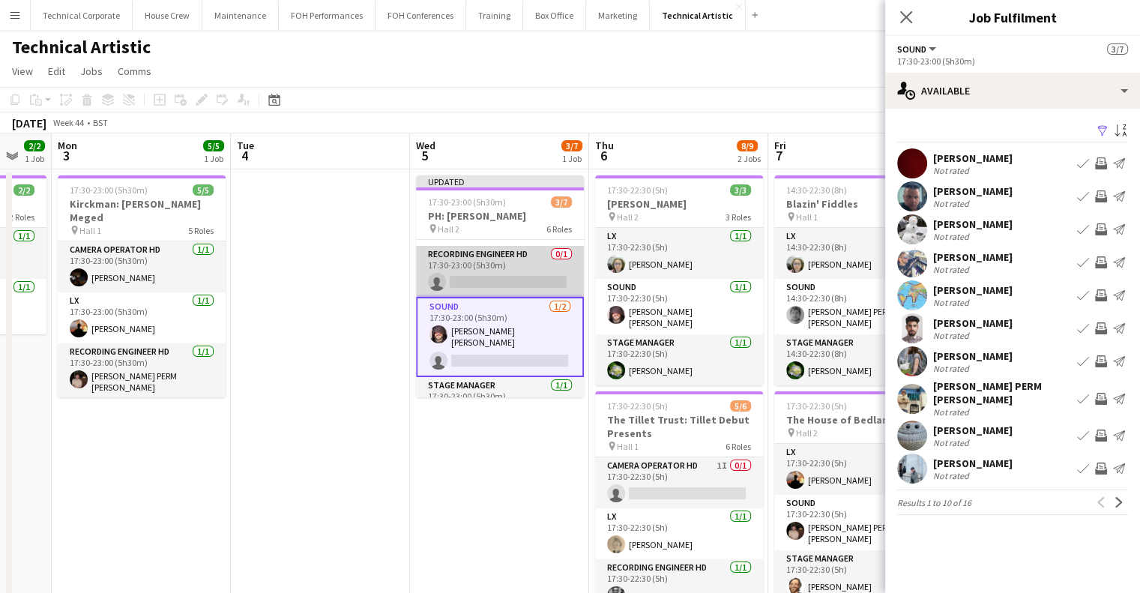
click at [511, 281] on app-card-role "Recording Engineer HD 0/1 17:30-23:00 (5h30m) single-neutral-actions" at bounding box center [500, 271] width 168 height 51
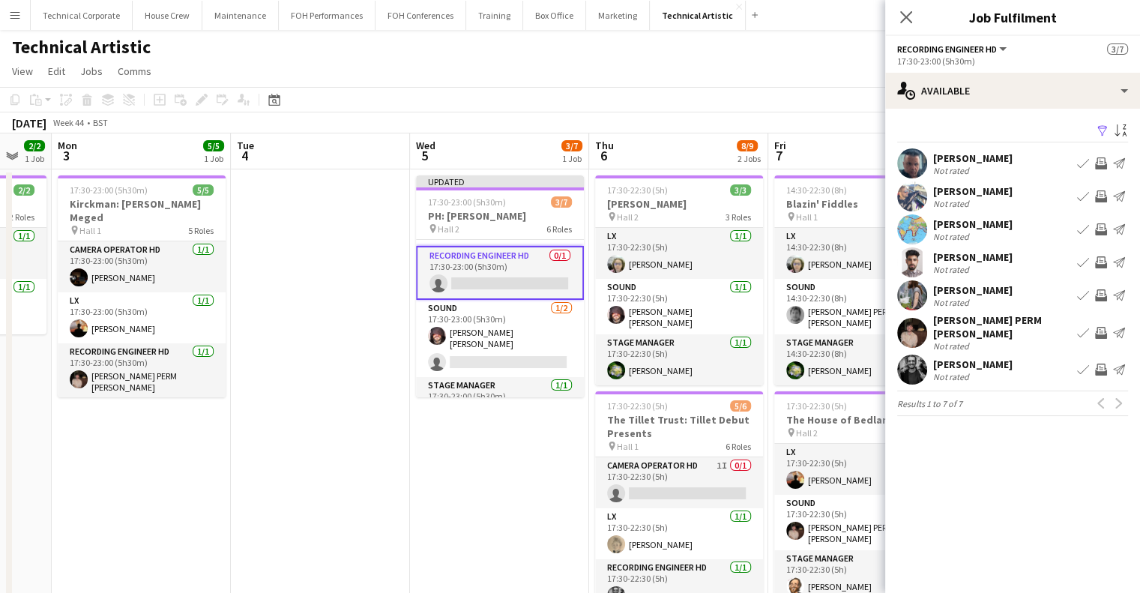
click at [1102, 365] on app-icon "Invite crew" at bounding box center [1101, 370] width 12 height 12
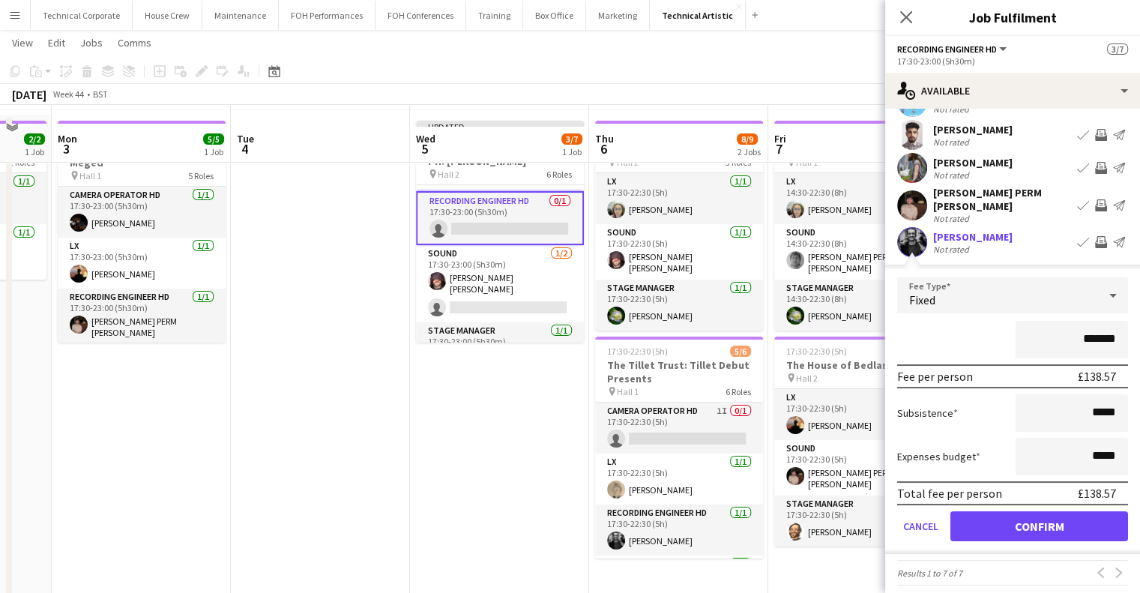
scroll to position [75, 0]
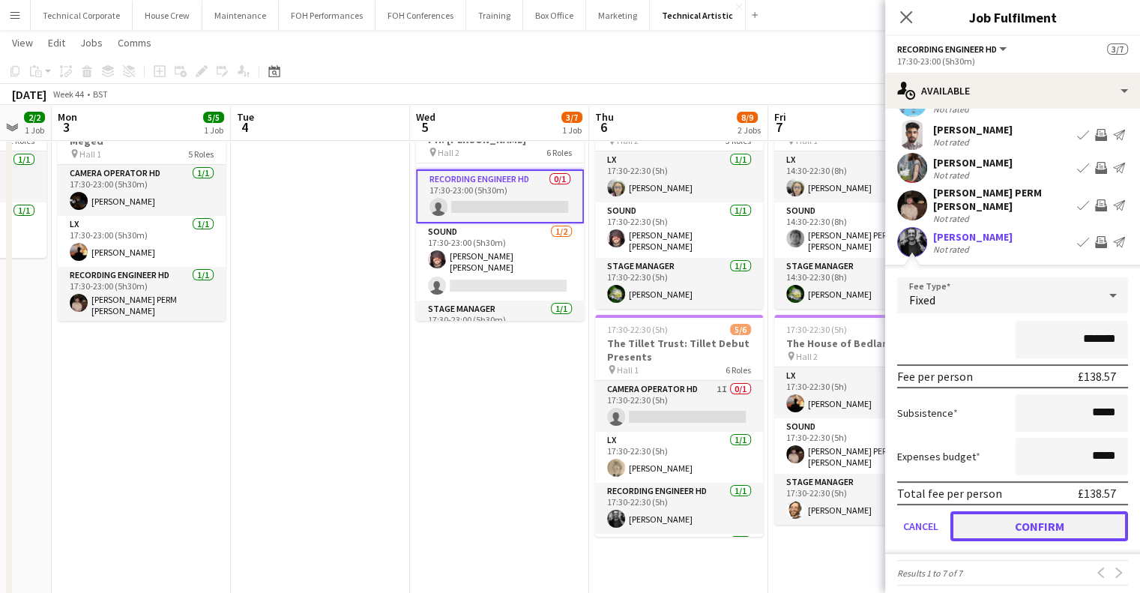
click at [1047, 511] on button "Confirm" at bounding box center [1040, 526] width 178 height 30
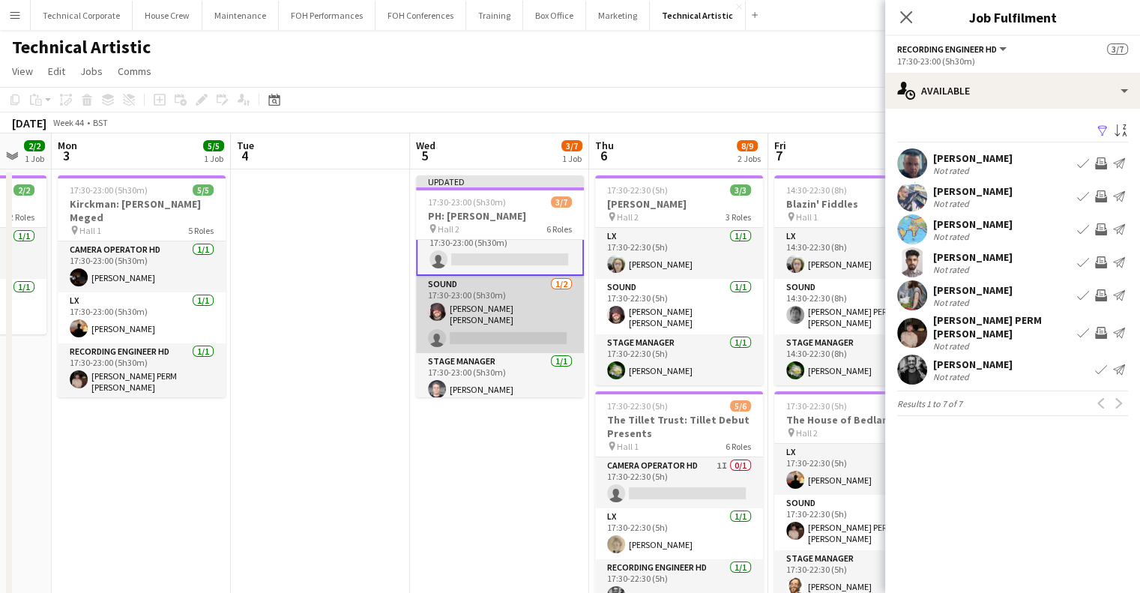
scroll to position [97, 0]
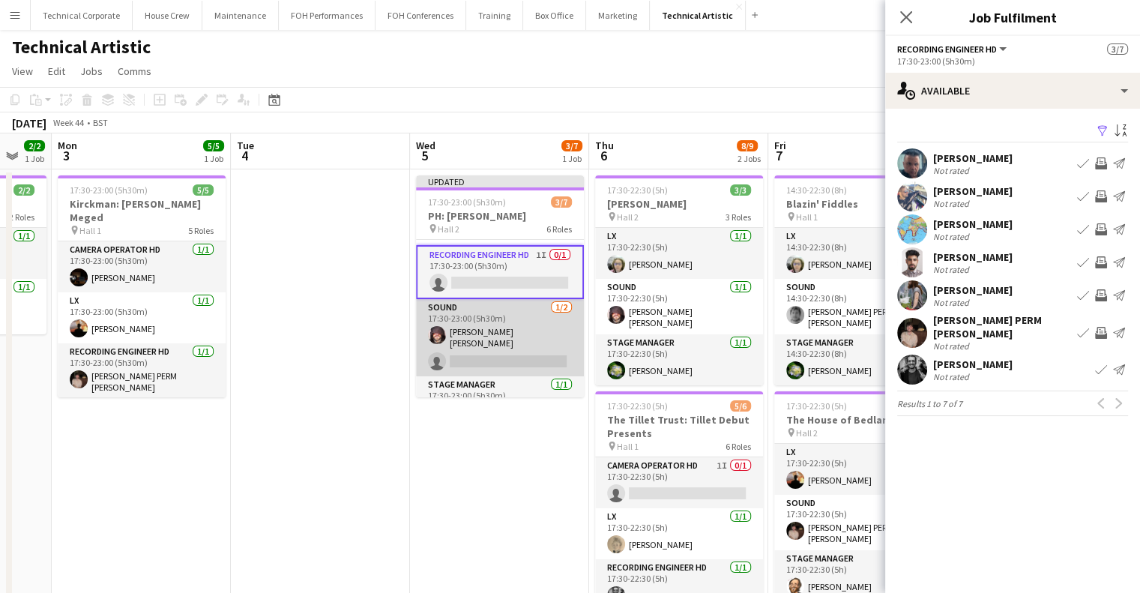
click at [520, 326] on app-card-role "Sound 1/2 17:30-23:00 (5h30m) Carmelo Laudani Rosa single-neutral-actions" at bounding box center [500, 337] width 168 height 77
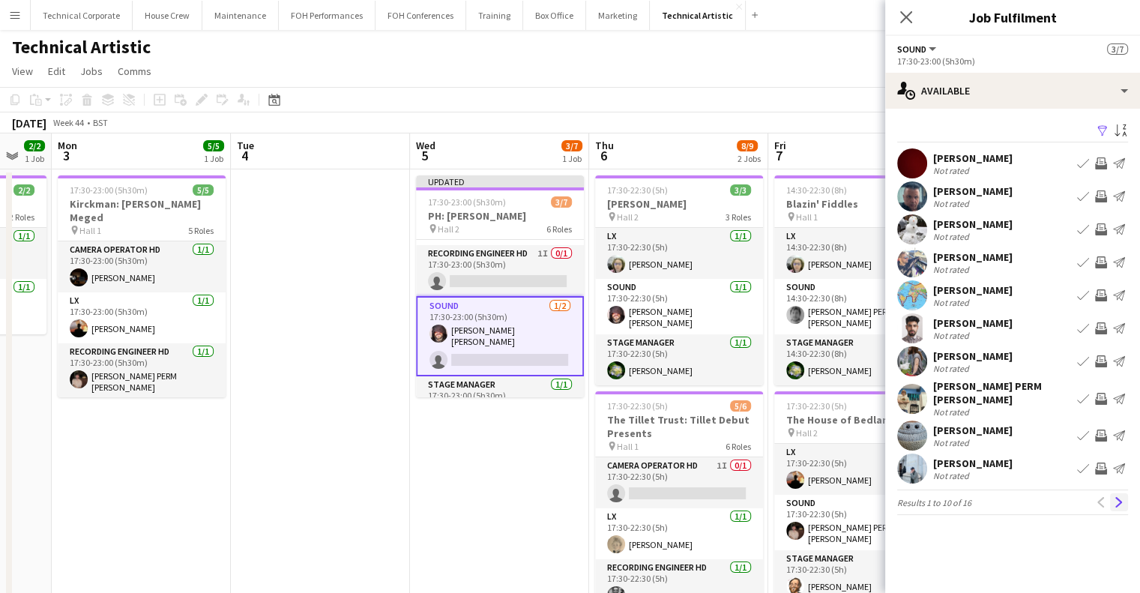
click at [1112, 499] on button "Next" at bounding box center [1119, 502] width 18 height 18
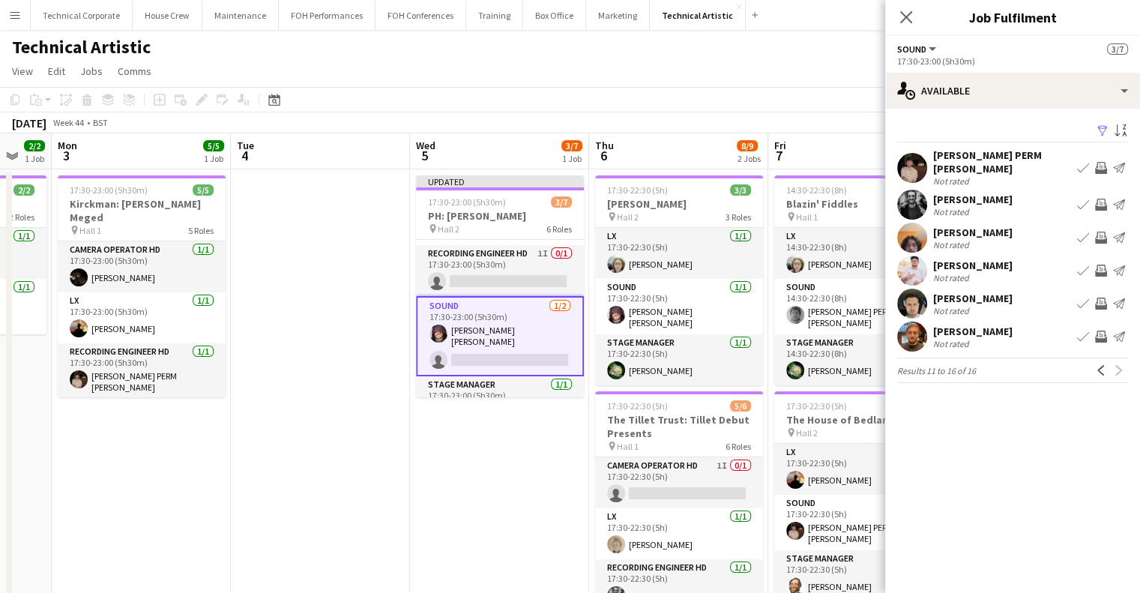
click at [1106, 298] on app-icon "Invite crew" at bounding box center [1101, 304] width 12 height 12
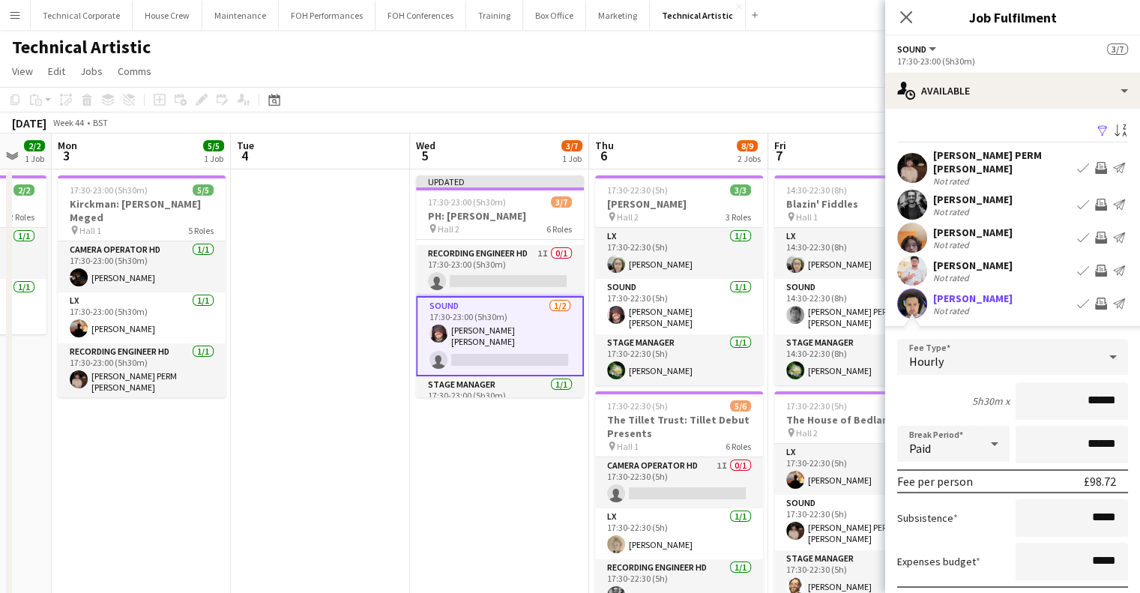
scroll to position [138, 0]
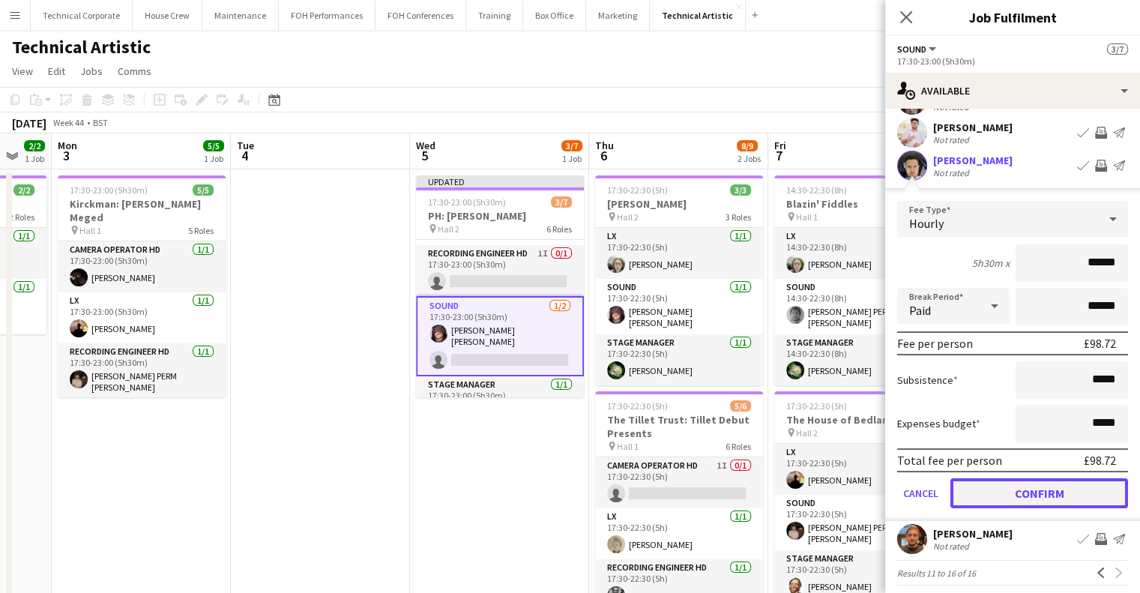
click at [1056, 487] on button "Confirm" at bounding box center [1040, 493] width 178 height 30
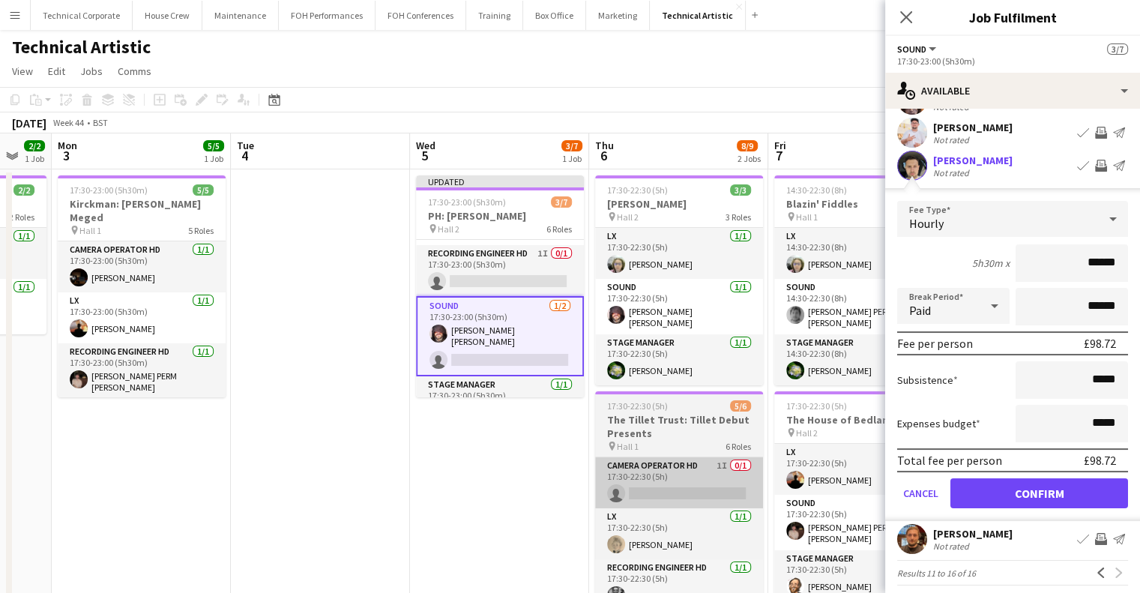
scroll to position [0, 0]
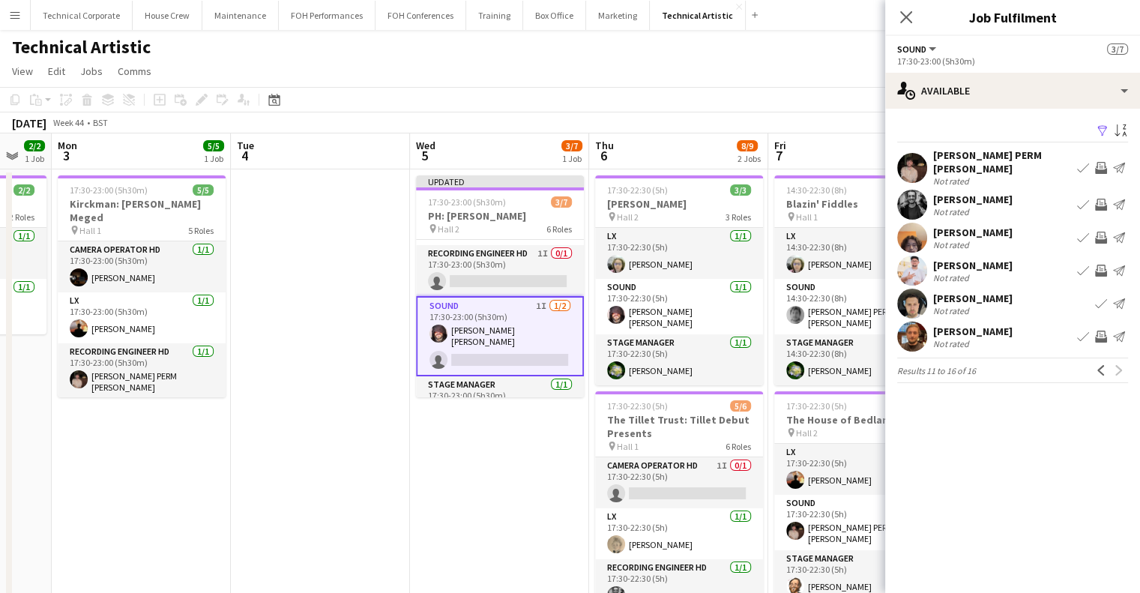
click at [513, 465] on app-date-cell "Updated 17:30-23:00 (5h30m) 3/7 PH: Elchin Shirinov pin Hall 2 6 Roles Camera O…" at bounding box center [499, 580] width 179 height 822
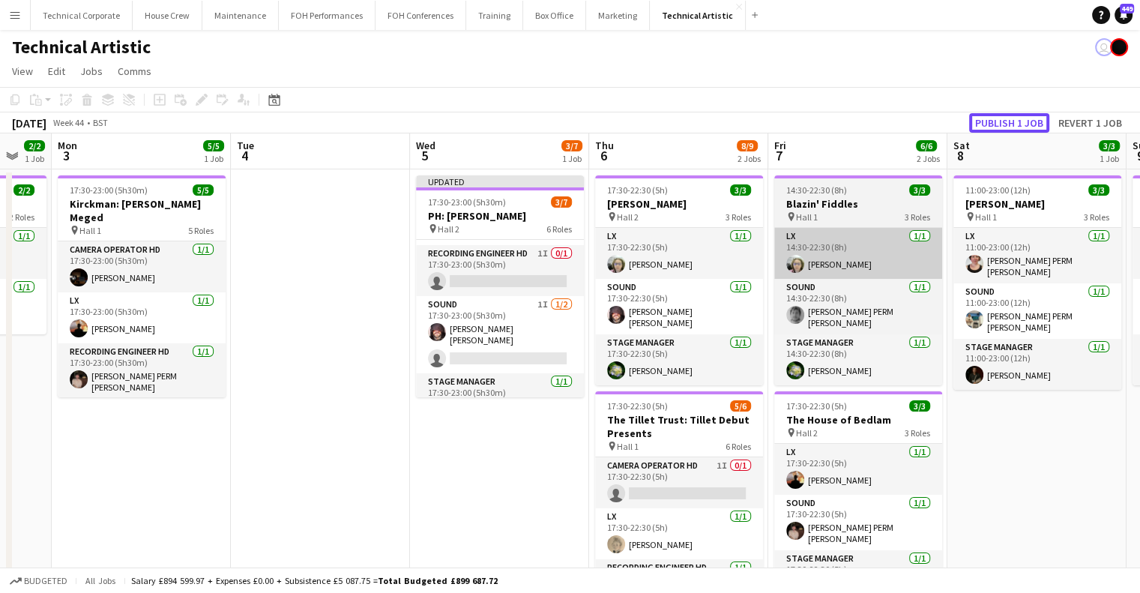
drag, startPoint x: 1011, startPoint y: 118, endPoint x: 924, endPoint y: 238, distance: 147.1
click at [1011, 118] on button "Publish 1 job" at bounding box center [1009, 122] width 80 height 19
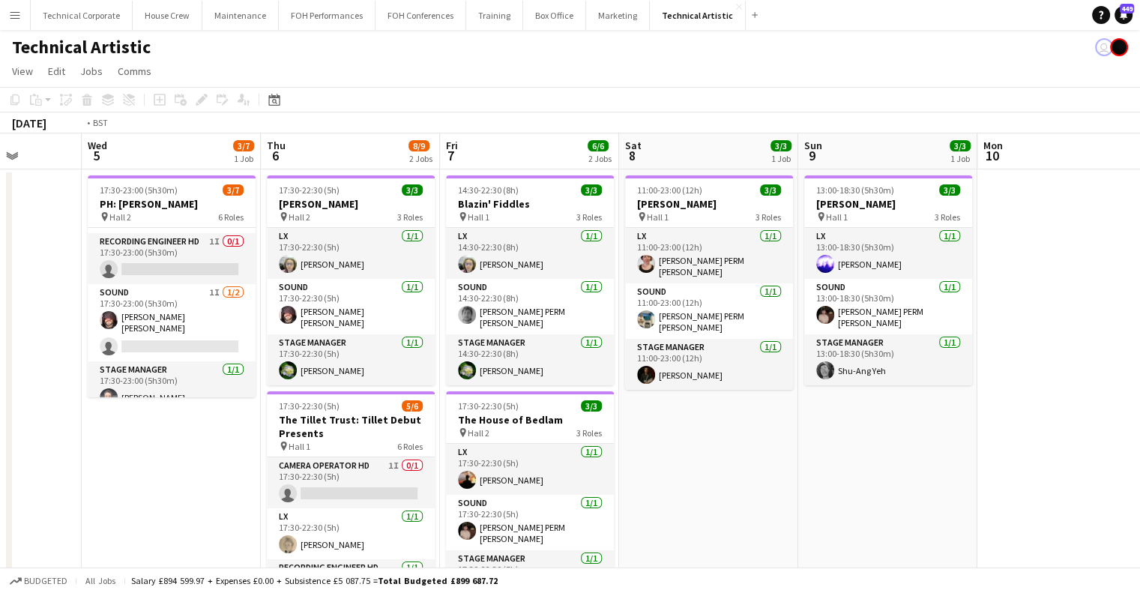
drag, startPoint x: 831, startPoint y: 338, endPoint x: 412, endPoint y: 367, distance: 420.0
click at [474, 365] on app-calendar-viewport "Fri 31 6/6 2 Jobs Sat 1 Sun 2 2/2 1 Job Mon 3 5/5 1 Job Tue 4 Wed 5 3/7 1 Job T…" at bounding box center [570, 562] width 1140 height 858
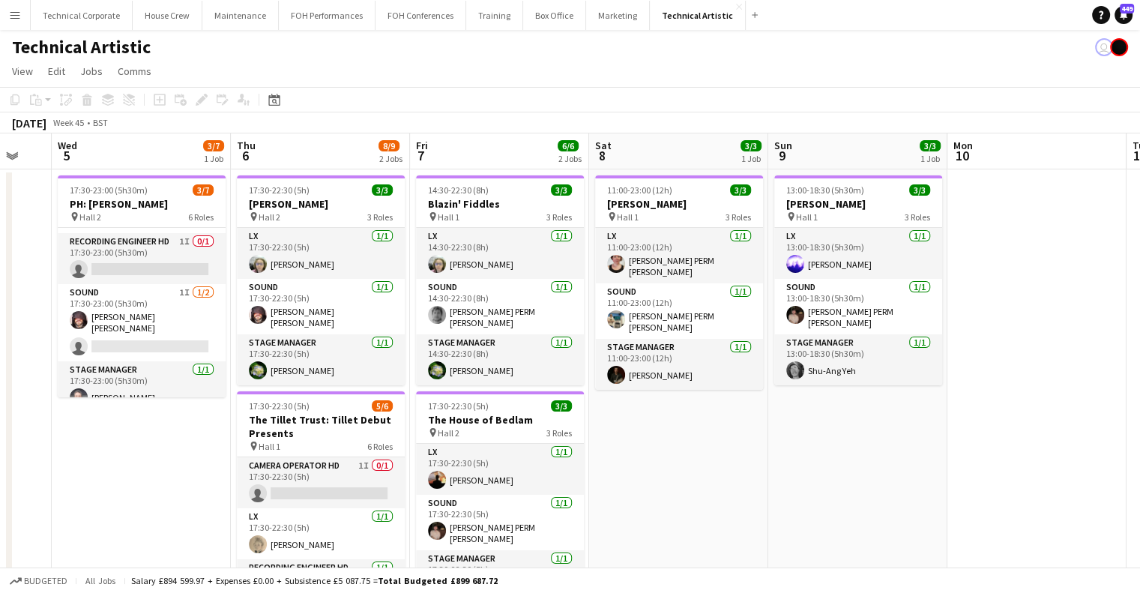
drag, startPoint x: 732, startPoint y: 374, endPoint x: 876, endPoint y: 377, distance: 144.0
click at [499, 392] on app-calendar-viewport "Sun 2 2/2 1 Job Mon 3 5/5 1 Job Tue 4 Wed 5 3/7 1 Job Thu 6 8/9 2 Jobs Fri 7 6/…" at bounding box center [570, 562] width 1140 height 858
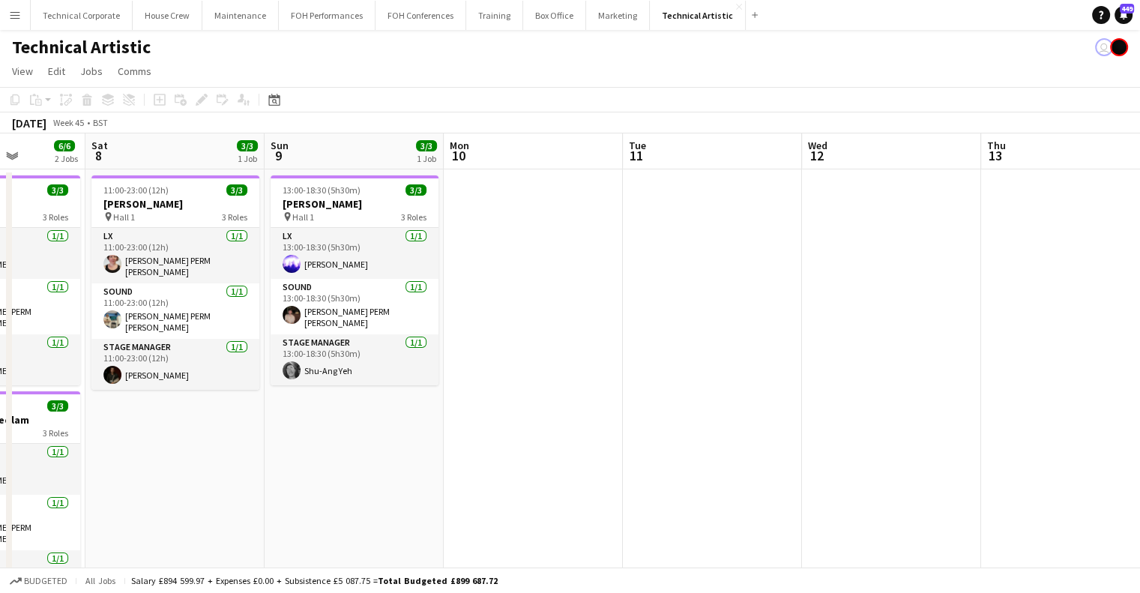
click at [411, 395] on app-calendar-viewport "Wed 5 3/7 1 Job Thu 6 8/9 2 Jobs Fri 7 6/6 2 Jobs Sat 8 3/3 1 Job Sun 9 3/3 1 J…" at bounding box center [570, 562] width 1140 height 858
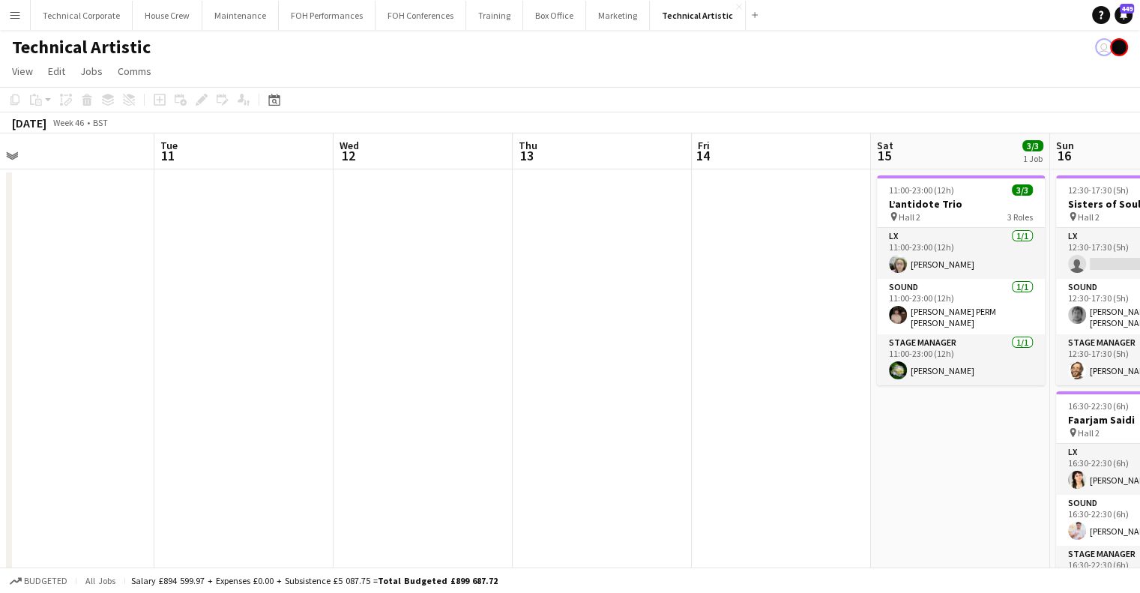
drag, startPoint x: 270, startPoint y: 391, endPoint x: 750, endPoint y: 373, distance: 480.1
click at [270, 391] on app-calendar-viewport "Sat 8 3/3 1 Job Sun 9 3/3 1 Job Mon 10 Tue 11 Wed 12 Thu 13 Fri 14 Sat 15 3/3 1…" at bounding box center [570, 562] width 1140 height 858
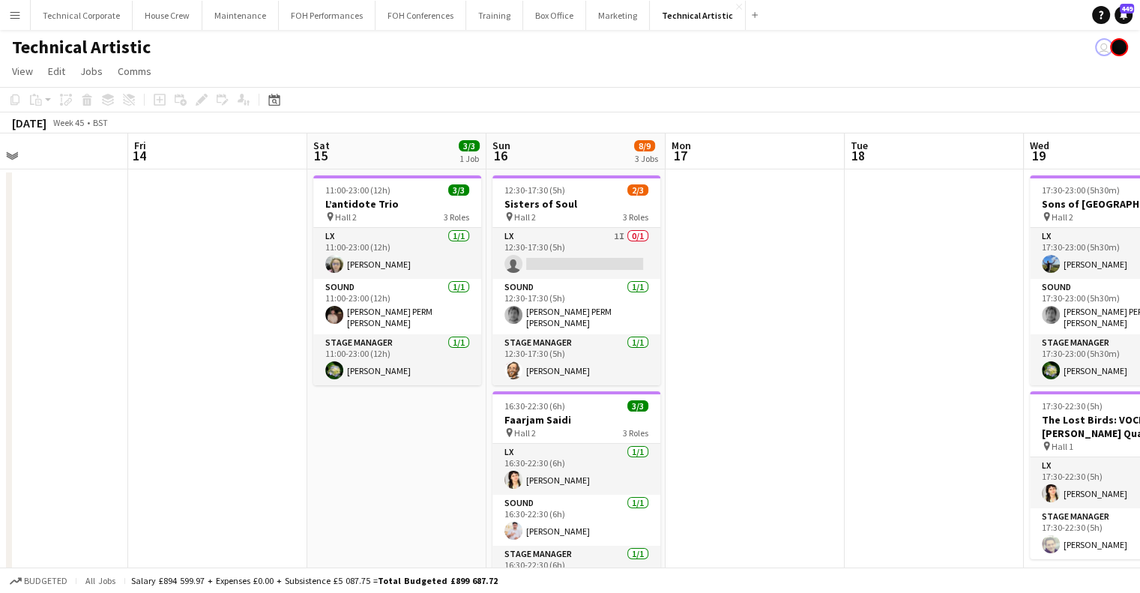
drag, startPoint x: 418, startPoint y: 388, endPoint x: 445, endPoint y: 389, distance: 27.0
click at [400, 391] on app-calendar-viewport "Tue 11 Wed 12 Thu 13 Fri 14 Sat 15 3/3 1 Job Sun 16 8/9 3 Jobs Mon 17 Tue 18 We…" at bounding box center [570, 562] width 1140 height 858
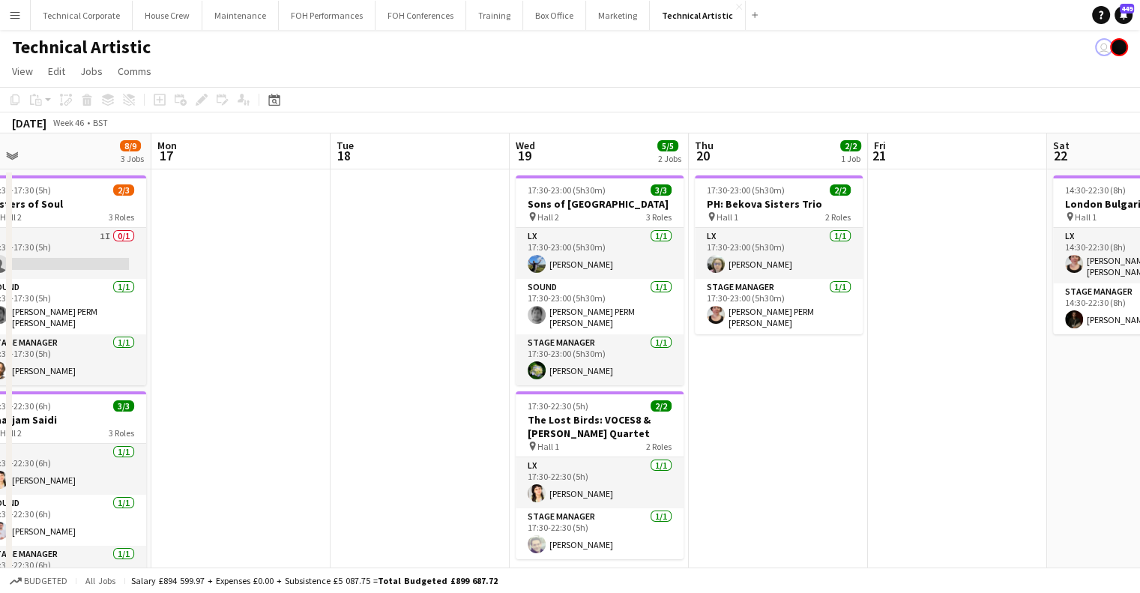
scroll to position [0, 437]
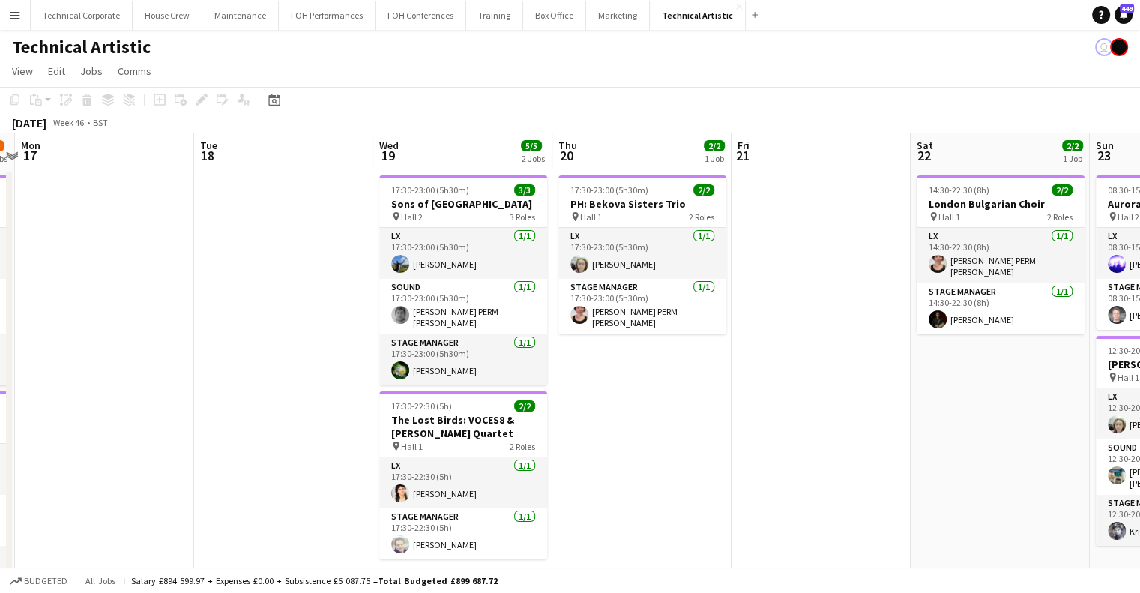
drag, startPoint x: 888, startPoint y: 344, endPoint x: 714, endPoint y: 358, distance: 174.4
click at [715, 358] on app-calendar-viewport "Fri 14 Sat 15 3/3 1 Job Sun 16 8/9 3 Jobs Mon 17 Tue 18 Wed 19 5/5 2 Jobs Thu 2…" at bounding box center [570, 562] width 1140 height 858
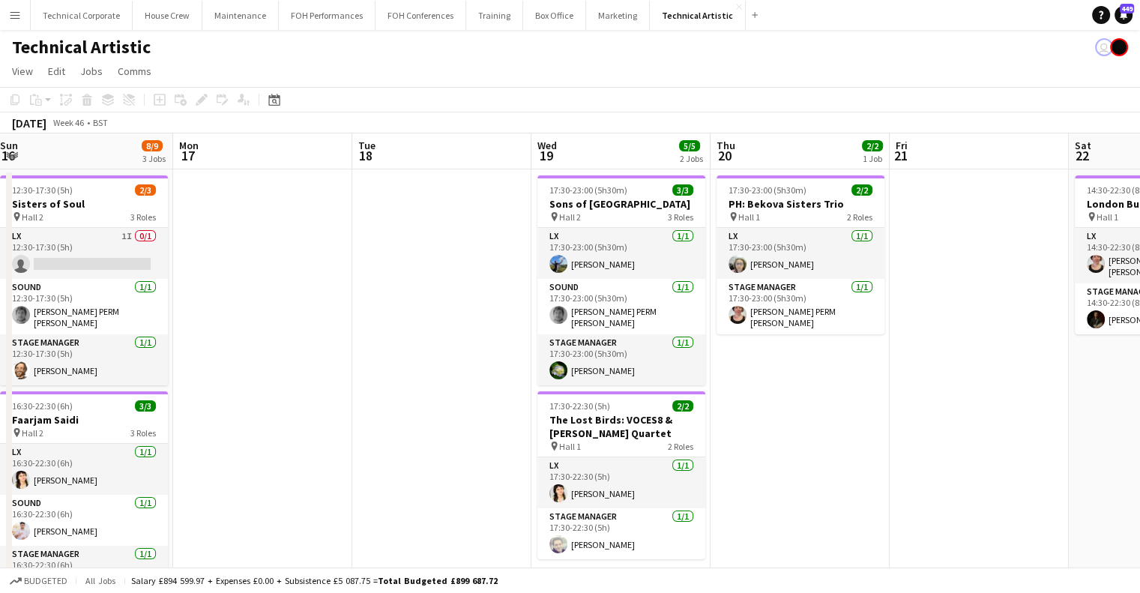
drag, startPoint x: 351, startPoint y: 342, endPoint x: 1026, endPoint y: 342, distance: 674.7
click at [1026, 342] on app-calendar-viewport "Fri 14 Sat 15 3/3 1 Job Sun 16 8/9 3 Jobs Mon 17 Tue 18 Wed 19 5/5 2 Jobs Thu 2…" at bounding box center [570, 562] width 1140 height 858
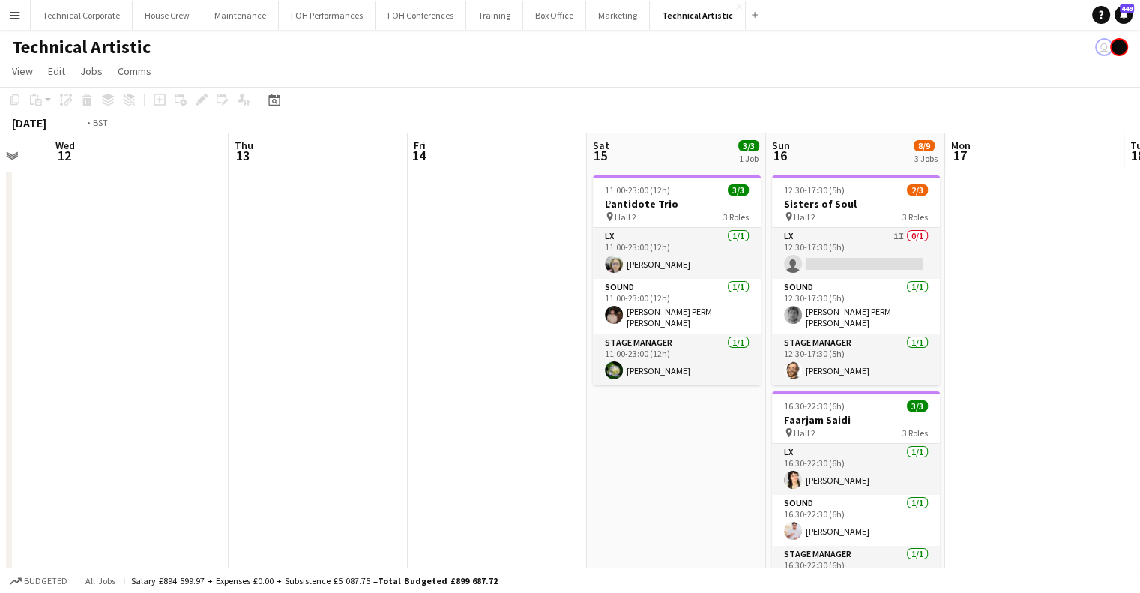
drag, startPoint x: 487, startPoint y: 379, endPoint x: 1136, endPoint y: 377, distance: 649.2
click at [1139, 378] on app-calendar-viewport "Mon 10 Tue 11 Wed 12 Thu 13 Fri 14 Sat 15 3/3 1 Job Sun 16 8/9 3 Jobs Mon 17 Tu…" at bounding box center [570, 562] width 1140 height 858
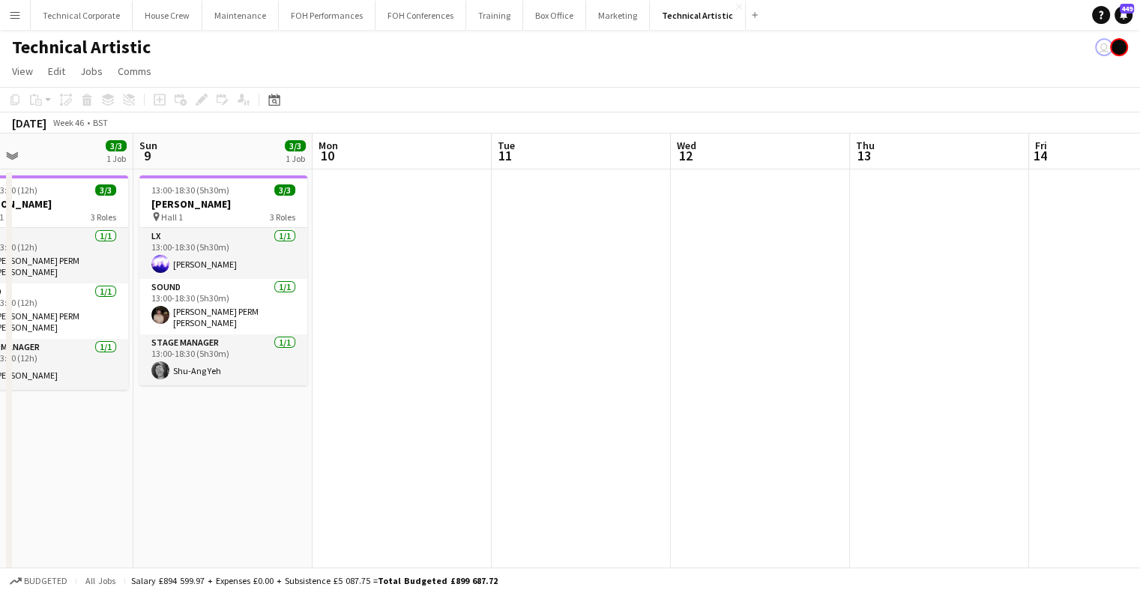
drag, startPoint x: 430, startPoint y: 376, endPoint x: 1056, endPoint y: 379, distance: 625.2
click at [1056, 379] on app-calendar-viewport "Thu 6 8/9 2 Jobs Fri 7 6/6 2 Jobs Sat 8 3/3 1 Job Sun 9 3/3 1 Job Mon 10 Tue 11…" at bounding box center [570, 562] width 1140 height 858
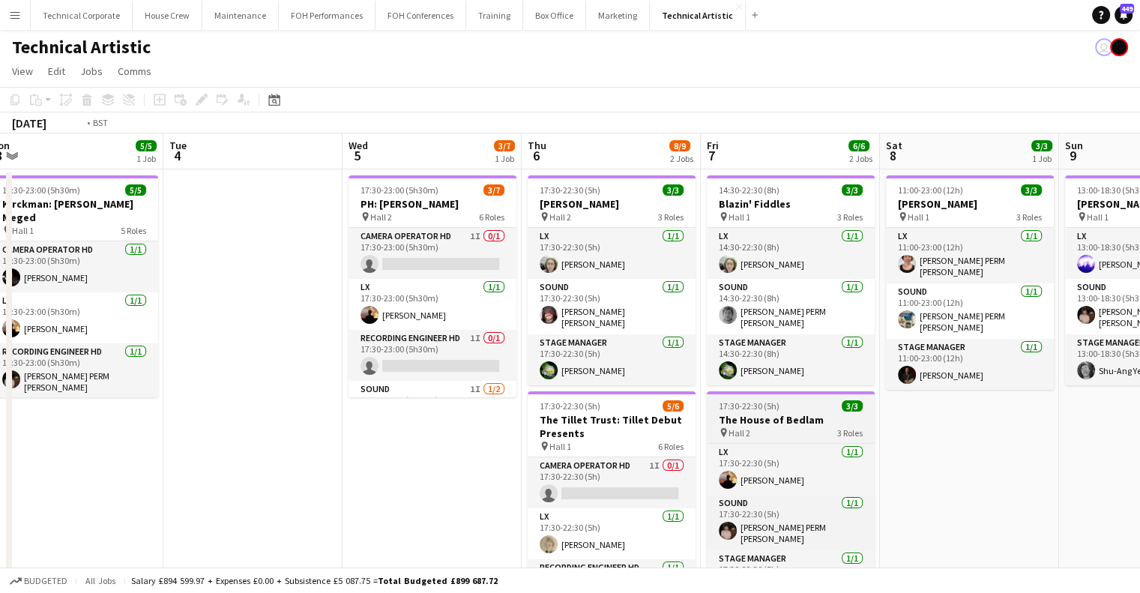
scroll to position [0, 436]
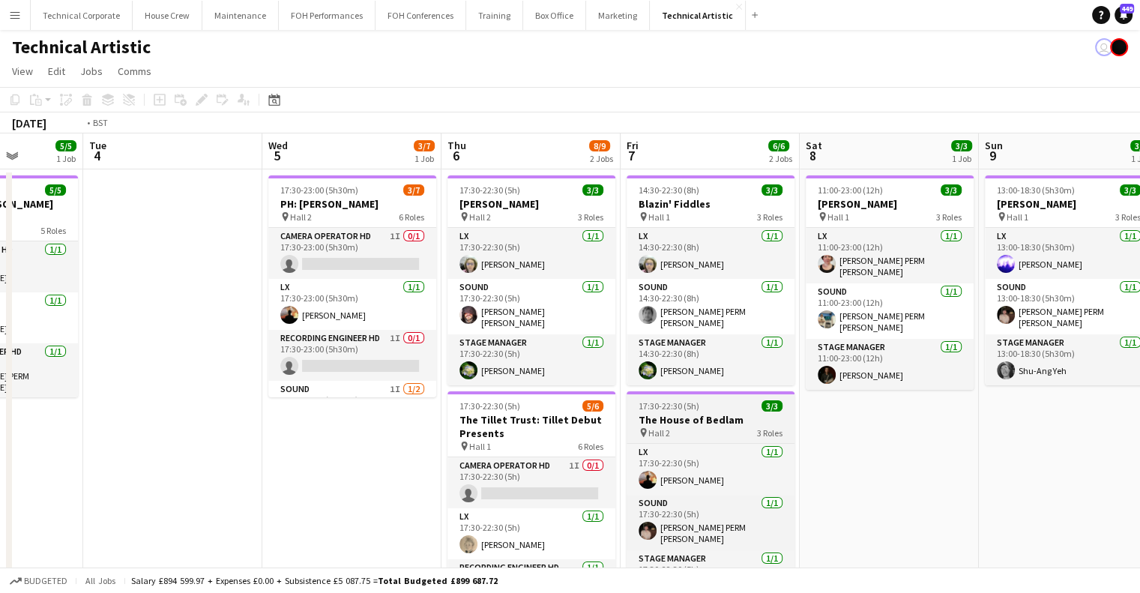
drag, startPoint x: 789, startPoint y: 391, endPoint x: 897, endPoint y: 391, distance: 108.7
click at [976, 386] on app-calendar-viewport "Sat 1 Sun 2 2/2 1 Job Mon 3 5/5 1 Job Tue 4 Wed 5 3/7 1 Job Thu 6 8/9 2 Jobs Fr…" at bounding box center [570, 562] width 1140 height 858
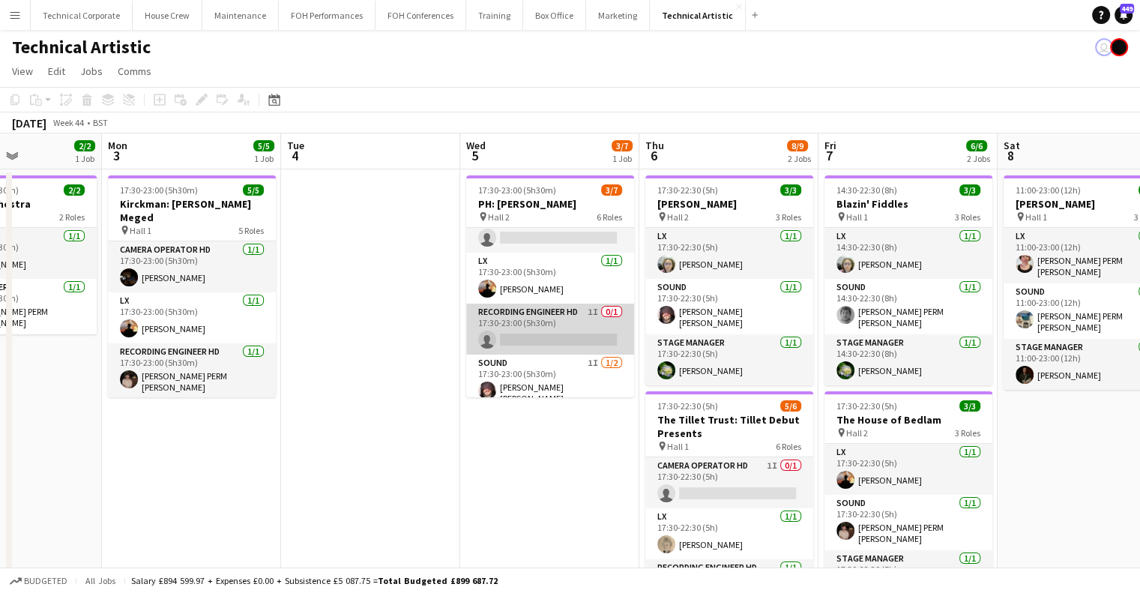
scroll to position [0, 0]
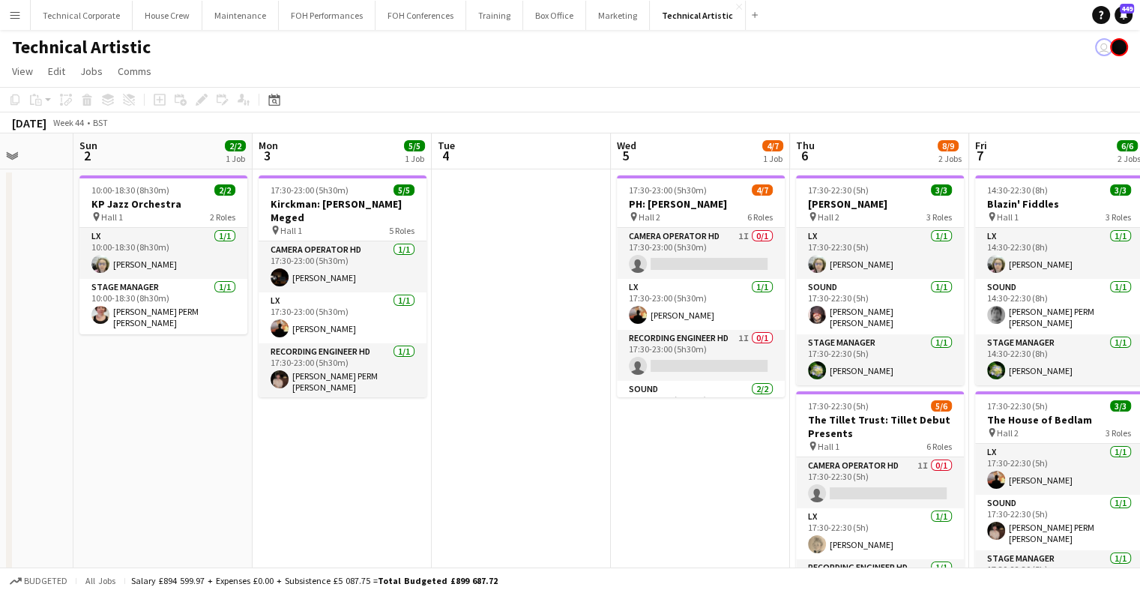
drag, startPoint x: 690, startPoint y: 299, endPoint x: 819, endPoint y: 292, distance: 129.9
click at [819, 292] on app-calendar-viewport "Fri 31 6/6 2 Jobs Sat 1 Sun 2 2/2 1 Job Mon 3 5/5 1 Job Tue 4 Wed 5 4/7 1 Job T…" at bounding box center [570, 562] width 1140 height 858
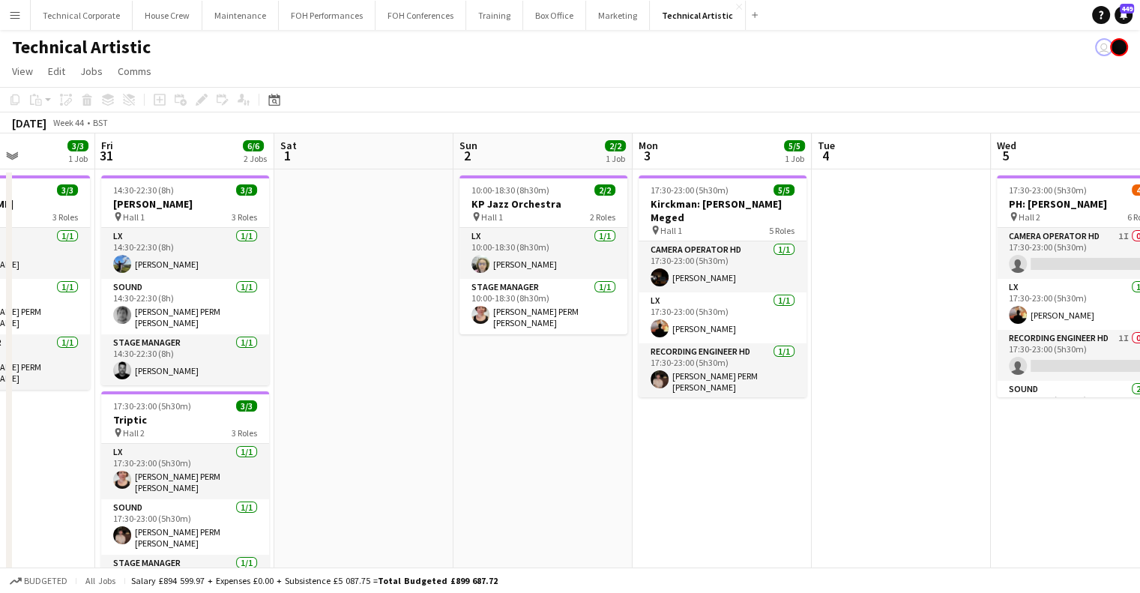
drag, startPoint x: 390, startPoint y: 323, endPoint x: 883, endPoint y: 325, distance: 493.3
click at [961, 319] on app-calendar-viewport "Tue 28 Wed 29 4/4 1 Job Thu 30 3/3 1 Job Fri 31 6/6 2 Jobs Sat 1 Sun 2 2/2 1 Jo…" at bounding box center [570, 562] width 1140 height 858
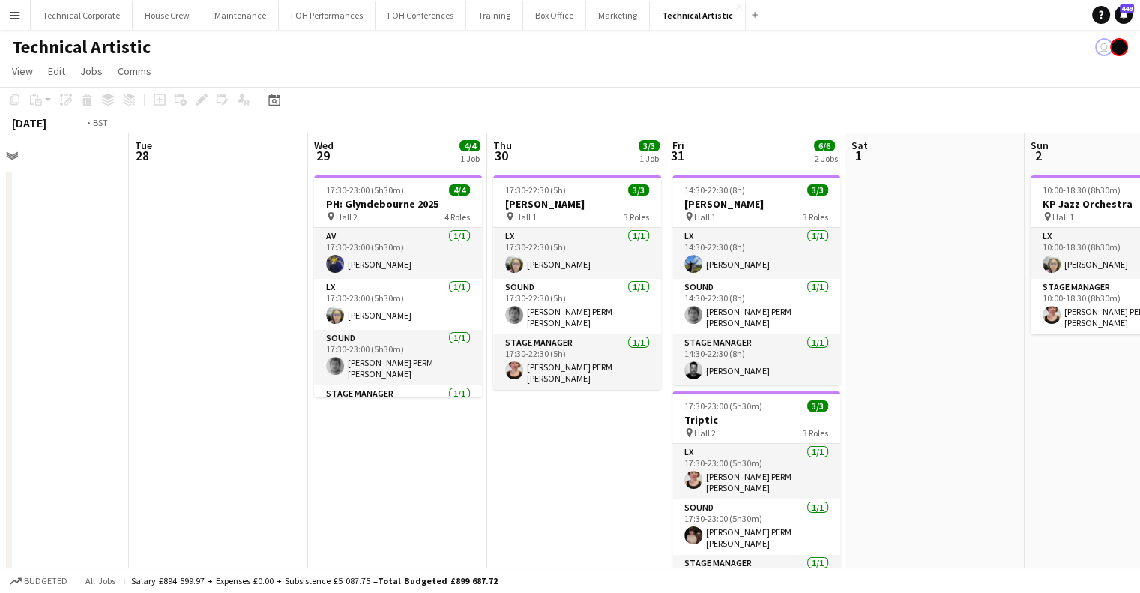
drag, startPoint x: 721, startPoint y: 352, endPoint x: 433, endPoint y: 352, distance: 287.9
click at [870, 347] on app-calendar-viewport "Sat 25 3/4 2 Jobs Sun 26 12/12 4 Jobs Mon 27 Tue 28 Wed 29 4/4 1 Job Thu 30 3/3…" at bounding box center [570, 562] width 1140 height 858
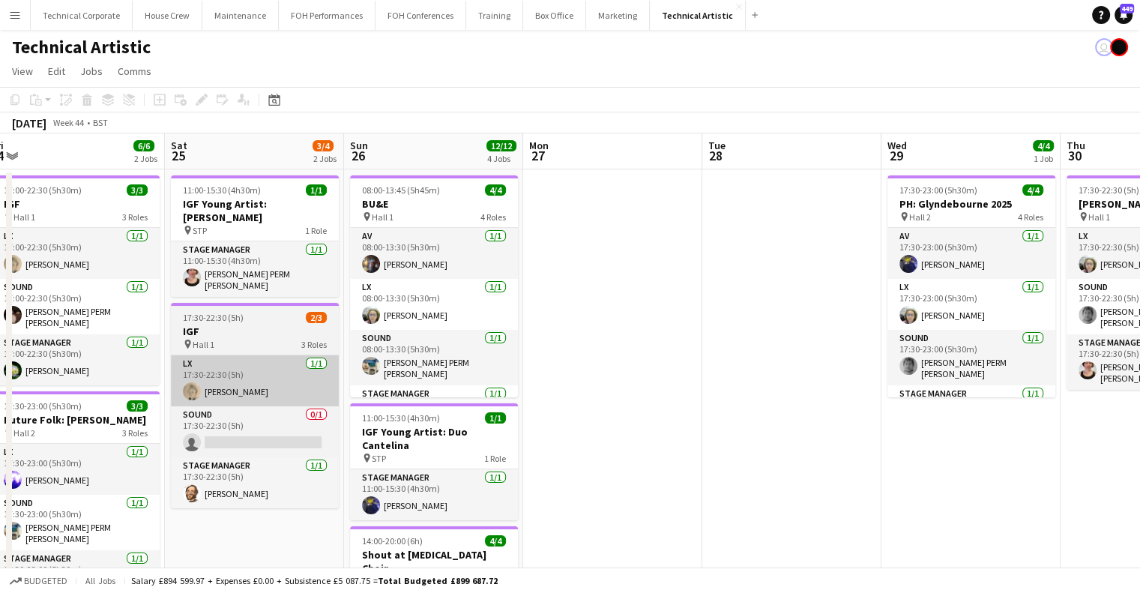
click at [945, 362] on app-calendar-viewport "Wed 22 Thu 23 6/7 2 Jobs Fri 24 6/6 2 Jobs Sat 25 3/4 2 Jobs Sun 26 12/12 4 Job…" at bounding box center [570, 562] width 1140 height 858
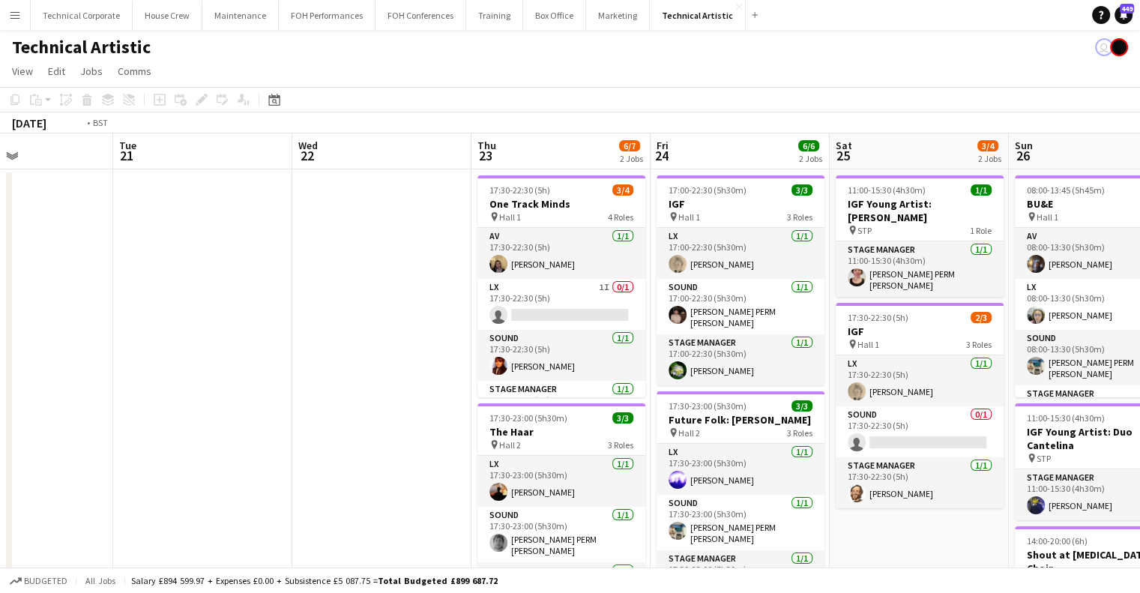
drag, startPoint x: 402, startPoint y: 371, endPoint x: 885, endPoint y: 377, distance: 482.8
click at [900, 379] on app-calendar-viewport "Sat 18 10/10 3 Jobs Sun 19 6/6 2 Jobs Mon 20 Tue 21 Wed 22 Thu 23 6/7 2 Jobs Fr…" at bounding box center [570, 562] width 1140 height 858
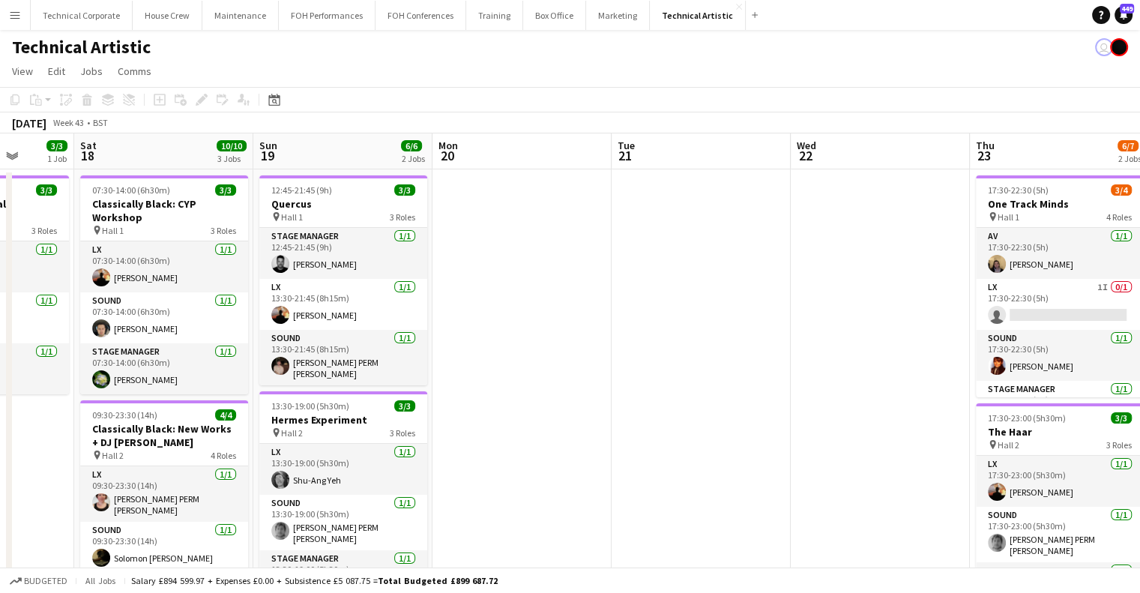
drag, startPoint x: 409, startPoint y: 376, endPoint x: 828, endPoint y: 377, distance: 418.3
click at [823, 377] on app-calendar-viewport "Wed 15 12/12 2 Jobs Thu 16 Fri 17 3/3 1 Job Sat 18 10/10 3 Jobs Sun 19 6/6 2 Jo…" at bounding box center [570, 562] width 1140 height 858
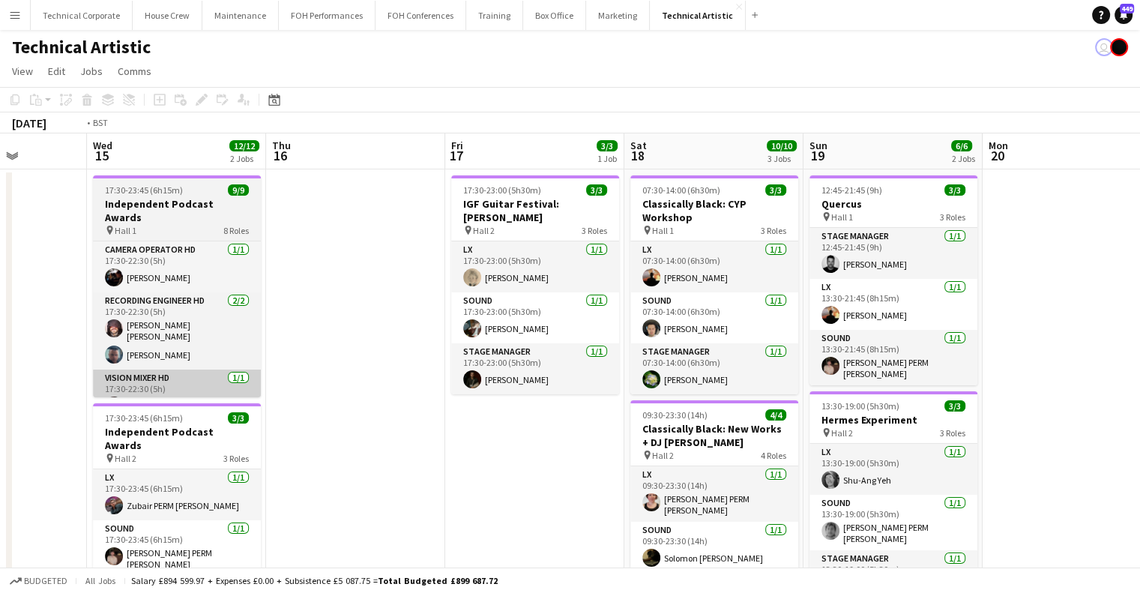
drag, startPoint x: 391, startPoint y: 370, endPoint x: 564, endPoint y: 370, distance: 173.9
click at [769, 371] on app-calendar-viewport "Sun 12 6/6 2 Jobs Mon 13 7/7 1 Job Tue 14 Wed 15 12/12 2 Jobs Thu 16 Fri 17 3/3…" at bounding box center [570, 562] width 1140 height 858
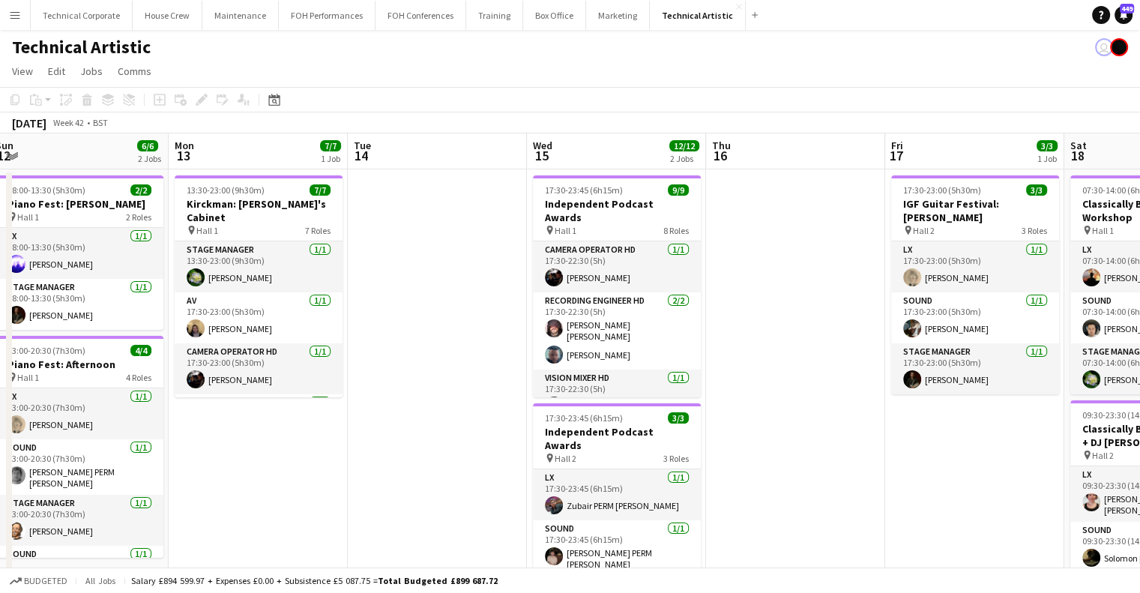
drag, startPoint x: 235, startPoint y: 367, endPoint x: 428, endPoint y: 370, distance: 193.4
click at [672, 366] on app-calendar-viewport "Fri 10 7/7 3 Jobs Sat 11 9/9 3 Jobs Sun 12 6/6 2 Jobs Mon 13 7/7 1 Job Tue 14 W…" at bounding box center [570, 562] width 1140 height 858
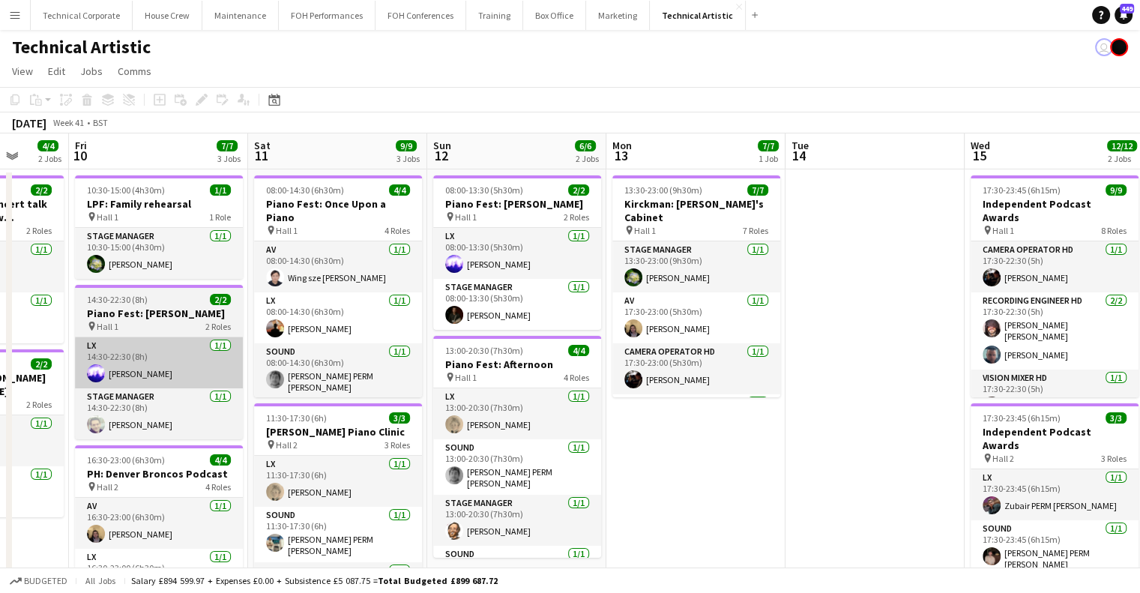
drag, startPoint x: 529, startPoint y: 380, endPoint x: 574, endPoint y: 383, distance: 45.1
click at [696, 382] on app-calendar-viewport "Tue 7 Wed 8 Thu 9 4/4 2 Jobs Fri 10 7/7 3 Jobs Sat 11 9/9 3 Jobs Sun 12 6/6 2 J…" at bounding box center [570, 562] width 1140 height 858
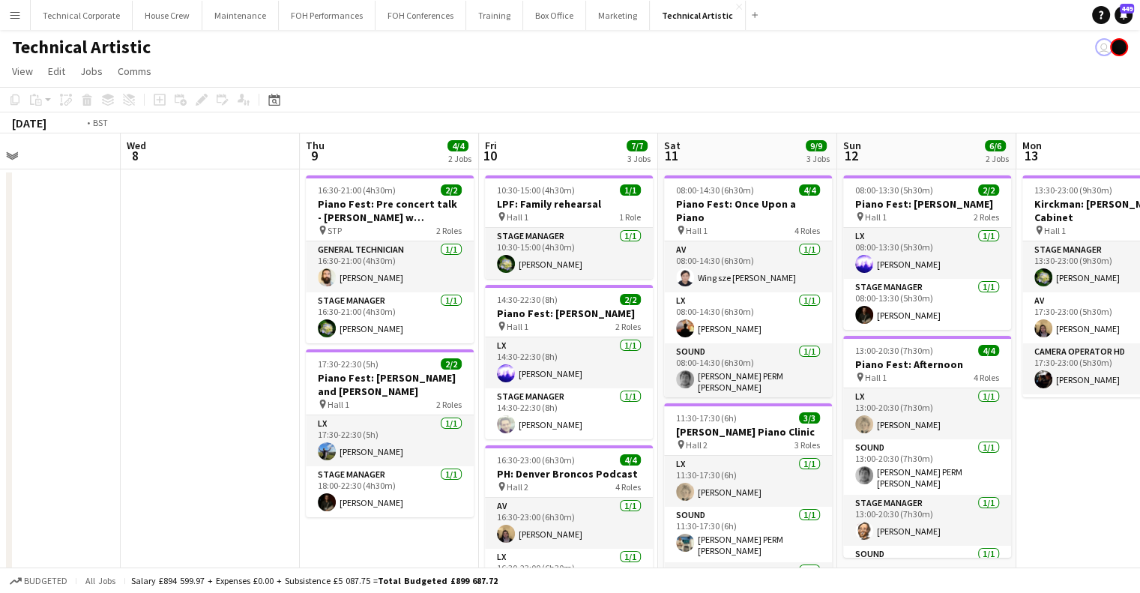
drag, startPoint x: 553, startPoint y: 385, endPoint x: 574, endPoint y: 385, distance: 21.0
click at [574, 385] on app-calendar-viewport "Sun 5 4/4 1 Job Mon 6 Tue 7 Wed 8 Thu 9 4/4 2 Jobs Fri 10 7/7 3 Jobs Sat 11 9/9…" at bounding box center [570, 562] width 1140 height 858
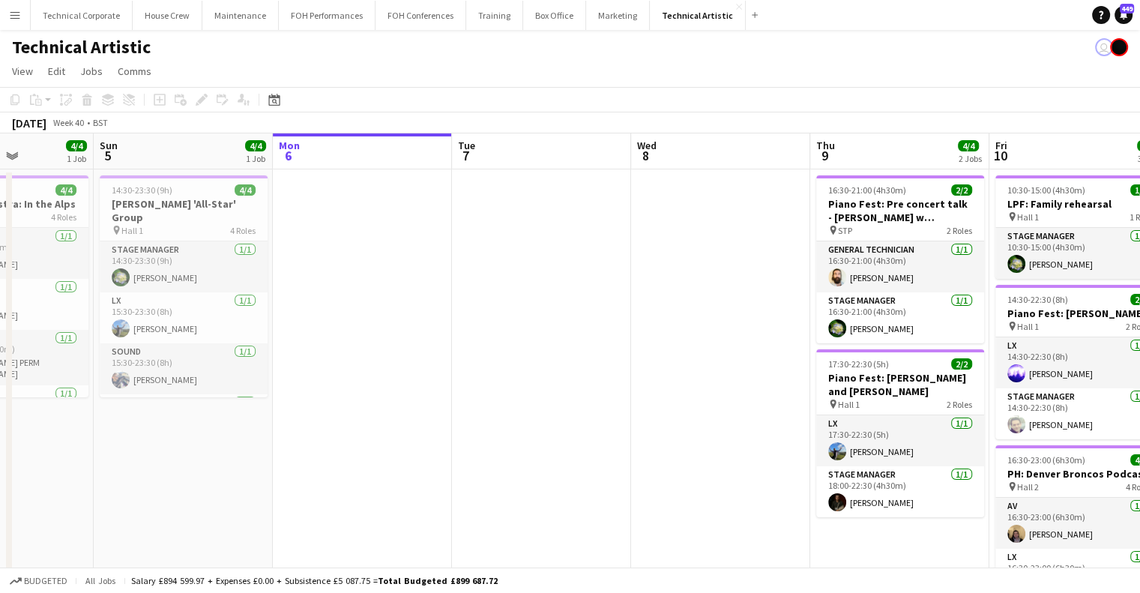
scroll to position [0, 478]
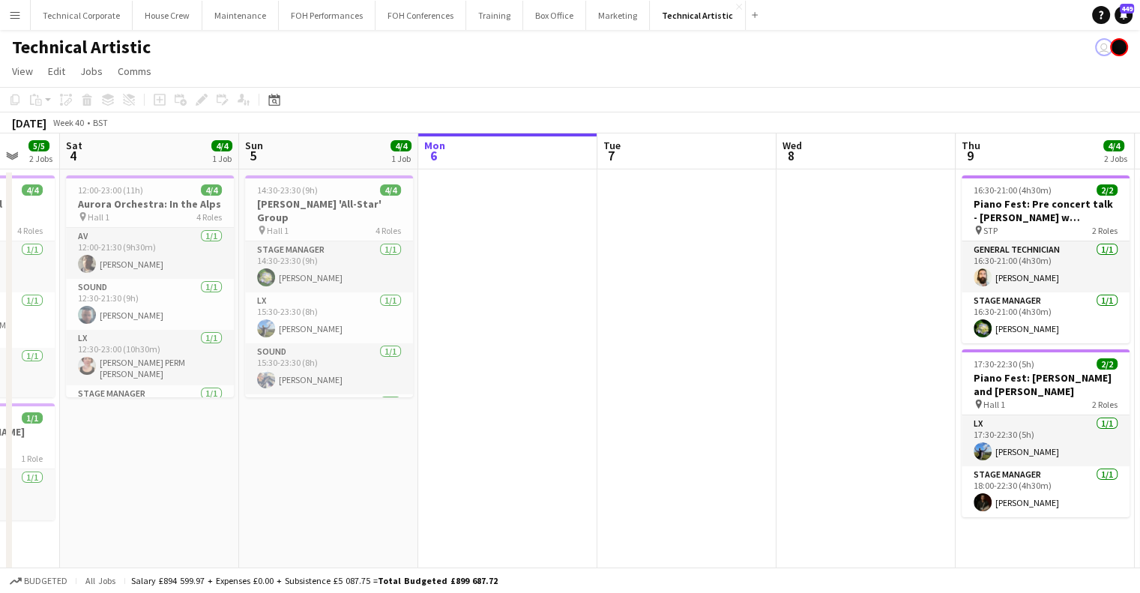
drag, startPoint x: 546, startPoint y: 390, endPoint x: 628, endPoint y: 391, distance: 82.5
click at [628, 391] on app-calendar-viewport "Wed 1 4/4 1 Job Thu 2 Fri 3 5/5 2 Jobs Sat 4 4/4 1 Job Sun 5 4/4 1 Job Mon 6 Tu…" at bounding box center [570, 562] width 1140 height 858
drag, startPoint x: 767, startPoint y: 315, endPoint x: 375, endPoint y: 335, distance: 392.6
click at [327, 336] on app-calendar-viewport "Wed 1 4/4 1 Job Thu 2 Fri 3 5/5 2 Jobs Sat 4 4/4 1 Job Sun 5 4/4 1 Job Mon 6 Tu…" at bounding box center [570, 562] width 1140 height 858
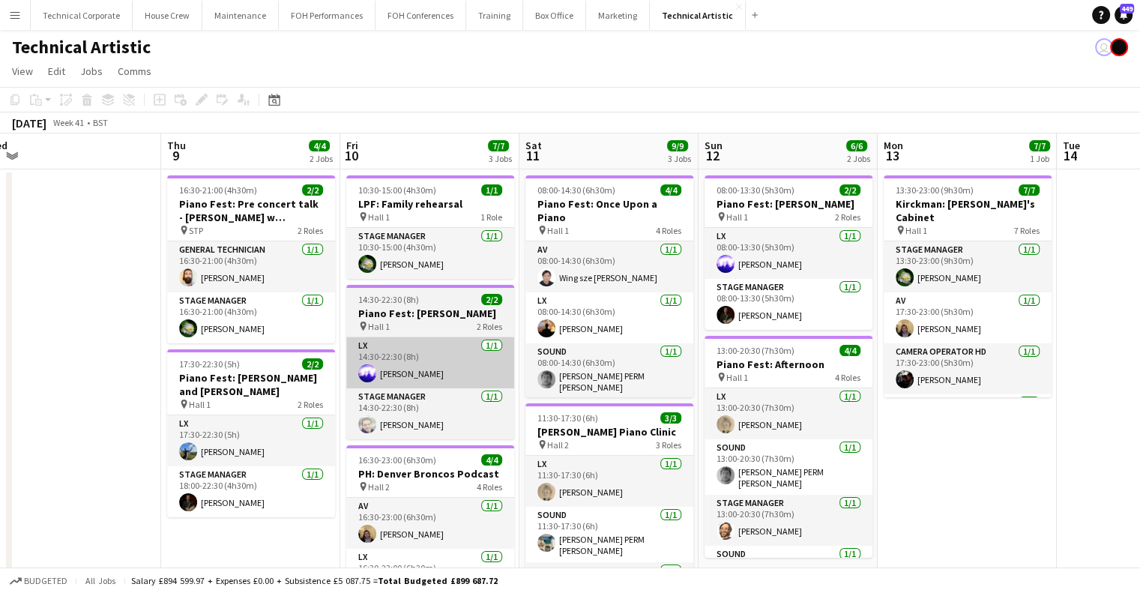
drag, startPoint x: 592, startPoint y: 344, endPoint x: 422, endPoint y: 367, distance: 171.8
click at [395, 361] on app-calendar-viewport "Sun 5 4/4 1 Job Mon 6 Tue 7 Wed 8 Thu 9 4/4 2 Jobs Fri 10 7/7 3 Jobs Sat 11 9/9…" at bounding box center [570, 562] width 1140 height 858
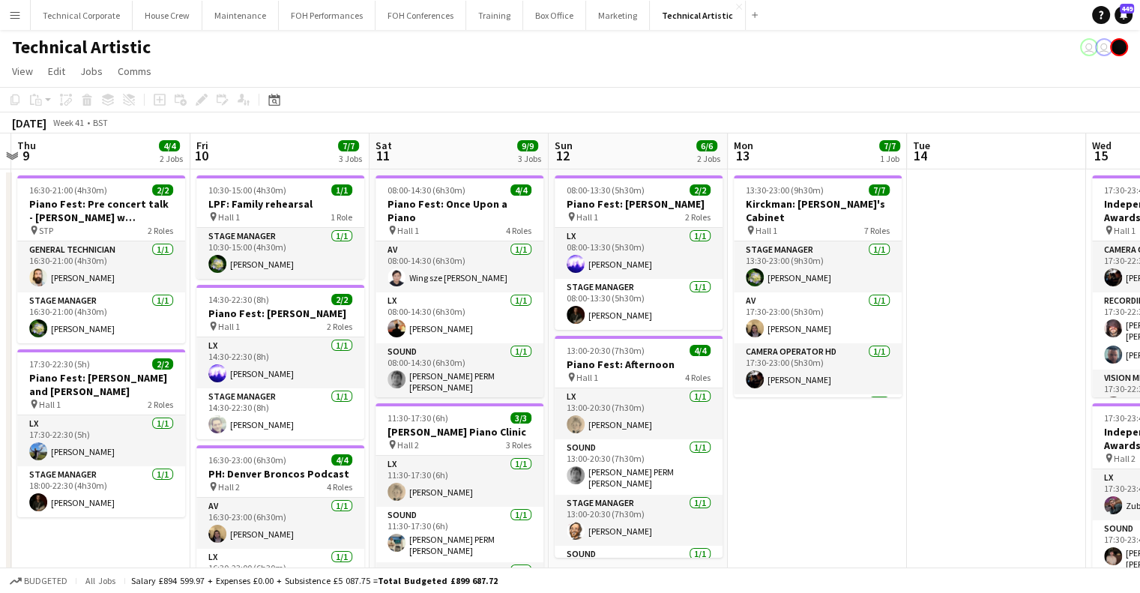
click at [303, 328] on app-calendar-viewport "Sun 5 4/4 1 Job Mon 6 Tue 7 Wed 8 Thu 9 4/4 2 Jobs Fri 10 7/7 3 Jobs Sat 11 9/9…" at bounding box center [570, 562] width 1140 height 858
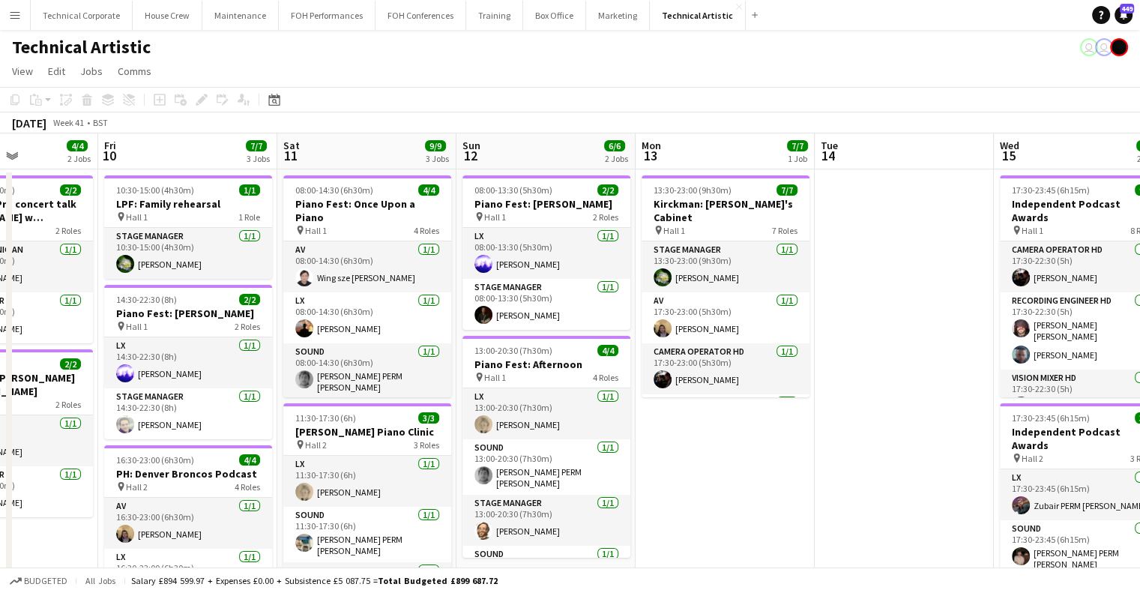
scroll to position [0, 545]
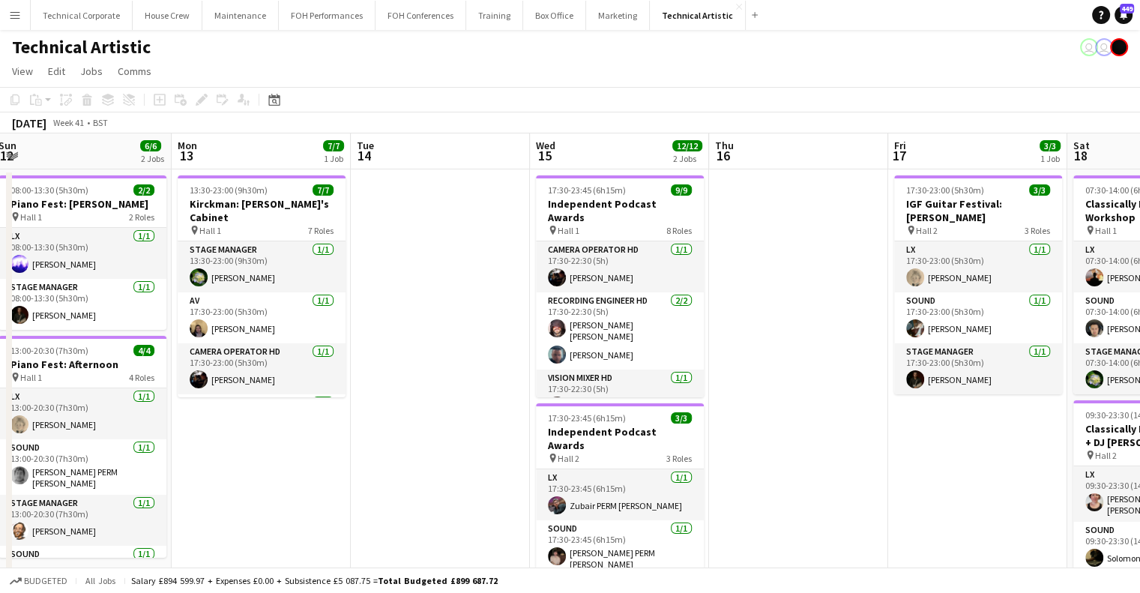
drag, startPoint x: 666, startPoint y: 353, endPoint x: 317, endPoint y: 377, distance: 349.4
click at [317, 377] on app-calendar-viewport "Thu 9 4/4 2 Jobs Fri 10 7/7 3 Jobs Sat 11 9/9 3 Jobs Sun 12 6/6 2 Jobs Mon 13 7…" at bounding box center [570, 562] width 1140 height 858
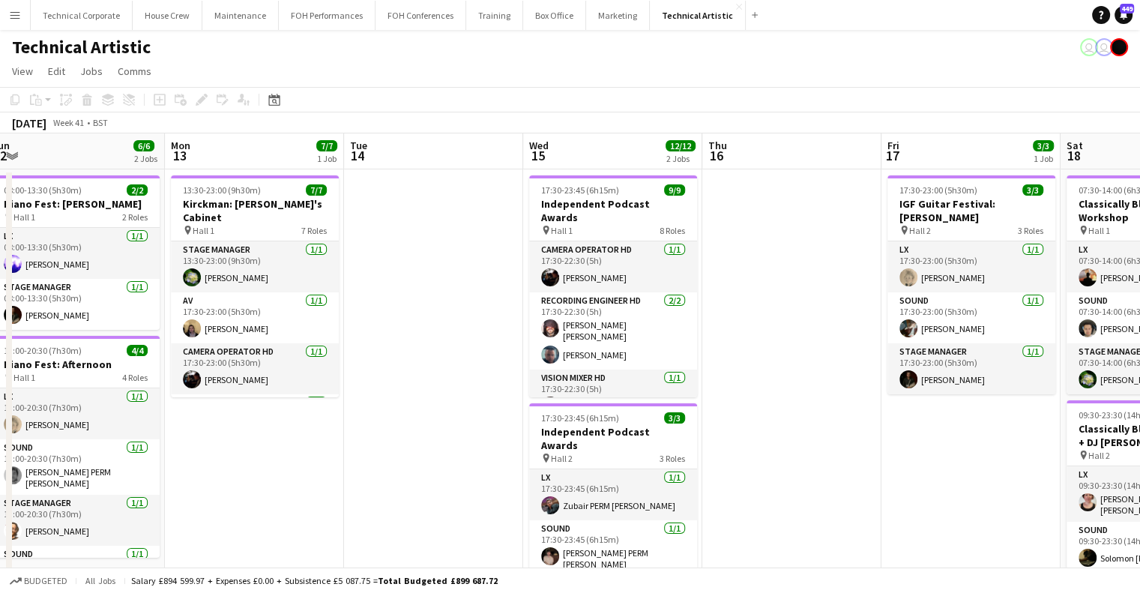
scroll to position [0, 574]
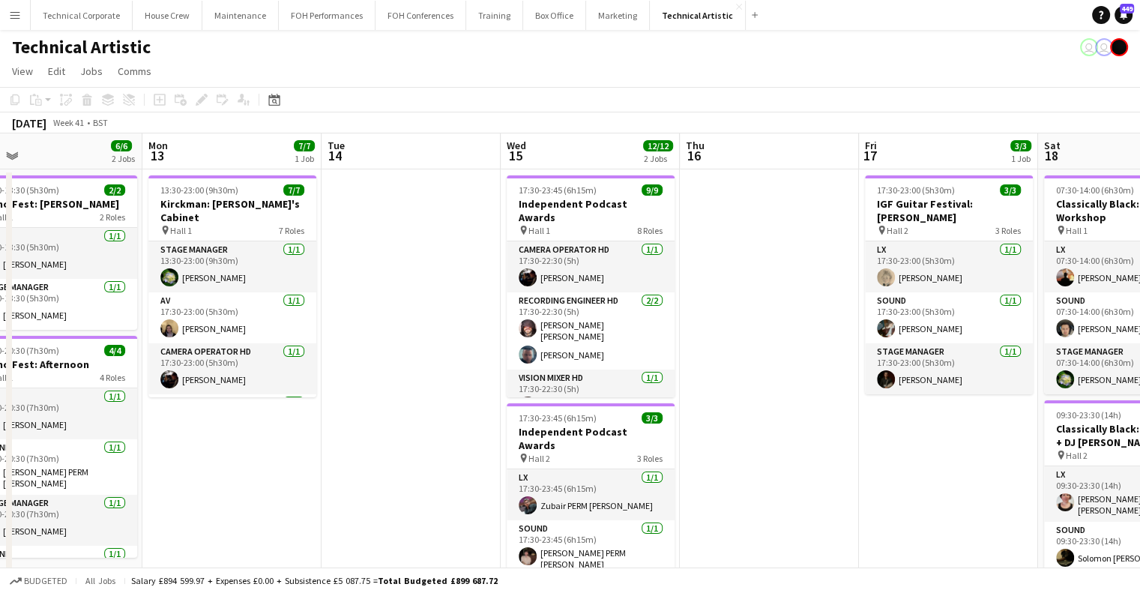
drag, startPoint x: 754, startPoint y: 419, endPoint x: 725, endPoint y: 425, distance: 29.8
click at [725, 425] on app-calendar-viewport "Thu 9 4/4 2 Jobs Fri 10 7/7 3 Jobs Sat 11 9/9 3 Jobs Sun 12 6/6 2 Jobs Mon 13 7…" at bounding box center [570, 562] width 1140 height 858
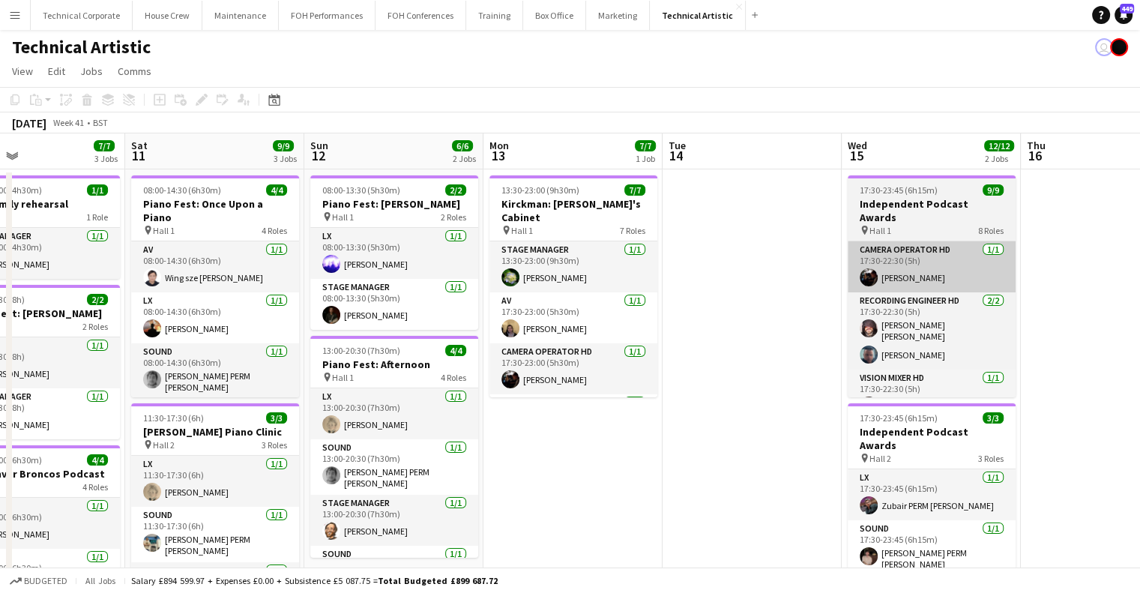
drag, startPoint x: 702, startPoint y: 229, endPoint x: 885, endPoint y: 245, distance: 183.7
click at [887, 243] on app-calendar-viewport "Wed 8 Thu 9 4/4 2 Jobs Fri 10 7/7 3 Jobs Sat 11 9/9 3 Jobs Sun 12 6/6 2 Jobs Mo…" at bounding box center [570, 562] width 1140 height 858
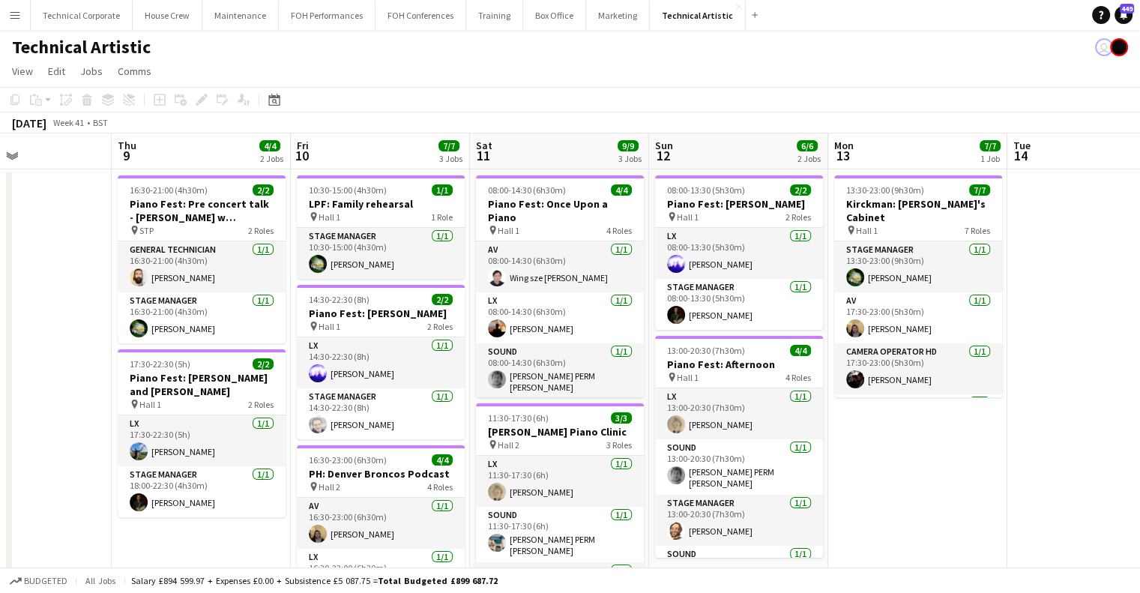
drag, startPoint x: 618, startPoint y: 285, endPoint x: 951, endPoint y: 290, distance: 333.6
click at [951, 290] on app-calendar-viewport "Mon 6 Tue 7 Wed 8 Thu 9 4/4 2 Jobs Fri 10 7/7 3 Jobs Sat 11 9/9 3 Jobs Sun 12 6…" at bounding box center [570, 562] width 1140 height 858
drag, startPoint x: 498, startPoint y: 296, endPoint x: 595, endPoint y: 291, distance: 97.6
click at [595, 291] on app-calendar-viewport "Mon 6 Tue 7 Wed 8 Thu 9 4/4 2 Jobs Fri 10 7/7 3 Jobs Sat 11 9/9 3 Jobs Sun 12 6…" at bounding box center [570, 562] width 1140 height 858
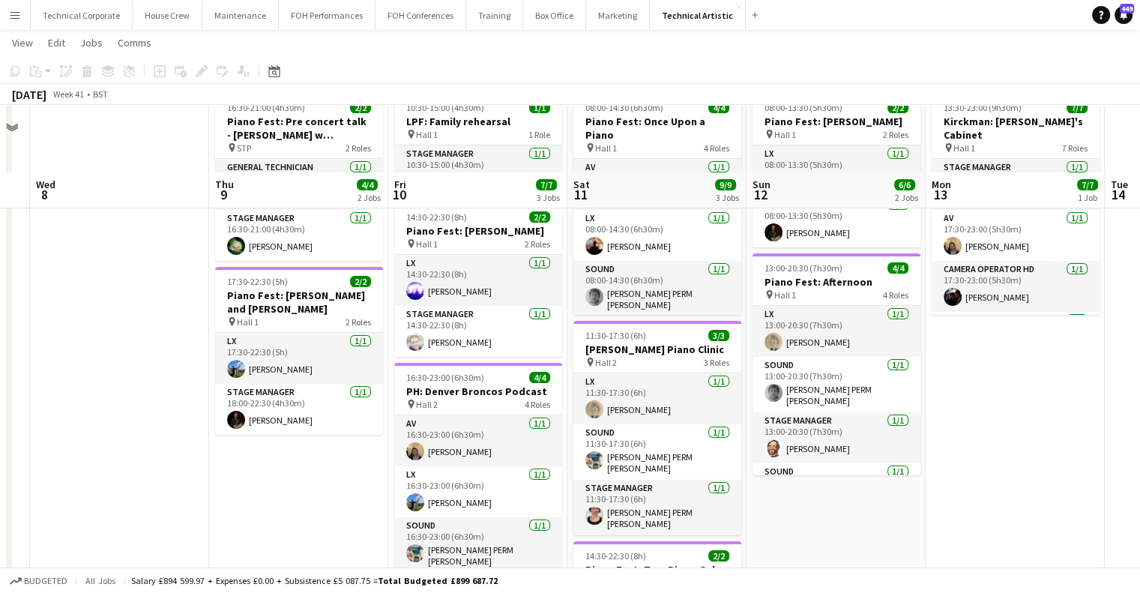
scroll to position [0, 0]
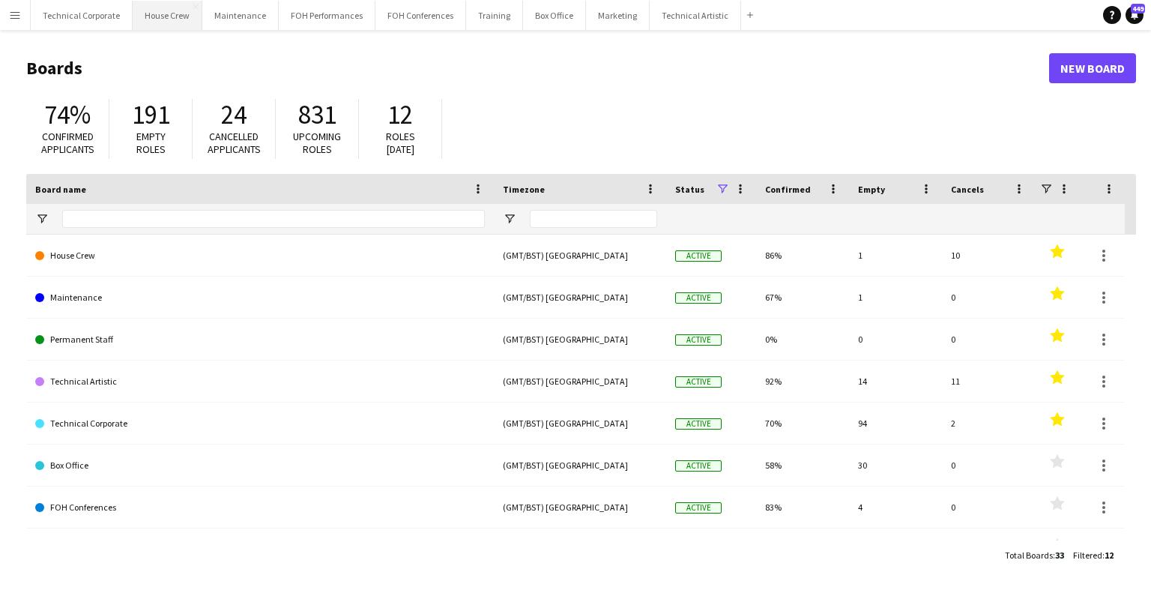
click at [162, 27] on button "House Crew Close" at bounding box center [168, 15] width 70 height 29
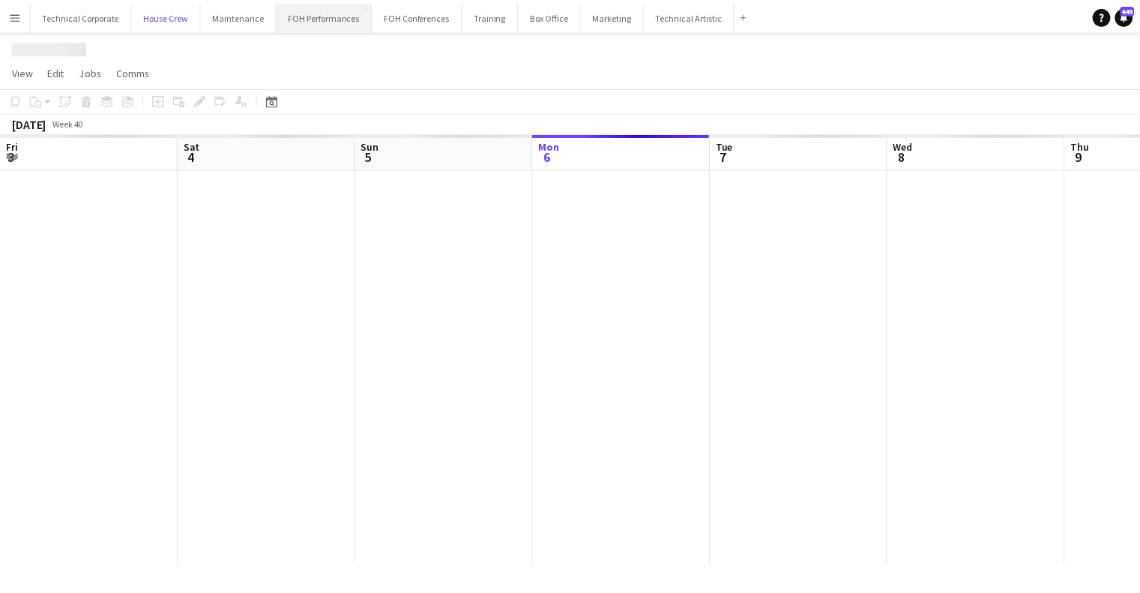
scroll to position [0, 358]
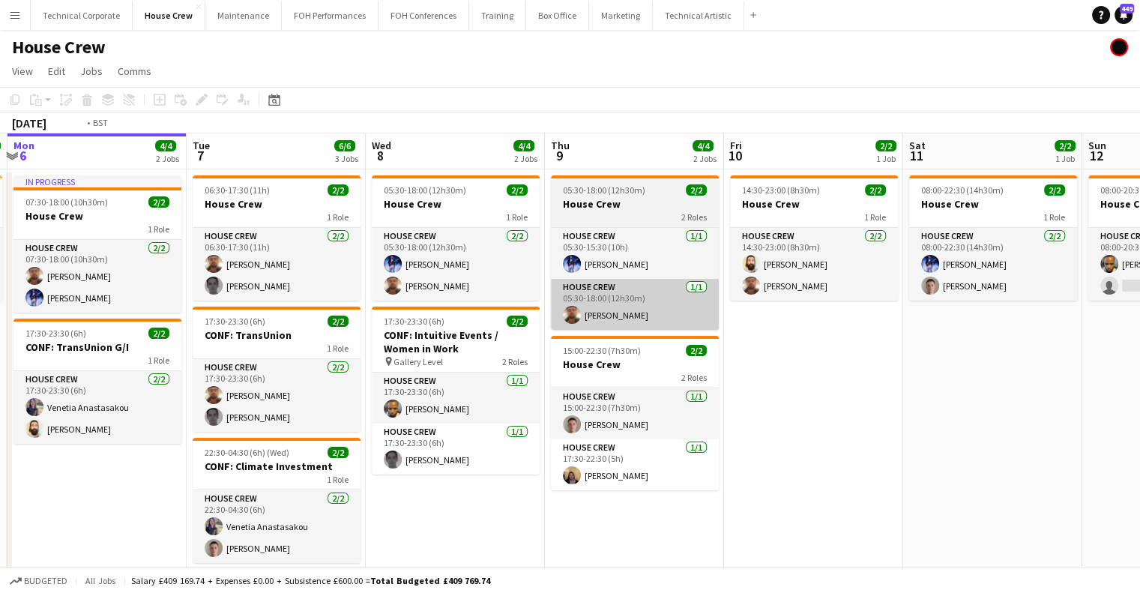
drag, startPoint x: 274, startPoint y: 323, endPoint x: 291, endPoint y: 319, distance: 17.1
click at [238, 328] on app-calendar-viewport "Fri 3 4/4 2 Jobs Sat 4 2/2 1 Job Sun 5 2/2 1 Job Mon 6 4/4 2 Jobs Tue 7 6/6 3 J…" at bounding box center [570, 371] width 1140 height 477
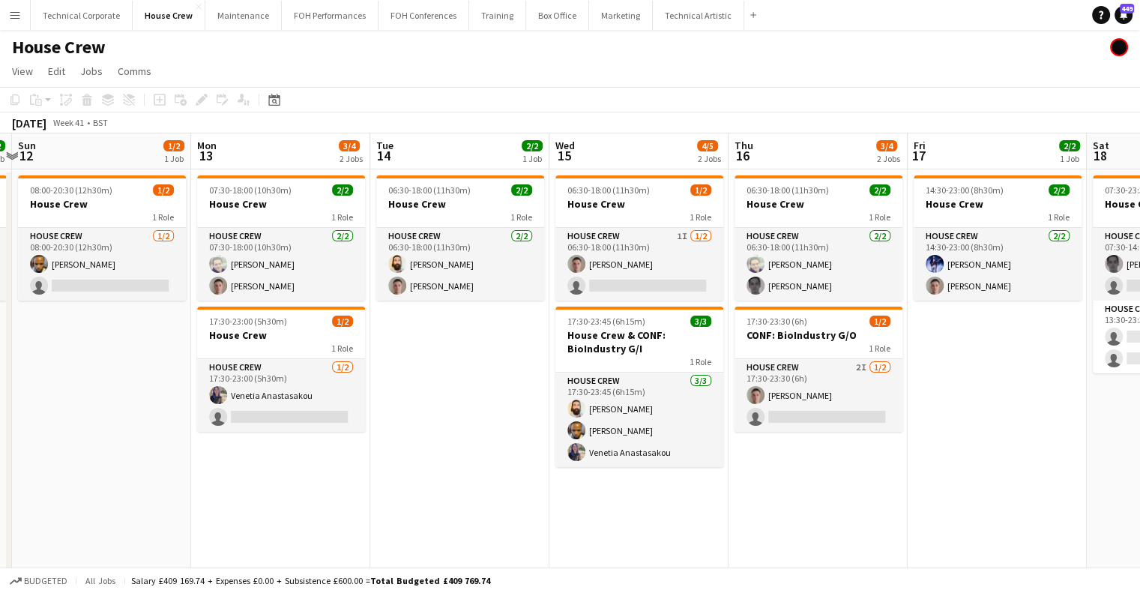
drag, startPoint x: 788, startPoint y: 360, endPoint x: 244, endPoint y: 410, distance: 546.6
click at [244, 410] on app-calendar-viewport "Wed 8 4/4 2 Jobs Thu 9 4/4 2 Jobs Fri 10 2/2 1 Job Sat 11 2/2 1 Job Sun 12 1/2 …" at bounding box center [570, 371] width 1140 height 477
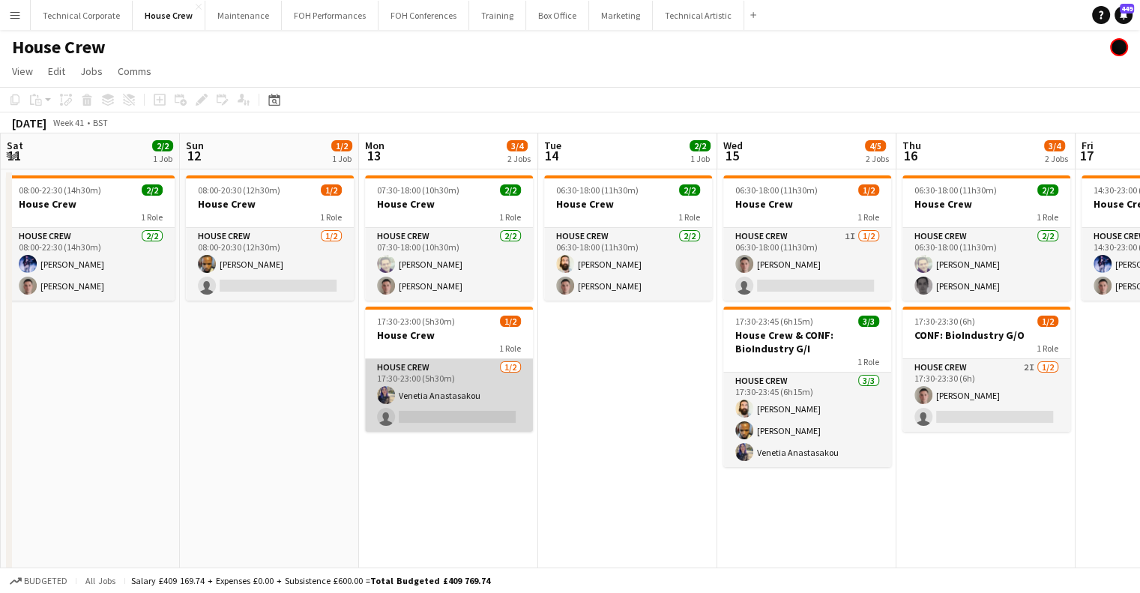
click at [426, 398] on app-card-role "House Crew 1/2 17:30-23:00 (5h30m) Venetia Anastasakou single-neutral-actions" at bounding box center [449, 395] width 168 height 73
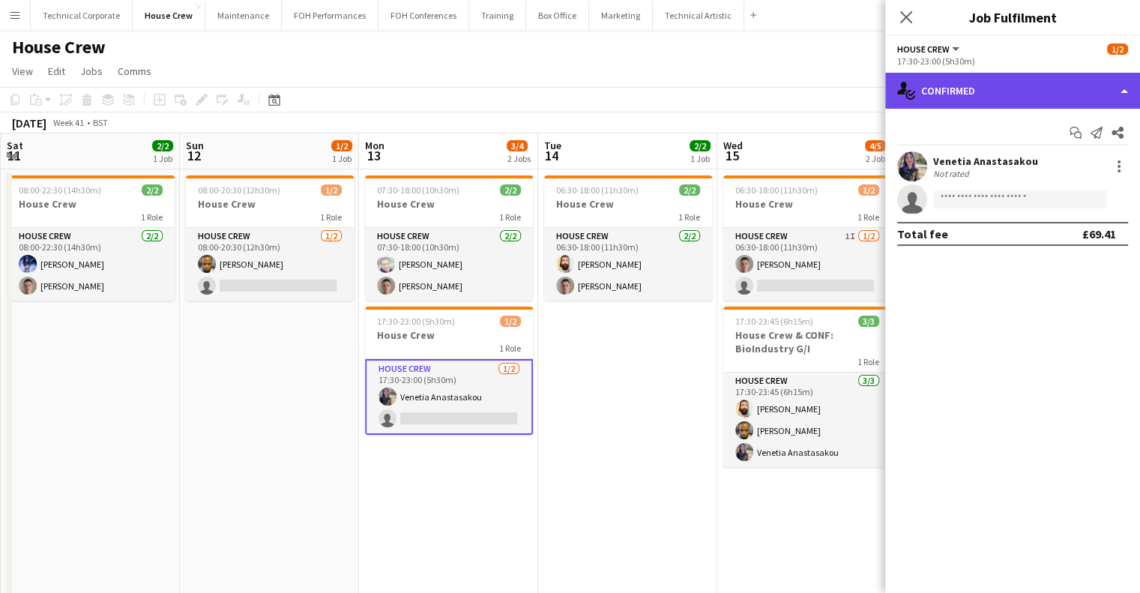
click at [1050, 93] on div "single-neutral-actions-check-2 Confirmed" at bounding box center [1012, 91] width 255 height 36
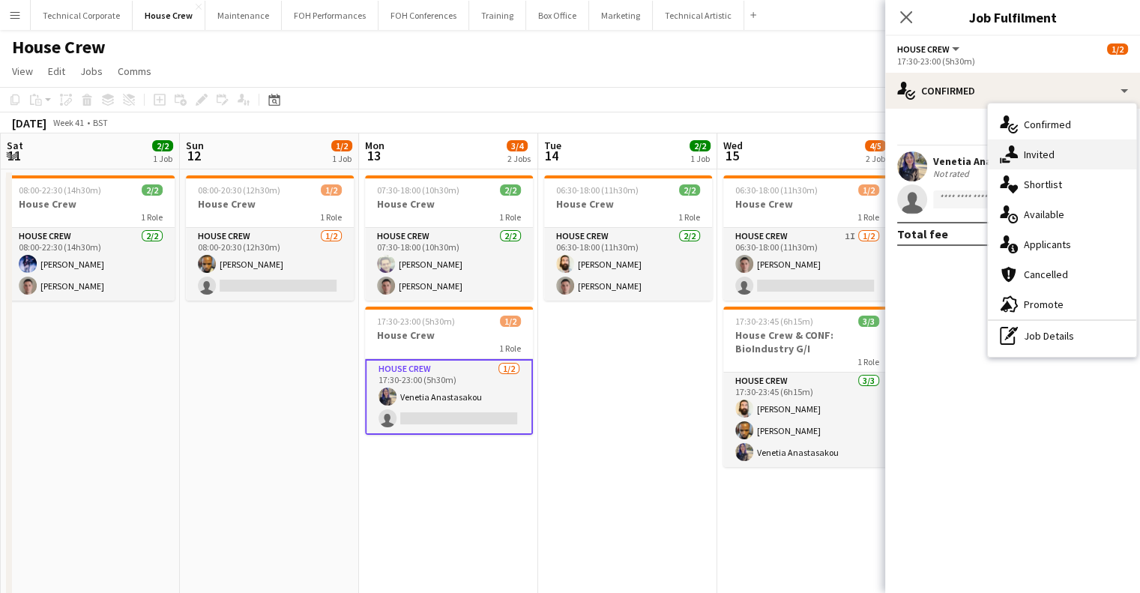
click at [1047, 164] on div "single-neutral-actions-share-1 Invited" at bounding box center [1062, 154] width 148 height 30
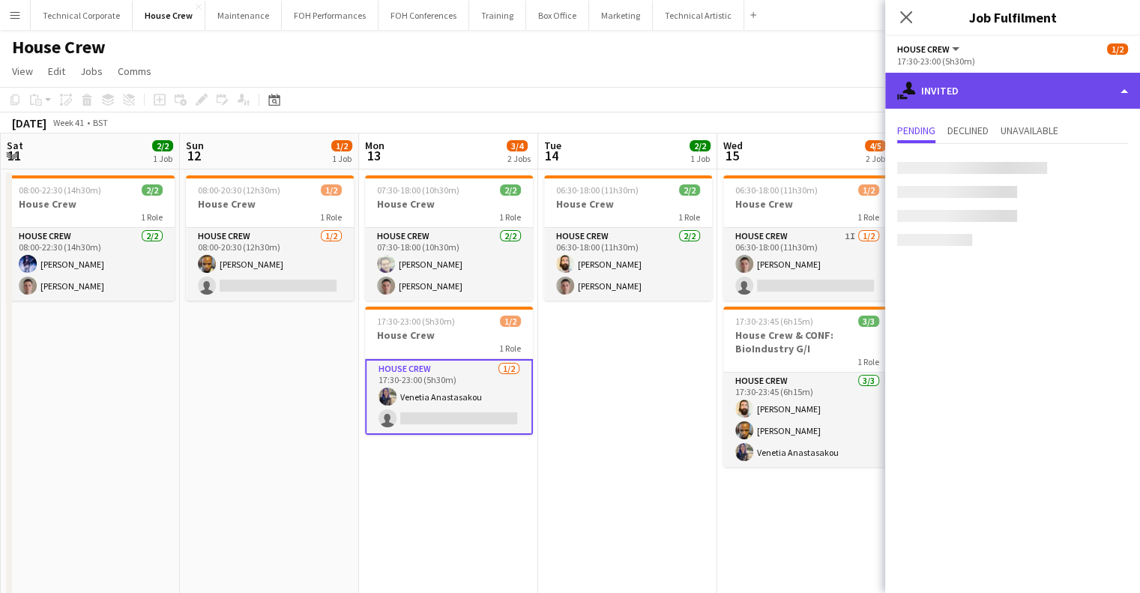
click at [990, 96] on div "single-neutral-actions-share-1 Invited" at bounding box center [1012, 91] width 255 height 36
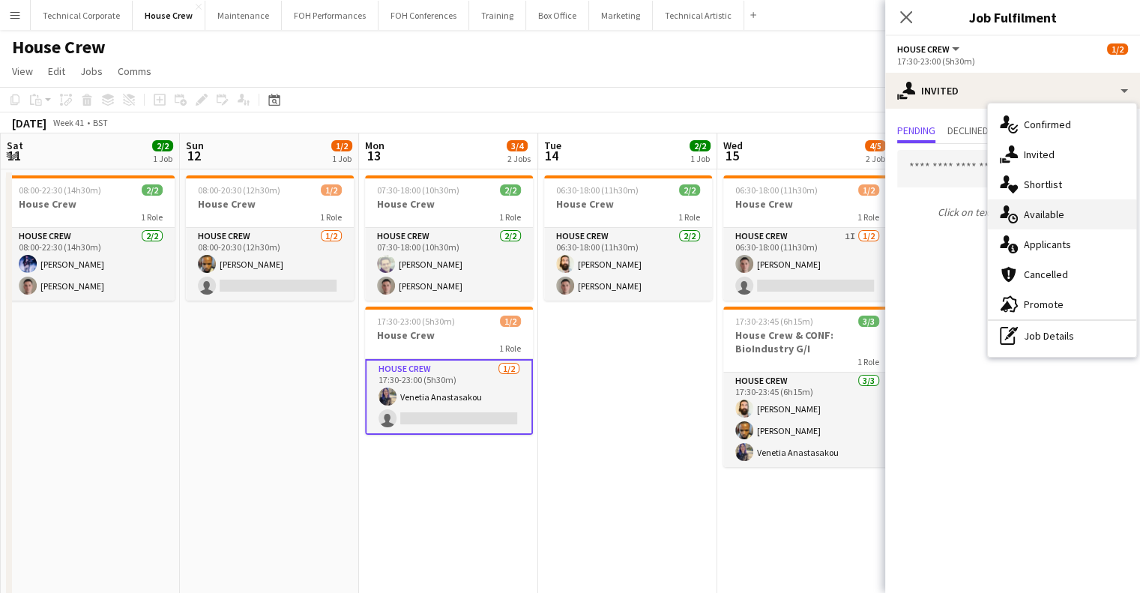
click at [1032, 215] on span "Available" at bounding box center [1044, 214] width 40 height 13
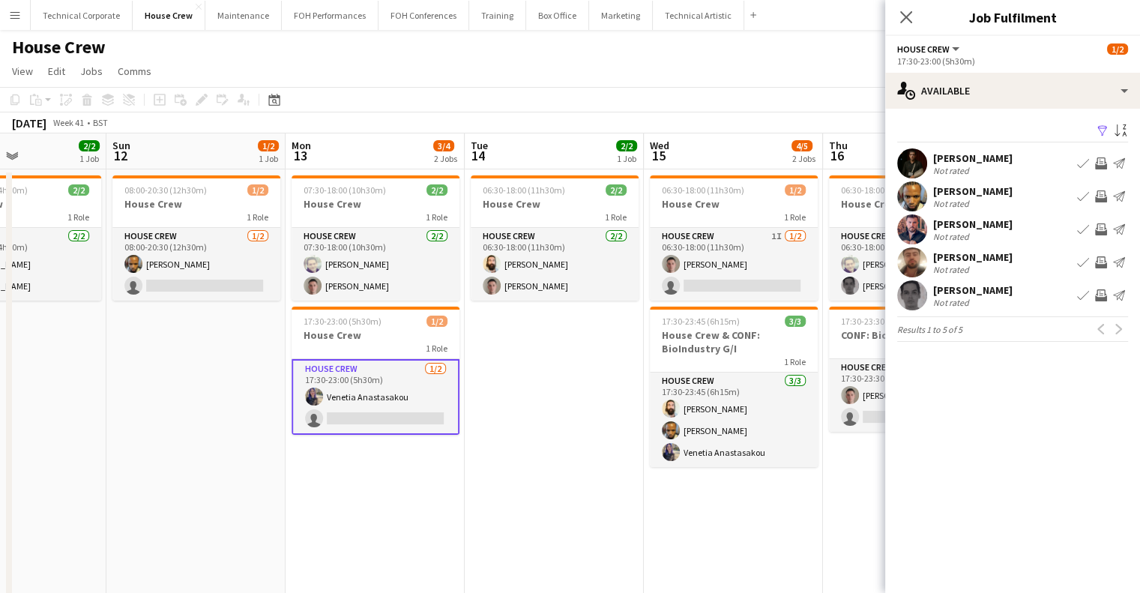
scroll to position [0, 617]
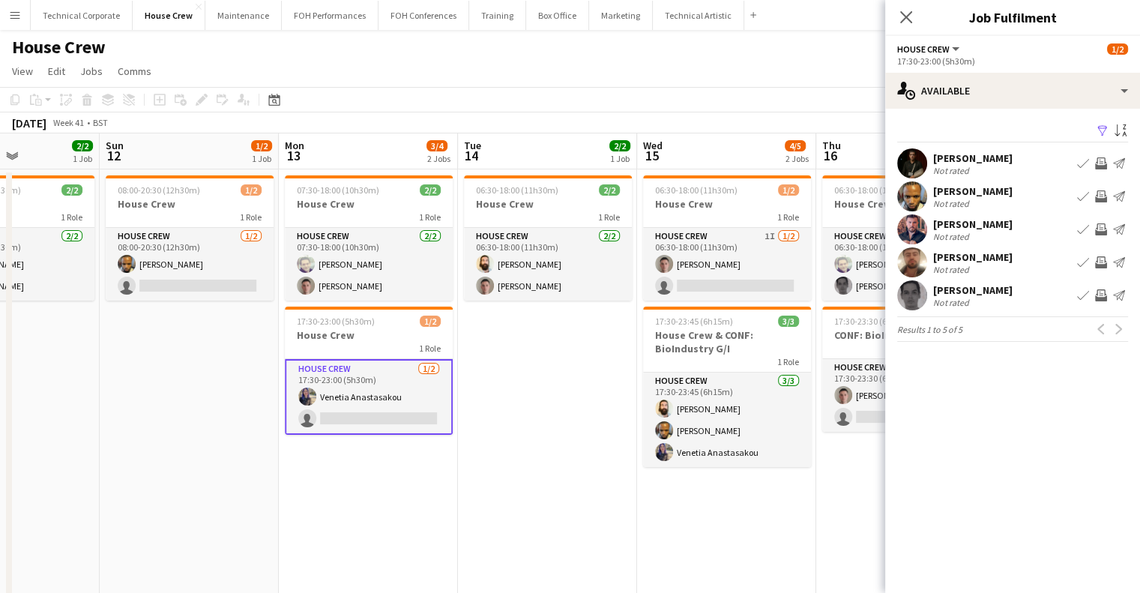
drag, startPoint x: 573, startPoint y: 415, endPoint x: 521, endPoint y: 422, distance: 52.2
click at [521, 422] on app-calendar-viewport "Wed 8 4/4 2 Jobs Thu 9 4/4 2 Jobs Fri 10 2/2 1 Job Sat 11 2/2 1 Job Sun 12 1/2 …" at bounding box center [570, 371] width 1140 height 477
click at [1101, 261] on app-icon "Invite crew" at bounding box center [1101, 262] width 12 height 12
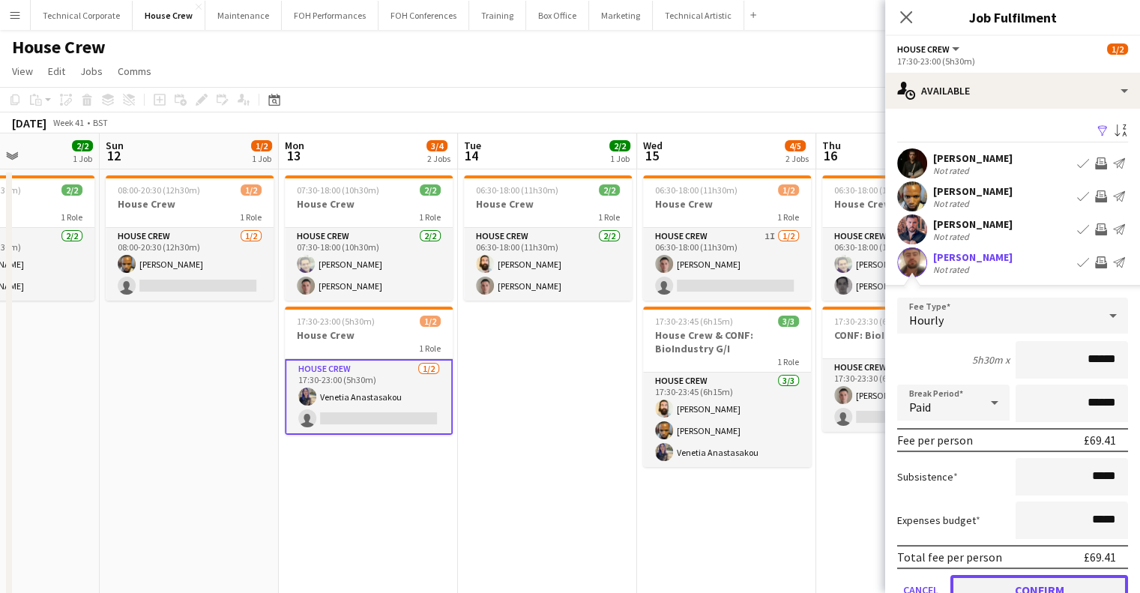
click at [1051, 581] on button "Confirm" at bounding box center [1040, 590] width 178 height 30
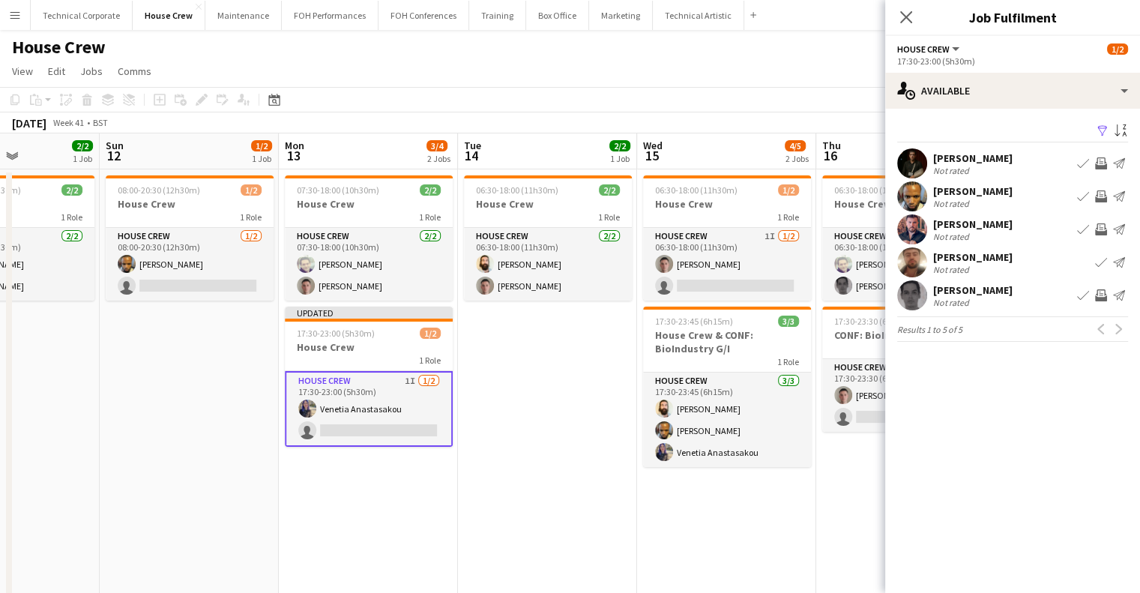
click at [1100, 198] on app-icon "Invite crew" at bounding box center [1101, 196] width 12 height 12
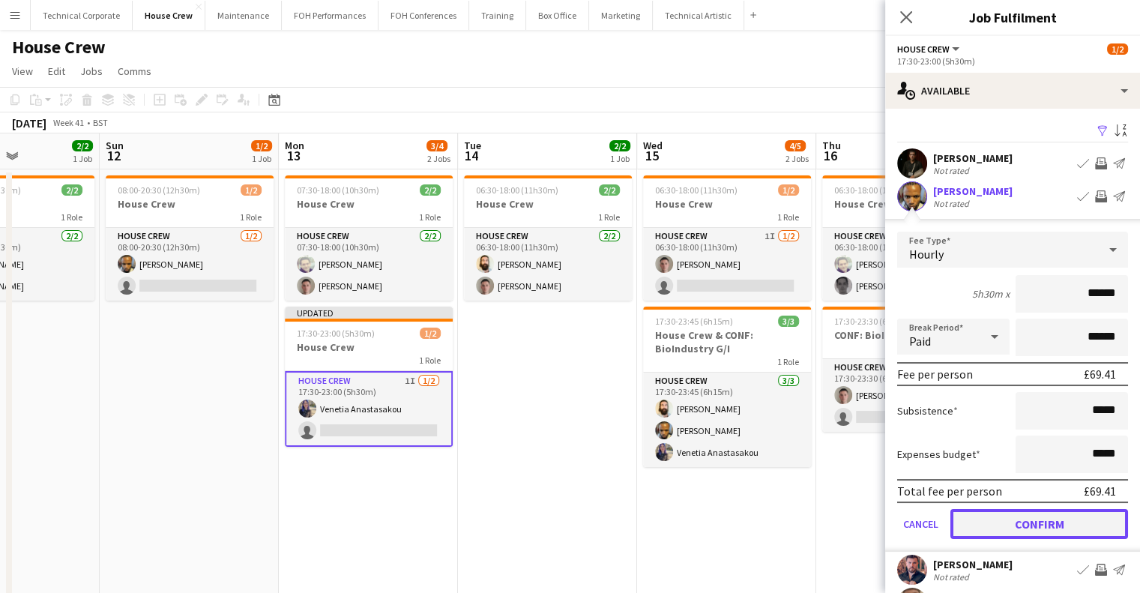
click at [1041, 528] on button "Confirm" at bounding box center [1040, 524] width 178 height 30
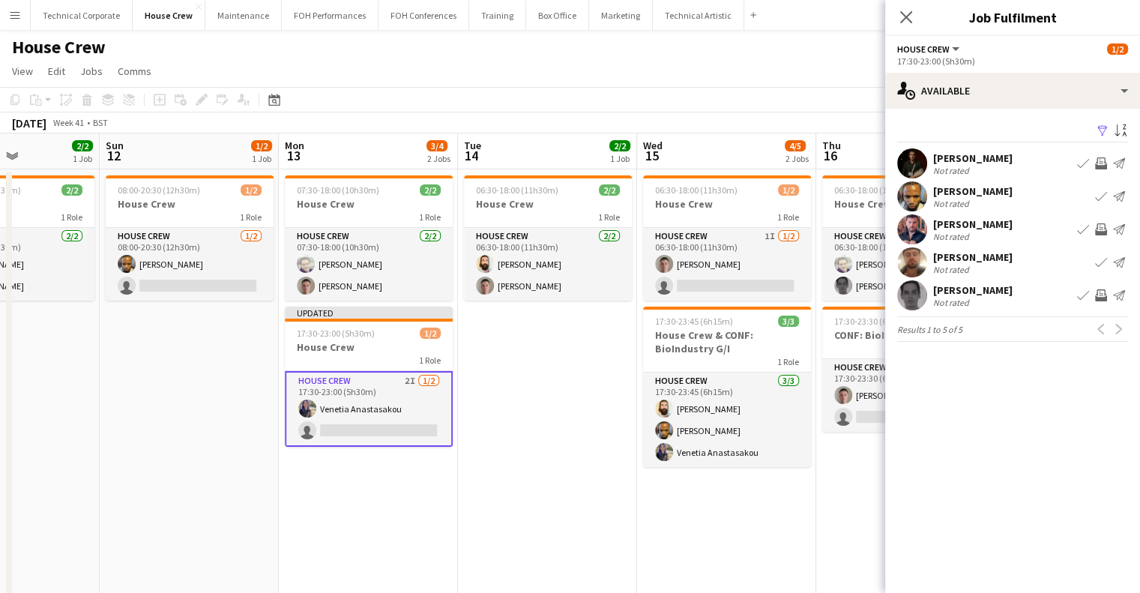
click at [1103, 295] on app-icon "Invite crew" at bounding box center [1101, 295] width 12 height 12
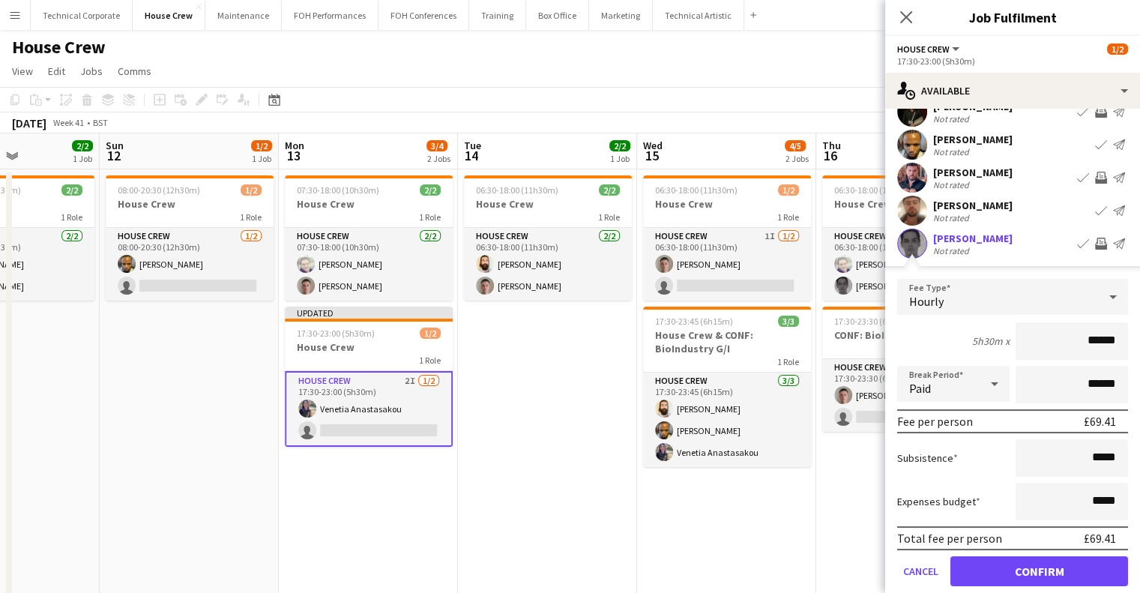
scroll to position [75, 0]
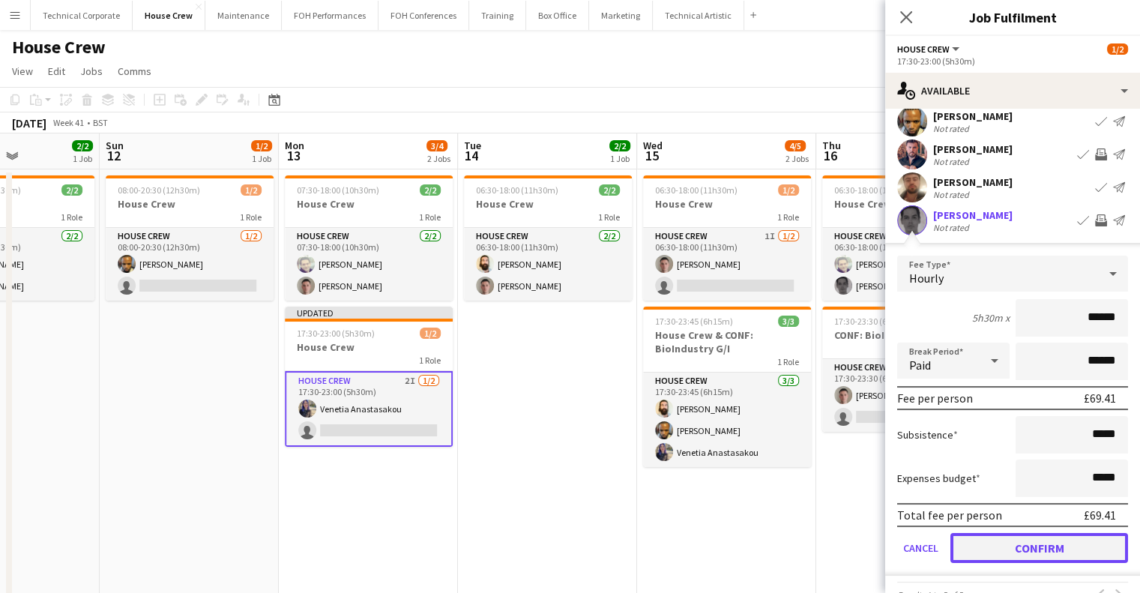
click at [1033, 545] on button "Confirm" at bounding box center [1040, 548] width 178 height 30
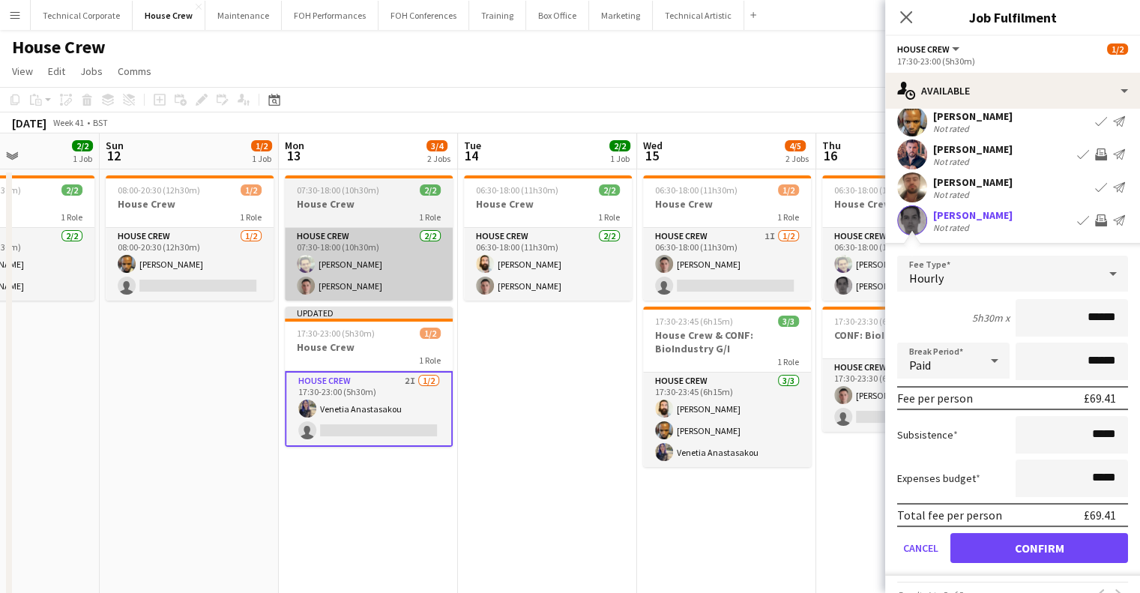
scroll to position [0, 0]
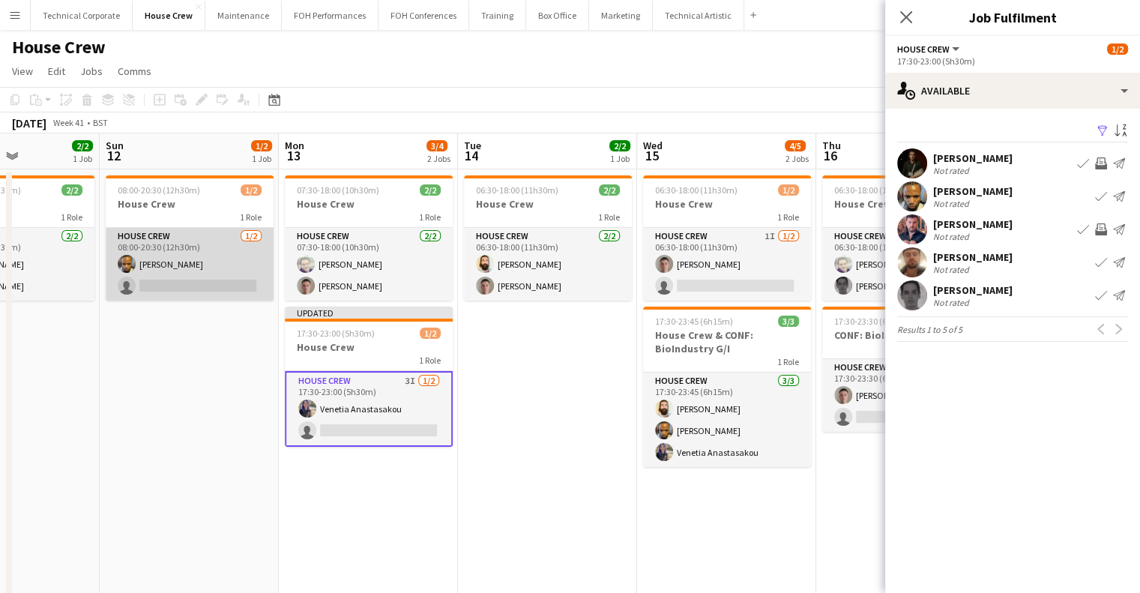
click at [207, 279] on app-card-role "House Crew 1/2 08:00-20:30 (12h30m) Rhyan Jordan Holder single-neutral-actions" at bounding box center [190, 264] width 168 height 73
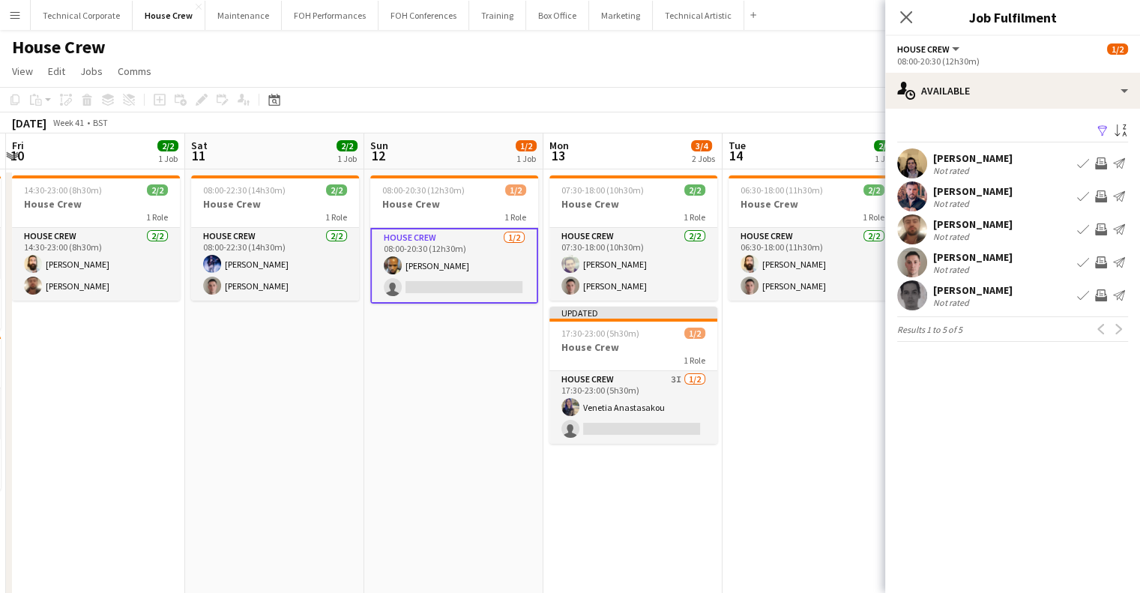
drag, startPoint x: 204, startPoint y: 374, endPoint x: 523, endPoint y: 394, distance: 319.2
click at [478, 385] on app-calendar-viewport "Wed 8 4/4 2 Jobs Thu 9 4/4 2 Jobs Fri 10 2/2 1 Job Sat 11 2/2 1 Job Sun 12 1/2 …" at bounding box center [570, 371] width 1140 height 477
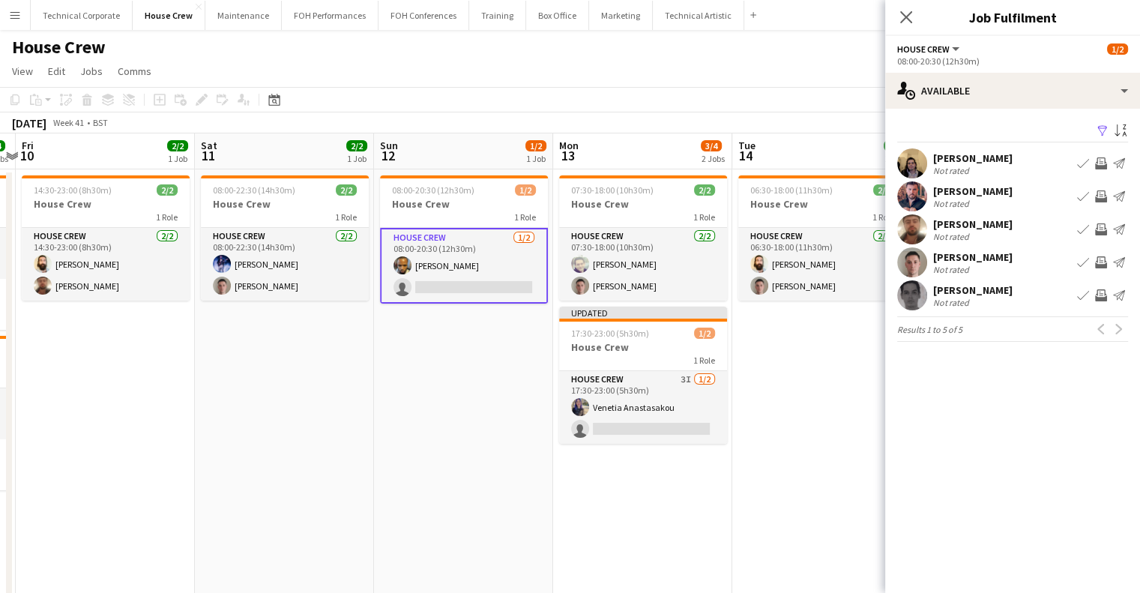
click at [1100, 161] on app-icon "Invite crew" at bounding box center [1101, 163] width 12 height 12
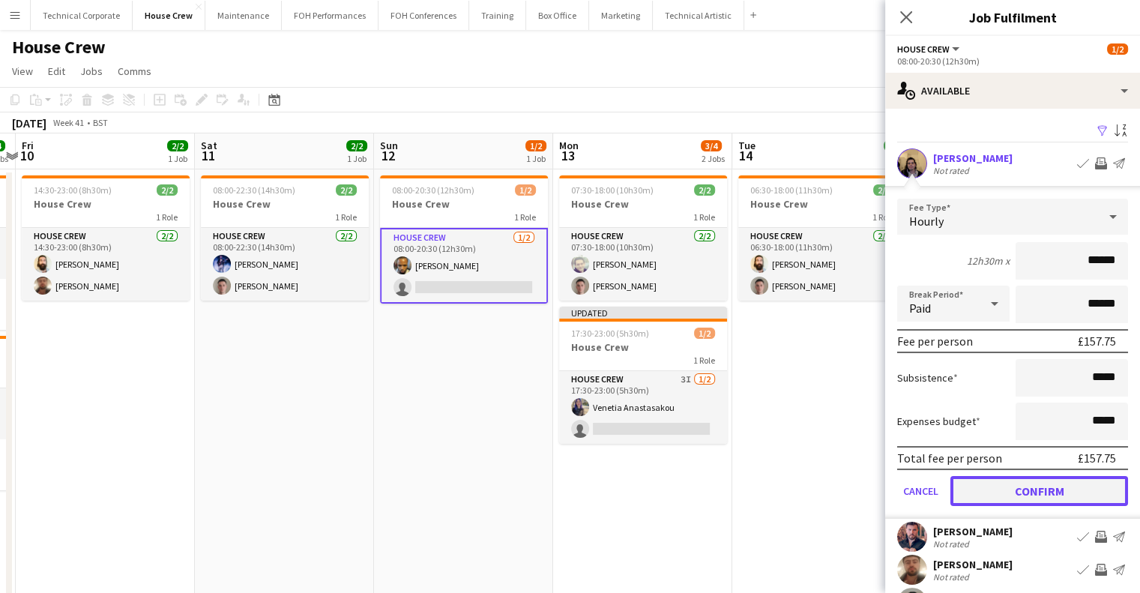
click at [1039, 497] on button "Confirm" at bounding box center [1040, 491] width 178 height 30
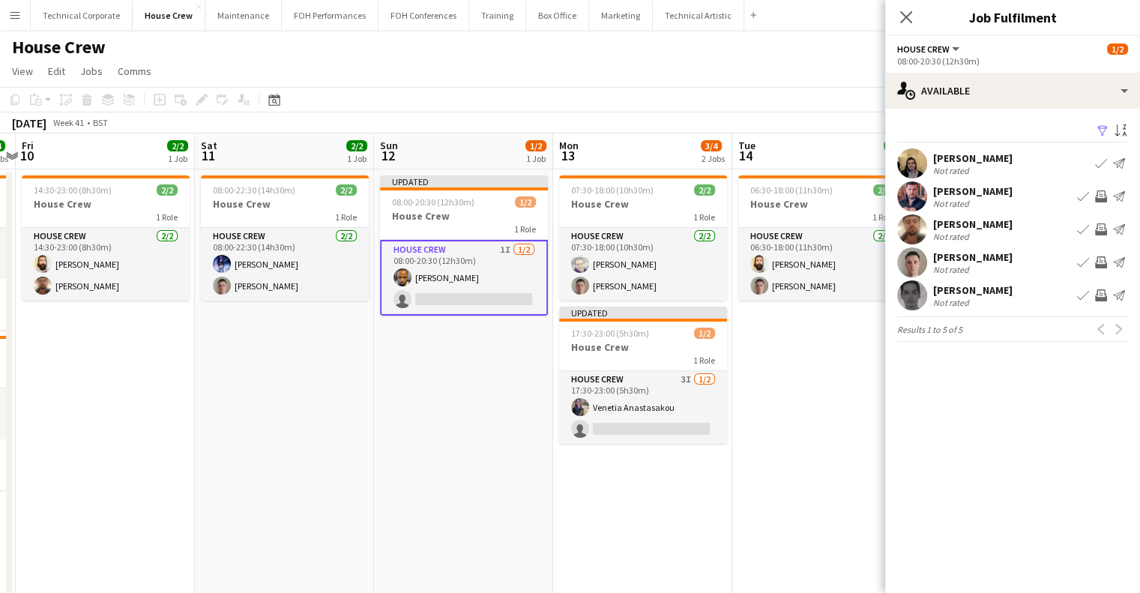
click at [1099, 229] on app-icon "Invite crew" at bounding box center [1101, 229] width 12 height 12
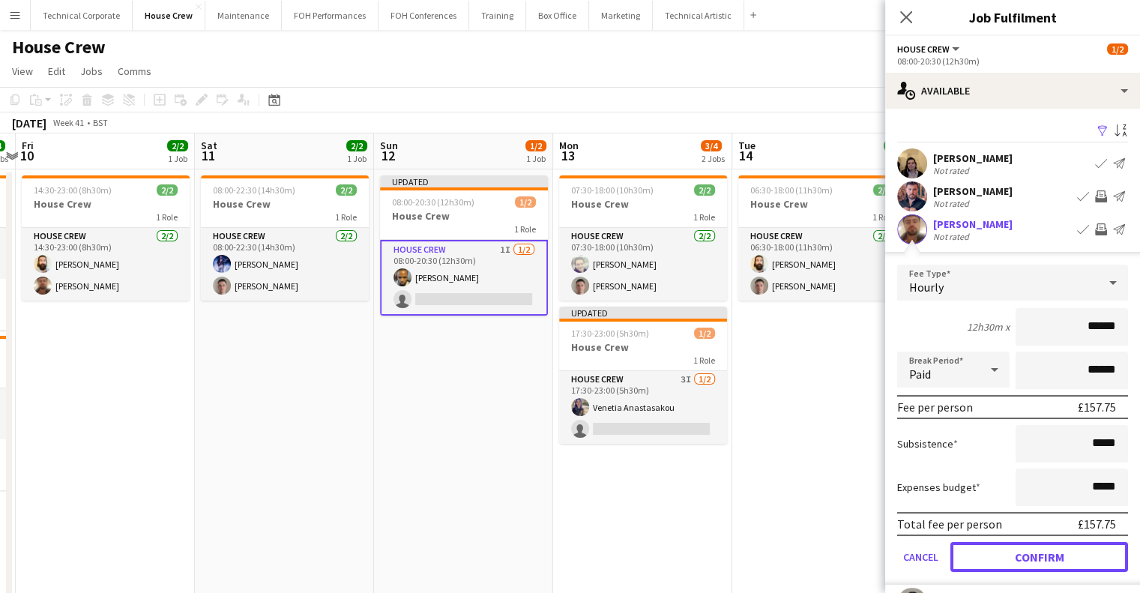
drag, startPoint x: 1022, startPoint y: 549, endPoint x: 1008, endPoint y: 549, distance: 14.2
click at [1022, 549] on button "Confirm" at bounding box center [1040, 557] width 178 height 30
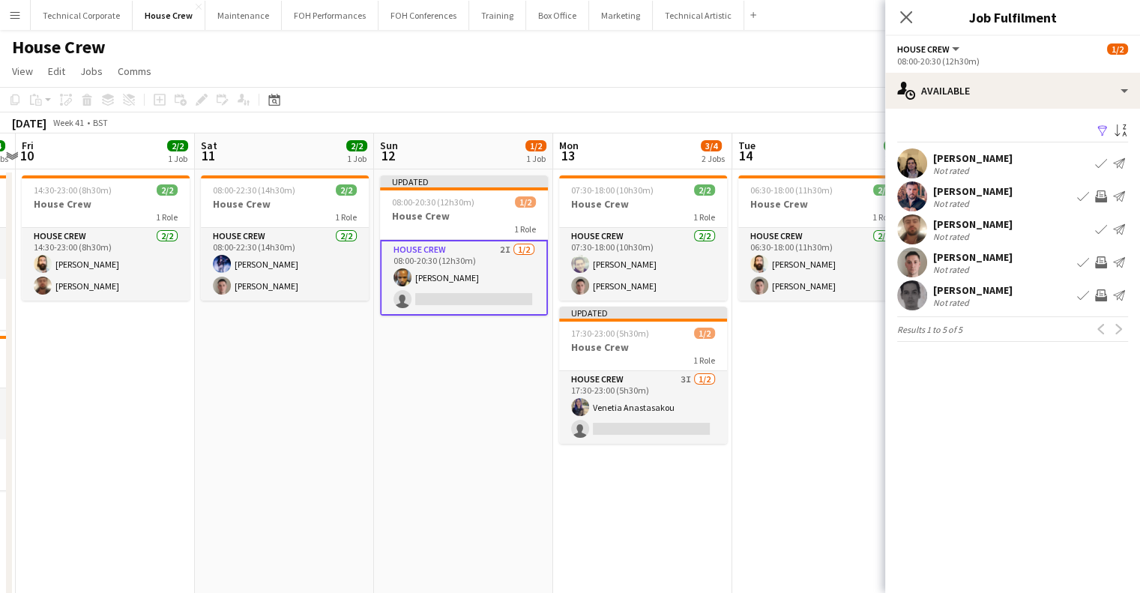
click at [1099, 262] on app-icon "Invite crew" at bounding box center [1101, 262] width 12 height 12
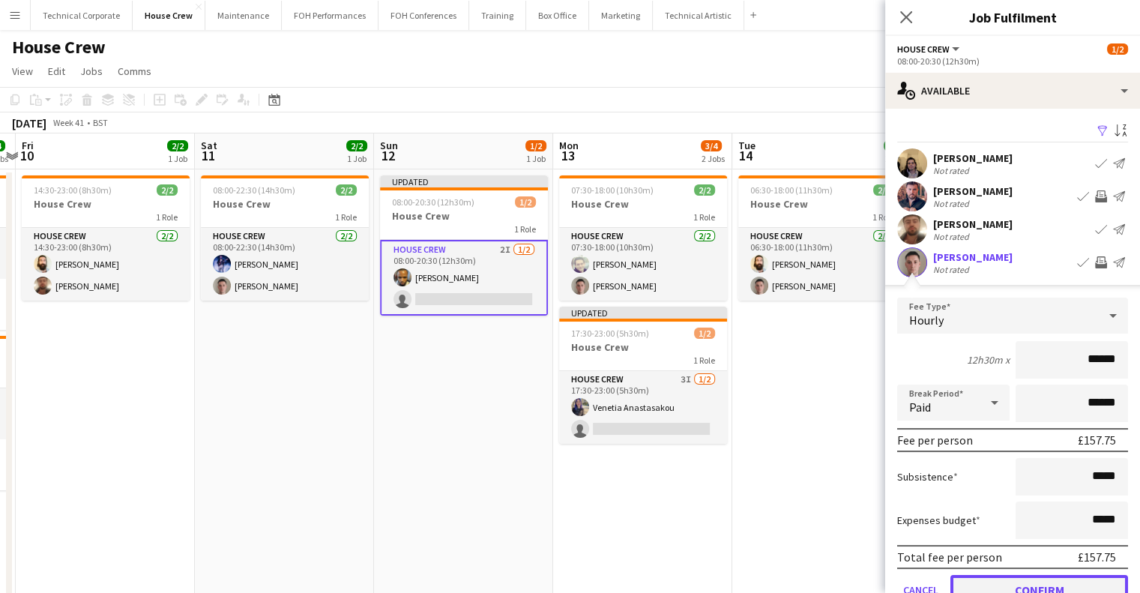
click at [1014, 581] on button "Confirm" at bounding box center [1040, 590] width 178 height 30
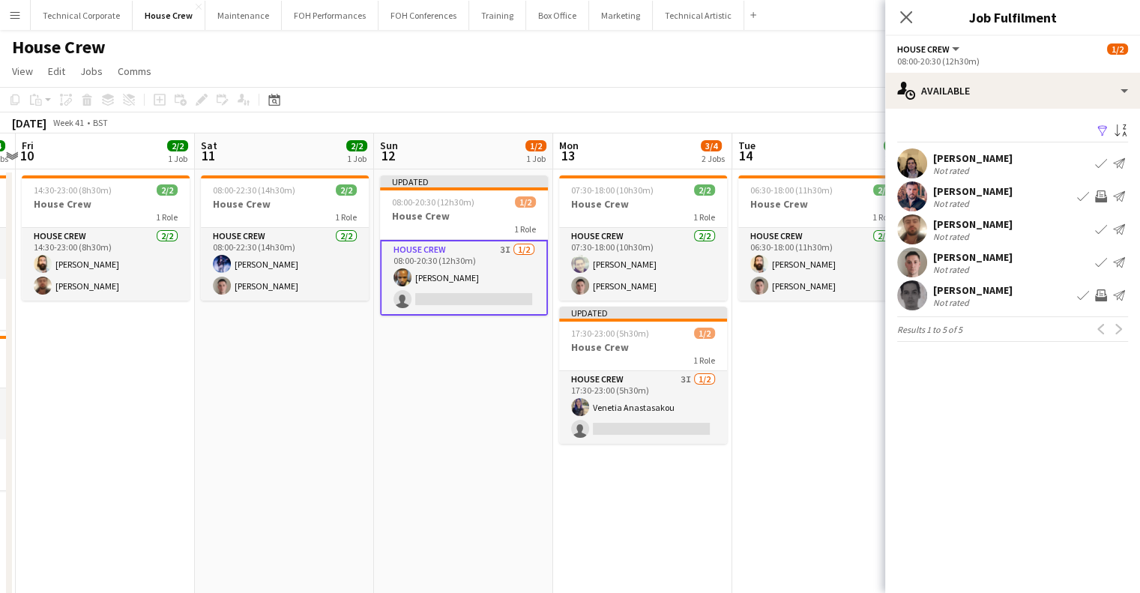
click at [745, 496] on app-date-cell "06:30-18:00 (11h30m) 2/2 House Crew 1 Role House Crew 2/2 06:30-18:00 (11h30m) …" at bounding box center [821, 389] width 179 height 441
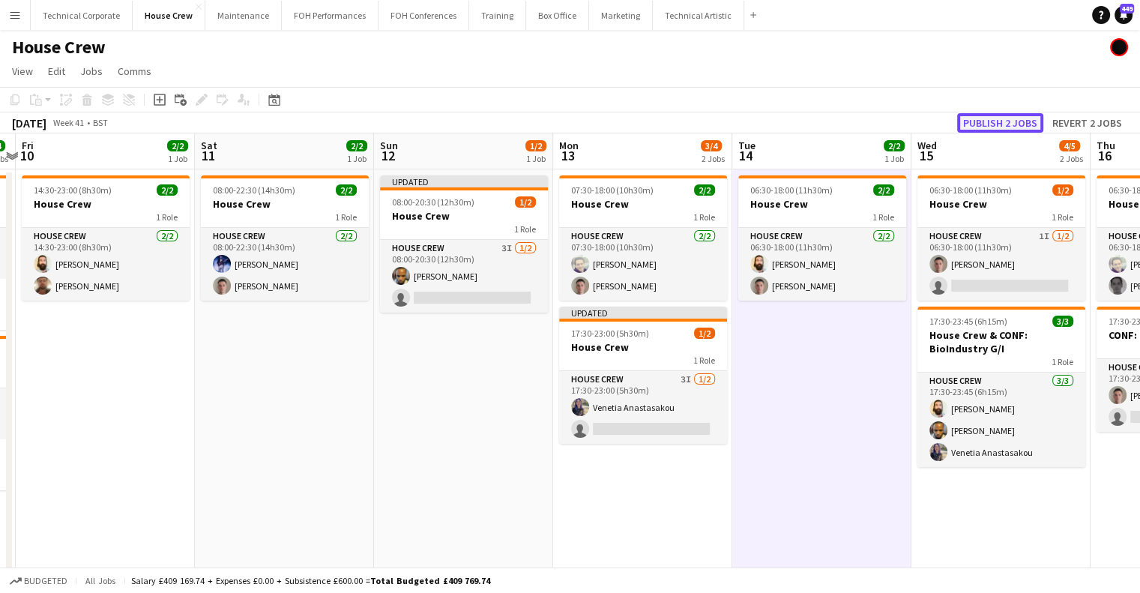
click at [1018, 122] on button "Publish 2 jobs" at bounding box center [1000, 122] width 86 height 19
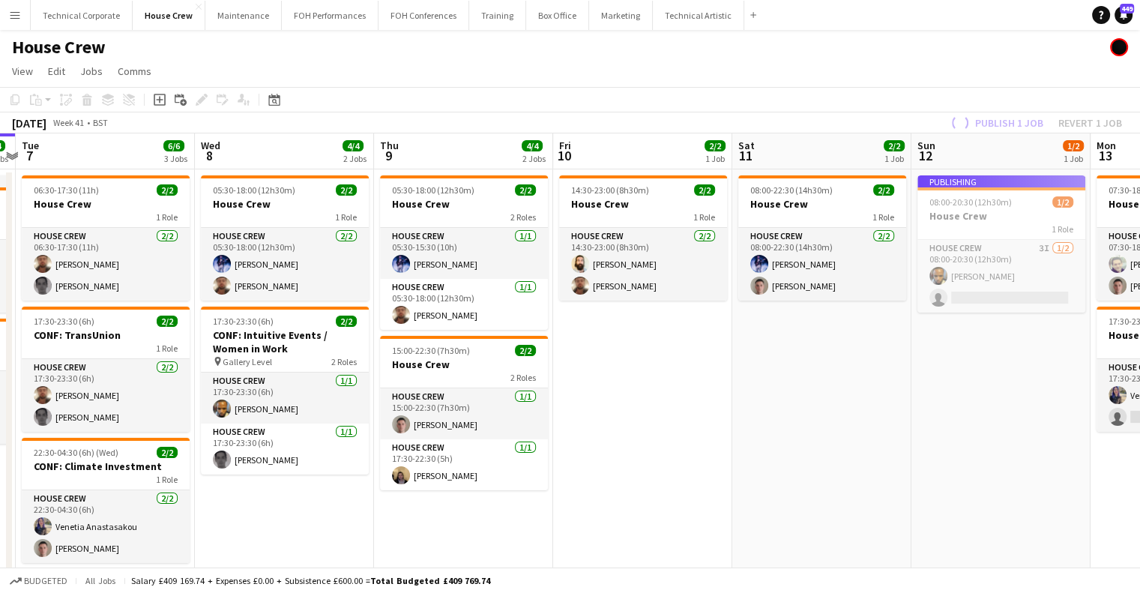
drag, startPoint x: 380, startPoint y: 457, endPoint x: 858, endPoint y: 458, distance: 478.3
click at [861, 458] on app-calendar-viewport "Sun 5 2/2 1 Job Mon 6 4/4 2 Jobs Tue 7 6/6 3 Jobs Wed 8 4/4 2 Jobs Thu 9 4/4 2 …" at bounding box center [570, 371] width 1140 height 477
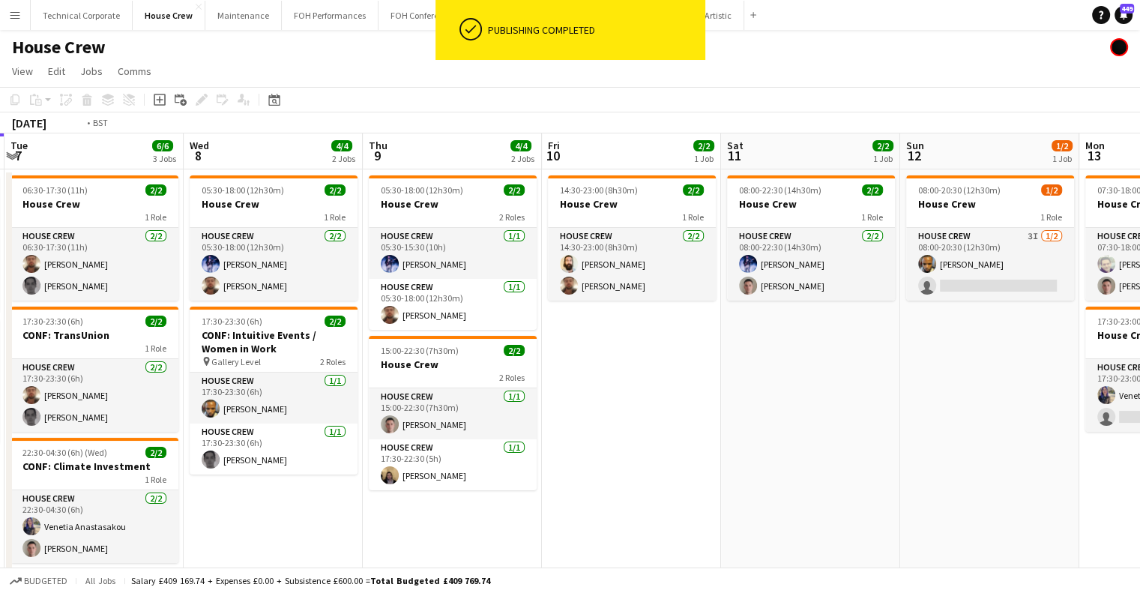
drag, startPoint x: 651, startPoint y: 459, endPoint x: 943, endPoint y: 455, distance: 292.4
click at [945, 455] on app-calendar-viewport "Sun 5 2/2 1 Job Mon 6 4/4 2 Jobs Tue 7 6/6 3 Jobs Wed 8 4/4 2 Jobs Thu 9 4/4 2 …" at bounding box center [570, 371] width 1140 height 477
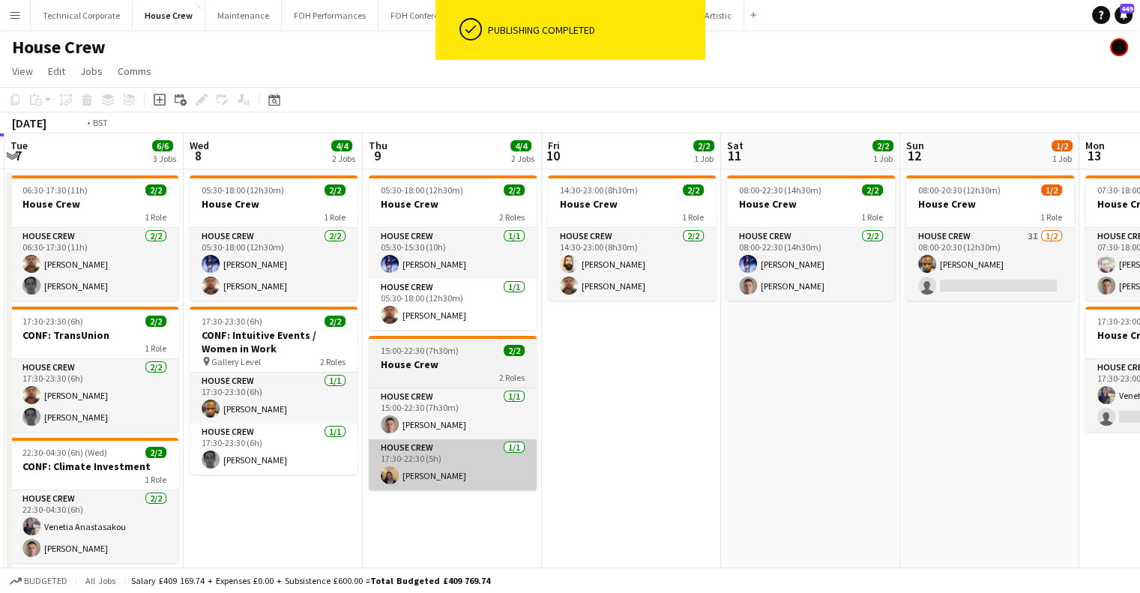
scroll to position [0, 345]
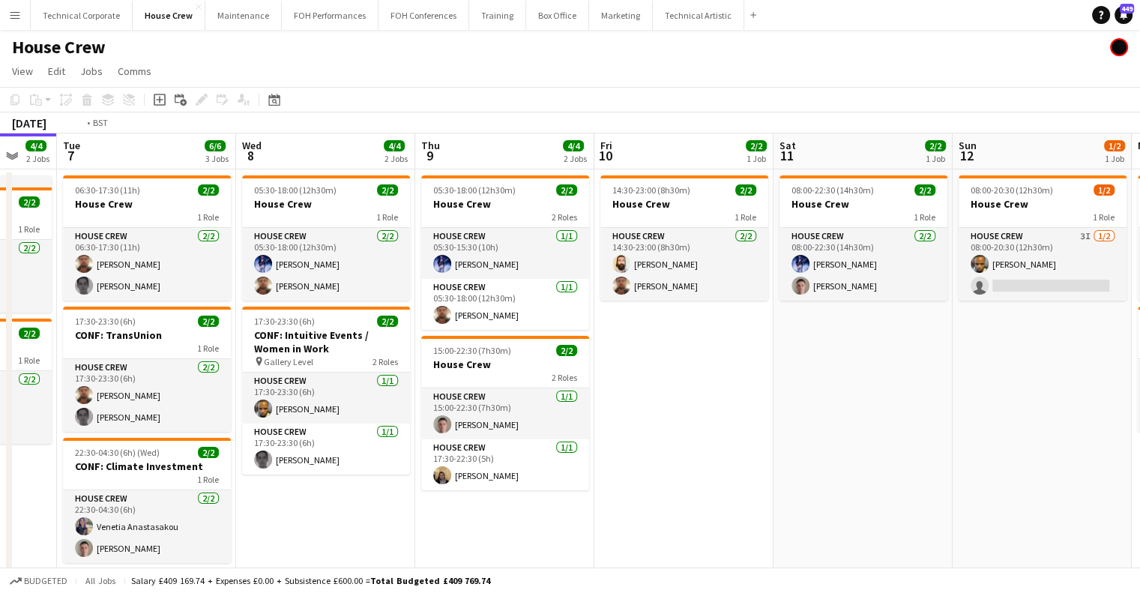
drag, startPoint x: 818, startPoint y: 347, endPoint x: 400, endPoint y: 341, distance: 418.3
click at [378, 341] on app-calendar-viewport "Fri 3 4/4 2 Jobs Sat 4 2/2 1 Job Sun 5 2/2 1 Job Mon 6 4/4 2 Jobs Tue 7 6/6 3 J…" at bounding box center [570, 371] width 1140 height 477
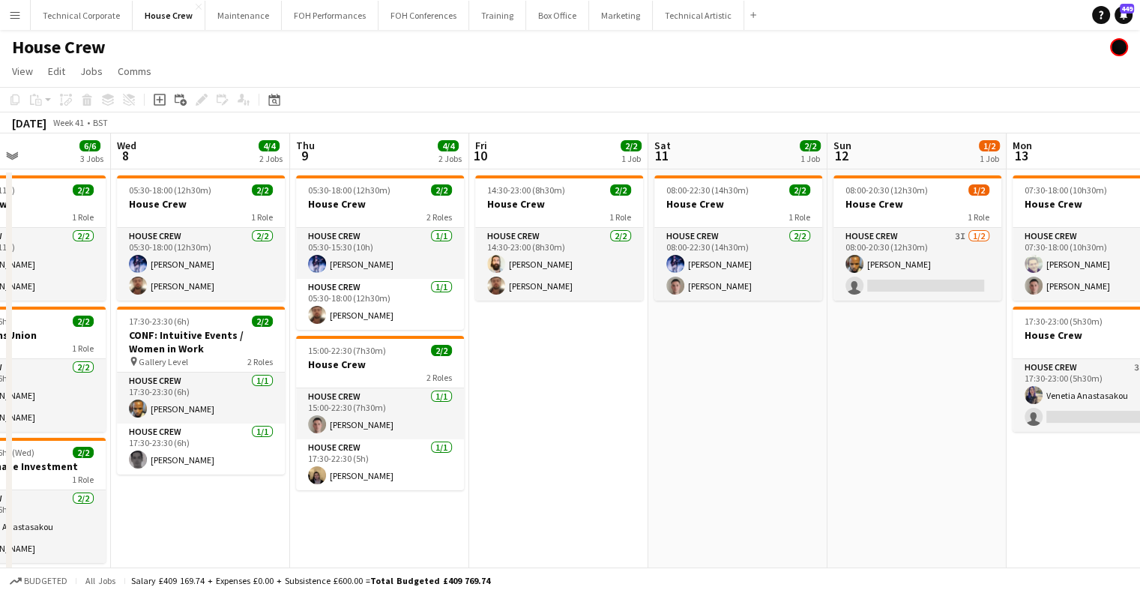
drag, startPoint x: 525, startPoint y: 364, endPoint x: 773, endPoint y: 319, distance: 252.2
click at [441, 370] on app-calendar-viewport "Sun 5 2/2 1 Job Mon 6 4/4 2 Jobs Tue 7 6/6 3 Jobs Wed 8 4/4 2 Jobs Thu 9 4/4 2 …" at bounding box center [570, 371] width 1140 height 477
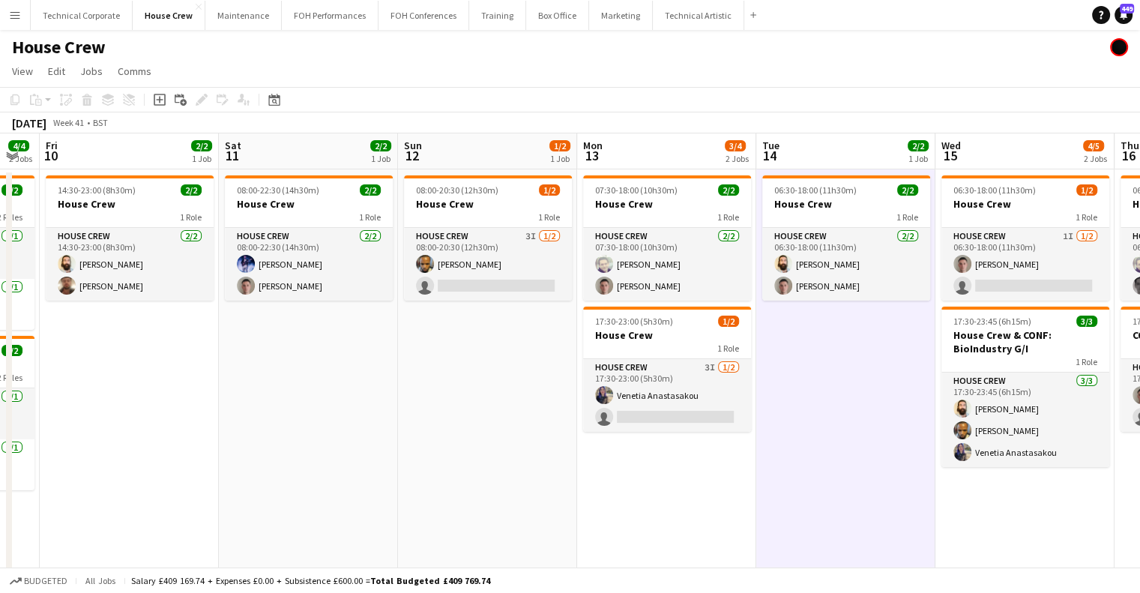
click at [180, 368] on app-calendar-viewport "Tue 7 6/6 3 Jobs Wed 8 4/4 2 Jobs Thu 9 4/4 2 Jobs Fri 10 2/2 1 Job Sat 11 2/2 …" at bounding box center [570, 371] width 1140 height 477
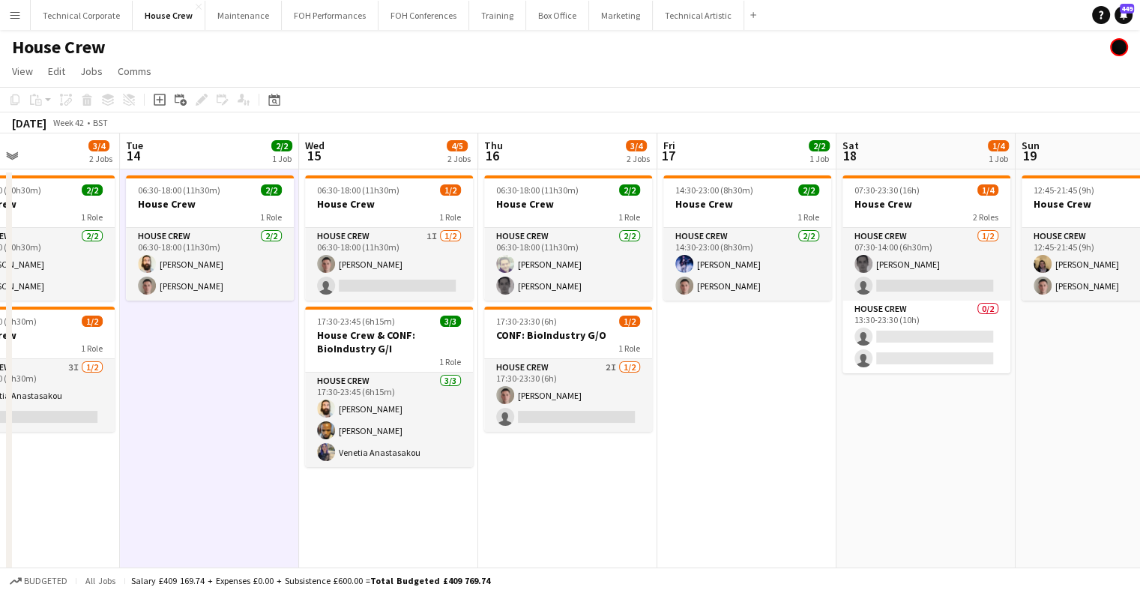
drag, startPoint x: 702, startPoint y: 331, endPoint x: 325, endPoint y: 345, distance: 377.3
click at [300, 348] on app-calendar-viewport "Fri 10 2/2 1 Job Sat 11 2/2 1 Job Sun 12 1/2 1 Job Mon 13 3/4 2 Jobs Tue 14 2/2…" at bounding box center [570, 371] width 1140 height 477
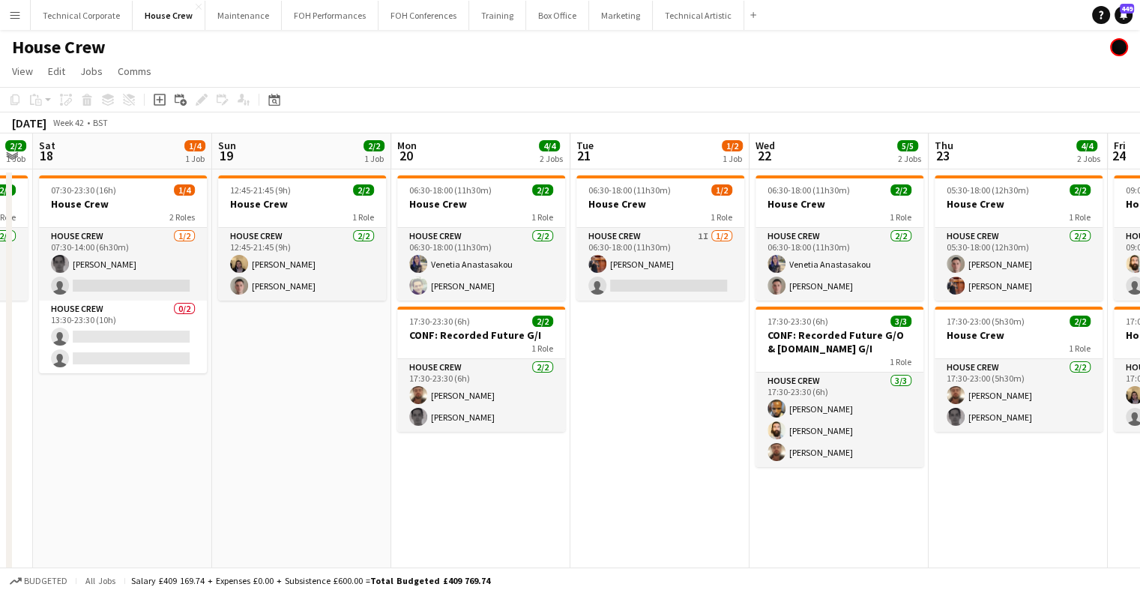
drag, startPoint x: 396, startPoint y: 341, endPoint x: 361, endPoint y: 341, distance: 35.2
click at [361, 341] on app-calendar-viewport "Tue 14 2/2 1 Job Wed 15 4/5 2 Jobs Thu 16 3/4 2 Jobs Fri 17 2/2 1 Job Sat 18 1/…" at bounding box center [570, 371] width 1140 height 477
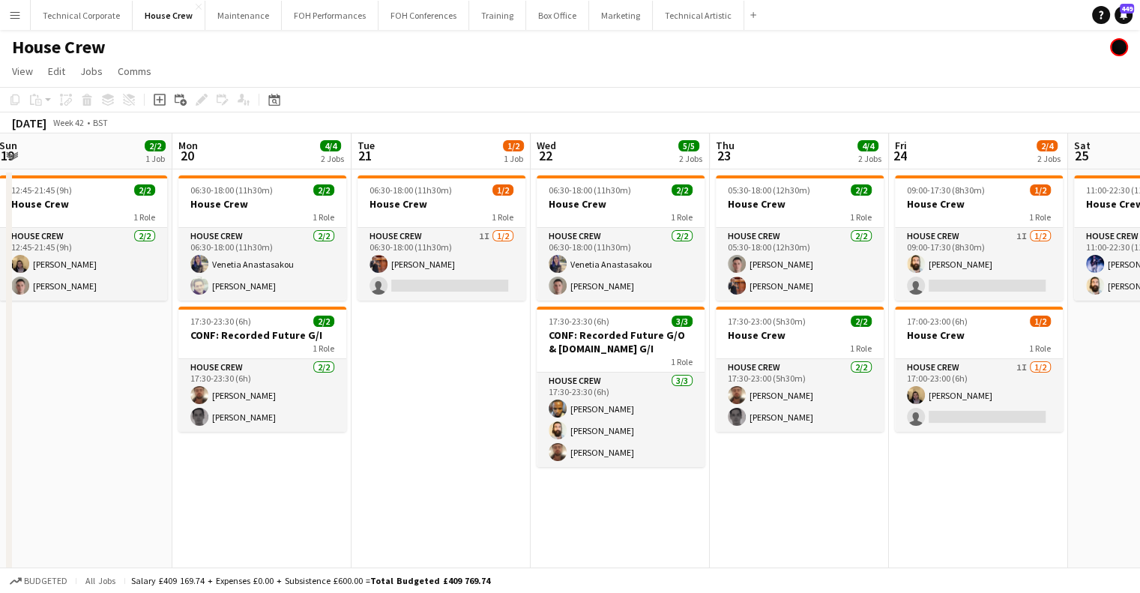
drag, startPoint x: 754, startPoint y: 315, endPoint x: 552, endPoint y: 346, distance: 204.0
click at [552, 346] on app-calendar-viewport "Thu 16 3/4 2 Jobs Fri 17 2/2 1 Job Sat 18 1/4 1 Job Sun 19 2/2 1 Job Mon 20 4/4…" at bounding box center [570, 371] width 1140 height 477
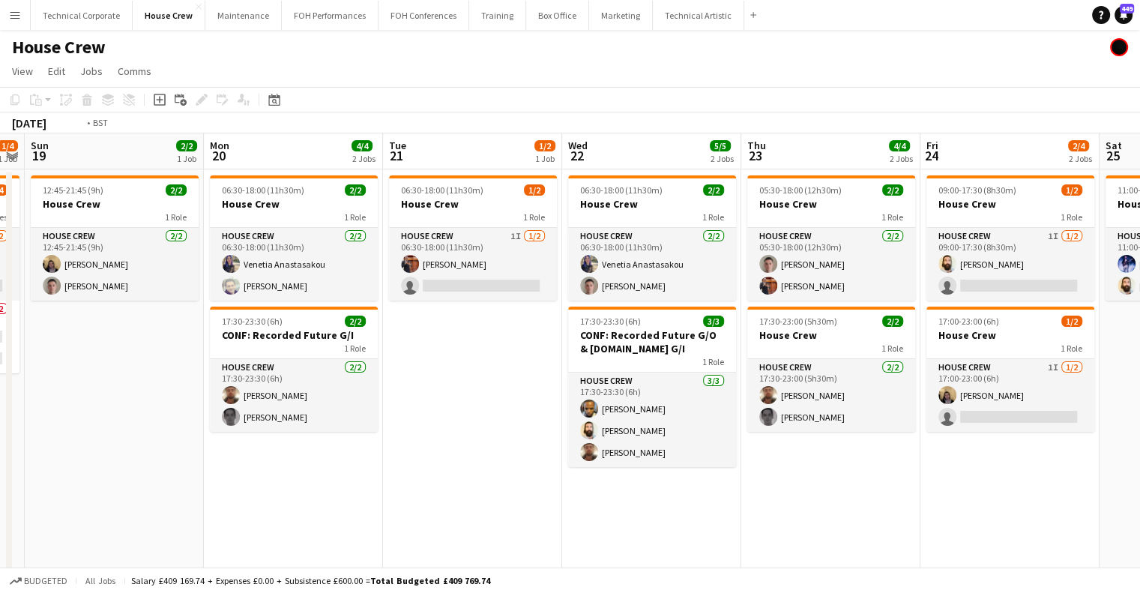
drag, startPoint x: 851, startPoint y: 383, endPoint x: 597, endPoint y: 409, distance: 255.5
click at [597, 409] on app-calendar-viewport "Thu 16 3/4 2 Jobs Fri 17 2/2 1 Job Sat 18 1/4 1 Job Sun 19 2/2 1 Job Mon 20 4/4…" at bounding box center [570, 371] width 1140 height 477
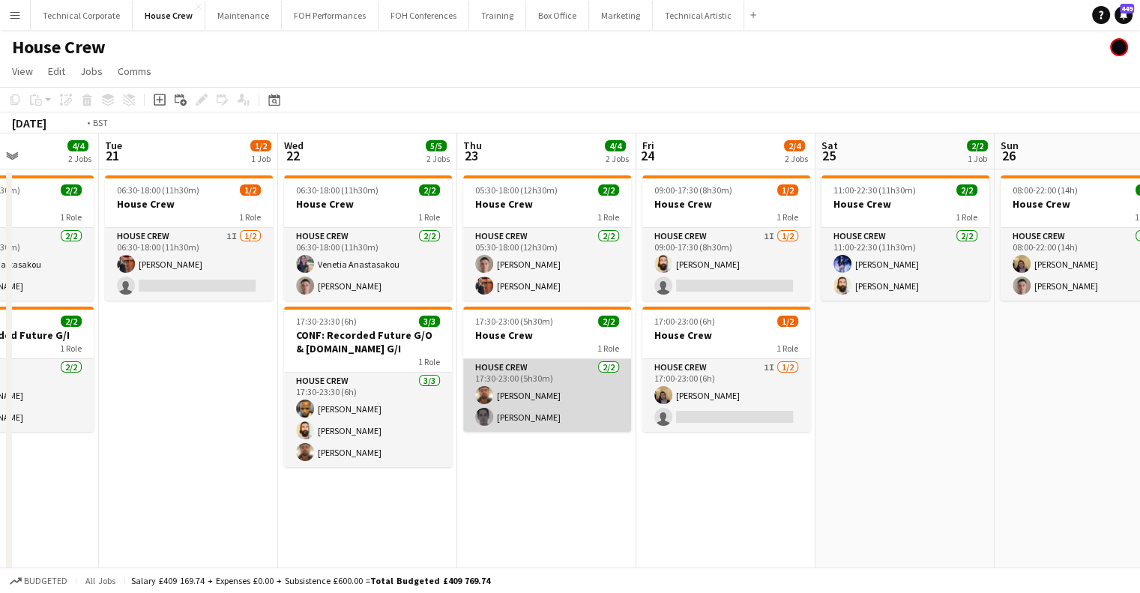
drag, startPoint x: 729, startPoint y: 398, endPoint x: 832, endPoint y: 395, distance: 102.7
click at [888, 393] on app-calendar-viewport "Sat 18 1/4 1 Job Sun 19 2/2 1 Job Mon 20 4/4 2 Jobs Tue 21 1/2 1 Job Wed 22 5/5…" at bounding box center [570, 371] width 1140 height 477
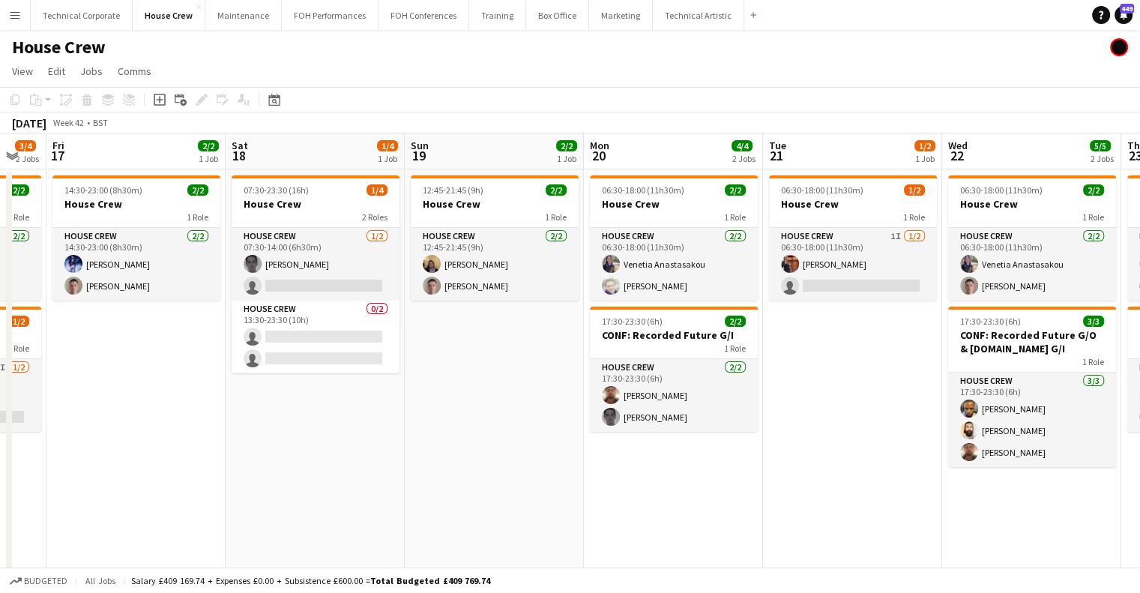
click at [768, 406] on app-calendar-viewport "Wed 15 4/5 2 Jobs Thu 16 3/4 2 Jobs Fri 17 2/2 1 Job Sat 18 1/4 1 Job Sun 19 2/…" at bounding box center [570, 371] width 1140 height 477
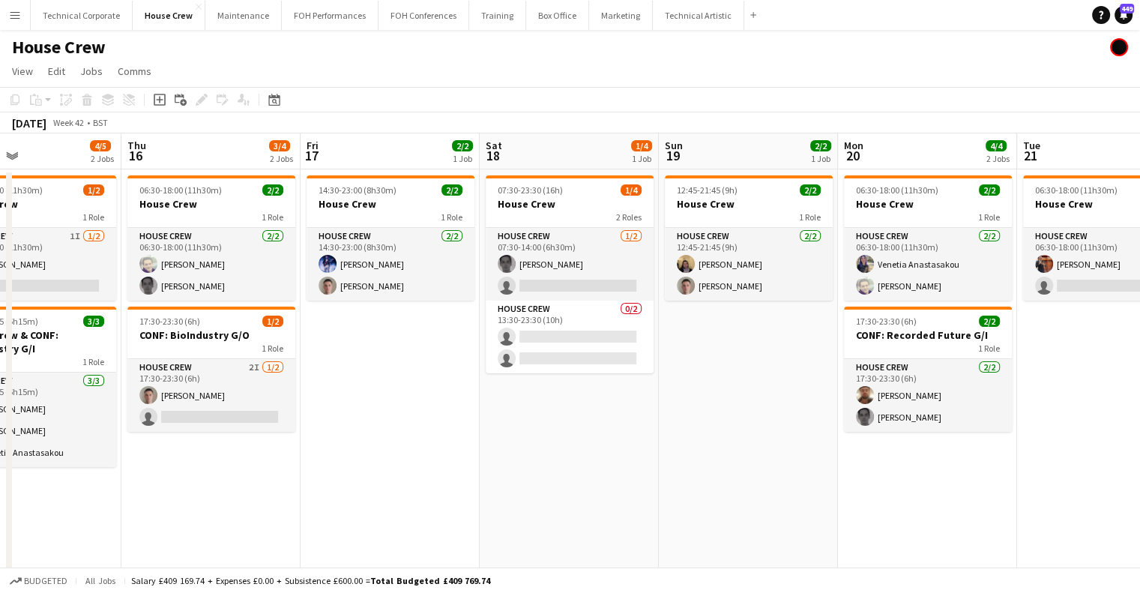
drag, startPoint x: 476, startPoint y: 408, endPoint x: 730, endPoint y: 406, distance: 254.1
click at [730, 406] on app-calendar-viewport "Mon 13 3/4 2 Jobs Tue 14 2/2 1 Job Wed 15 4/5 2 Jobs Thu 16 3/4 2 Jobs Fri 17 2…" at bounding box center [570, 371] width 1140 height 477
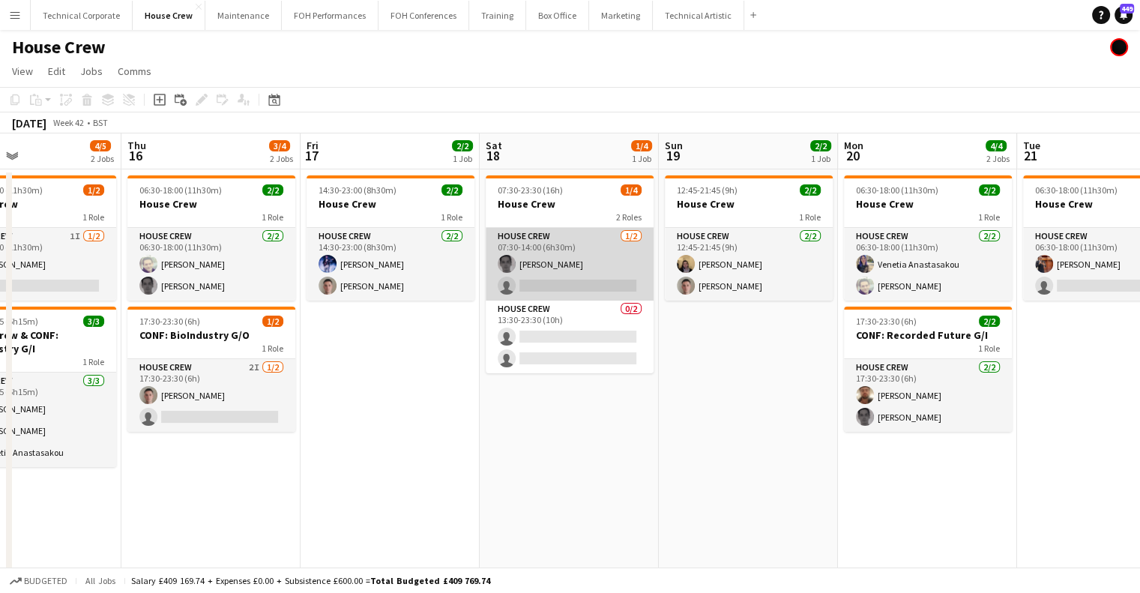
click at [576, 256] on app-card-role "House Crew 1/2 07:30-14:00 (6h30m) Johnny McCaughan single-neutral-actions" at bounding box center [570, 264] width 168 height 73
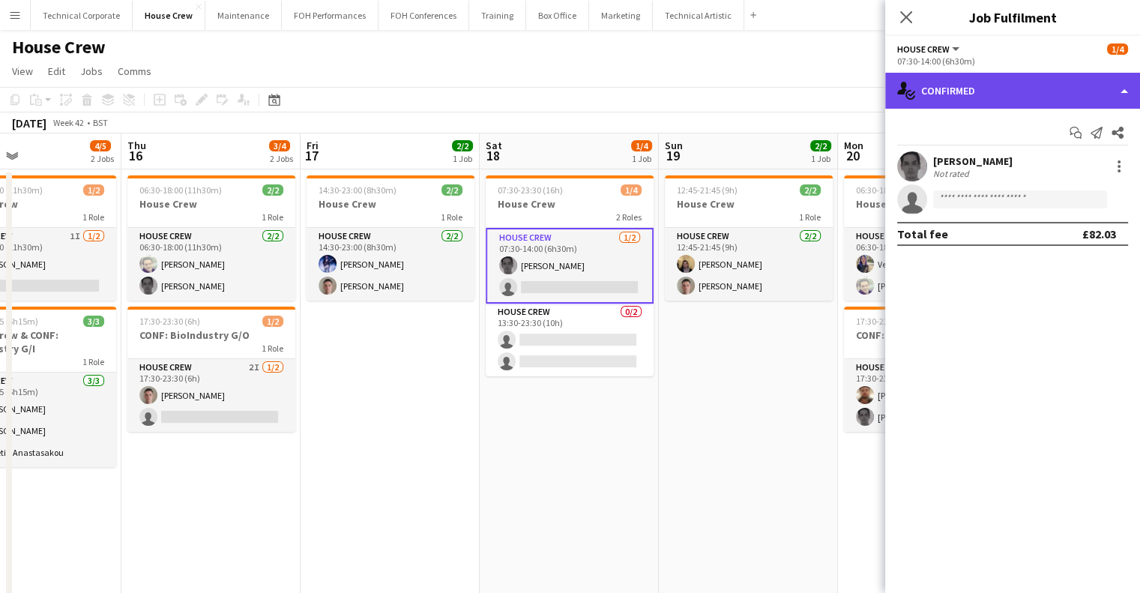
click at [1017, 94] on div "single-neutral-actions-check-2 Confirmed" at bounding box center [1012, 91] width 255 height 36
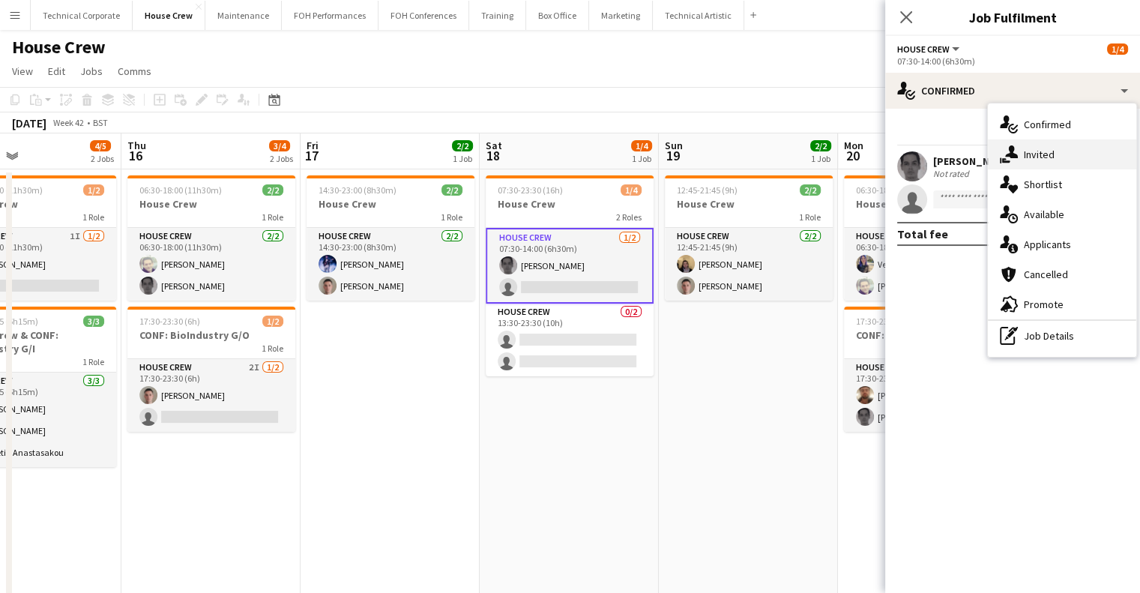
click at [1046, 150] on span "Invited" at bounding box center [1039, 154] width 31 height 13
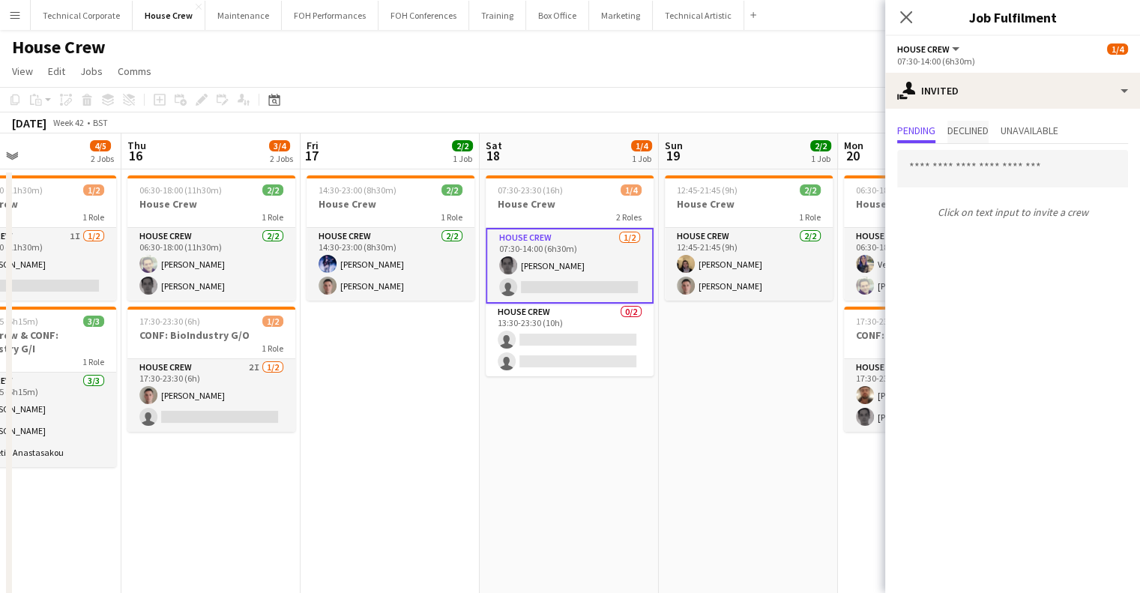
click at [957, 121] on span "Declined" at bounding box center [968, 132] width 41 height 22
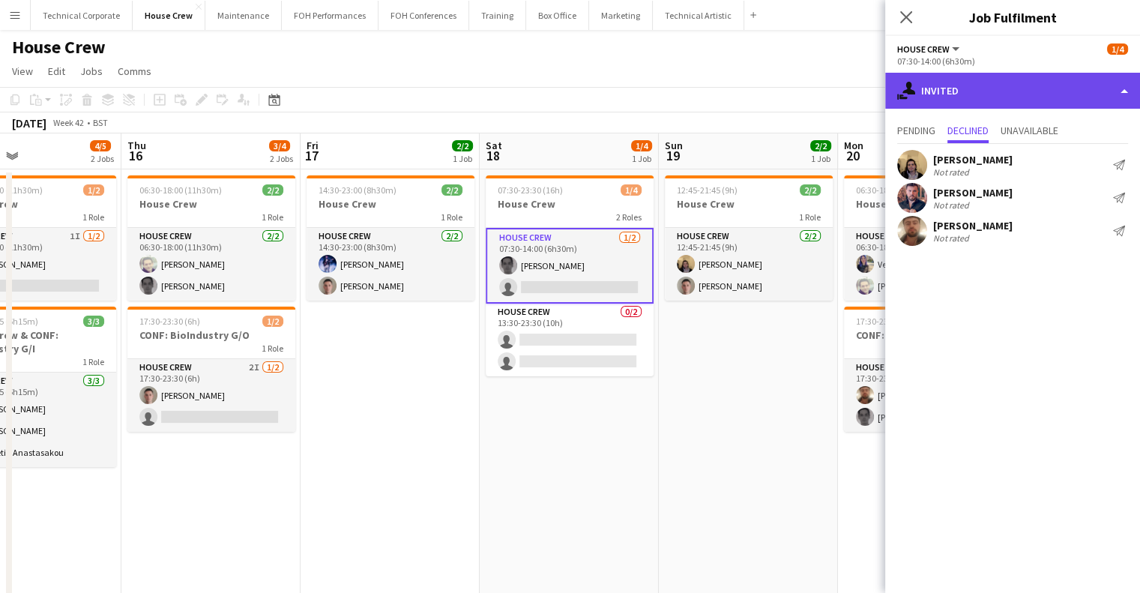
click at [996, 91] on div "single-neutral-actions-share-1 Invited" at bounding box center [1012, 91] width 255 height 36
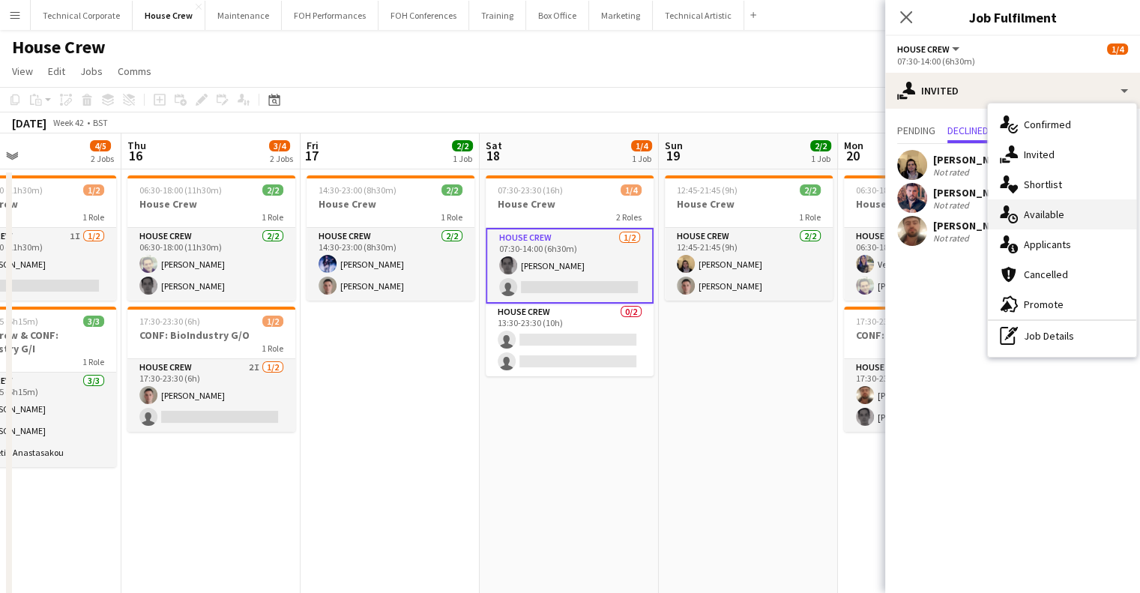
click at [1062, 211] on span "Available" at bounding box center [1044, 214] width 40 height 13
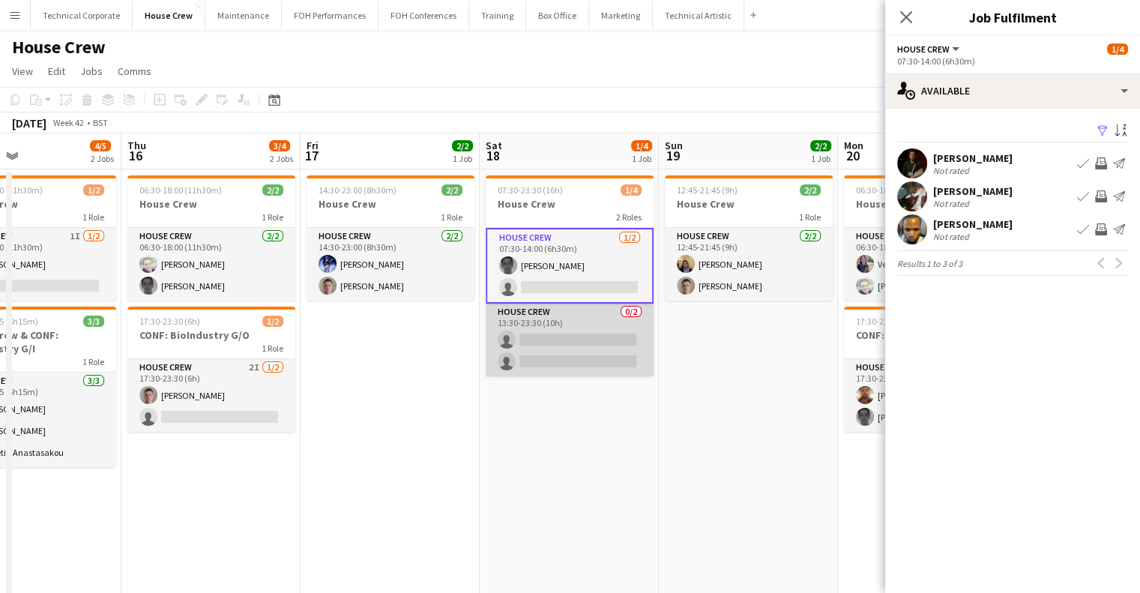
click at [604, 349] on app-card-role "House Crew 0/2 13:30-23:30 (10h) single-neutral-actions single-neutral-actions" at bounding box center [570, 340] width 168 height 73
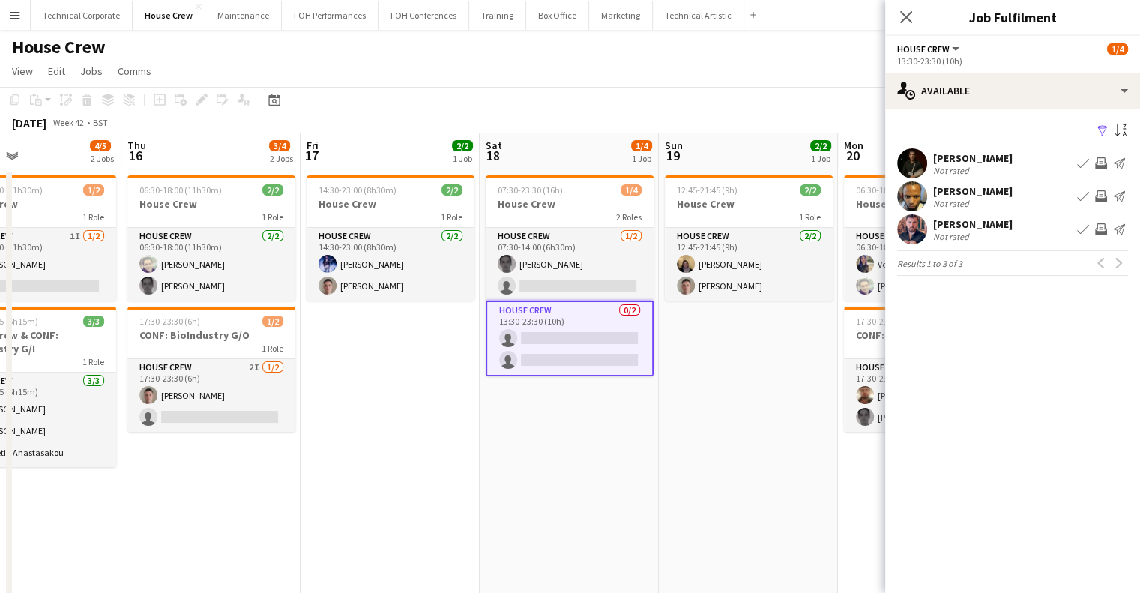
click at [1017, 115] on div "Filter Sort asc Joe Harbot Not rated Book crew Invite crew Send notification Rh…" at bounding box center [1012, 201] width 255 height 185
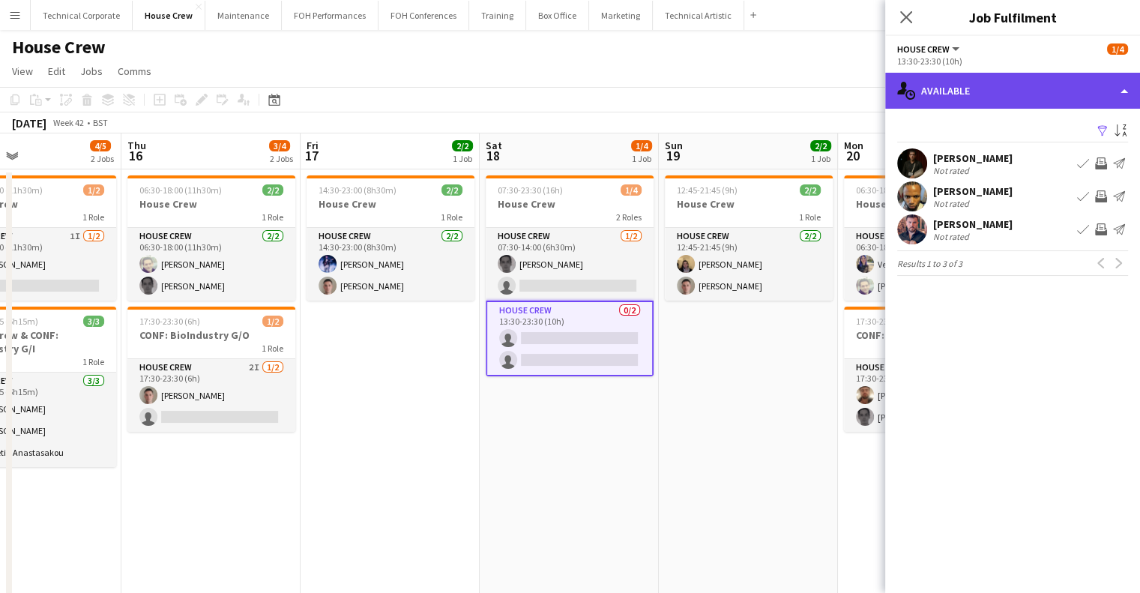
click at [1013, 100] on div "single-neutral-actions-upload Available" at bounding box center [1012, 91] width 255 height 36
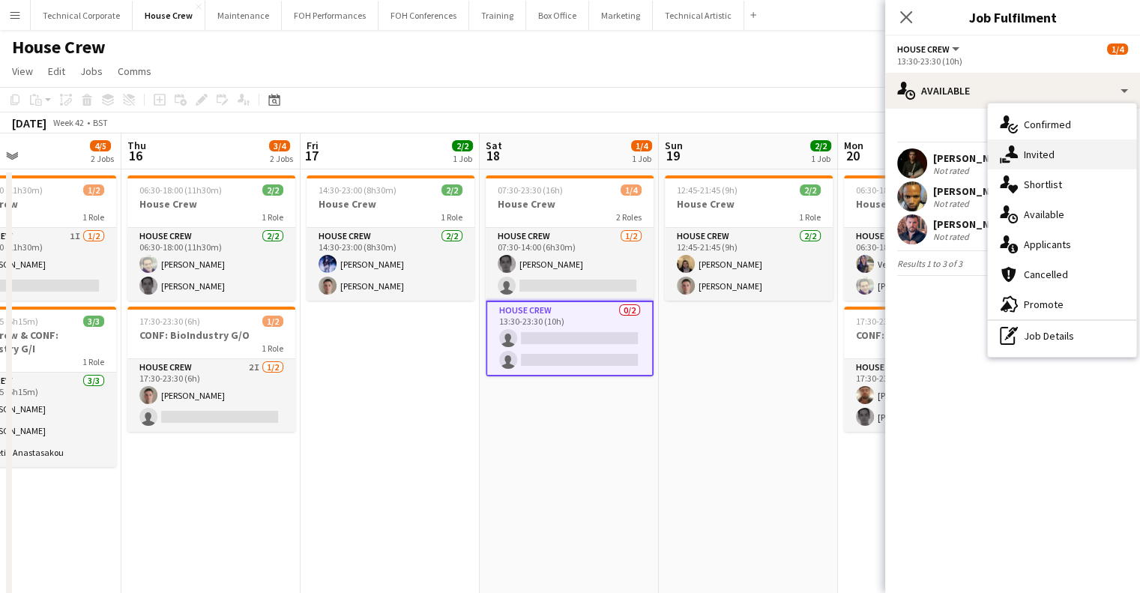
click at [1041, 157] on span "Invited" at bounding box center [1039, 154] width 31 height 13
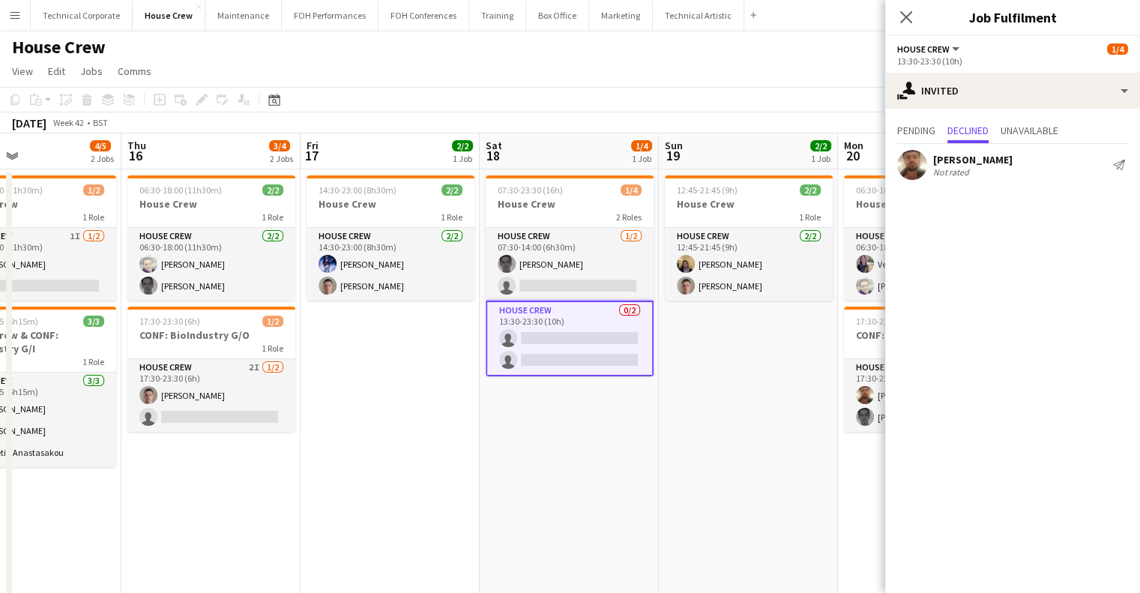
click at [939, 124] on div "Pending Declined Unavailable" at bounding box center [1012, 132] width 231 height 23
click at [934, 125] on span "Pending" at bounding box center [916, 130] width 38 height 10
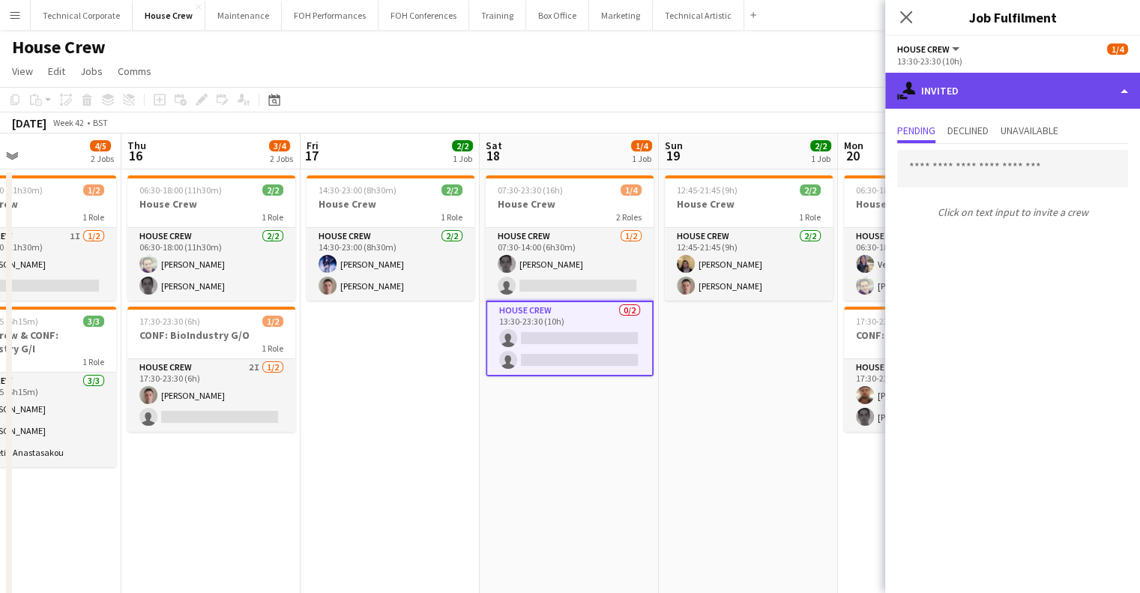
click at [980, 100] on div "single-neutral-actions-share-1 Invited" at bounding box center [1012, 91] width 255 height 36
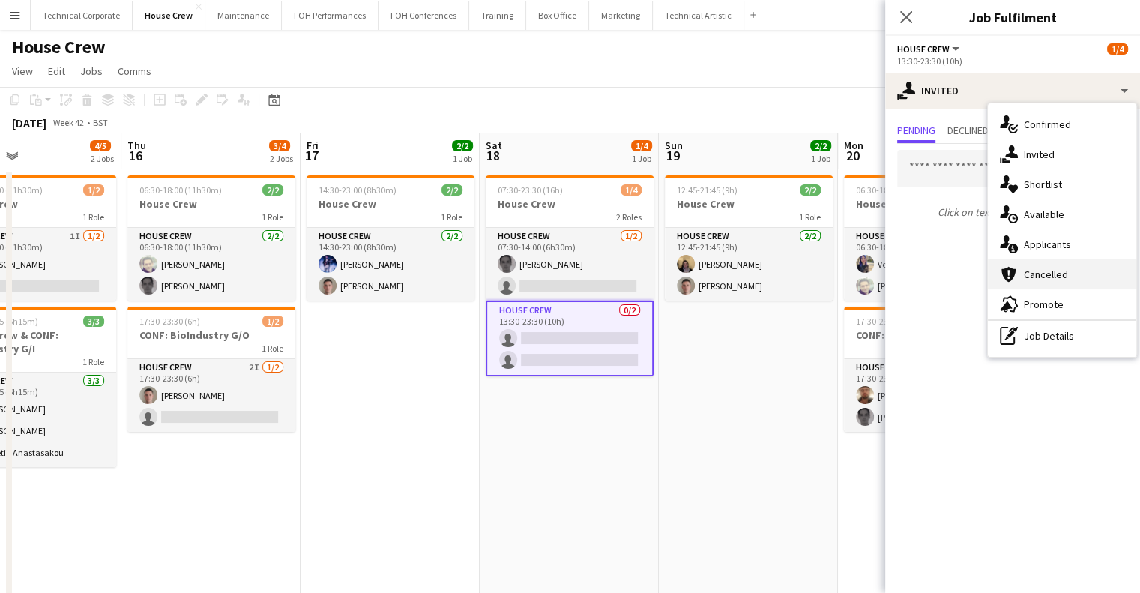
click at [1040, 265] on div "cancellation Cancelled" at bounding box center [1062, 274] width 148 height 30
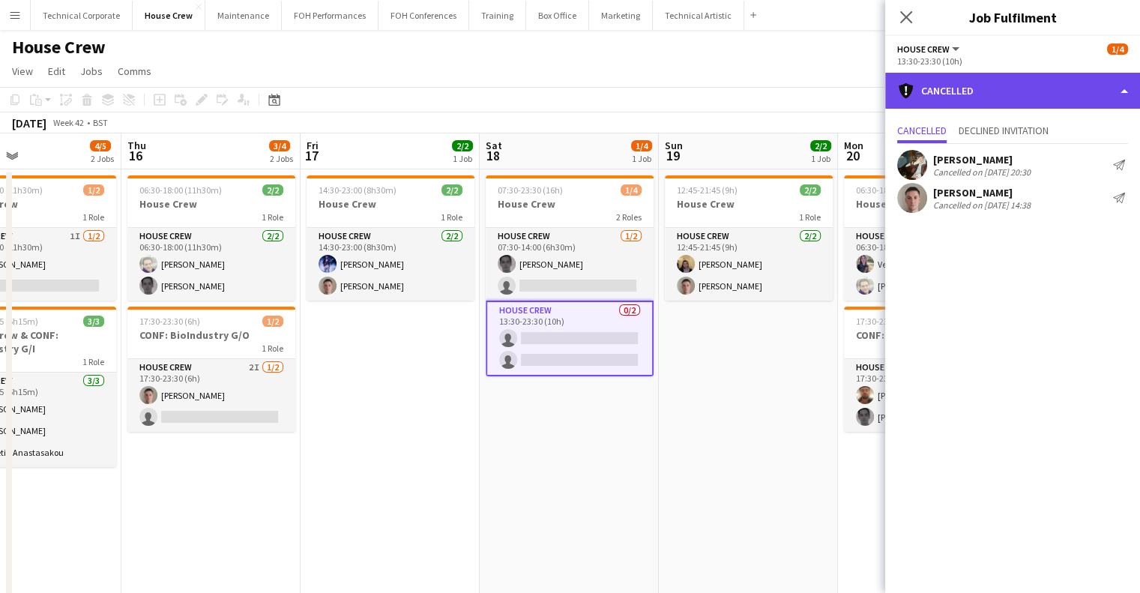
click at [1021, 91] on div "cancellation Cancelled" at bounding box center [1012, 91] width 255 height 36
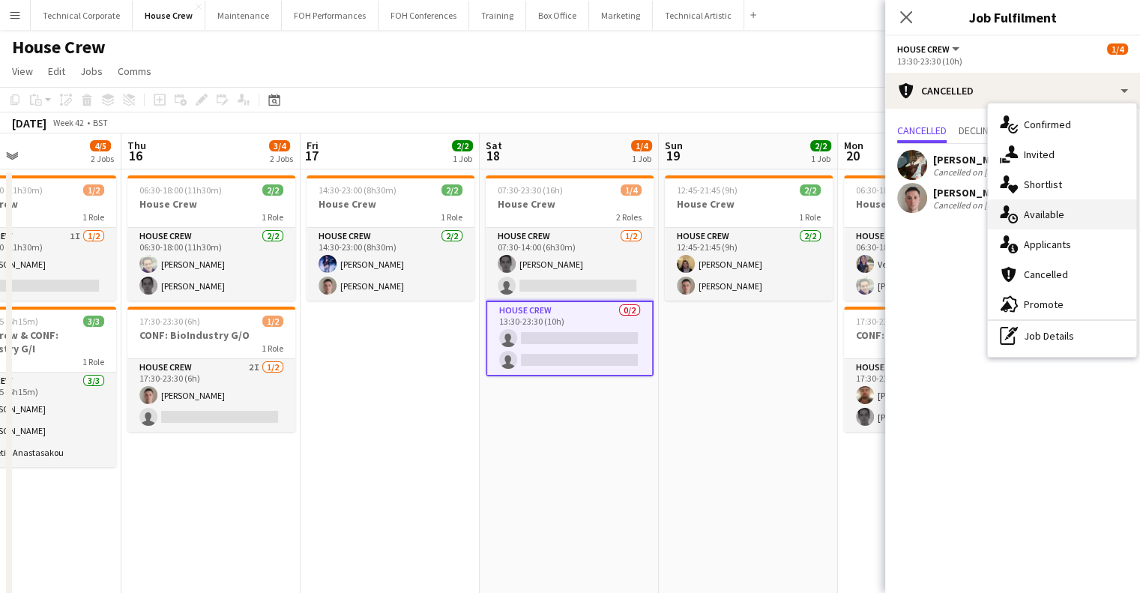
click at [1067, 215] on div "single-neutral-actions-upload Available" at bounding box center [1062, 214] width 148 height 30
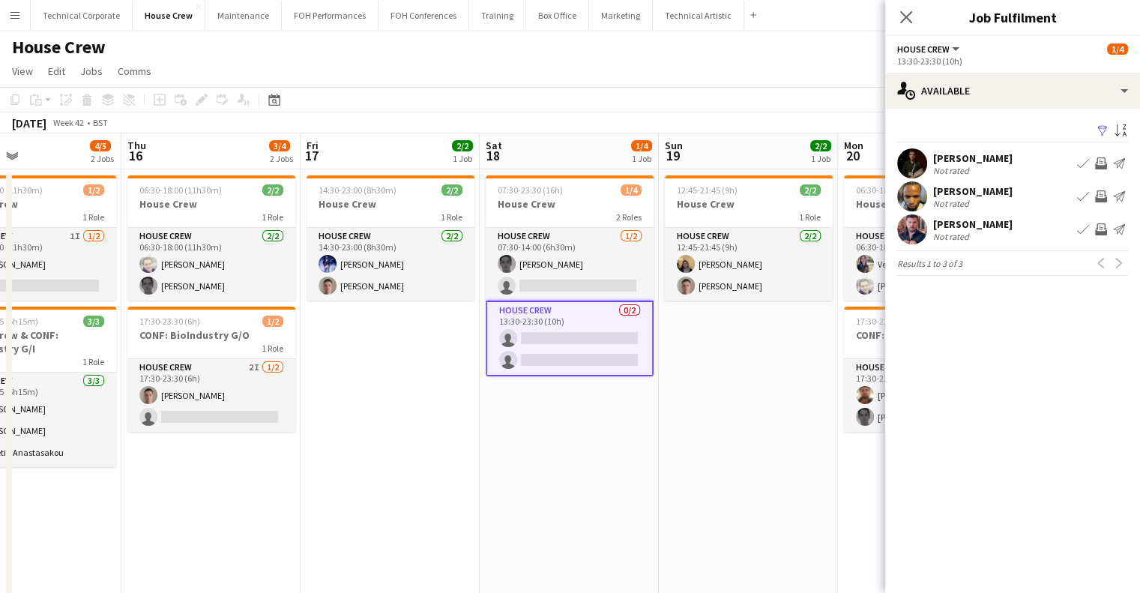
click at [1098, 193] on app-icon "Invite crew" at bounding box center [1101, 196] width 12 height 12
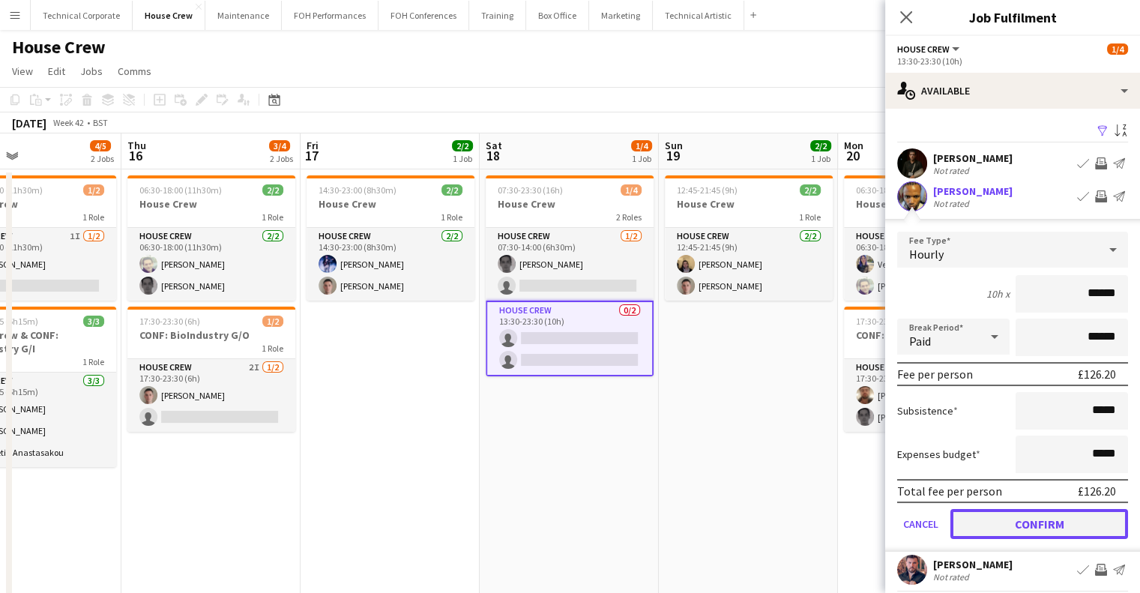
click at [1068, 519] on button "Confirm" at bounding box center [1040, 524] width 178 height 30
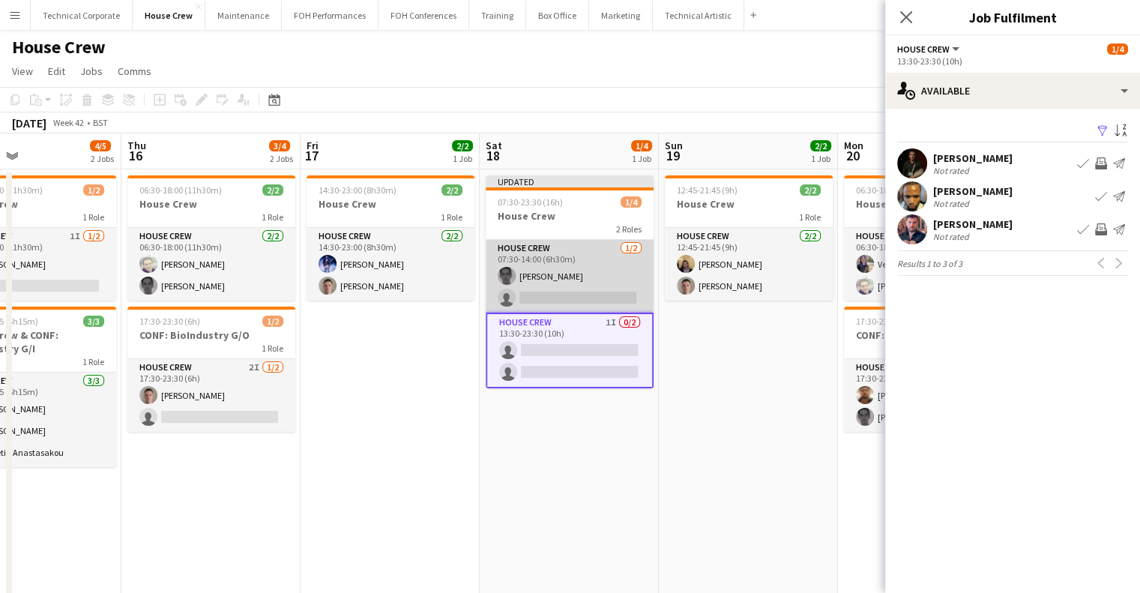
click at [615, 280] on app-card-role "House Crew 1/2 07:30-14:00 (6h30m) Johnny McCaughan single-neutral-actions" at bounding box center [570, 276] width 168 height 73
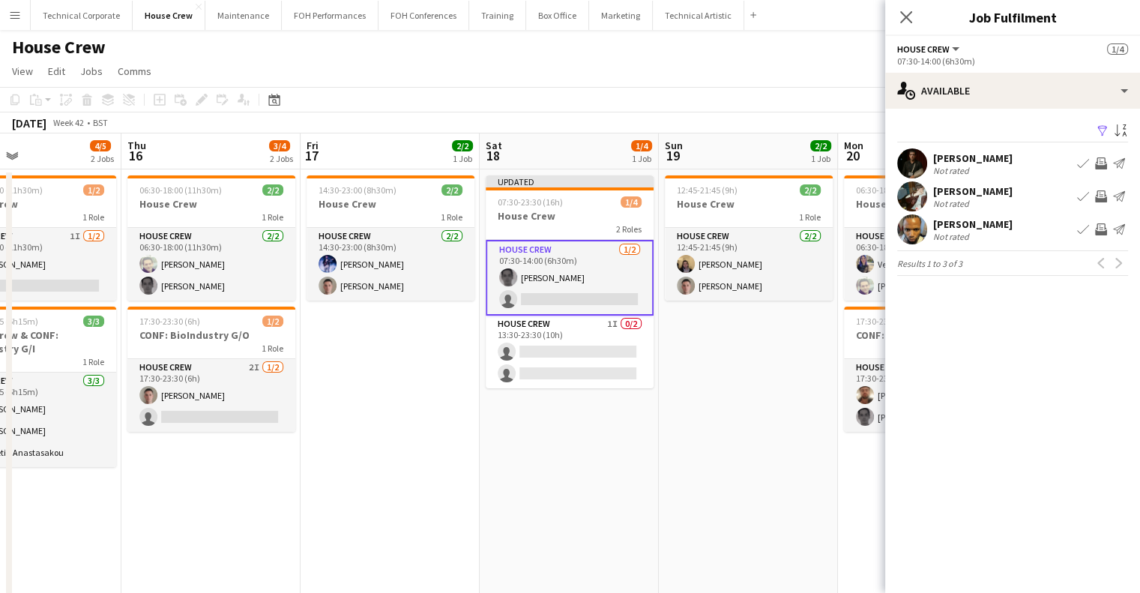
click at [591, 441] on app-date-cell "Updated 07:30-23:30 (16h) 1/4 House Crew 2 Roles House Crew 1/2 07:30-14:00 (6h…" at bounding box center [569, 389] width 179 height 441
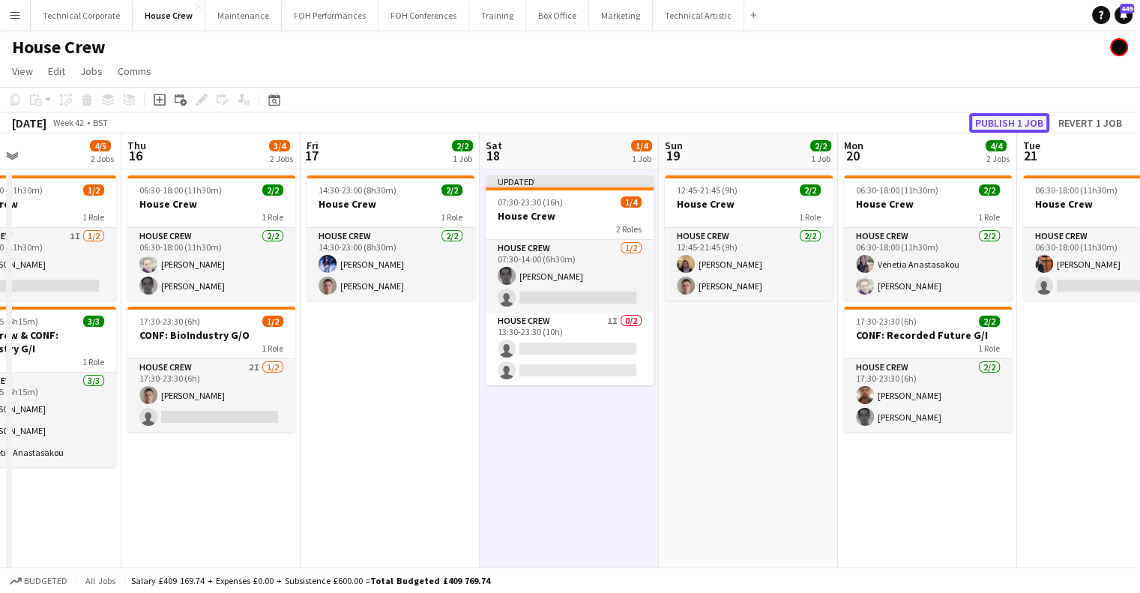
click at [1023, 114] on button "Publish 1 job" at bounding box center [1009, 122] width 80 height 19
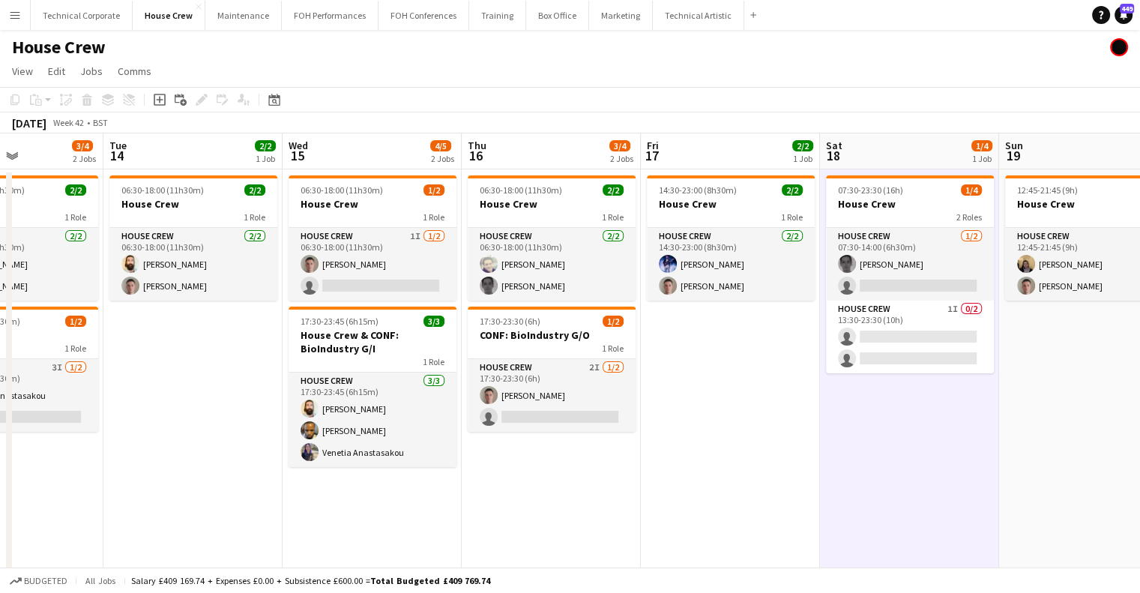
drag, startPoint x: 553, startPoint y: 407, endPoint x: 720, endPoint y: 540, distance: 213.4
click at [650, 433] on app-calendar-viewport "Sat 11 2/2 1 Job Sun 12 1/2 1 Job Mon 13 3/4 2 Jobs Tue 14 2/2 1 Job Wed 15 4/5…" at bounding box center [570, 371] width 1140 height 477
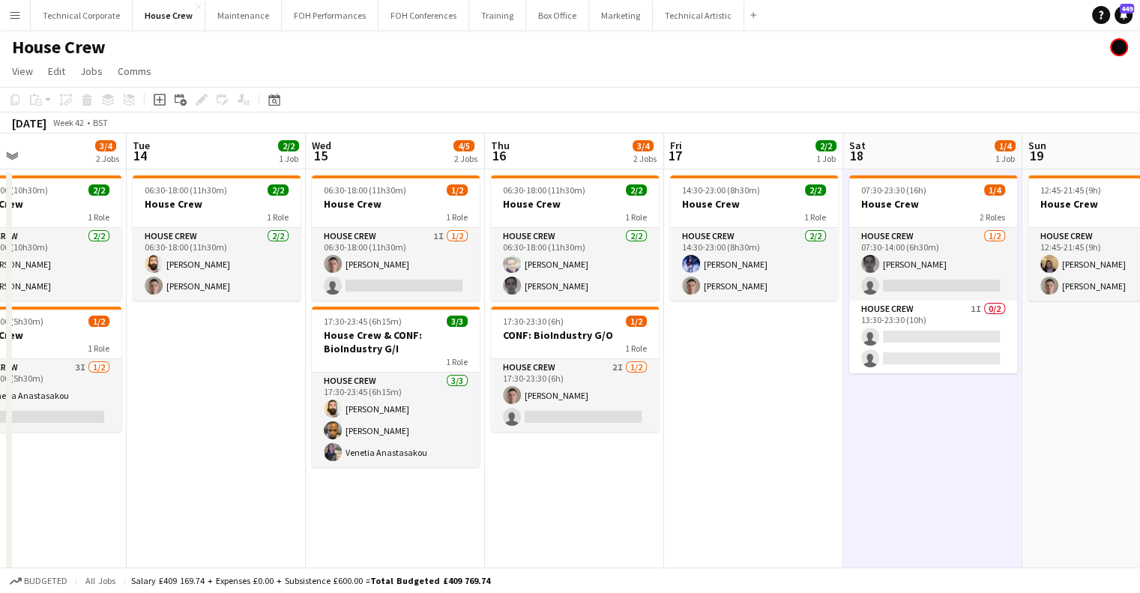
scroll to position [0, 534]
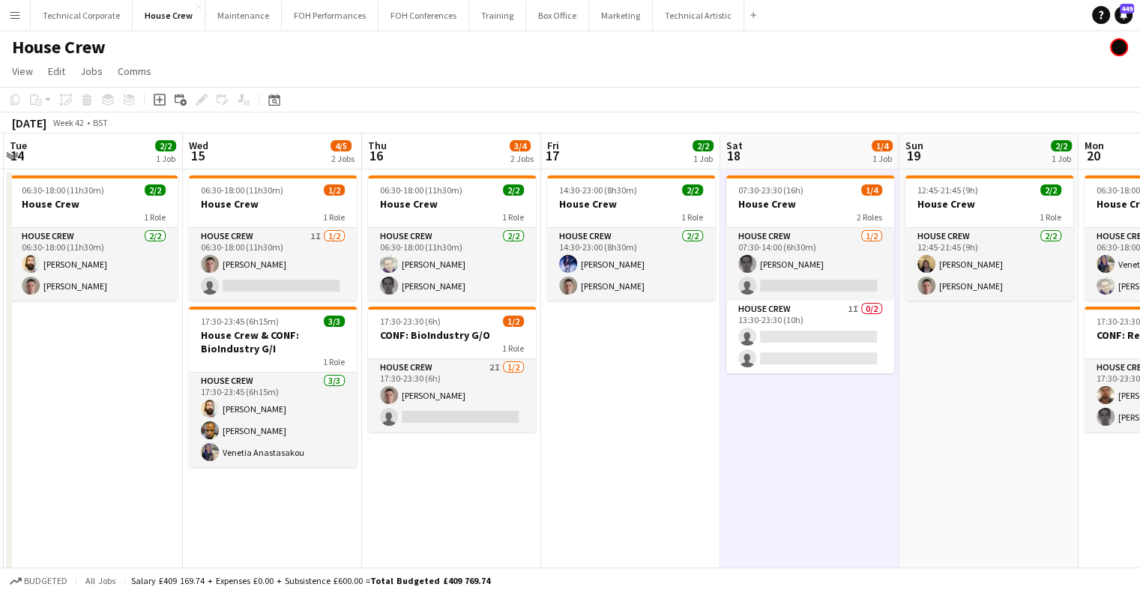
drag, startPoint x: 725, startPoint y: 518, endPoint x: 606, endPoint y: 560, distance: 126.4
click at [602, 551] on app-calendar-viewport "Sat 11 2/2 1 Job Sun 12 1/2 1 Job Mon 13 3/4 2 Jobs Tue 14 2/2 1 Job Wed 15 4/5…" at bounding box center [570, 371] width 1140 height 477
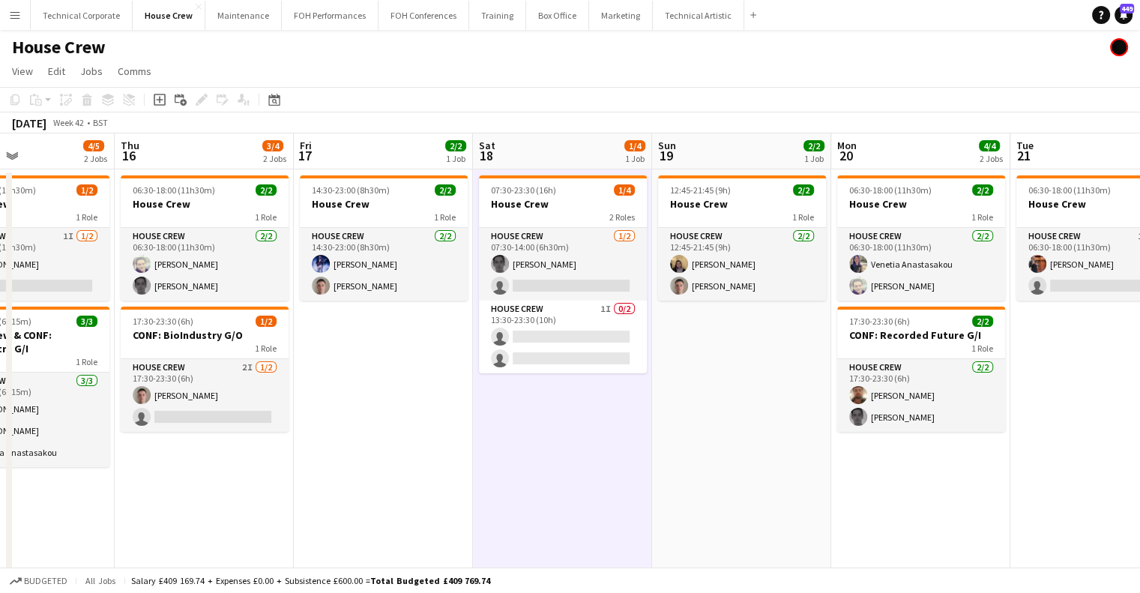
scroll to position [0, 426]
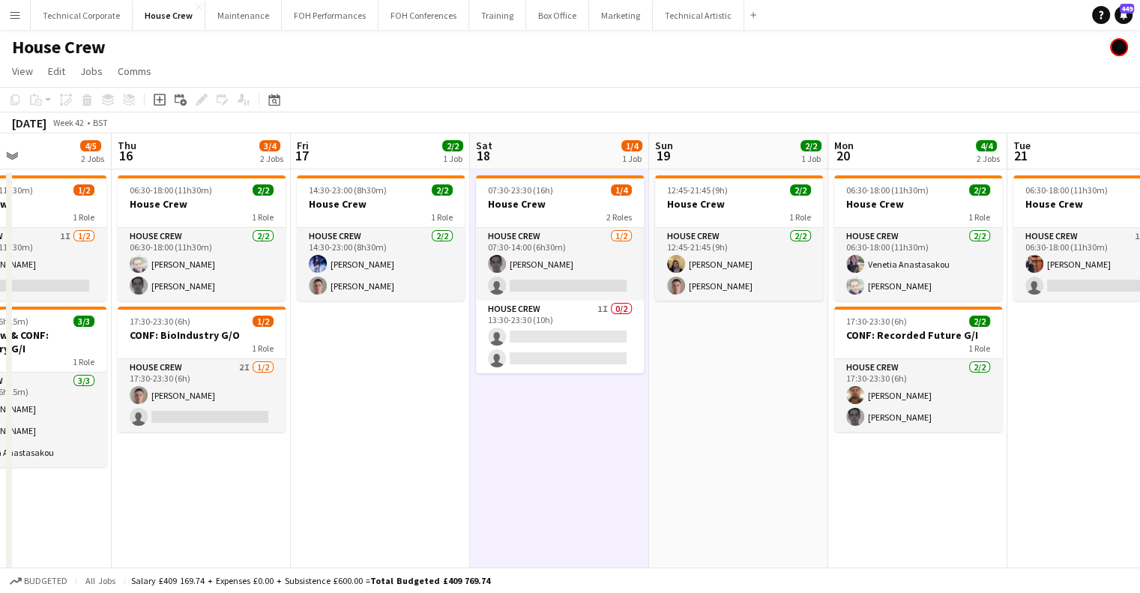
drag, startPoint x: 429, startPoint y: 467, endPoint x: 345, endPoint y: 478, distance: 84.6
click at [345, 478] on app-calendar-viewport "Mon 13 3/4 2 Jobs Tue 14 2/2 1 Job Wed 15 4/5 2 Jobs Thu 16 3/4 2 Jobs Fri 17 2…" at bounding box center [570, 371] width 1140 height 477
click at [605, 407] on app-date-cell "07:30-23:30 (16h) 1/4 House Crew 2 Roles House Crew 1/2 07:30-14:00 (6h30m) Joh…" at bounding box center [559, 389] width 179 height 441
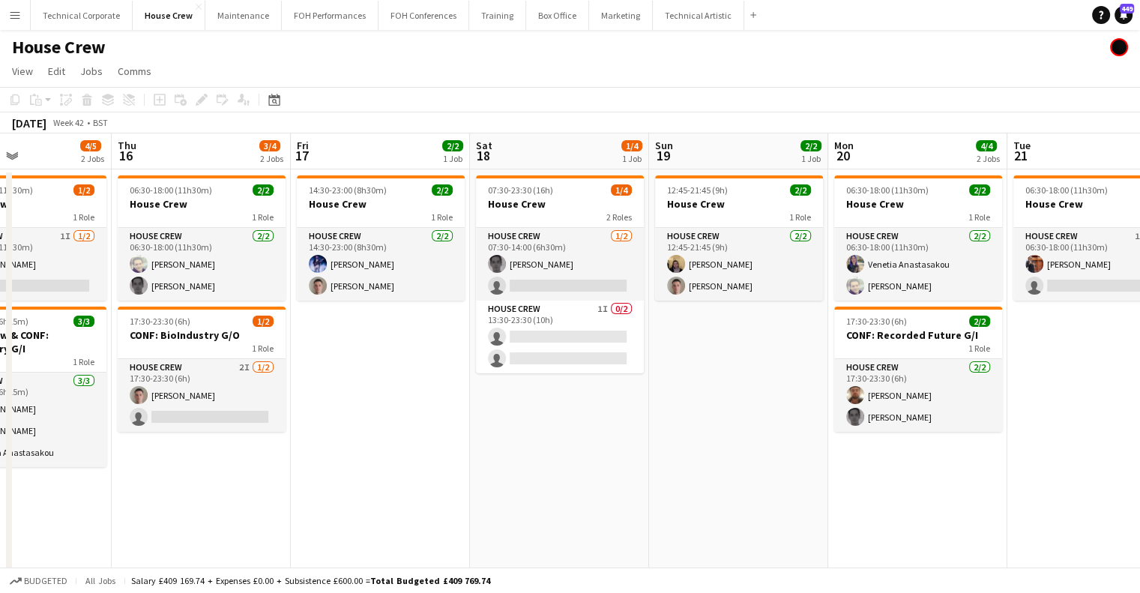
click at [600, 416] on app-date-cell "07:30-23:30 (16h) 1/4 House Crew 2 Roles House Crew 1/2 07:30-14:00 (6h30m) Joh…" at bounding box center [559, 389] width 179 height 441
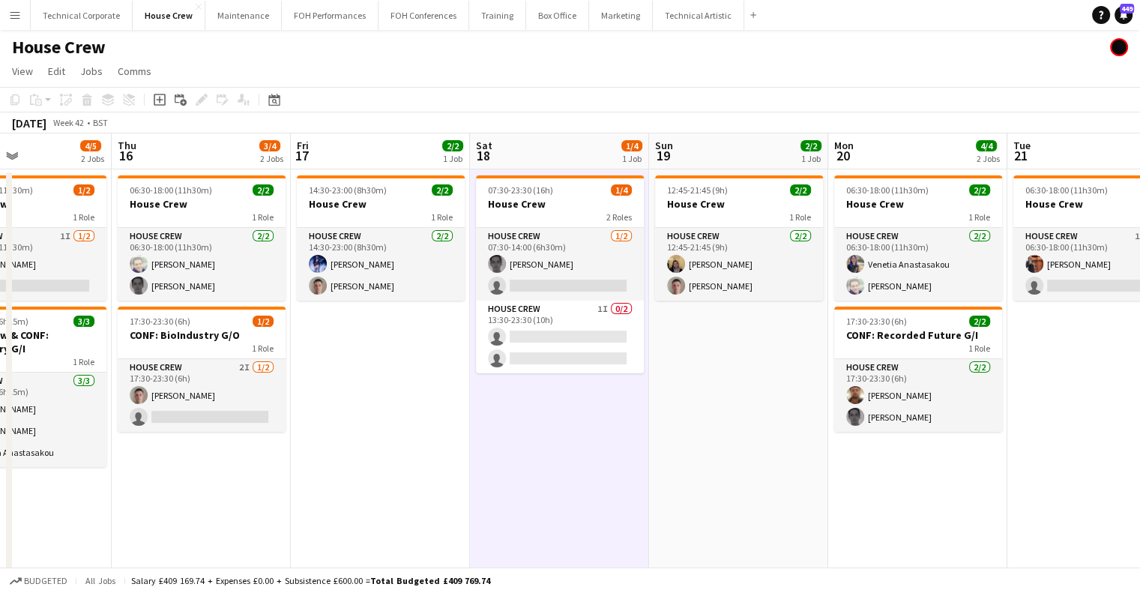
click at [600, 412] on app-date-cell "07:30-23:30 (16h) 1/4 House Crew 2 Roles House Crew 1/2 07:30-14:00 (6h30m) Joh…" at bounding box center [559, 389] width 179 height 441
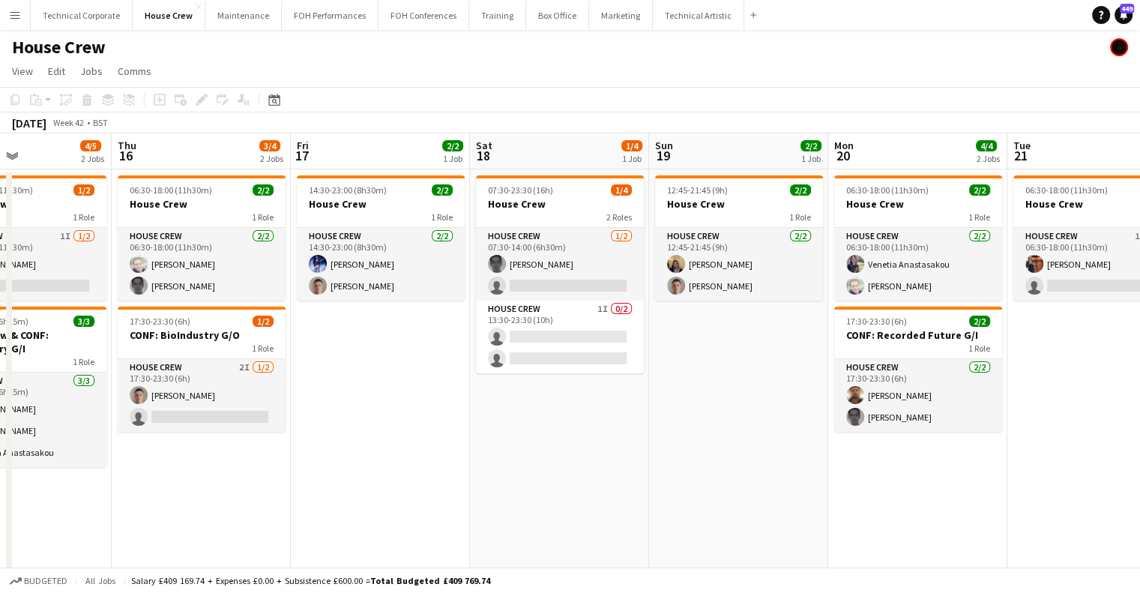
drag, startPoint x: 418, startPoint y: 361, endPoint x: 765, endPoint y: 370, distance: 347.2
click at [750, 368] on app-calendar-viewport "Mon 13 3/4 2 Jobs Tue 14 2/2 1 Job Wed 15 4/5 2 Jobs Thu 16 3/4 2 Jobs Fri 17 2…" at bounding box center [570, 371] width 1140 height 477
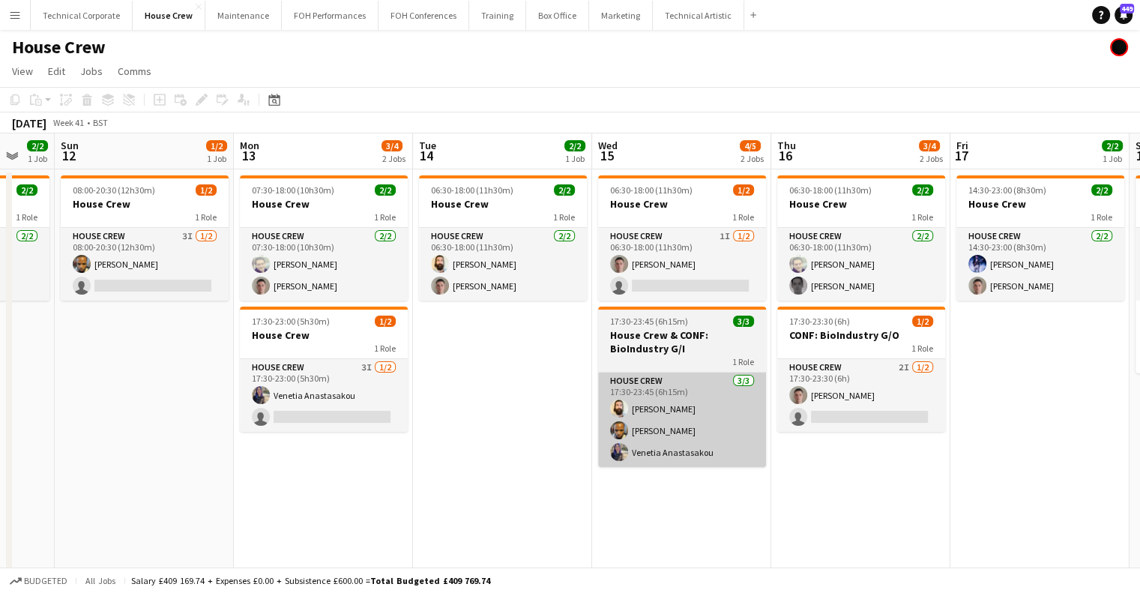
drag, startPoint x: 810, startPoint y: 383, endPoint x: 690, endPoint y: 382, distance: 120.7
click at [900, 382] on app-calendar-viewport "Fri 10 2/2 1 Job Sat 11 2/2 1 Job Sun 12 1/2 1 Job Mon 13 3/4 2 Jobs Tue 14 2/2…" at bounding box center [570, 371] width 1140 height 477
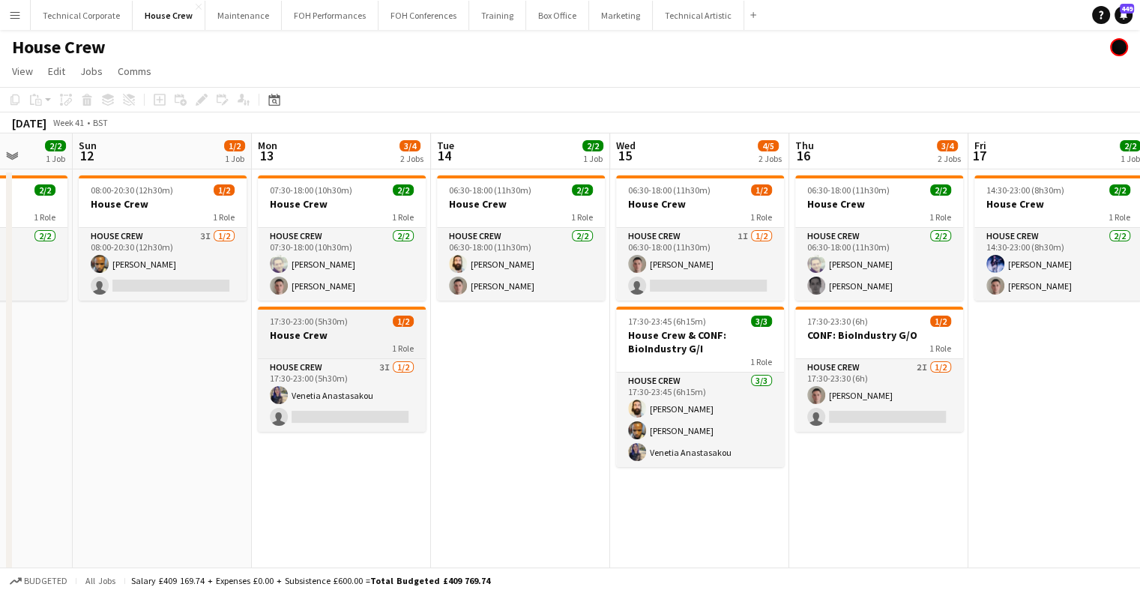
drag, startPoint x: 471, startPoint y: 380, endPoint x: 549, endPoint y: 347, distance: 84.7
click at [707, 397] on app-calendar-viewport "Thu 9 4/4 2 Jobs Fri 10 2/2 1 Job Sat 11 2/2 1 Job Sun 12 1/2 1 Job Mon 13 3/4 …" at bounding box center [570, 371] width 1140 height 477
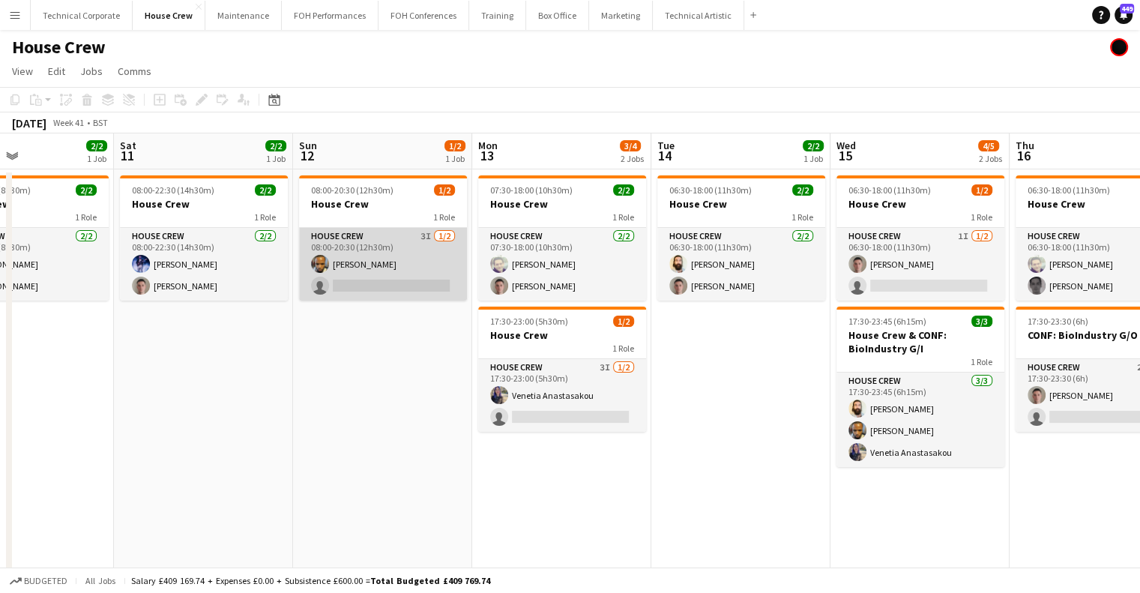
click at [454, 283] on app-card-role "House Crew 3I 1/2 08:00-20:30 (12h30m) Rhyan Jordan Holder single-neutral-actio…" at bounding box center [383, 264] width 168 height 73
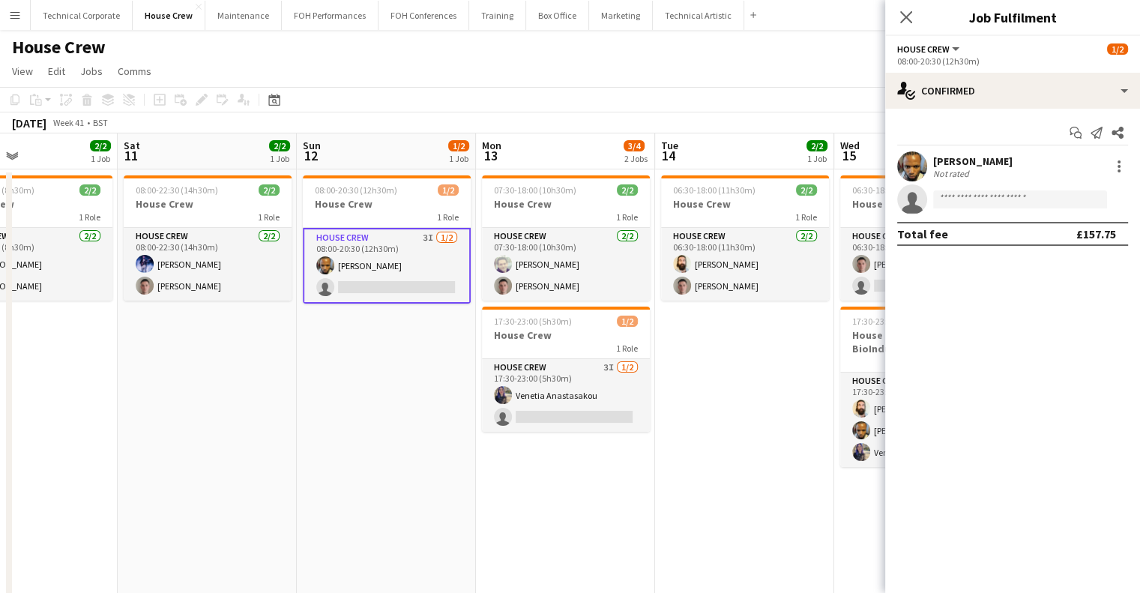
drag, startPoint x: 442, startPoint y: 343, endPoint x: 838, endPoint y: 329, distance: 396.1
click at [838, 329] on app-calendar-viewport "Wed 8 4/4 2 Jobs Thu 9 4/4 2 Jobs Fri 10 2/2 1 Job Sat 11 2/2 1 Job Sun 12 1/2 …" at bounding box center [570, 371] width 1140 height 477
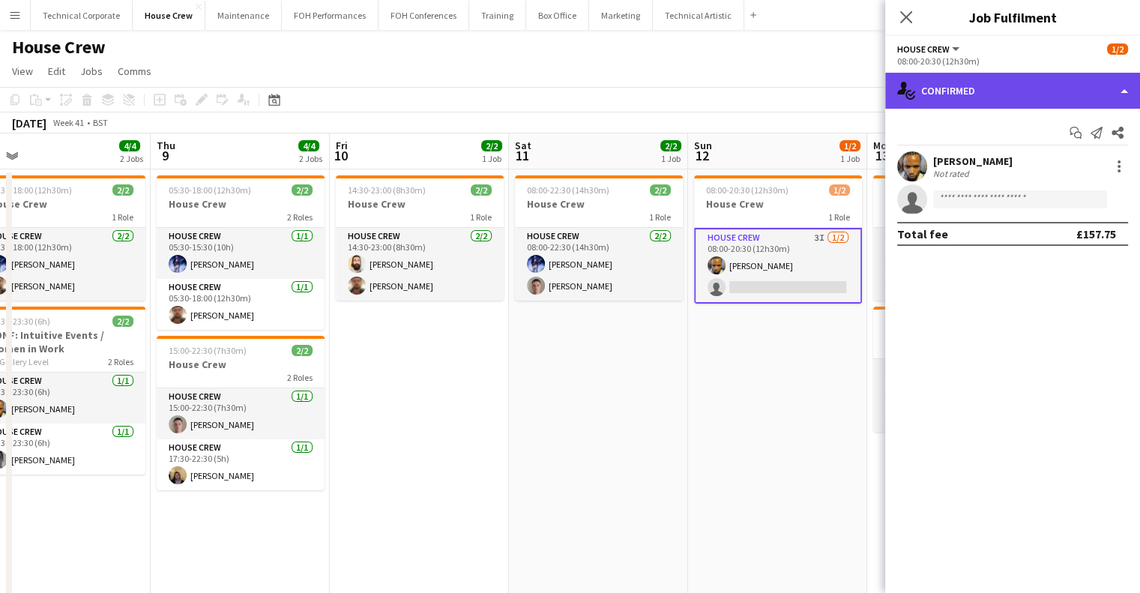
click at [1062, 102] on div "single-neutral-actions-check-2 Confirmed" at bounding box center [1012, 91] width 255 height 36
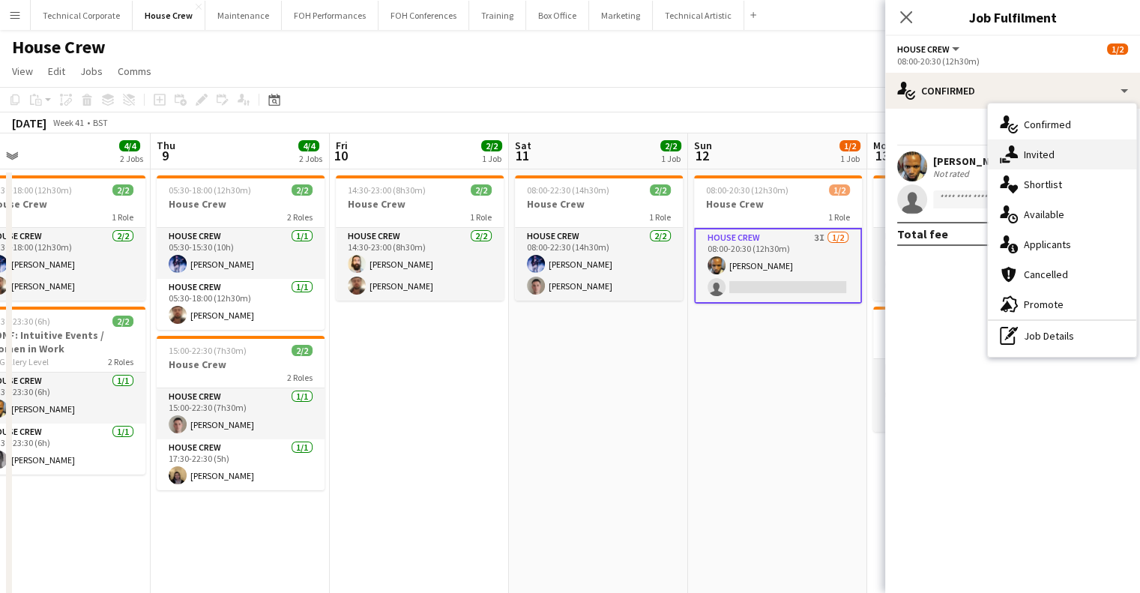
click at [1068, 161] on div "single-neutral-actions-share-1 Invited" at bounding box center [1062, 154] width 148 height 30
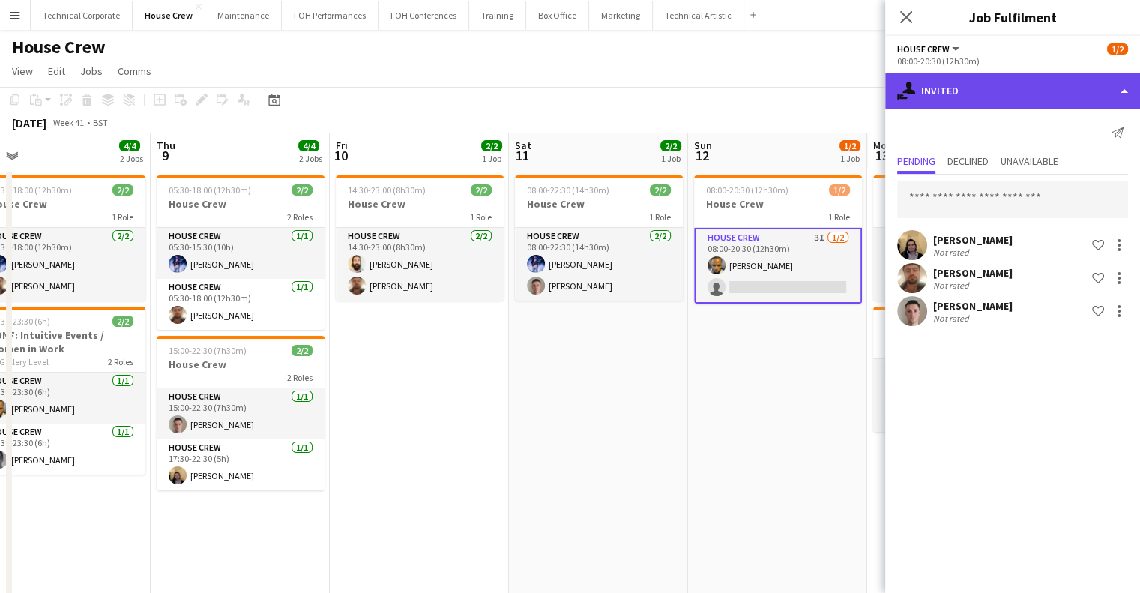
click at [991, 104] on div "single-neutral-actions-share-1 Invited" at bounding box center [1012, 91] width 255 height 36
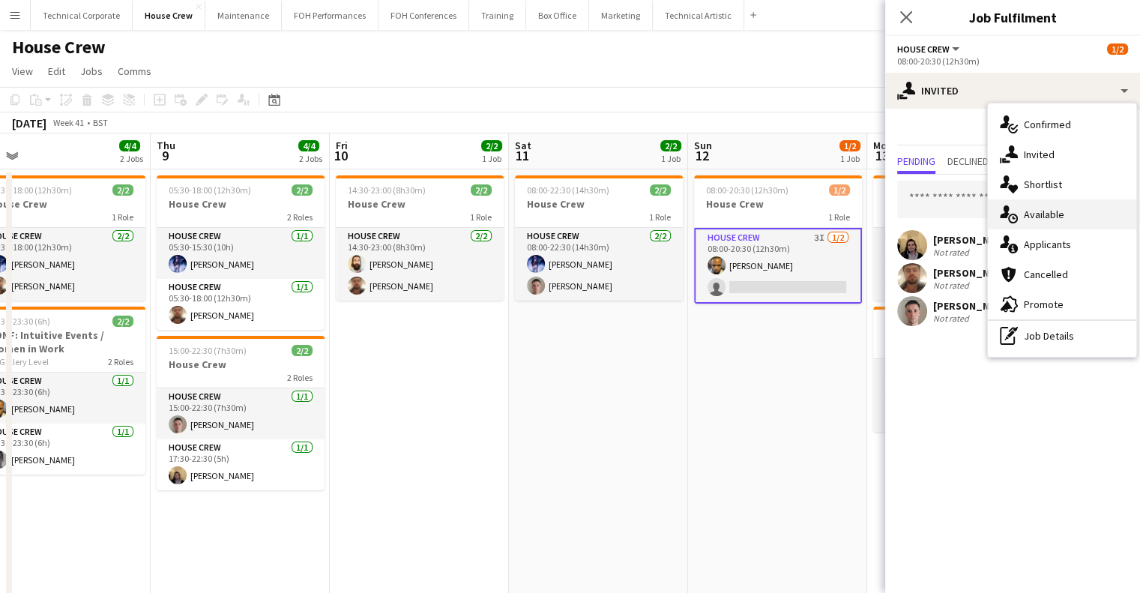
click at [1044, 209] on span "Available" at bounding box center [1044, 214] width 40 height 13
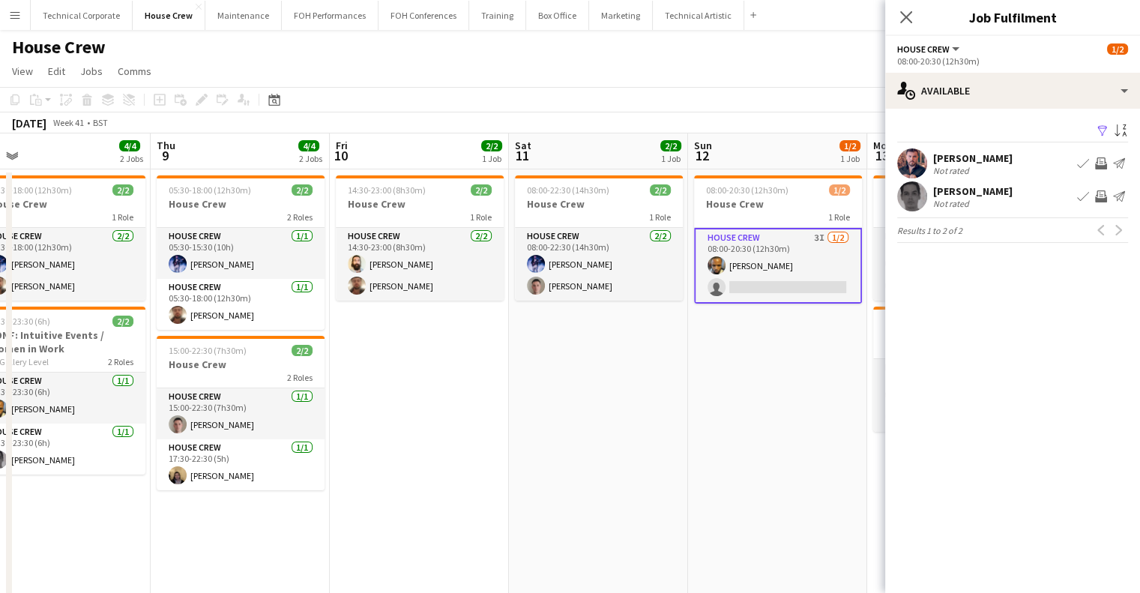
click at [801, 345] on app-date-cell "08:00-20:30 (12h30m) 1/2 House Crew 1 Role House Crew 3I 1/2 08:00-20:30 (12h30…" at bounding box center [777, 389] width 179 height 441
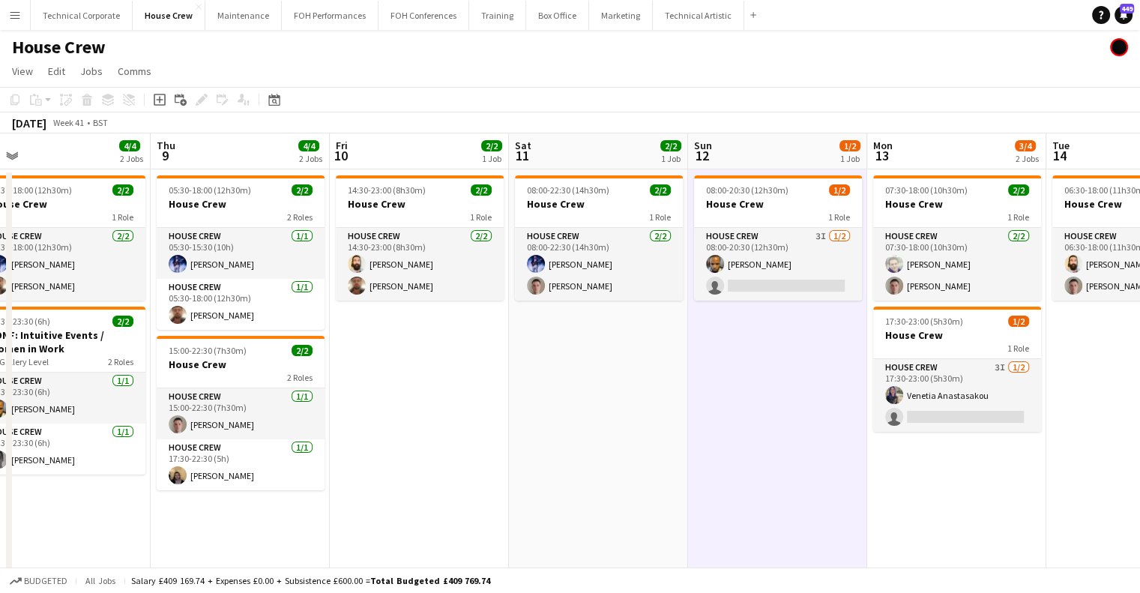
click at [801, 345] on app-date-cell "08:00-20:30 (12h30m) 1/2 House Crew 1 Role House Crew 3I 1/2 08:00-20:30 (12h30…" at bounding box center [777, 389] width 179 height 441
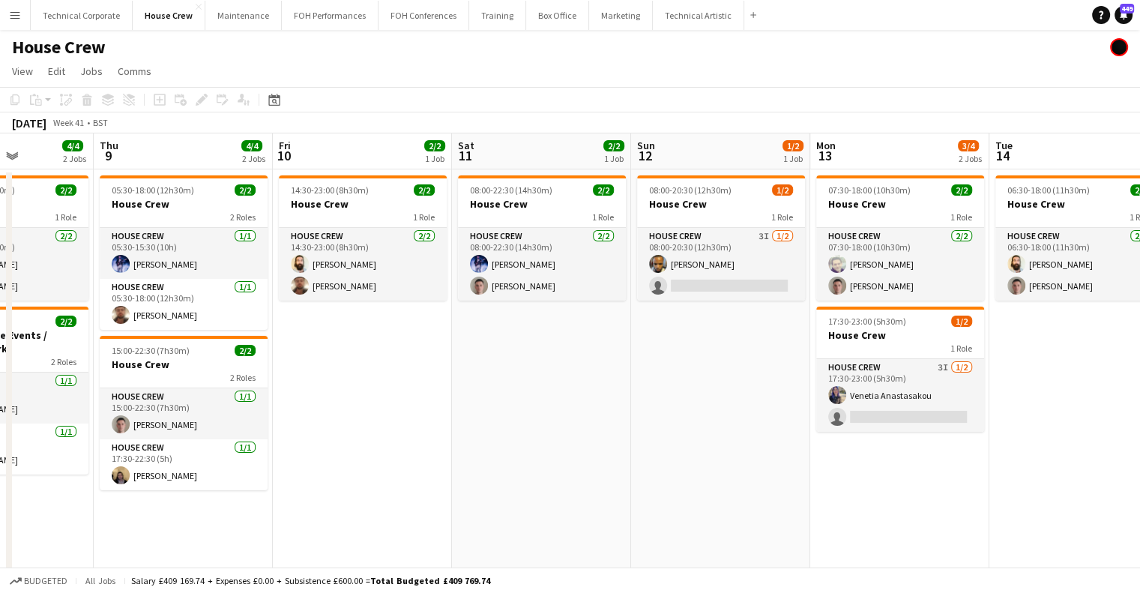
drag, startPoint x: 801, startPoint y: 345, endPoint x: 732, endPoint y: 355, distance: 69.0
click at [737, 355] on app-calendar-viewport "Mon 6 4/4 2 Jobs Tue 7 6/6 3 Jobs Wed 8 4/4 2 Jobs Thu 9 4/4 2 Jobs Fri 10 2/2 …" at bounding box center [570, 371] width 1140 height 477
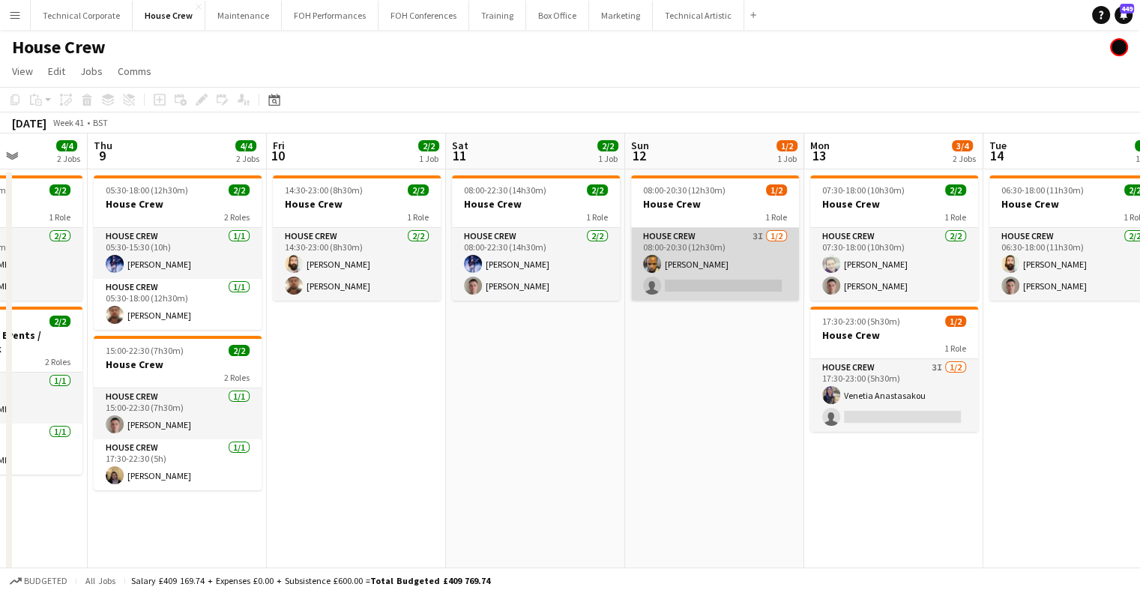
click at [705, 283] on app-card-role "House Crew 3I 1/2 08:00-20:30 (12h30m) Rhyan Jordan Holder single-neutral-actio…" at bounding box center [715, 264] width 168 height 73
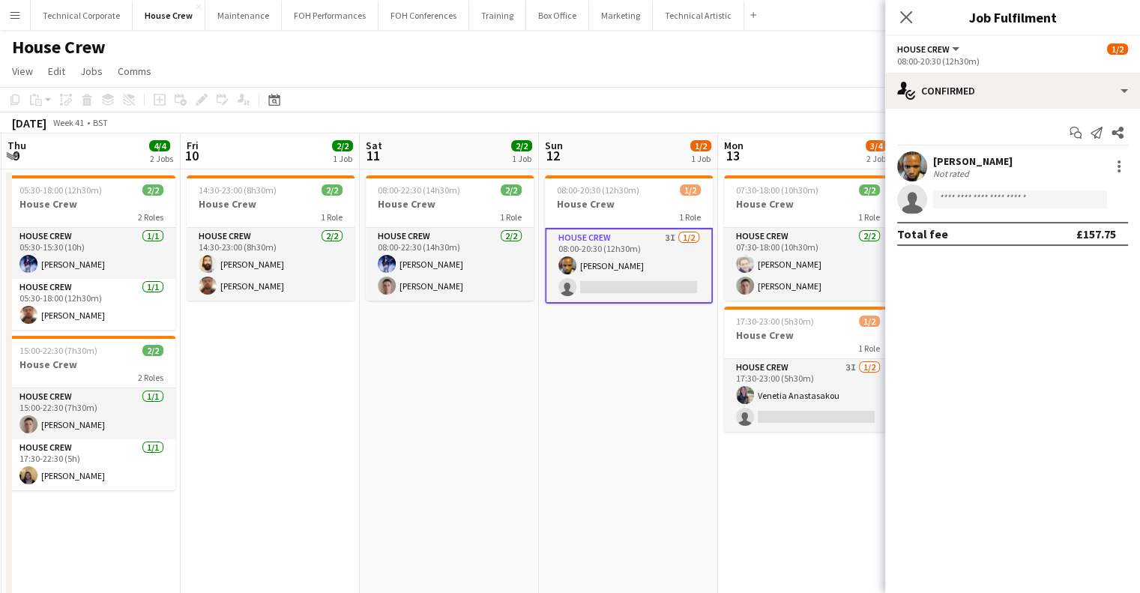
scroll to position [0, 587]
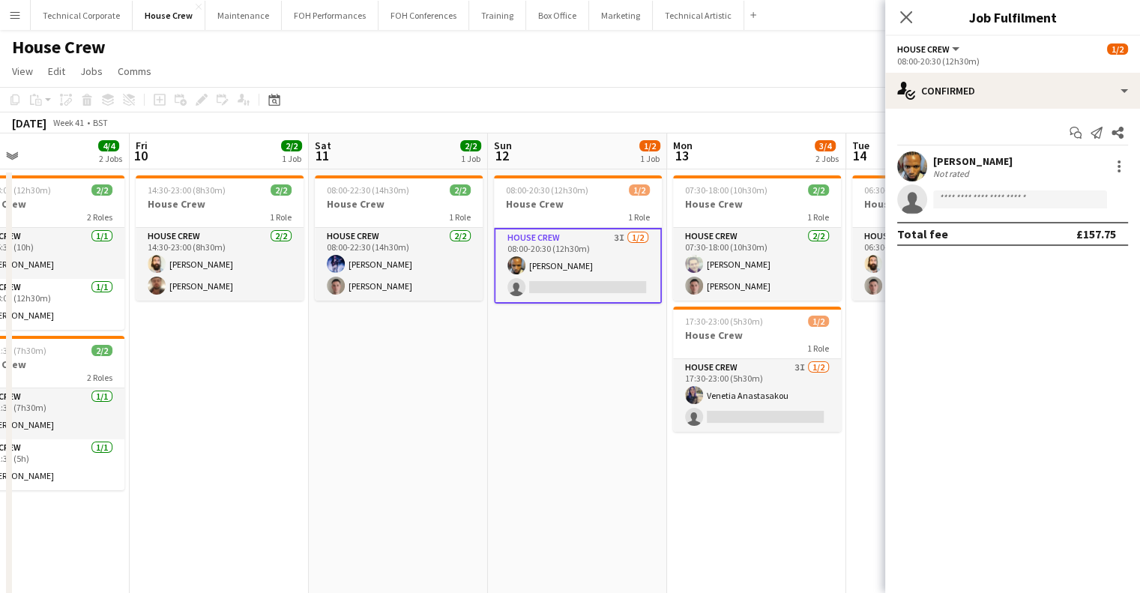
drag, startPoint x: 716, startPoint y: 335, endPoint x: 592, endPoint y: 358, distance: 125.9
click at [592, 358] on app-calendar-viewport "Mon 6 4/4 2 Jobs Tue 7 6/6 3 Jobs Wed 8 4/4 2 Jobs Thu 9 4/4 2 Jobs Fri 10 2/2 …" at bounding box center [570, 371] width 1140 height 477
click at [1011, 110] on div "Start chat Send notification Share Rhyan Jordan Holder Not rated single-neutral…" at bounding box center [1012, 183] width 255 height 149
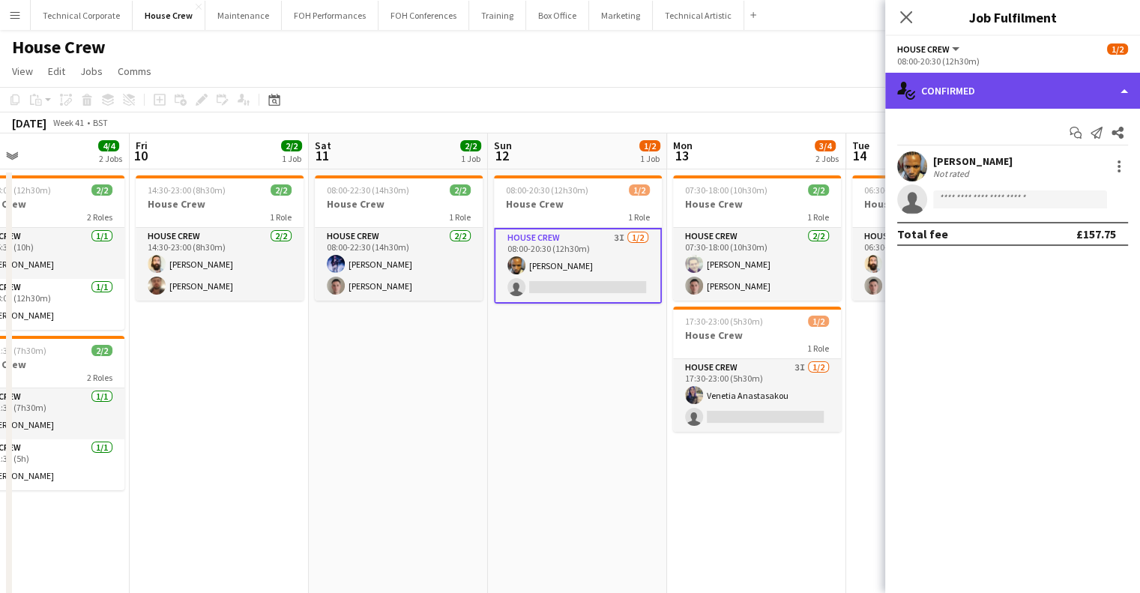
click at [1010, 100] on div "single-neutral-actions-check-2 Confirmed" at bounding box center [1012, 91] width 255 height 36
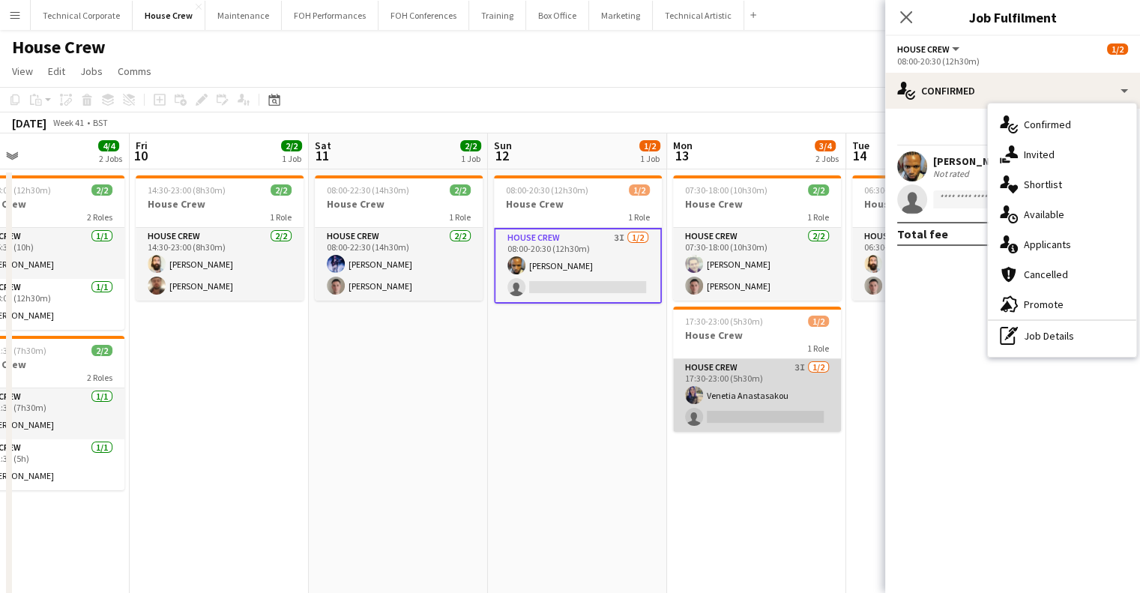
drag, startPoint x: 776, startPoint y: 386, endPoint x: 764, endPoint y: 389, distance: 12.4
click at [777, 386] on app-card-role "House Crew 3I 1/2 17:30-23:00 (5h30m) Venetia Anastasakou single-neutral-actions" at bounding box center [757, 395] width 168 height 73
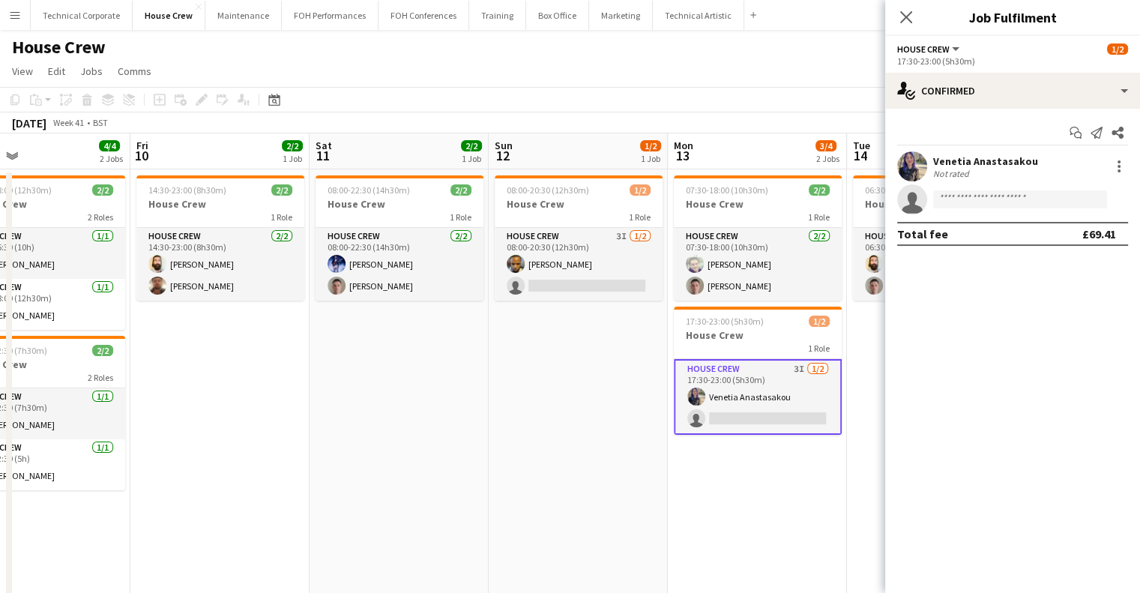
click at [582, 419] on app-date-cell "08:00-20:30 (12h30m) 1/2 House Crew 1 Role House Crew 3I 1/2 08:00-20:30 (12h30…" at bounding box center [578, 389] width 179 height 441
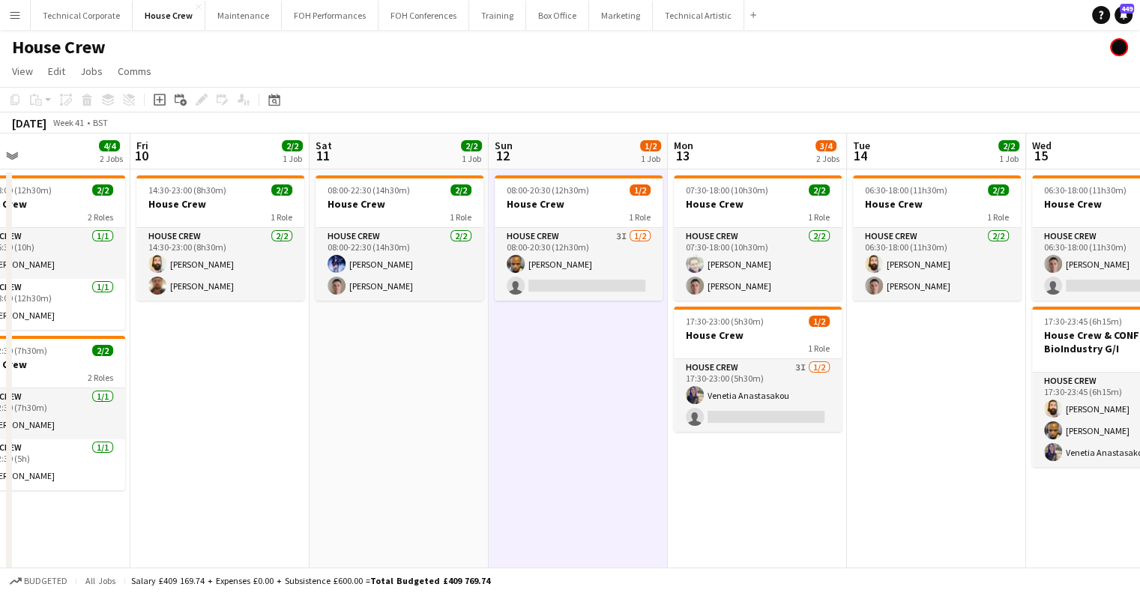
click at [581, 419] on app-date-cell "08:00-20:30 (12h30m) 1/2 House Crew 1 Role House Crew 3I 1/2 08:00-20:30 (12h30…" at bounding box center [578, 389] width 179 height 441
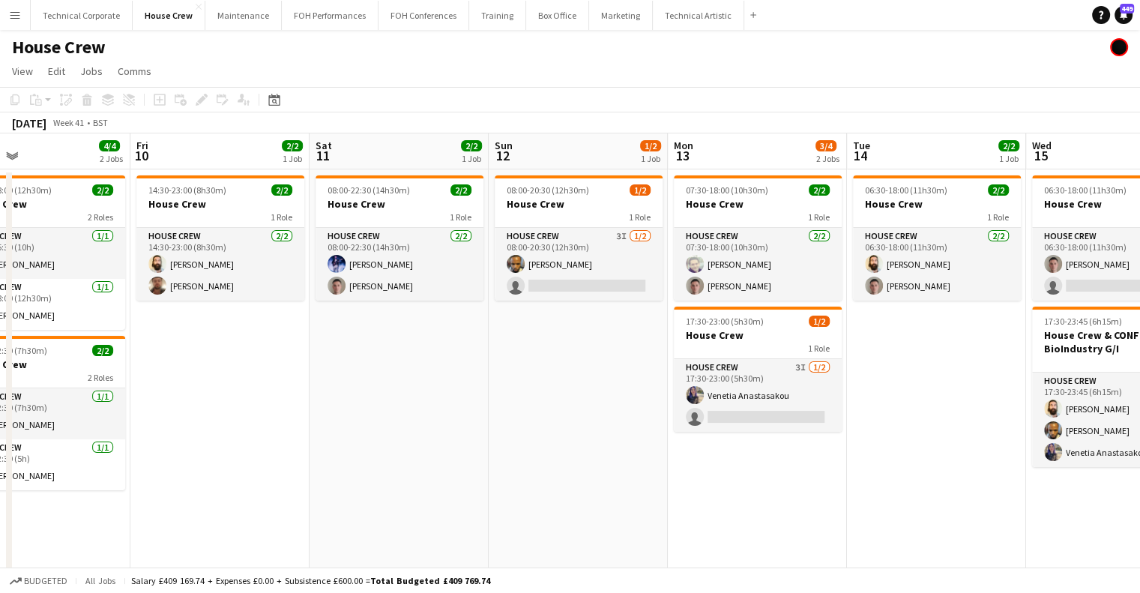
drag, startPoint x: 651, startPoint y: 293, endPoint x: 593, endPoint y: 302, distance: 58.4
click at [855, 293] on app-calendar-viewport "Mon 6 4/4 2 Jobs Tue 7 6/6 3 Jobs Wed 8 4/4 2 Jobs Thu 9 4/4 2 Jobs Fri 10 2/2 …" at bounding box center [570, 371] width 1140 height 477
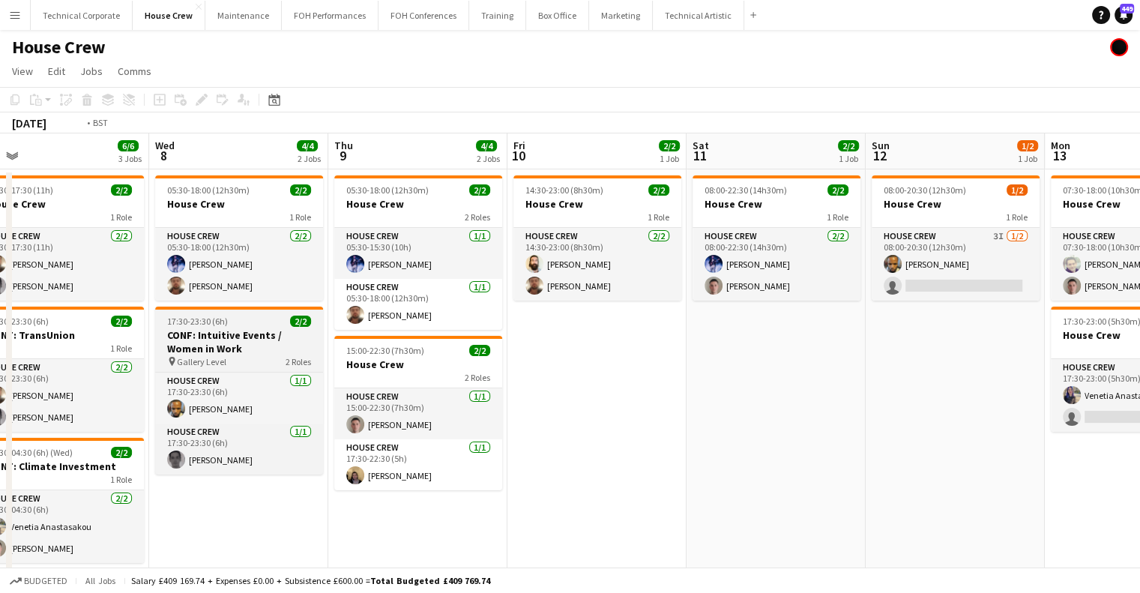
drag, startPoint x: 715, startPoint y: 304, endPoint x: 629, endPoint y: 311, distance: 86.5
click at [821, 304] on app-calendar-viewport "Sun 5 2/2 1 Job Mon 6 4/4 2 Jobs Tue 7 6/6 3 Jobs Wed 8 4/4 2 Jobs Thu 9 4/4 2 …" at bounding box center [570, 371] width 1140 height 477
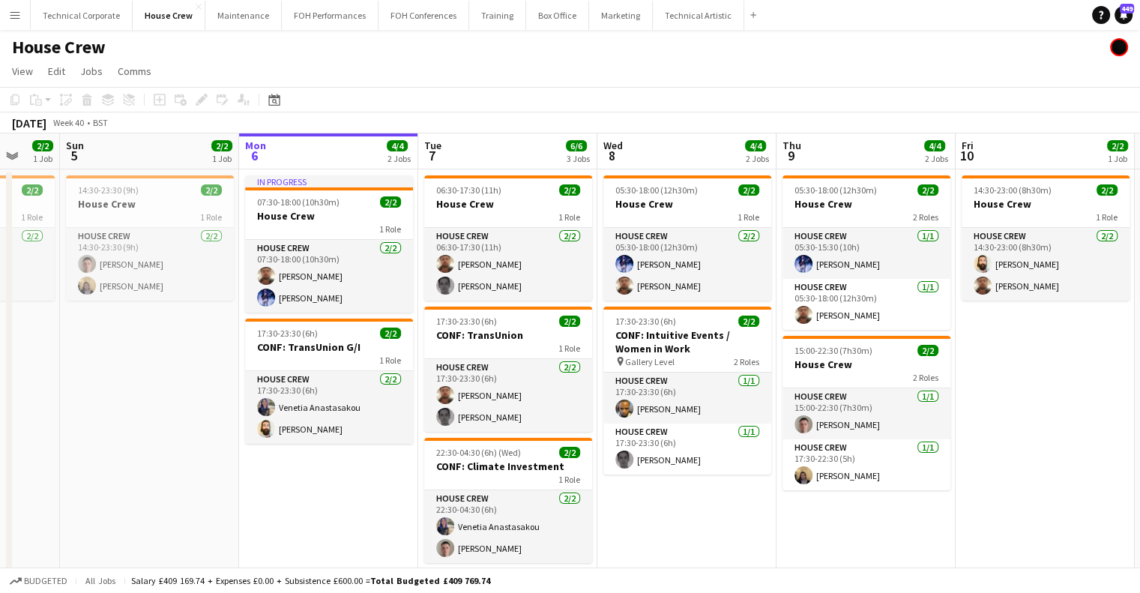
drag, startPoint x: 463, startPoint y: 311, endPoint x: 765, endPoint y: 314, distance: 302.1
click at [816, 314] on app-calendar-viewport "Thu 2 2/2 1 Job Fri 3 4/4 2 Jobs Sat 4 2/2 1 Job Sun 5 2/2 1 Job Mon 6 4/4 2 Jo…" at bounding box center [570, 371] width 1140 height 477
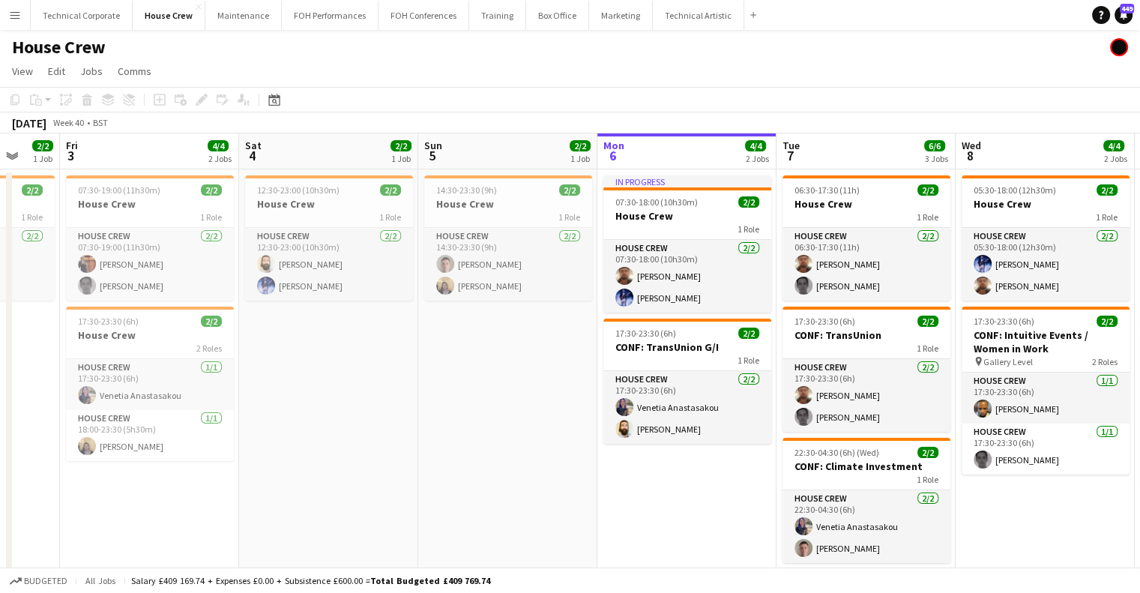
scroll to position [0, 483]
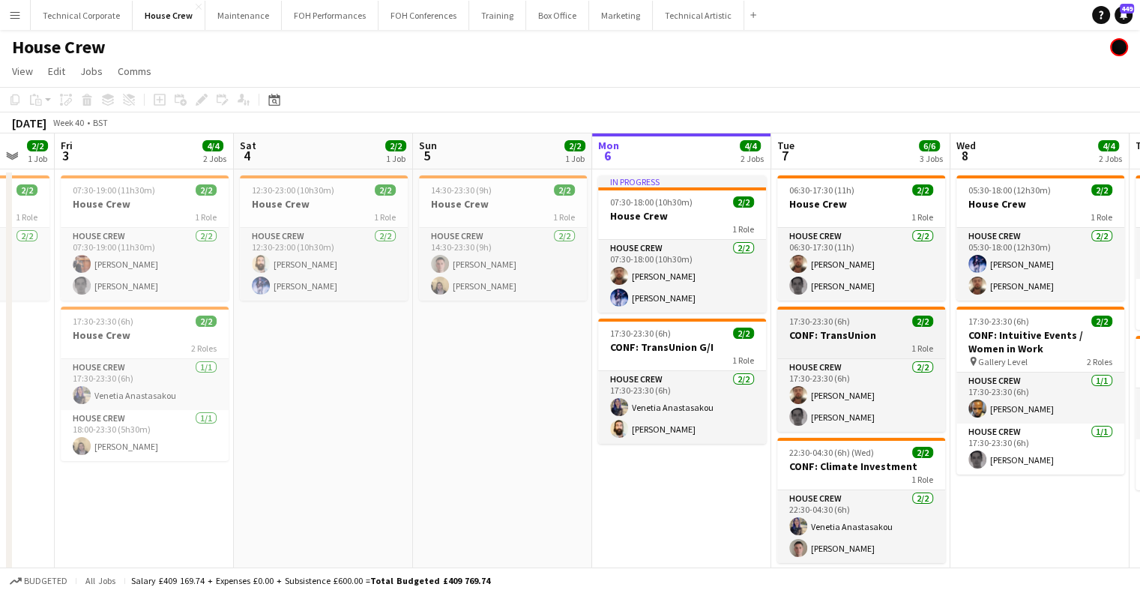
drag, startPoint x: 271, startPoint y: 351, endPoint x: 453, endPoint y: 326, distance: 183.8
click at [247, 354] on app-calendar-viewport "Tue 30 2/2 1 Job Wed 1 4/4 2 Jobs Thu 2 2/2 1 Job Fri 3 4/4 2 Jobs Sat 4 2/2 1 …" at bounding box center [570, 371] width 1140 height 477
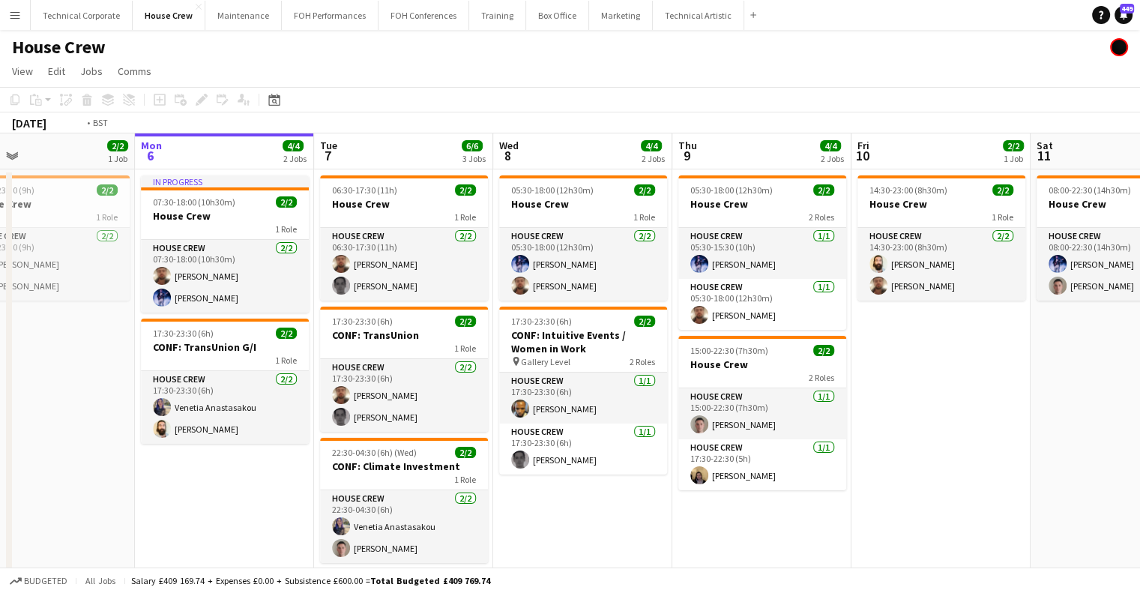
click at [503, 386] on app-calendar-viewport "Thu 2 2/2 1 Job Fri 3 4/4 2 Jobs Sat 4 2/2 1 Job Sun 5 2/2 1 Job Mon 6 4/4 2 Jo…" at bounding box center [570, 371] width 1140 height 477
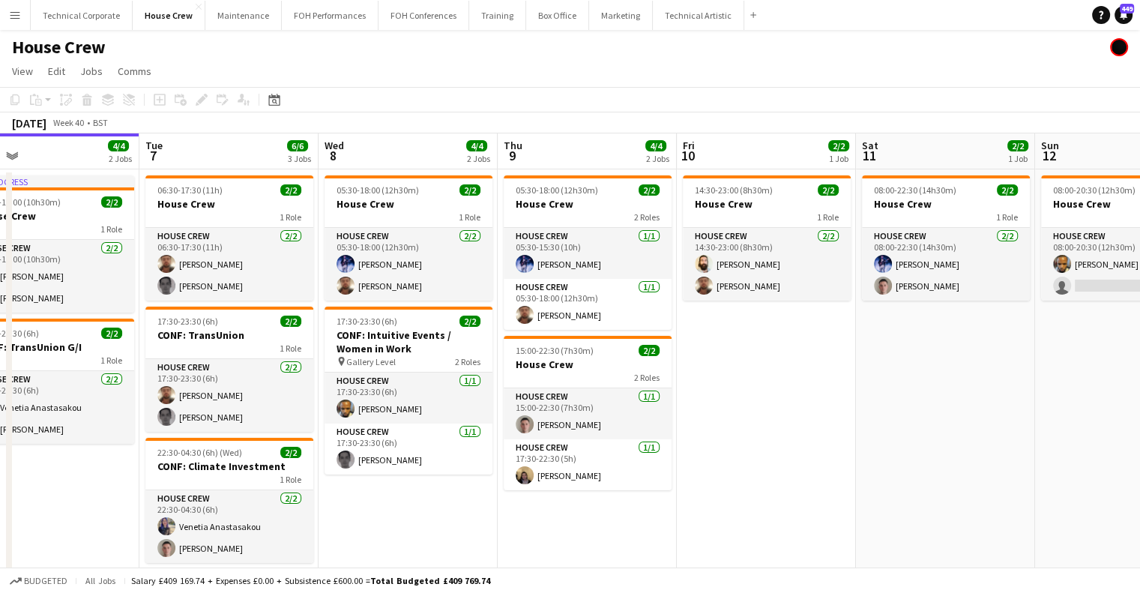
scroll to position [0, 420]
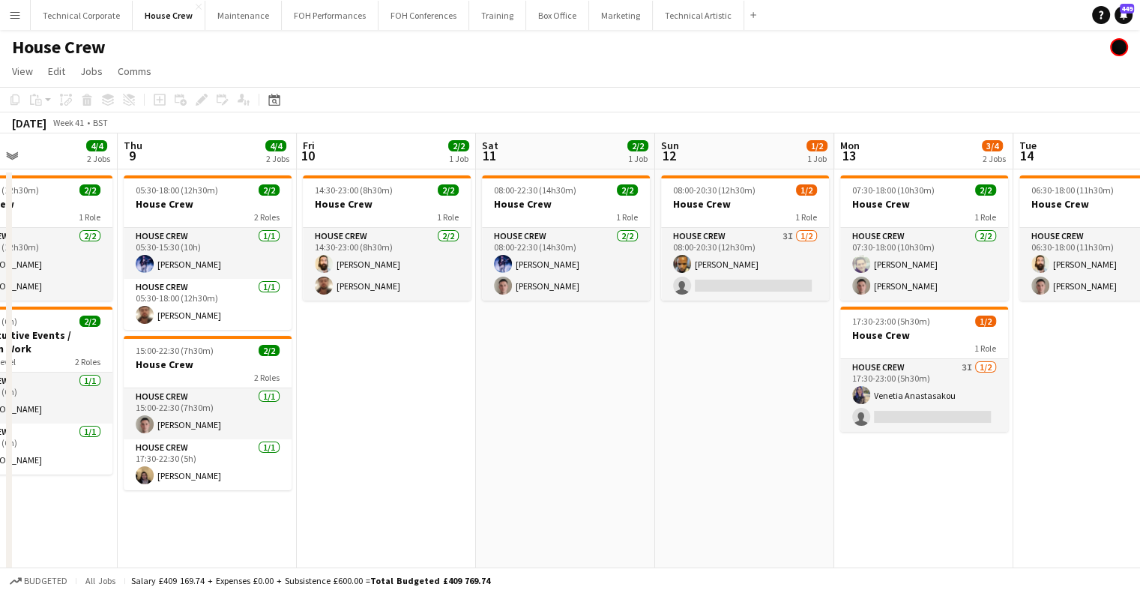
drag, startPoint x: 681, startPoint y: 358, endPoint x: 494, endPoint y: 382, distance: 188.3
click at [494, 382] on app-calendar-viewport "Mon 6 4/4 2 Jobs Tue 7 6/6 3 Jobs Wed 8 4/4 2 Jobs Thu 9 4/4 2 Jobs Fri 10 2/2 …" at bounding box center [570, 371] width 1140 height 477
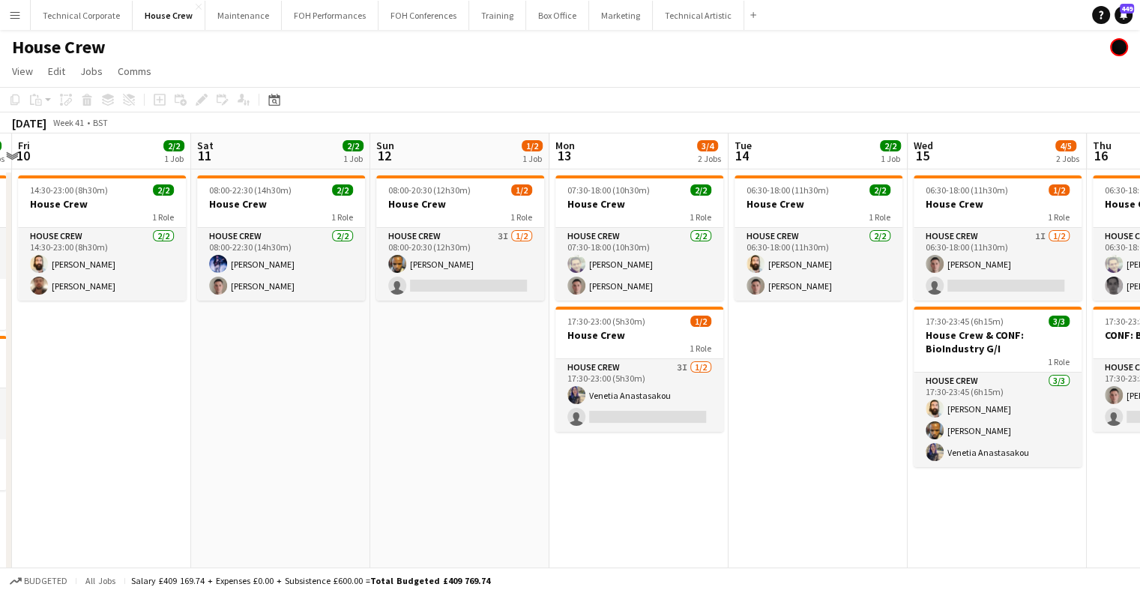
drag, startPoint x: 594, startPoint y: 374, endPoint x: 293, endPoint y: 393, distance: 301.2
click at [293, 393] on app-calendar-viewport "Mon 6 4/4 2 Jobs Tue 7 6/6 3 Jobs Wed 8 4/4 2 Jobs Thu 9 4/4 2 Jobs Fri 10 2/2 …" at bounding box center [570, 371] width 1140 height 477
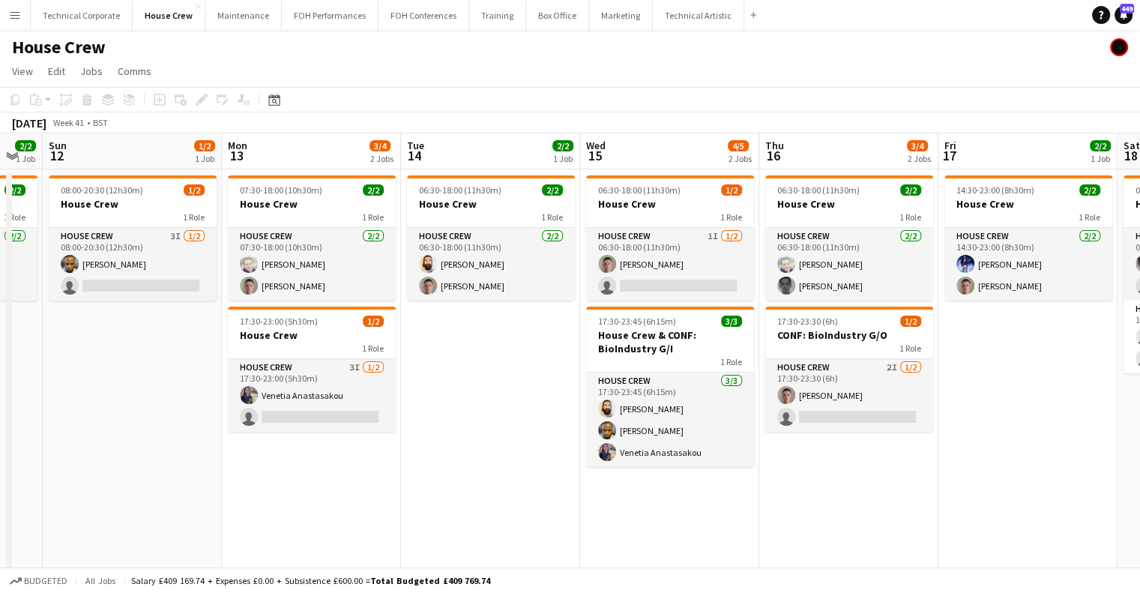
drag, startPoint x: 643, startPoint y: 364, endPoint x: 373, endPoint y: 377, distance: 270.9
click at [373, 377] on app-calendar-viewport "Wed 8 4/4 2 Jobs Thu 9 4/4 2 Jobs Fri 10 2/2 1 Job Sat 11 2/2 1 Job Sun 12 1/2 …" at bounding box center [570, 371] width 1140 height 477
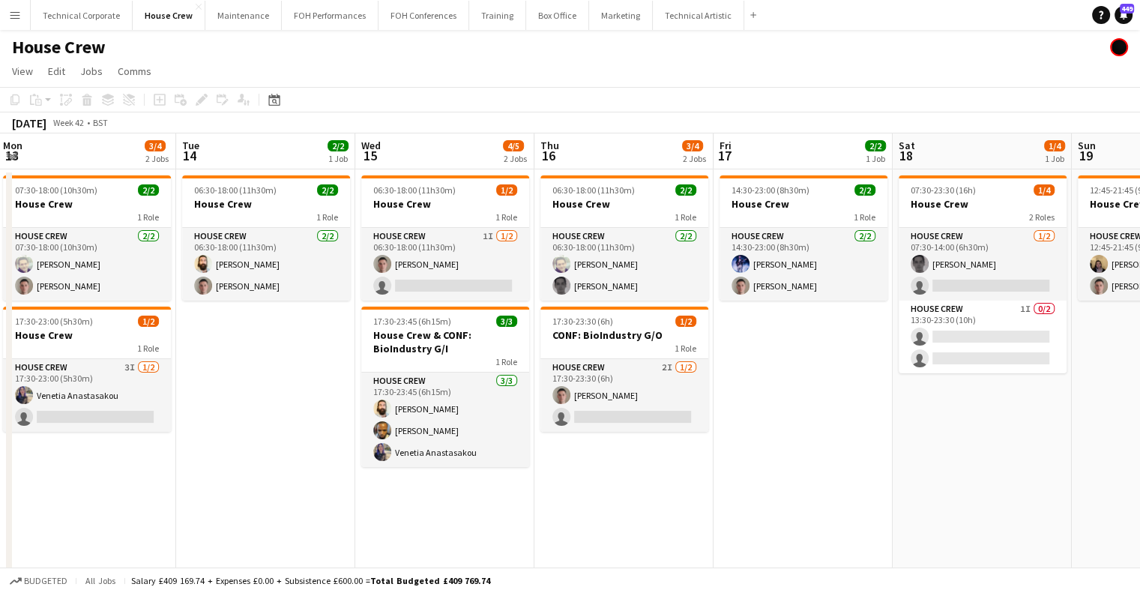
scroll to position [0, 558]
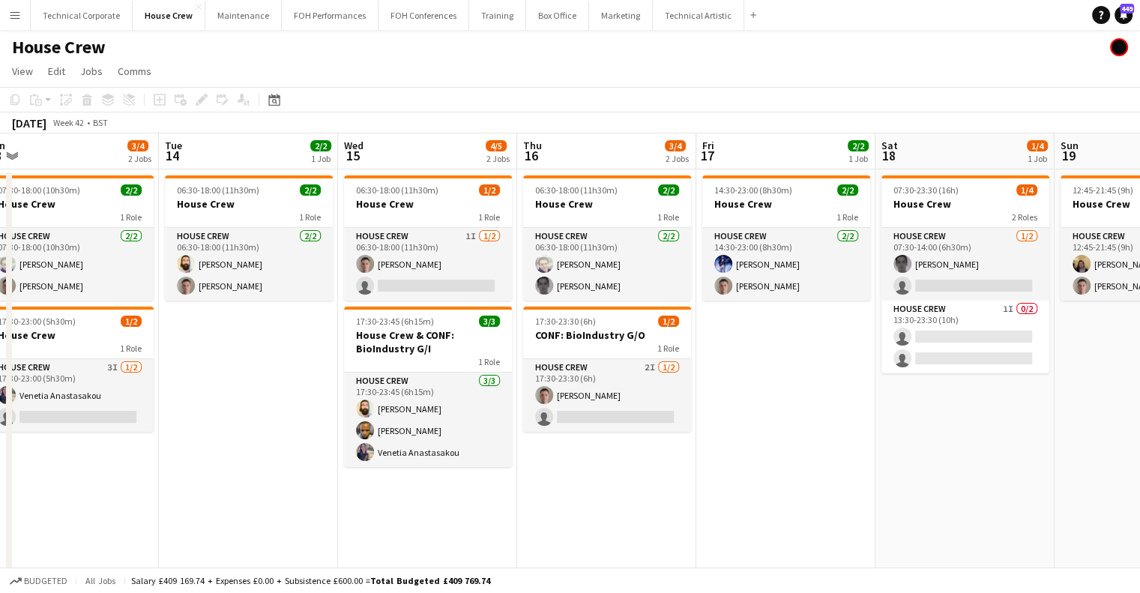
drag, startPoint x: 596, startPoint y: 345, endPoint x: 355, endPoint y: 359, distance: 241.1
click at [355, 359] on app-calendar-viewport "Fri 10 2/2 1 Job Sat 11 2/2 1 Job Sun 12 1/2 1 Job Mon 13 3/4 2 Jobs Tue 14 2/2…" at bounding box center [570, 371] width 1140 height 477
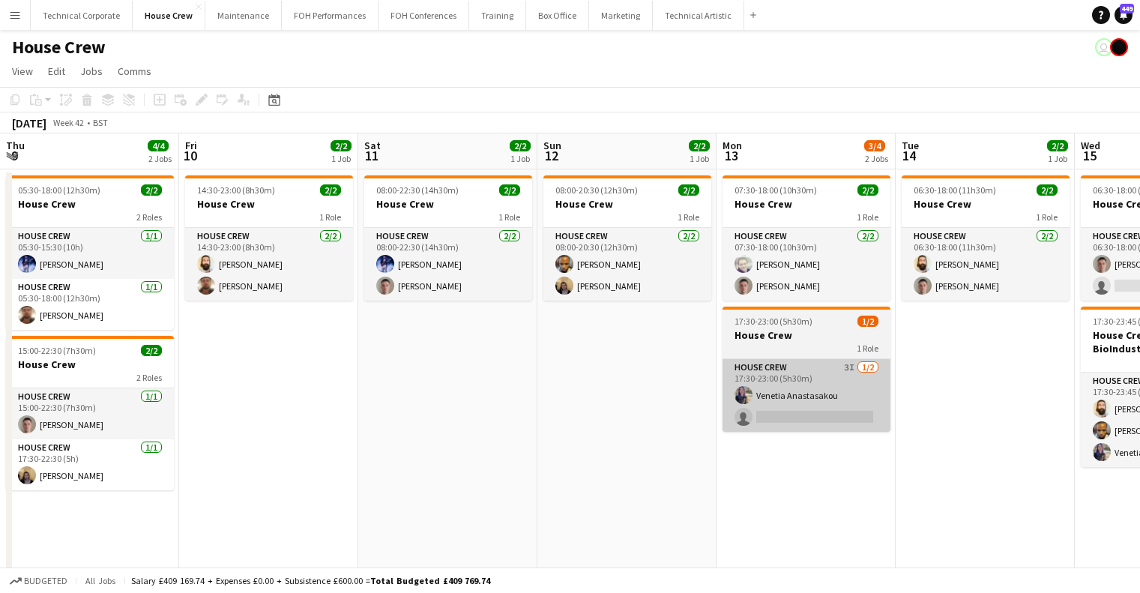
click at [642, 403] on app-calendar-viewport "Thu 9 4/4 2 Jobs Fri 10 2/2 1 Job Sat 11 2/2 1 Job Sun 12 2/2 1 Job Mon 13 3/4 …" at bounding box center [570, 371] width 1140 height 477
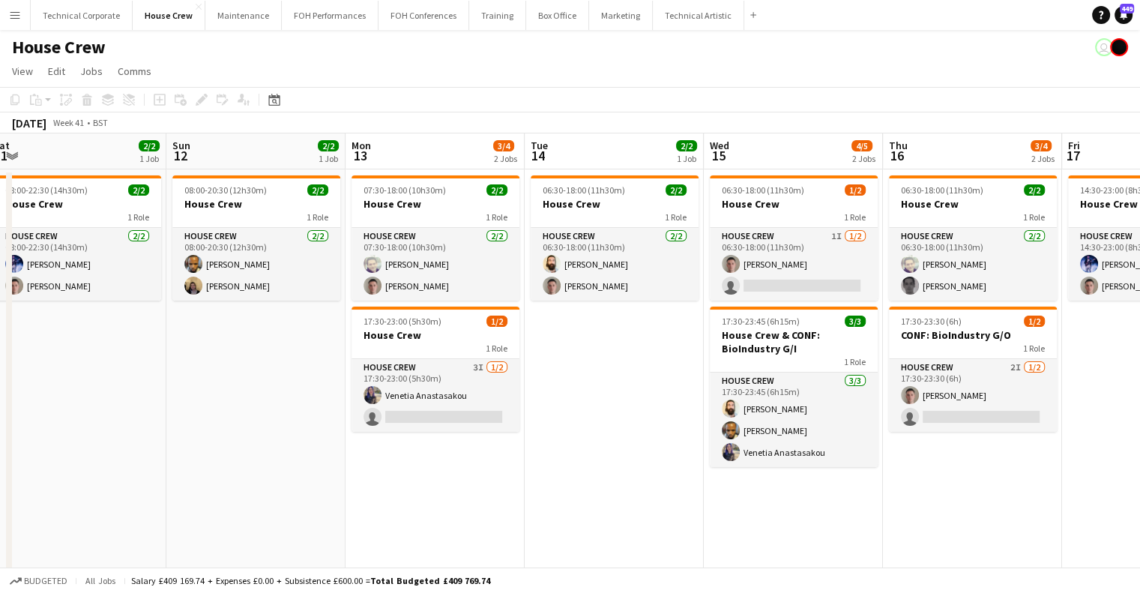
drag, startPoint x: 570, startPoint y: 410, endPoint x: 330, endPoint y: 415, distance: 239.9
click at [844, 409] on app-calendar-viewport "Thu 9 4/4 2 Jobs Fri 10 2/2 1 Job Sat 11 2/2 1 Job Sun 12 2/2 1 Job Mon 13 3/4 …" at bounding box center [570, 371] width 1140 height 477
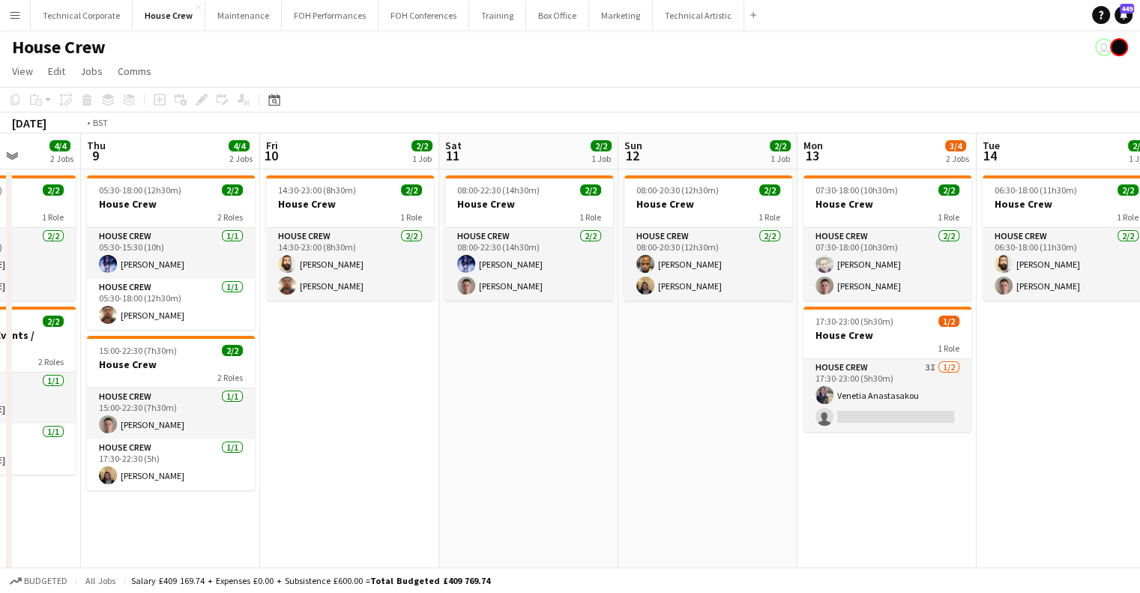
drag, startPoint x: 330, startPoint y: 415, endPoint x: 815, endPoint y: 415, distance: 485.0
click at [869, 415] on app-calendar-viewport "Mon 6 4/4 2 Jobs Tue 7 6/6 3 Jobs Wed 8 4/4 2 Jobs Thu 9 4/4 2 Jobs Fri 10 2/2 …" at bounding box center [570, 371] width 1140 height 477
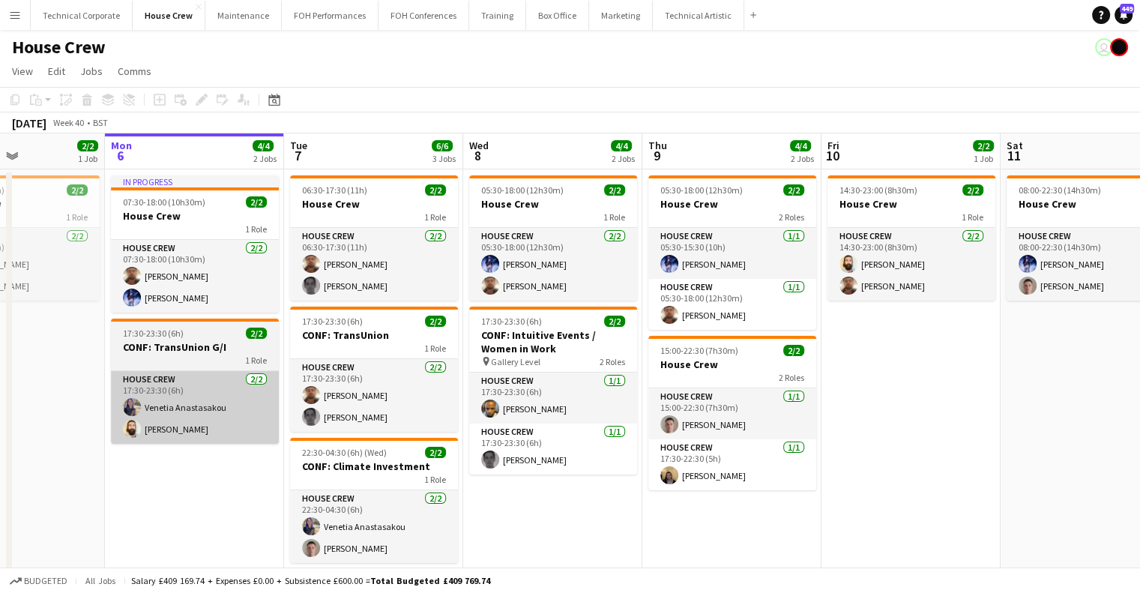
drag, startPoint x: 520, startPoint y: 421, endPoint x: 744, endPoint y: 425, distance: 224.2
click at [966, 421] on app-calendar-viewport "Fri 3 4/4 2 Jobs Sat 4 2/2 1 Job Sun 5 2/2 1 Job Mon 6 4/4 2 Jobs Tue 7 6/6 3 J…" at bounding box center [570, 371] width 1140 height 477
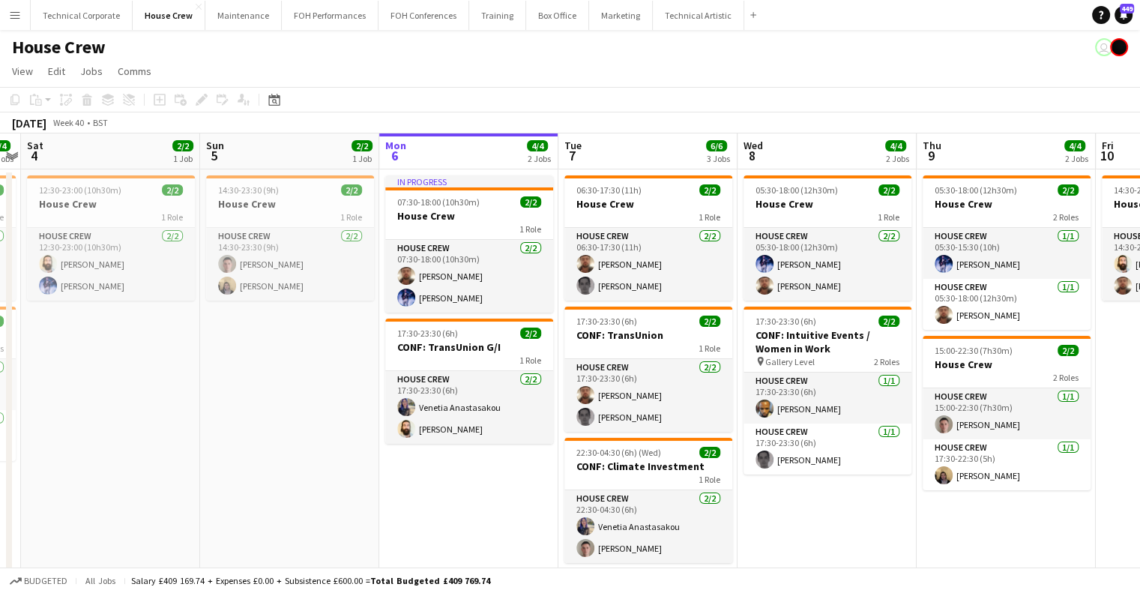
drag, startPoint x: 452, startPoint y: 428, endPoint x: 378, endPoint y: 431, distance: 74.3
click at [378, 431] on app-calendar-viewport "Tue 30 2/2 1 Job Wed 1 4/4 2 Jobs Thu 2 2/2 1 Job Fri 3 4/4 2 Jobs Sat 4 2/2 1 …" at bounding box center [570, 371] width 1140 height 477
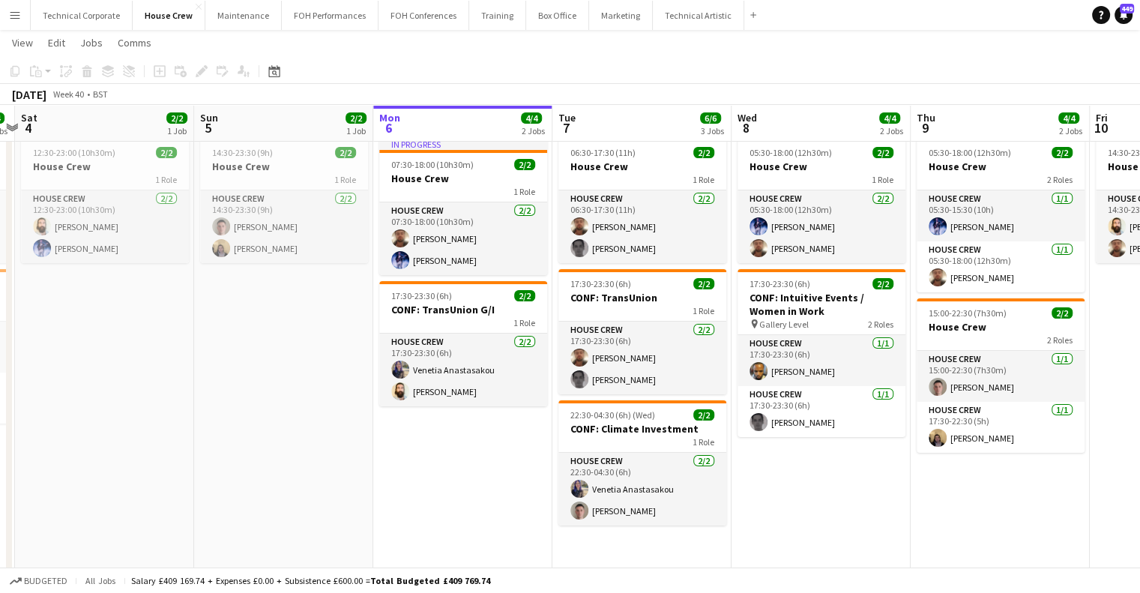
scroll to position [40, 0]
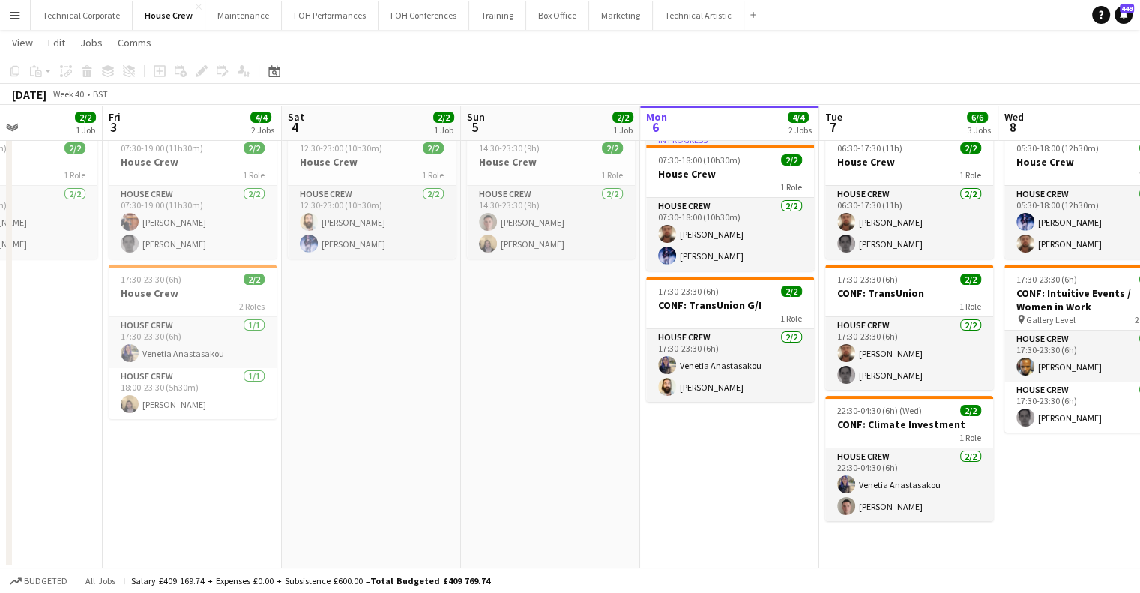
drag, startPoint x: 795, startPoint y: 524, endPoint x: 678, endPoint y: 530, distance: 117.1
click at [691, 525] on app-calendar-viewport "Tue 30 2/2 1 Job Wed 1 4/4 2 Jobs Thu 2 2/2 1 Job Fri 3 4/4 2 Jobs Sat 4 2/2 1 …" at bounding box center [570, 293] width 1140 height 550
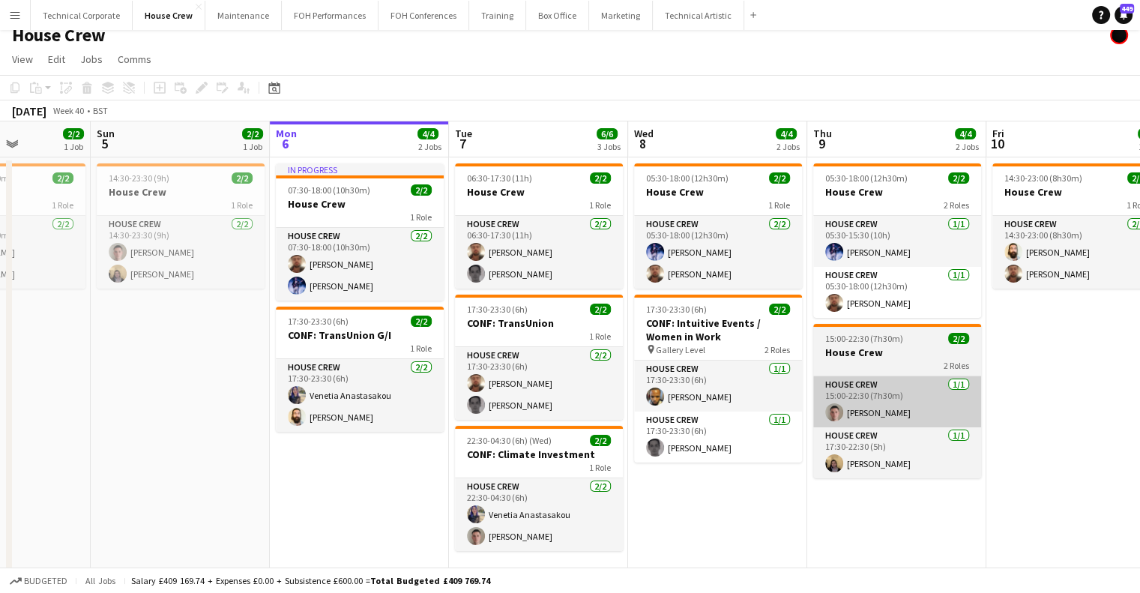
scroll to position [0, 0]
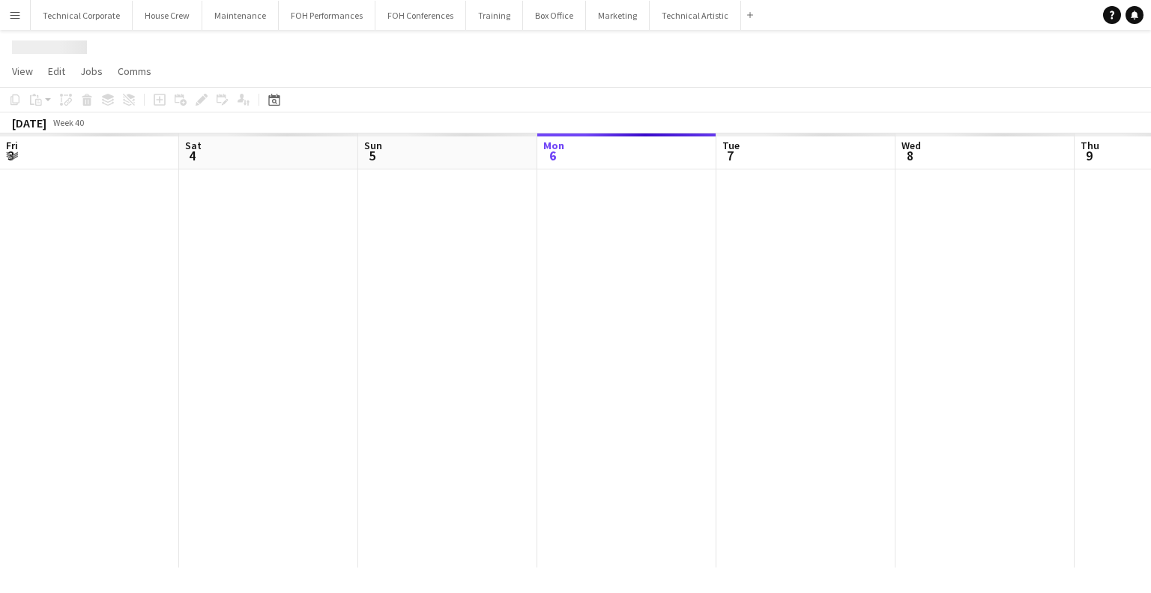
scroll to position [0, 358]
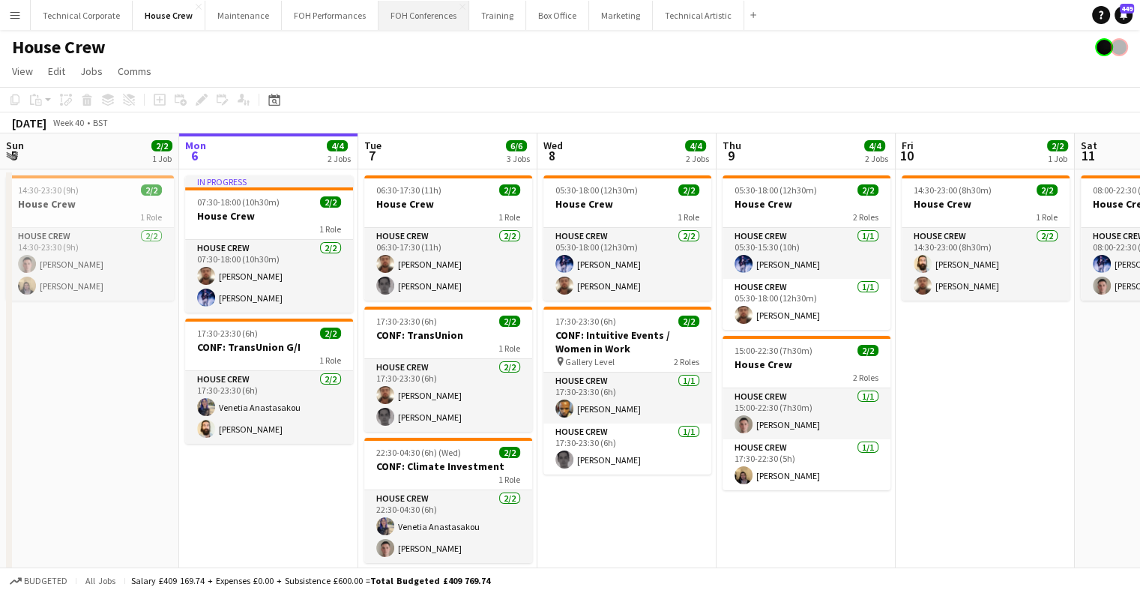
click at [397, 20] on button "FOH Conferences Close" at bounding box center [424, 15] width 91 height 29
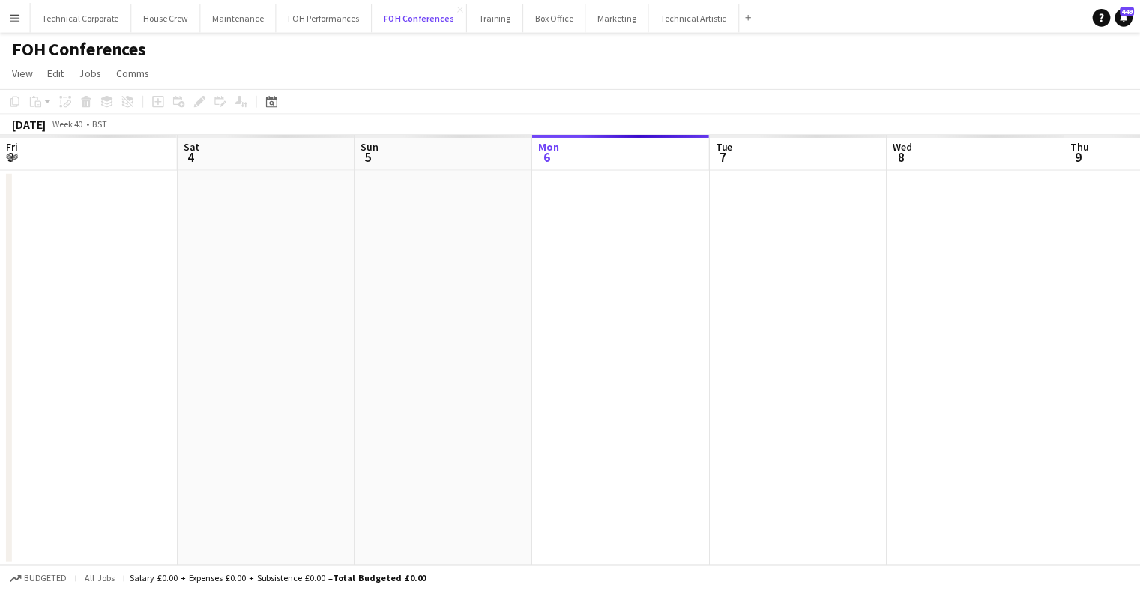
scroll to position [0, 358]
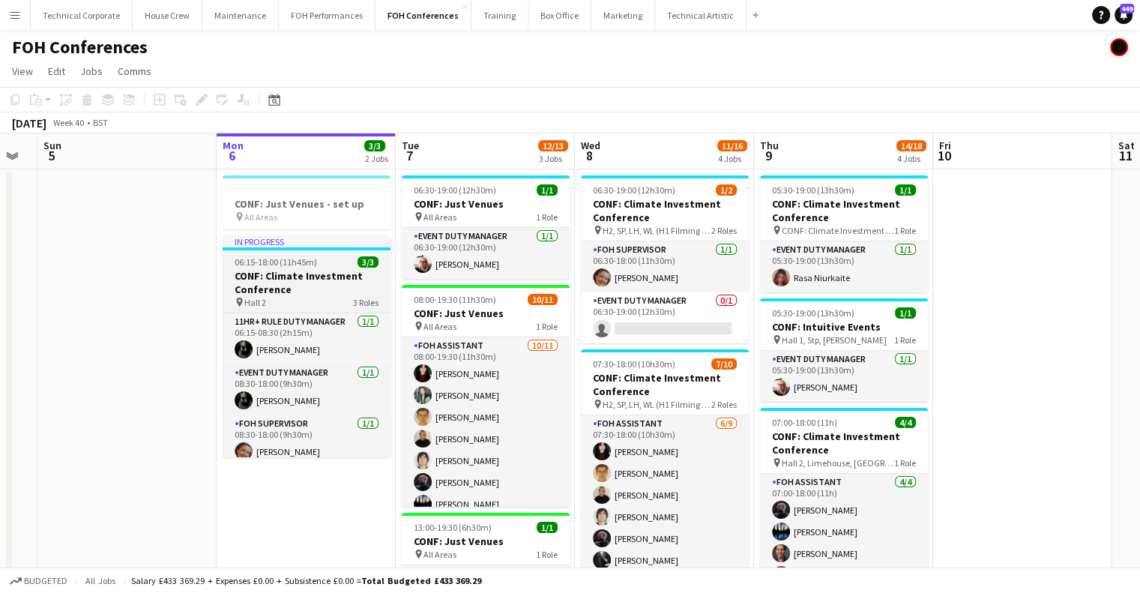
drag, startPoint x: 250, startPoint y: 474, endPoint x: 382, endPoint y: 443, distance: 134.7
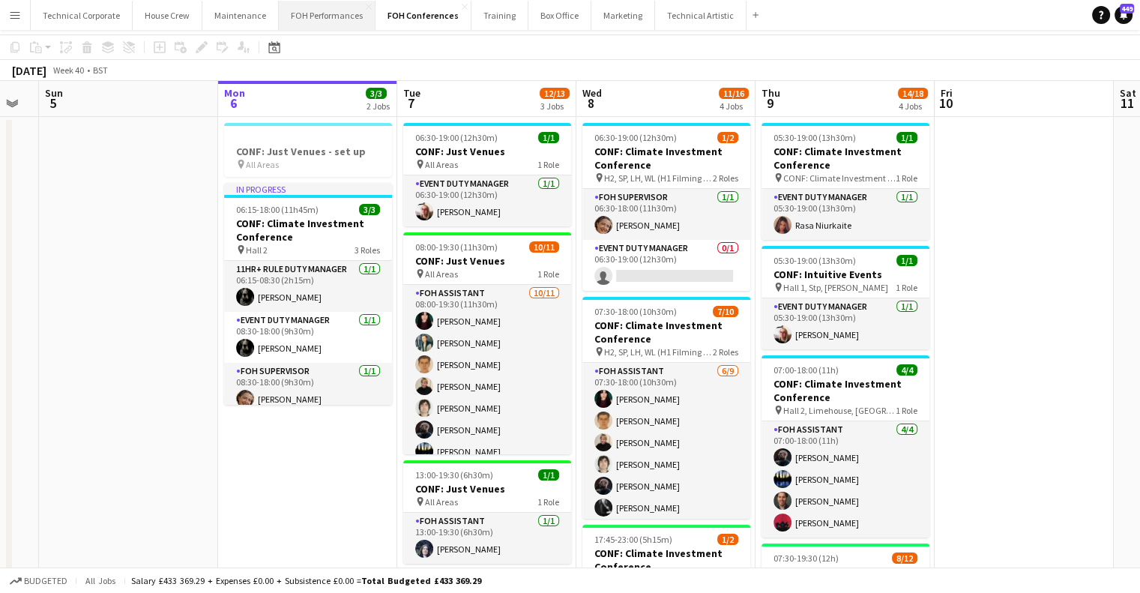
scroll to position [0, 0]
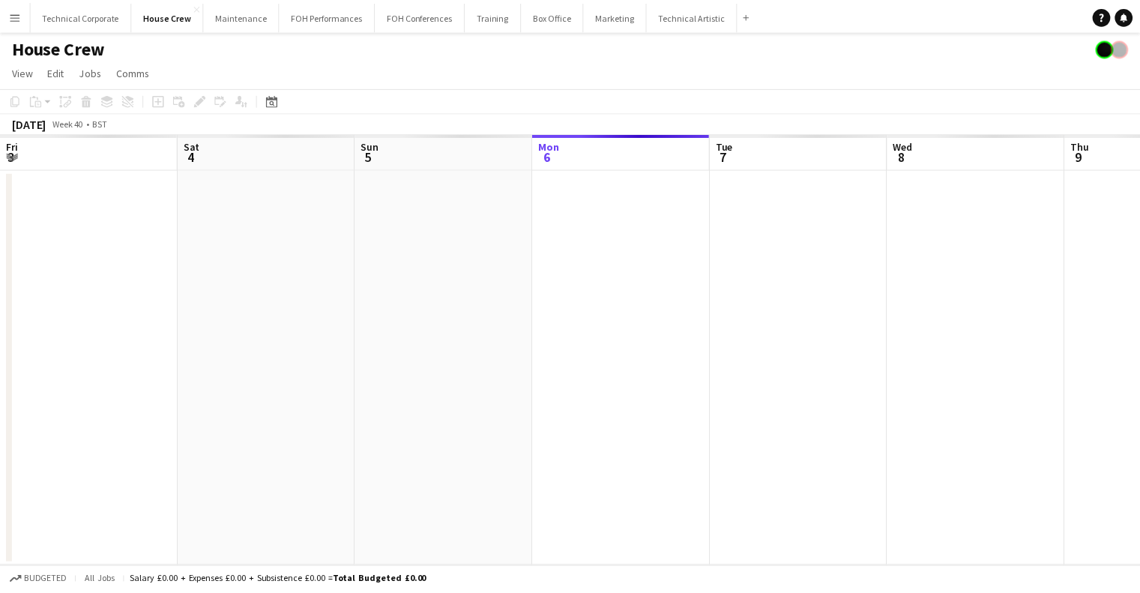
scroll to position [0, 358]
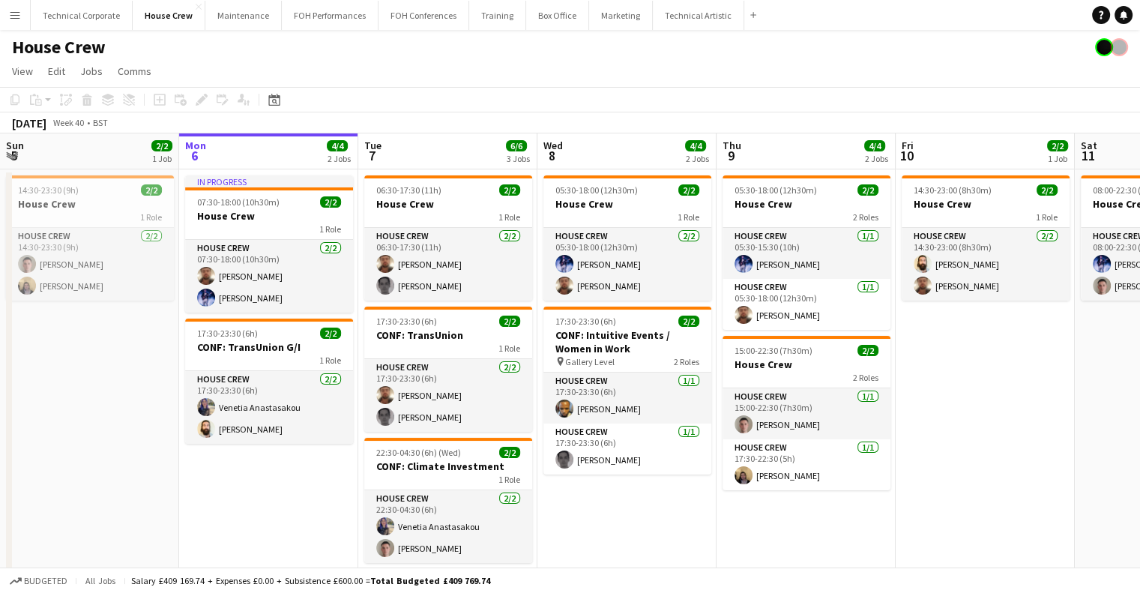
click at [18, 17] on app-icon "Menu" at bounding box center [15, 15] width 12 height 12
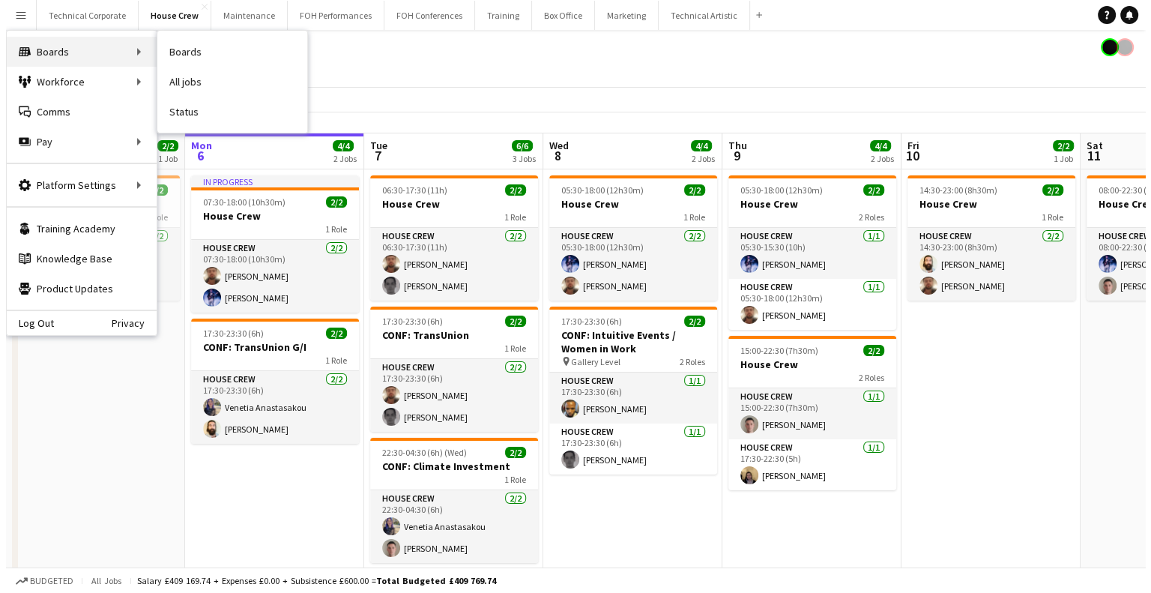
scroll to position [0, 0]
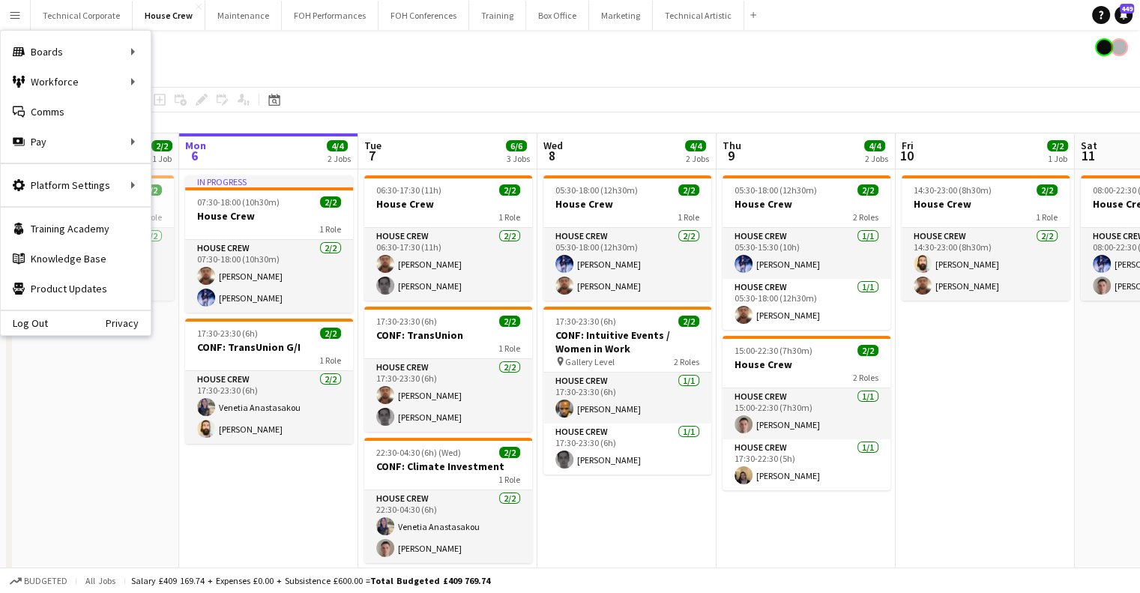
click at [177, 111] on app-toolbar "Copy Paste Paste Ctrl+V Paste with crew Ctrl+Shift+V Paste linked Job [GEOGRAPH…" at bounding box center [570, 99] width 1140 height 25
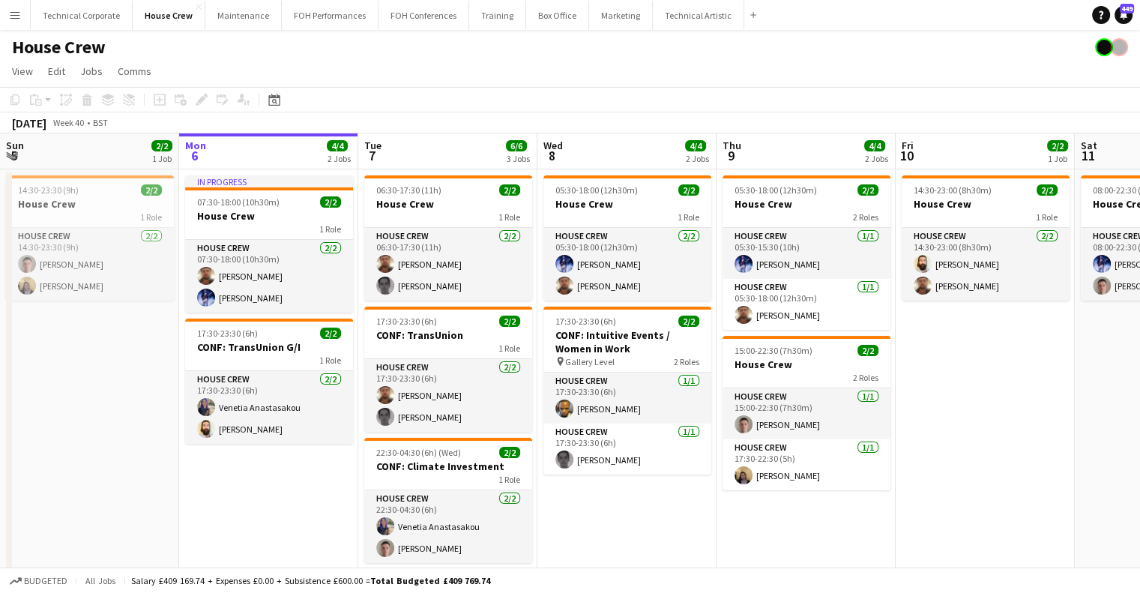
click at [19, 19] on app-icon "Menu" at bounding box center [15, 15] width 12 height 12
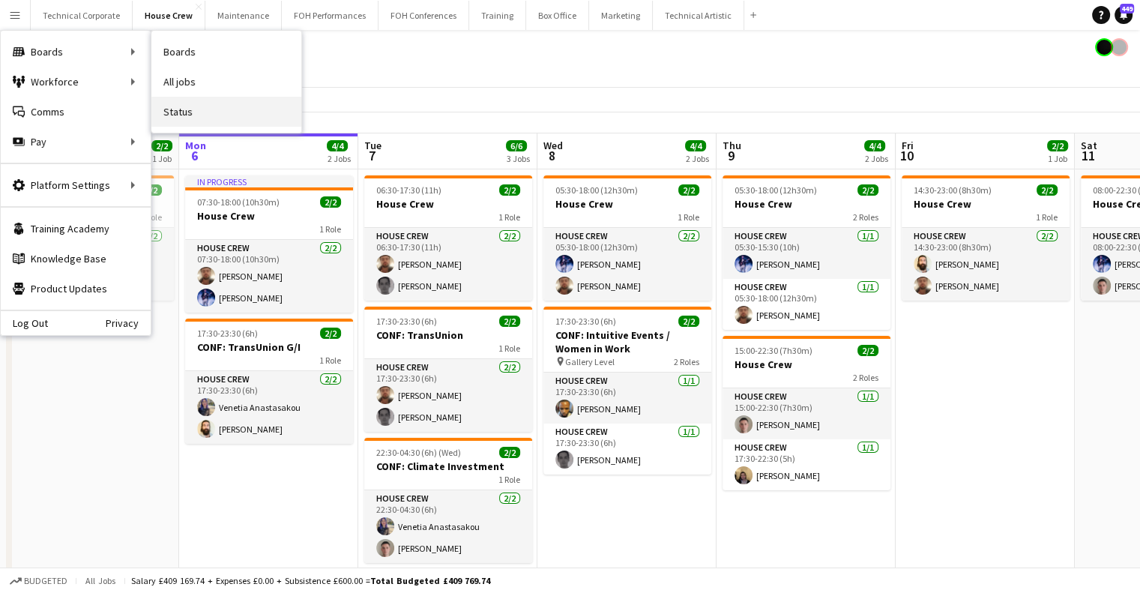
click at [208, 116] on link "Status" at bounding box center [226, 112] width 150 height 30
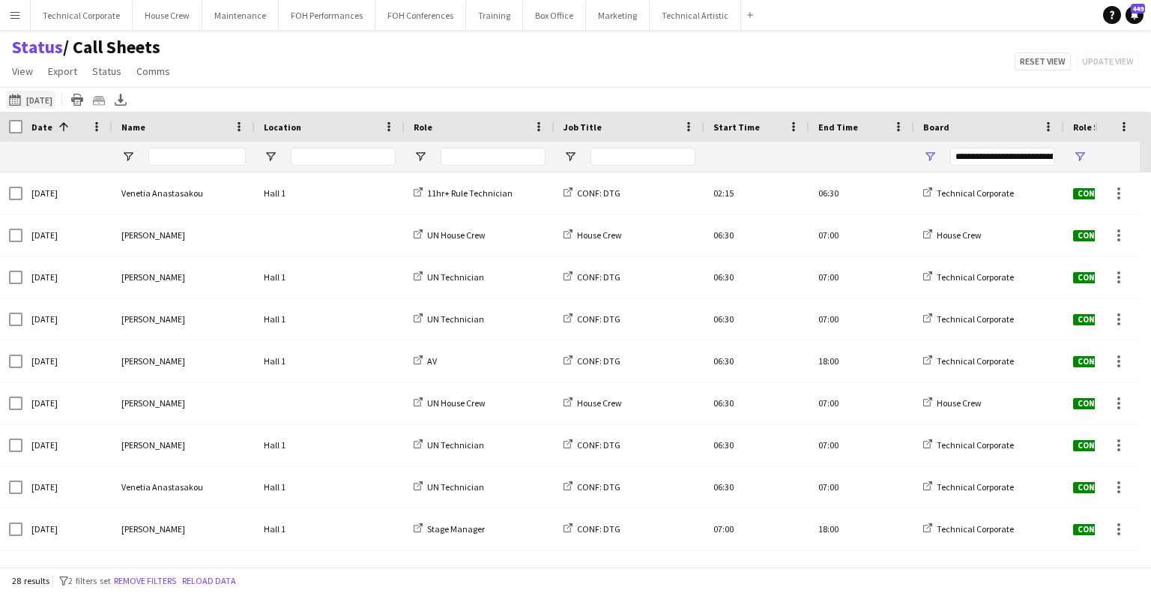
click at [40, 101] on button "[DATE] to [DATE] [DATE]" at bounding box center [30, 100] width 49 height 18
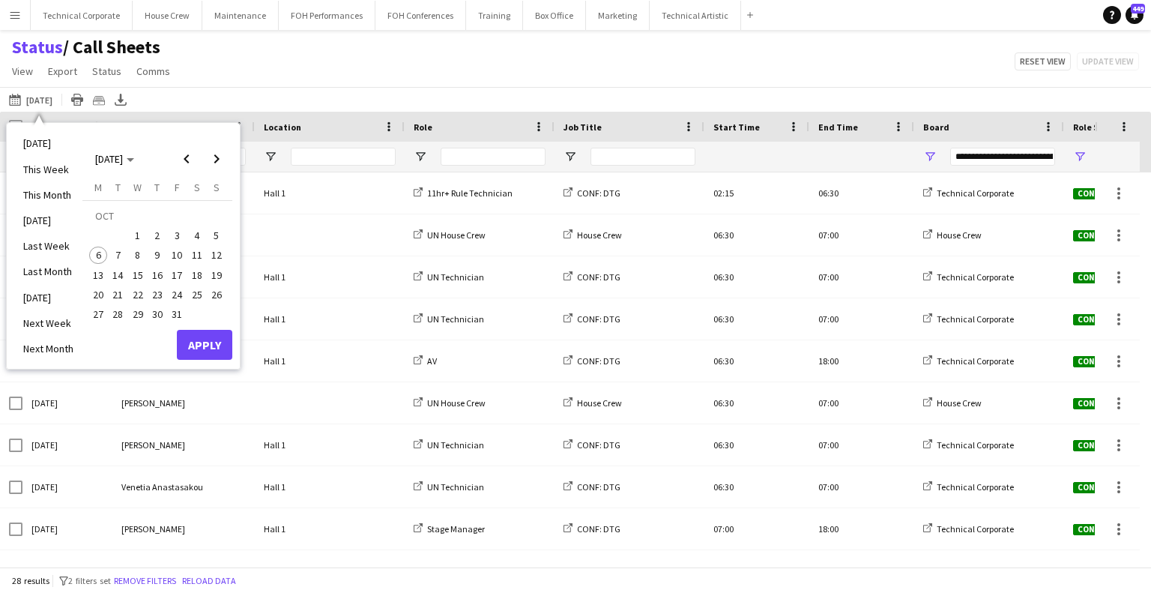
click at [126, 256] on span "7" at bounding box center [118, 256] width 18 height 18
click at [130, 256] on span "8" at bounding box center [138, 256] width 18 height 18
click at [210, 334] on button "Apply" at bounding box center [204, 345] width 55 height 30
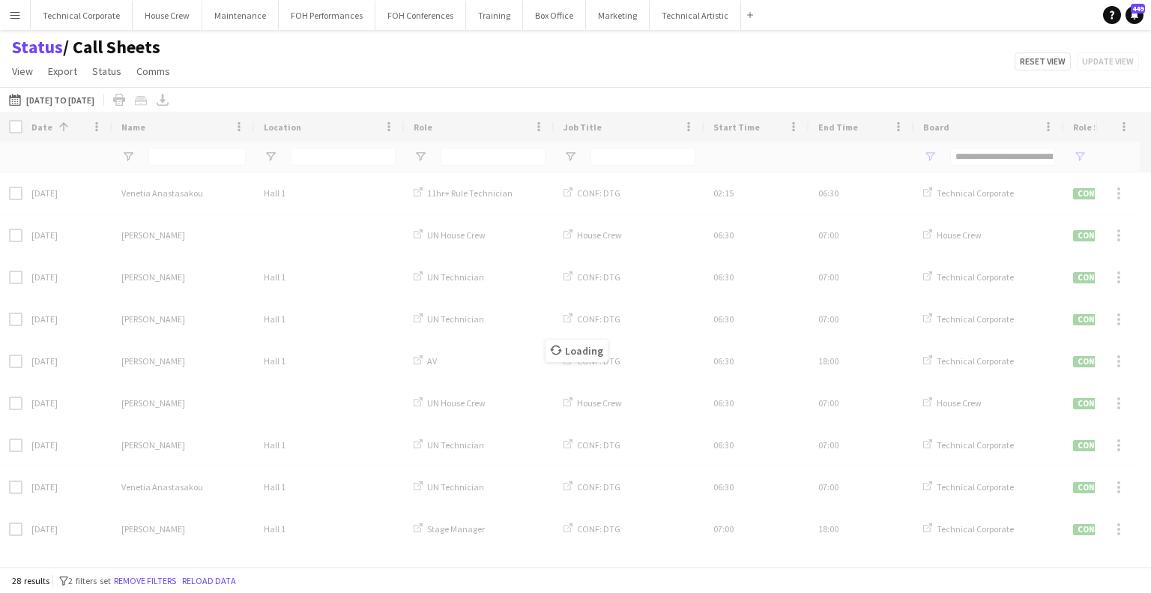
type input "**********"
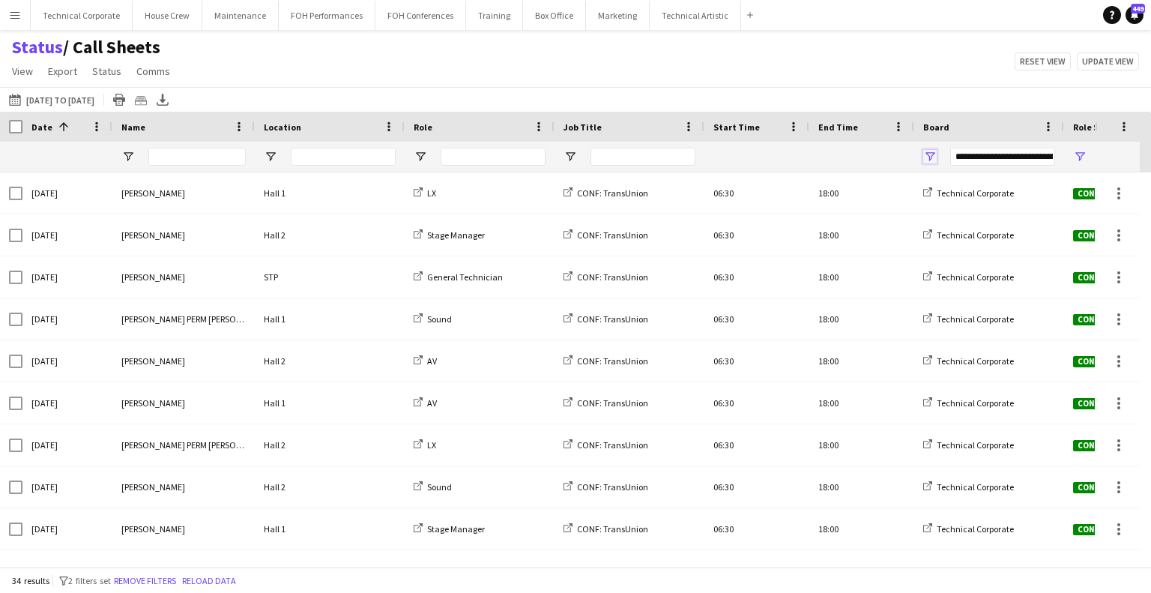
click at [930, 154] on span "Open Filter Menu" at bounding box center [930, 156] width 13 height 13
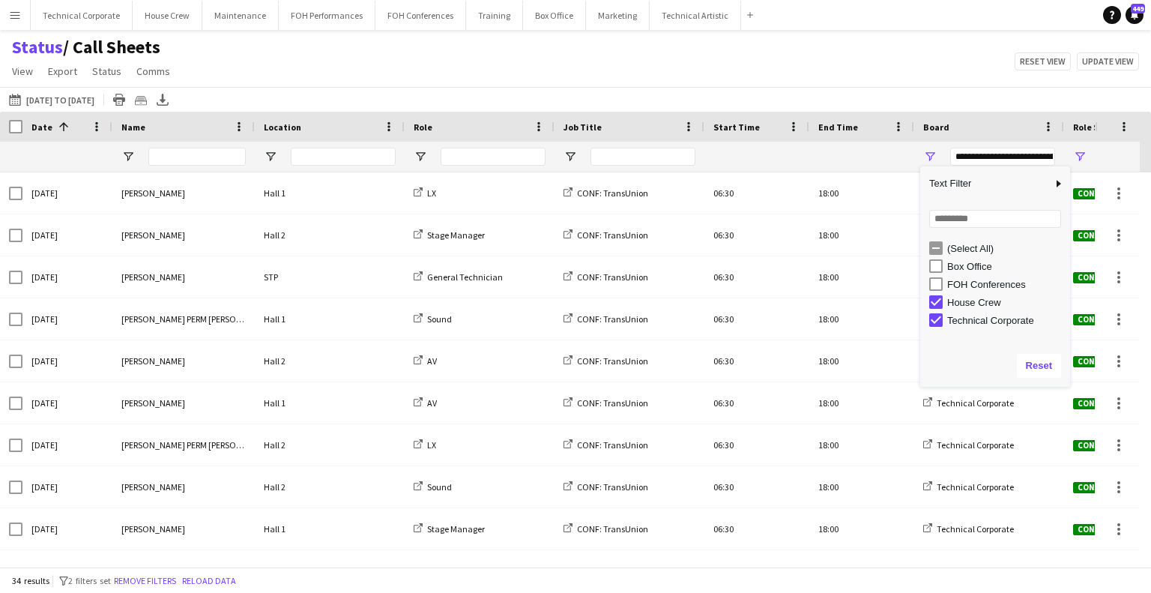
click at [633, 80] on div "Status / Call Sheets View Views Default view Call Sheets GB View Weekly Staffin…" at bounding box center [575, 61] width 1151 height 51
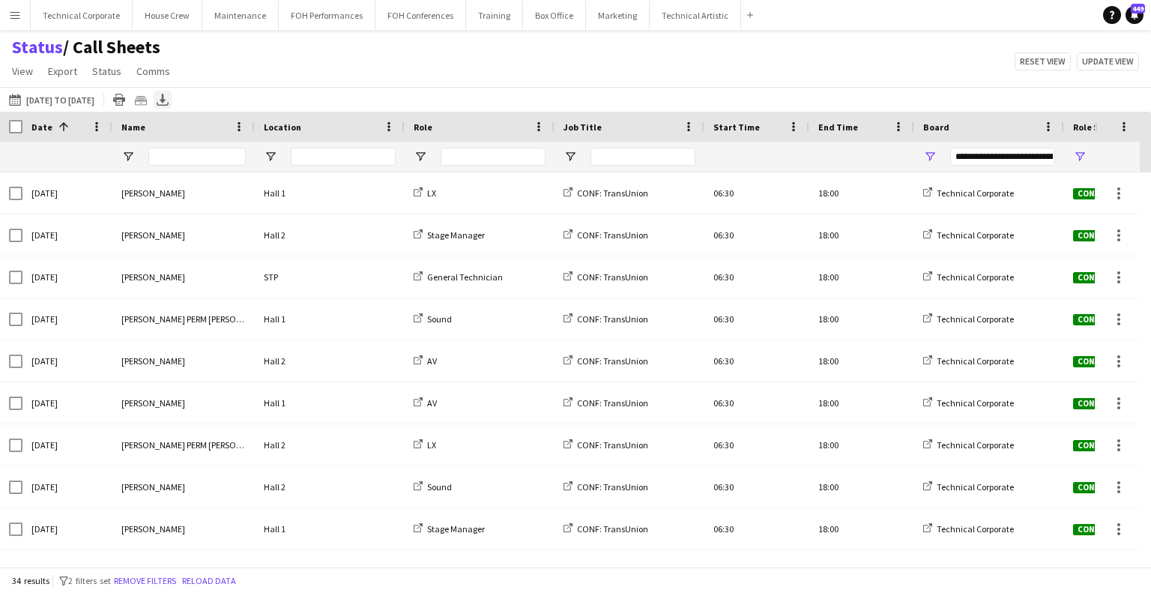
click at [172, 101] on div "Export XLSX" at bounding box center [163, 100] width 18 height 18
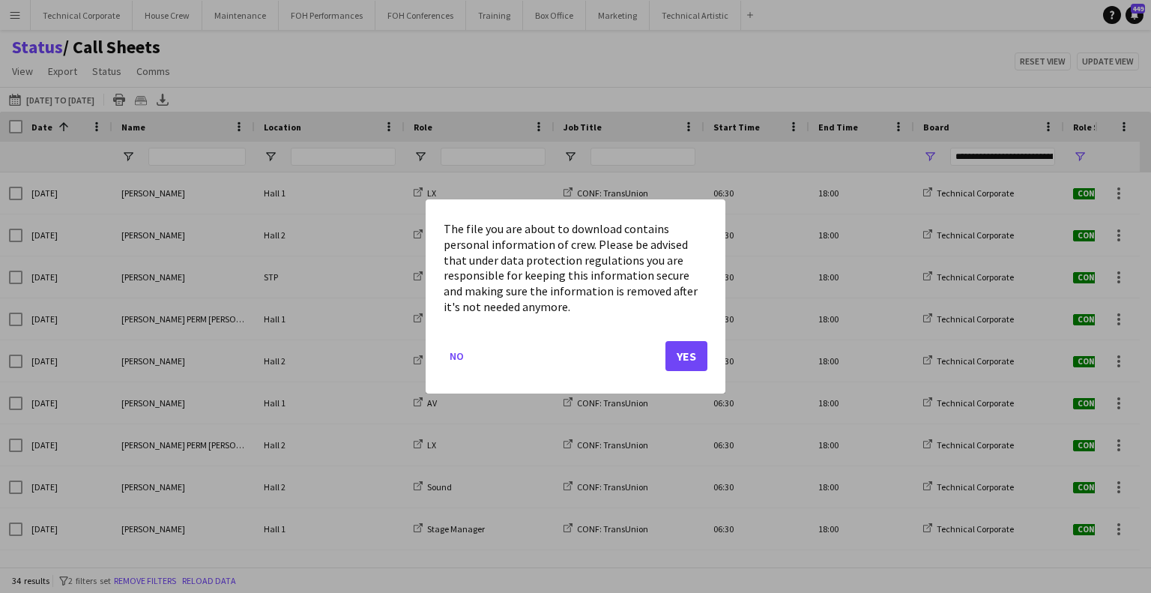
drag, startPoint x: 789, startPoint y: 112, endPoint x: 674, endPoint y: 208, distance: 150.1
click at [786, 113] on div at bounding box center [575, 296] width 1151 height 593
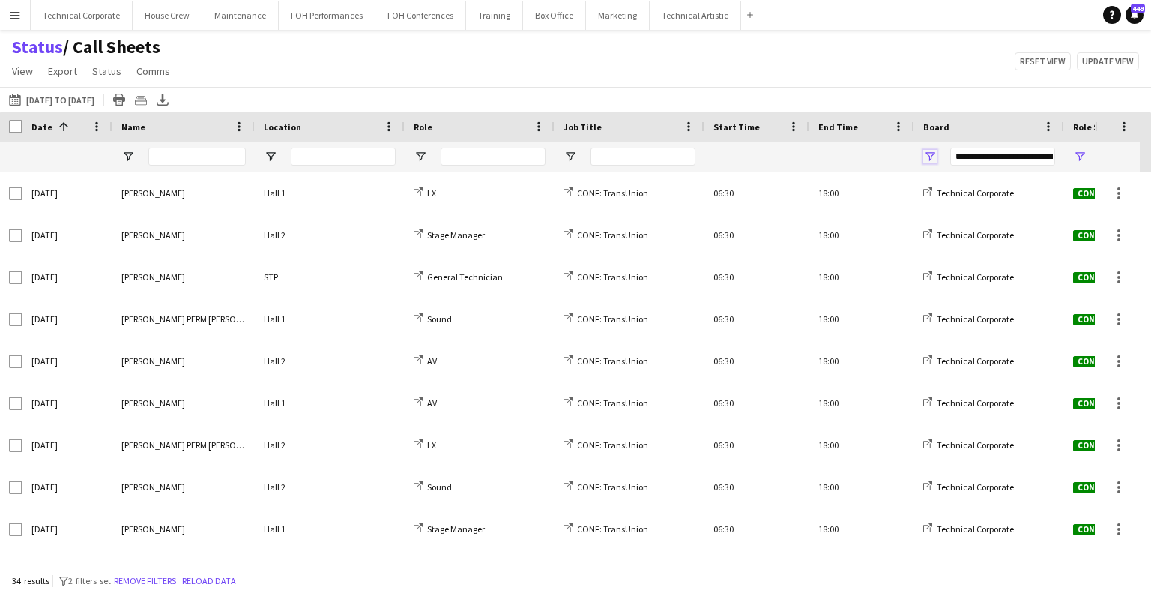
click at [924, 154] on span "Open Filter Menu" at bounding box center [930, 156] width 13 height 13
click at [716, 63] on div "Status / Call Sheets View Views Default view Call Sheets GB View Weekly Staffin…" at bounding box center [575, 61] width 1151 height 51
click at [166, 98] on icon at bounding box center [163, 98] width 6 height 9
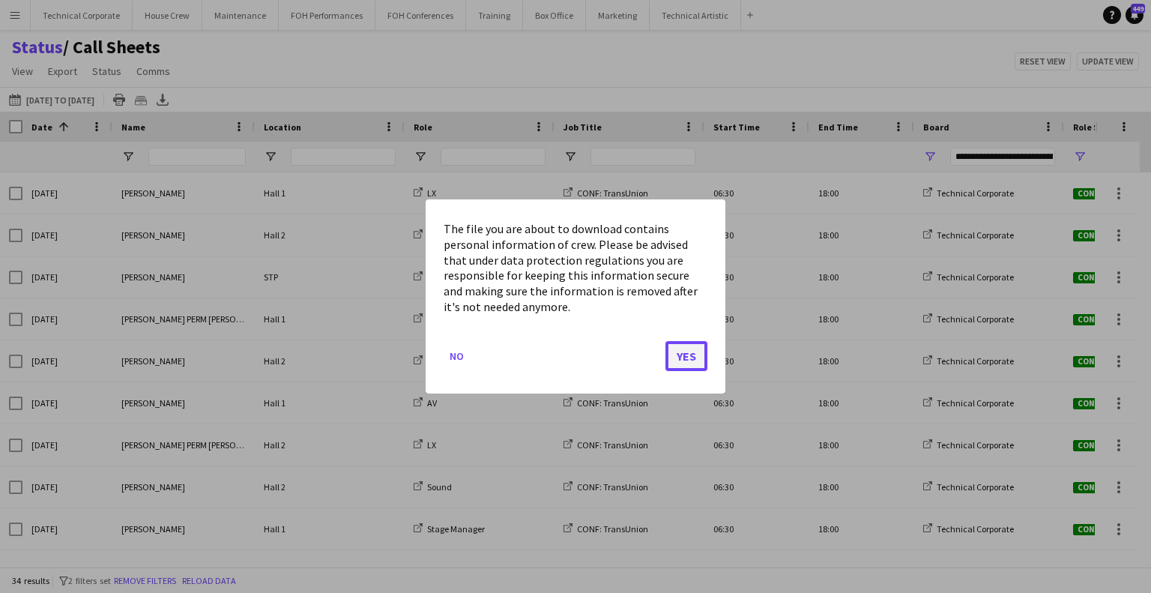
click at [691, 355] on button "Yes" at bounding box center [687, 356] width 42 height 30
